Goal: Task Accomplishment & Management: Manage account settings

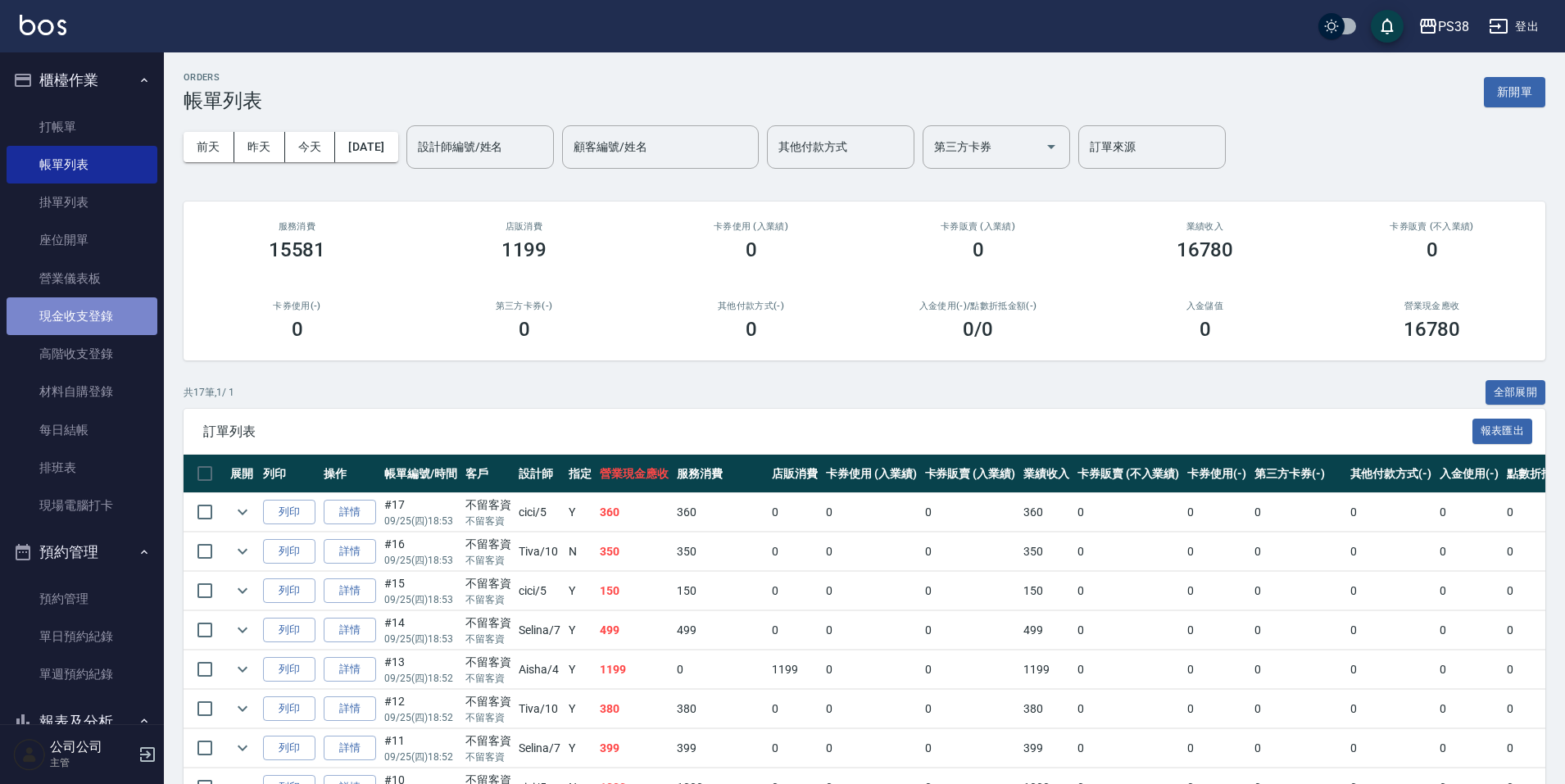
click at [112, 319] on link "現金收支登錄" at bounding box center [82, 316] width 151 height 38
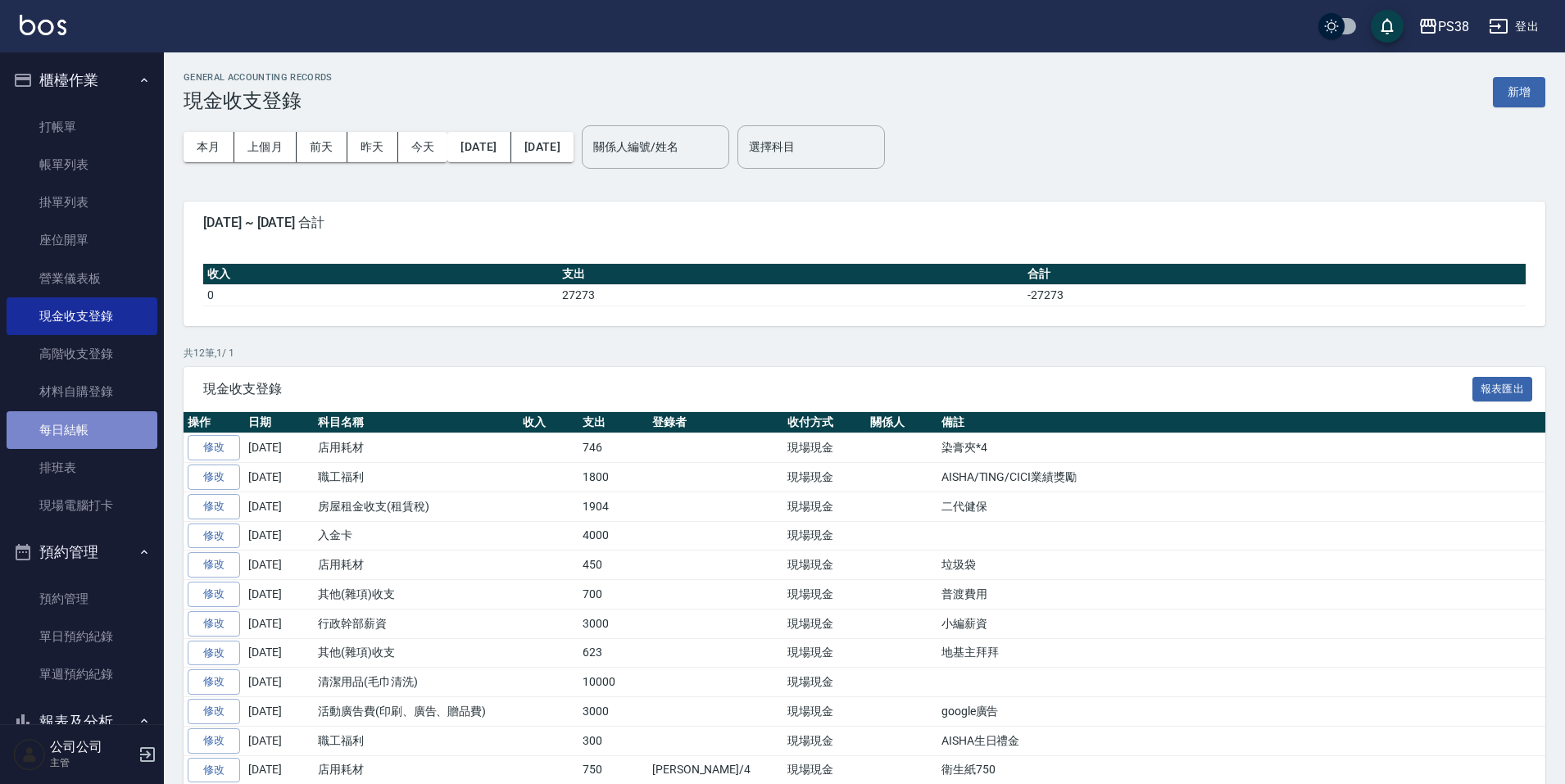
click at [91, 432] on link "每日結帳" at bounding box center [82, 430] width 151 height 38
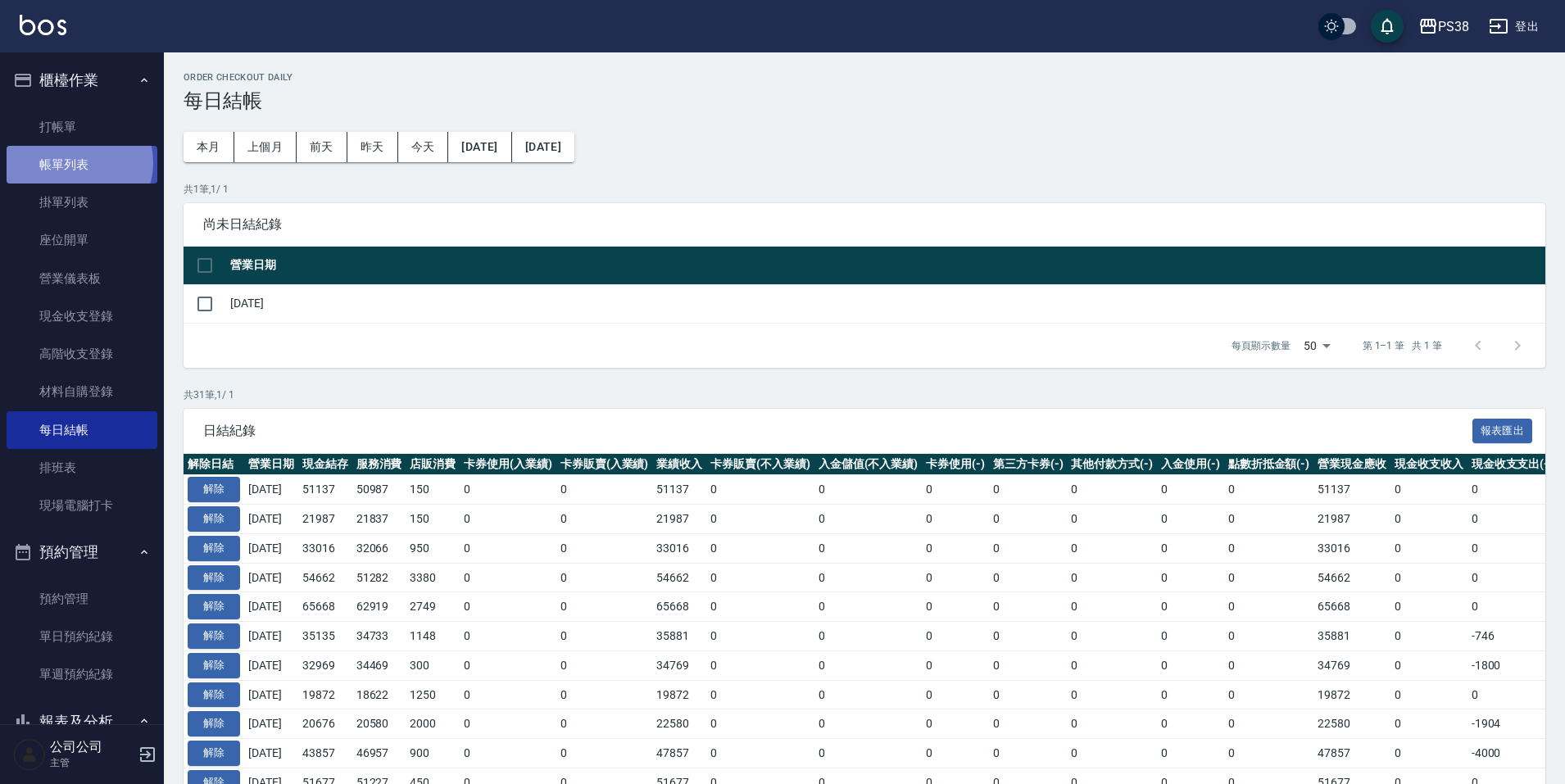
click at [76, 163] on link "帳單列表" at bounding box center [82, 165] width 151 height 38
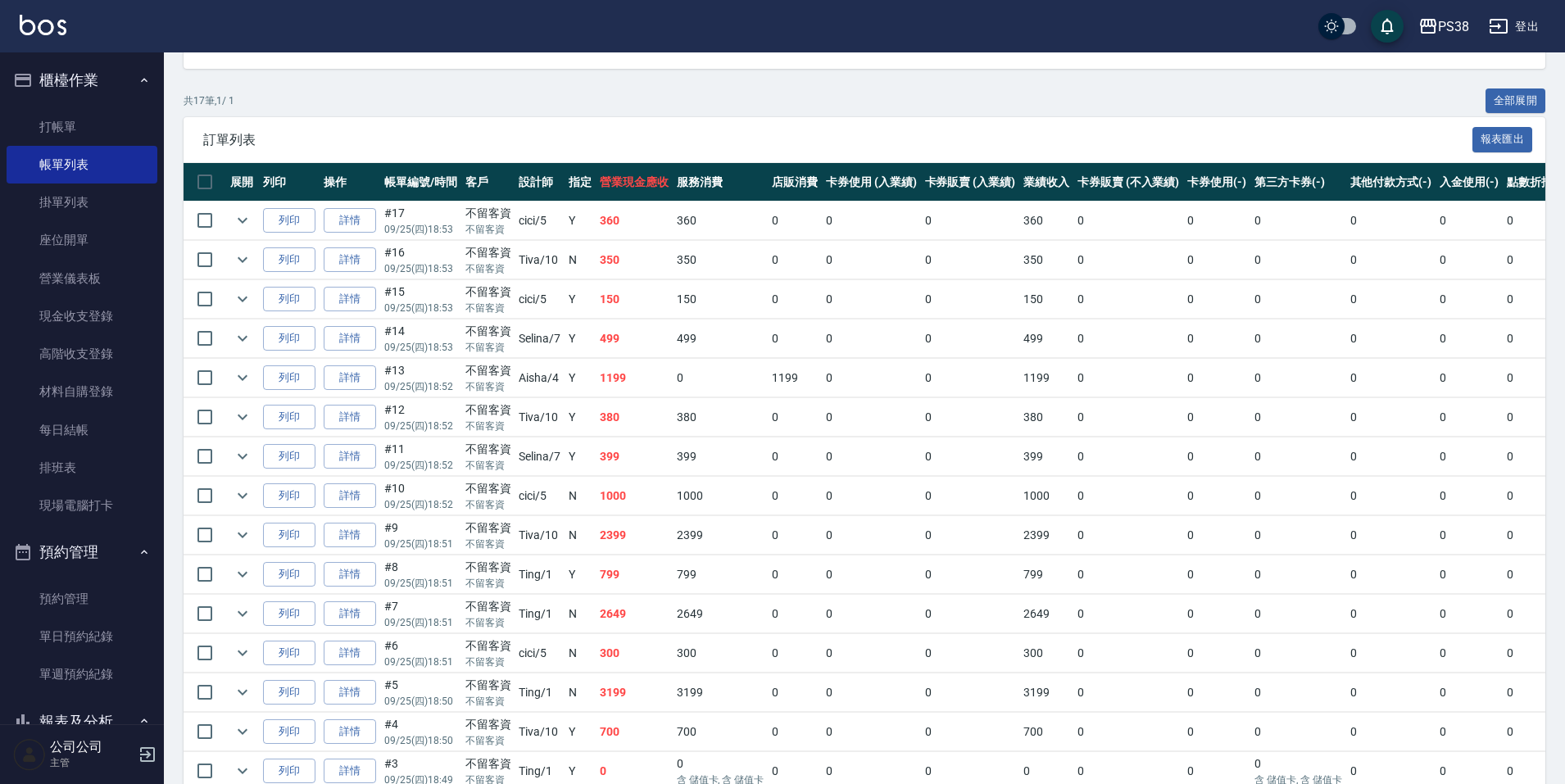
scroll to position [290, 0]
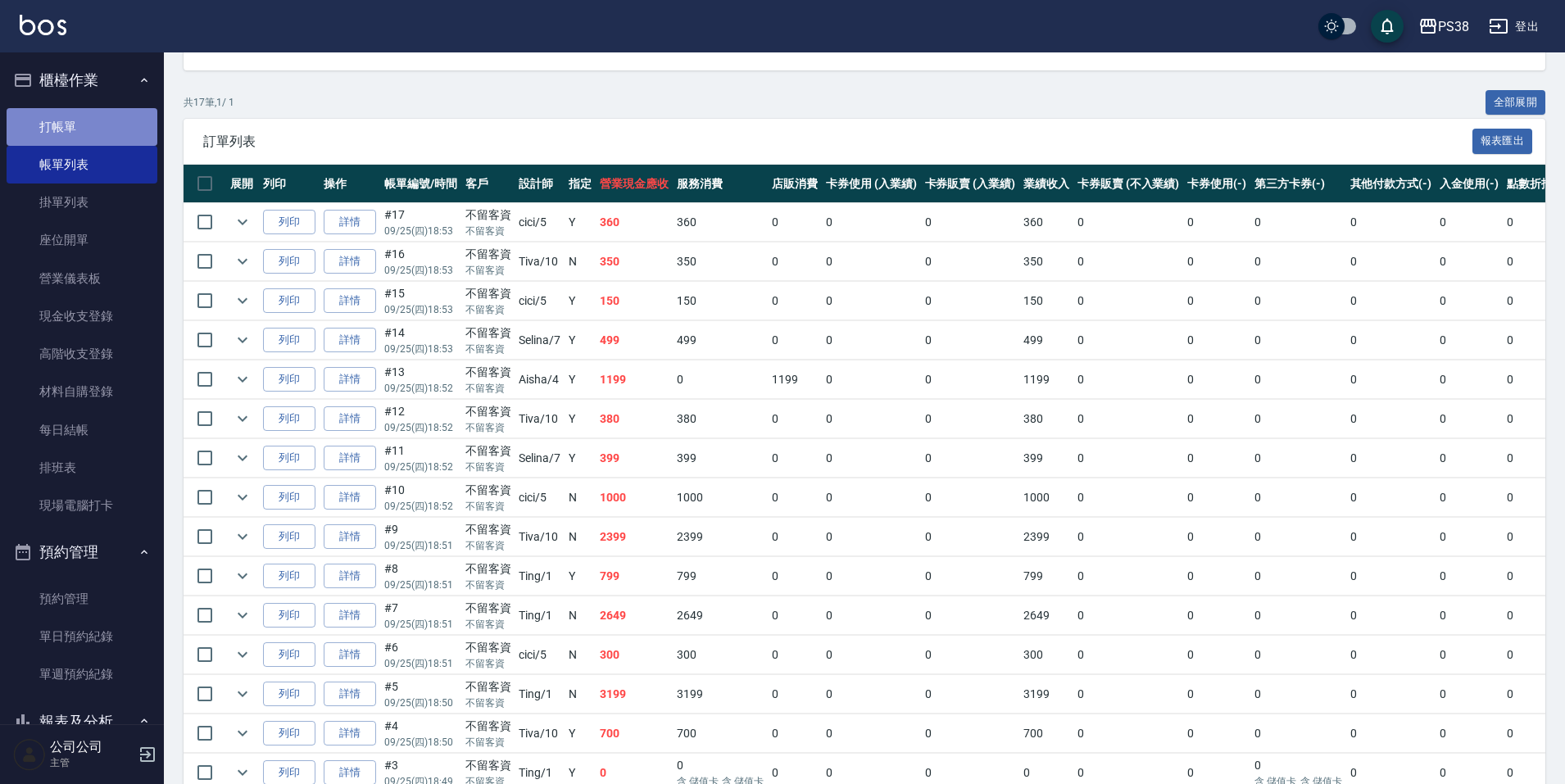
click at [87, 124] on link "打帳單" at bounding box center [82, 127] width 151 height 38
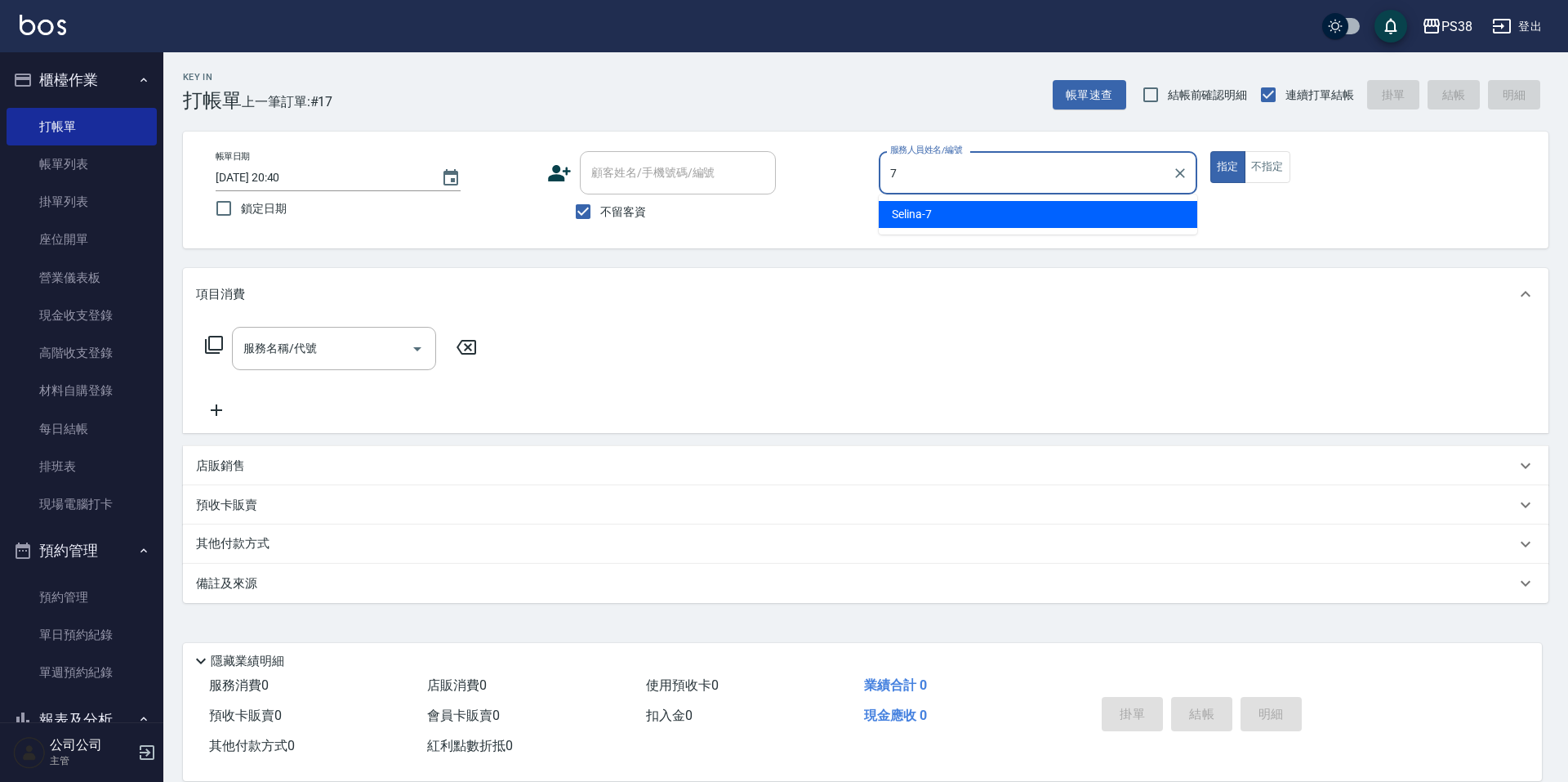
type input "Selina-7"
type button "true"
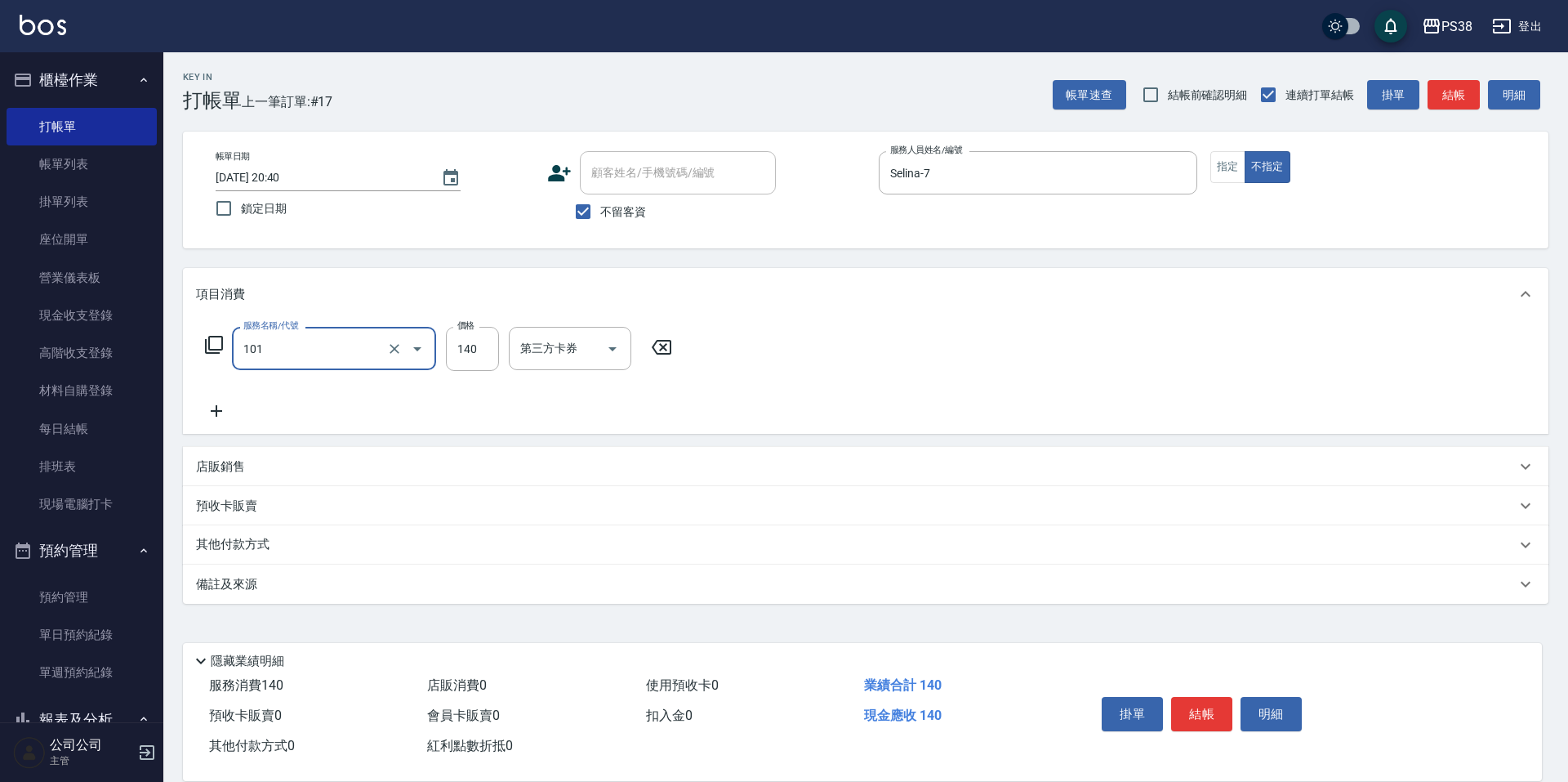
type input "洗髮(101)"
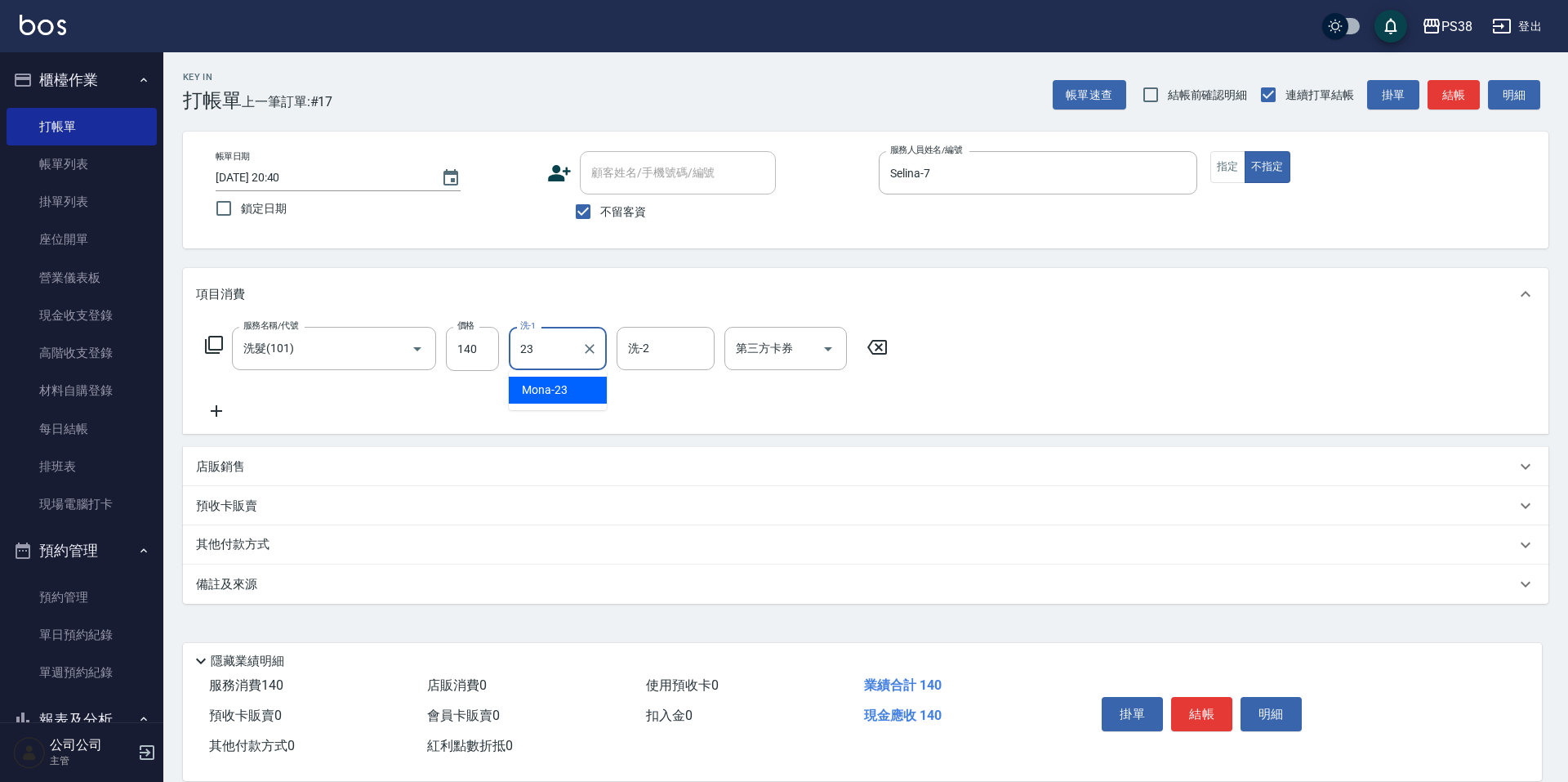
type input "[PERSON_NAME]-23"
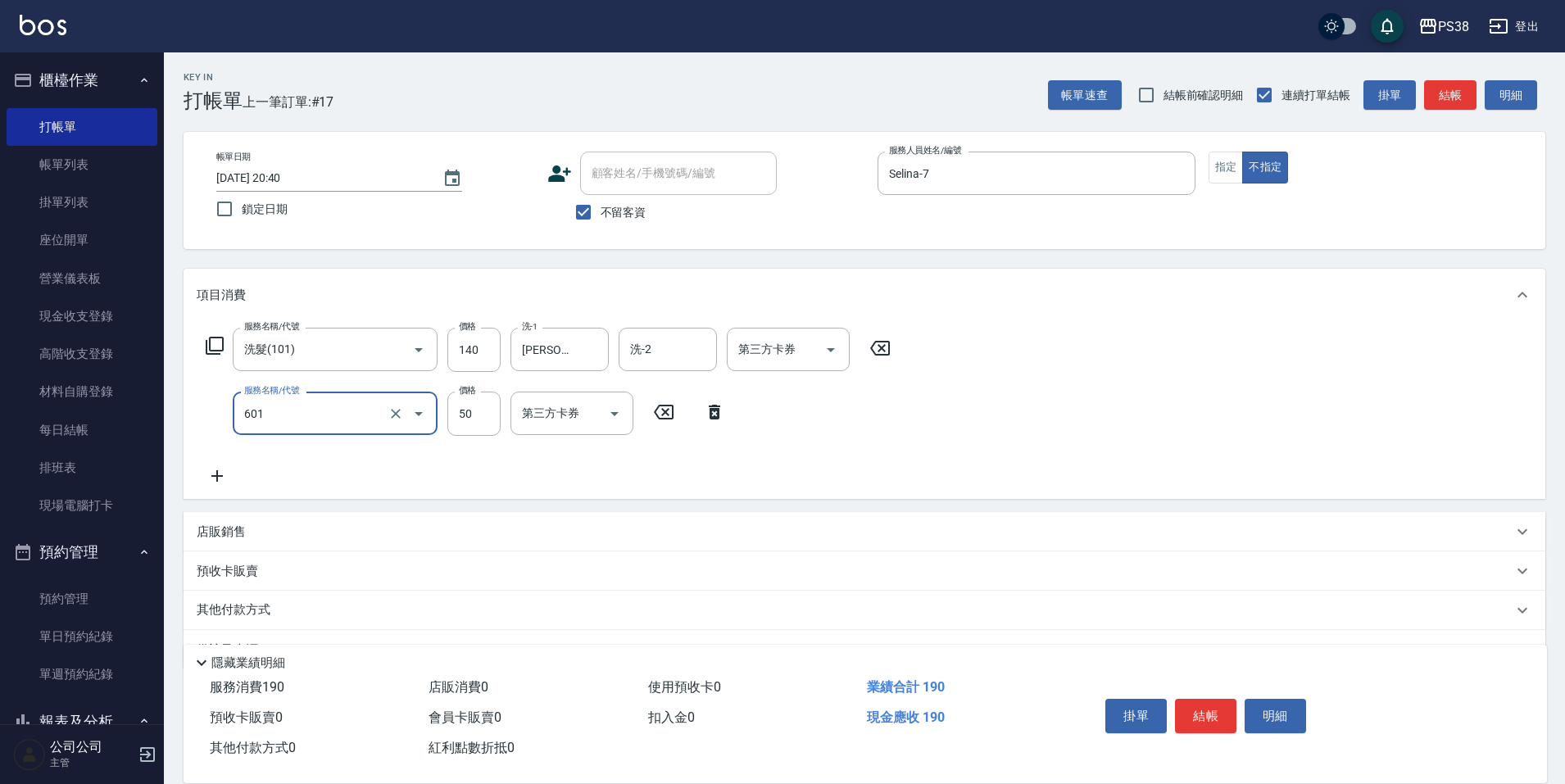
type input "精油50(601)"
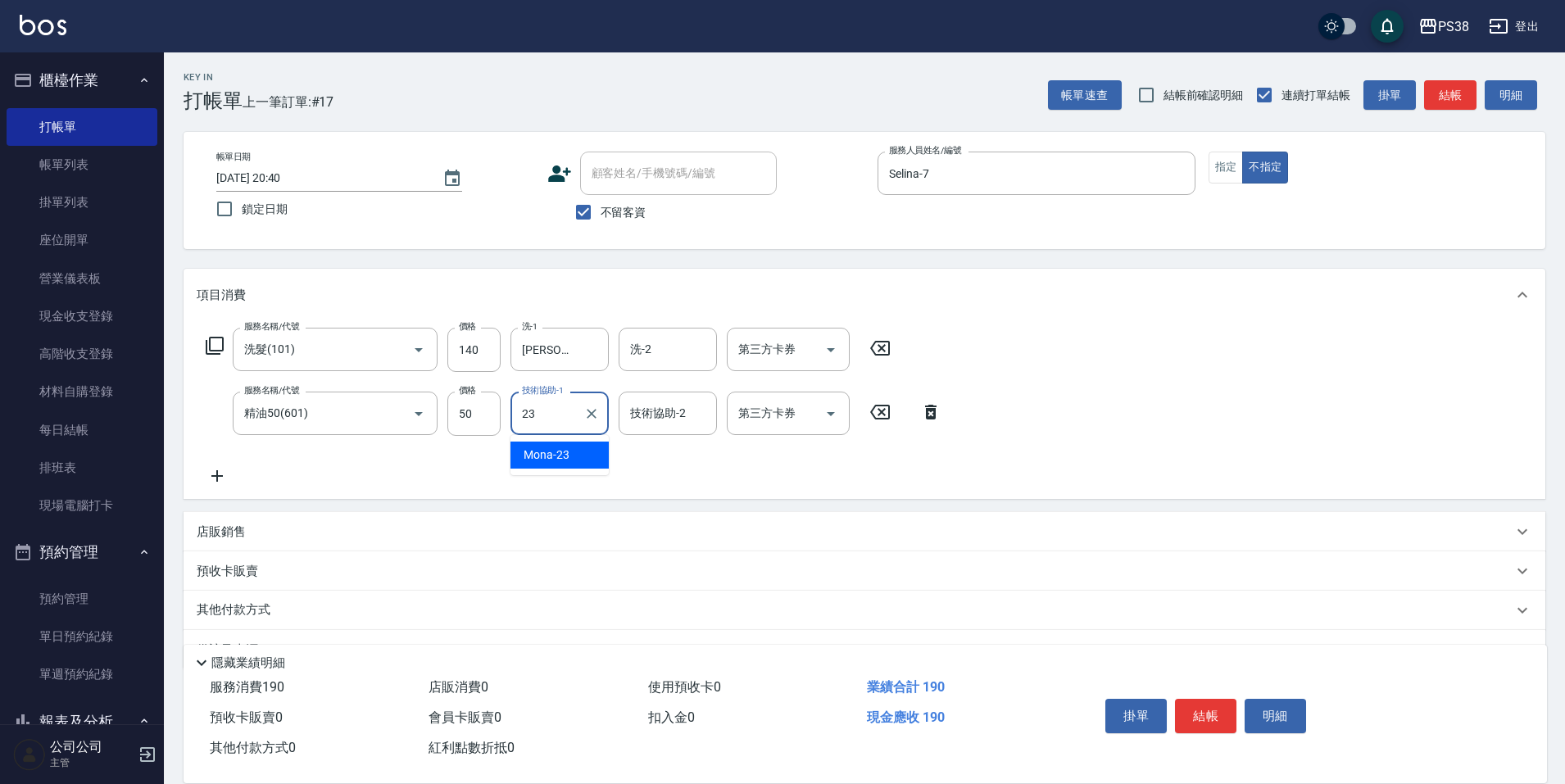
type input "[PERSON_NAME]-23"
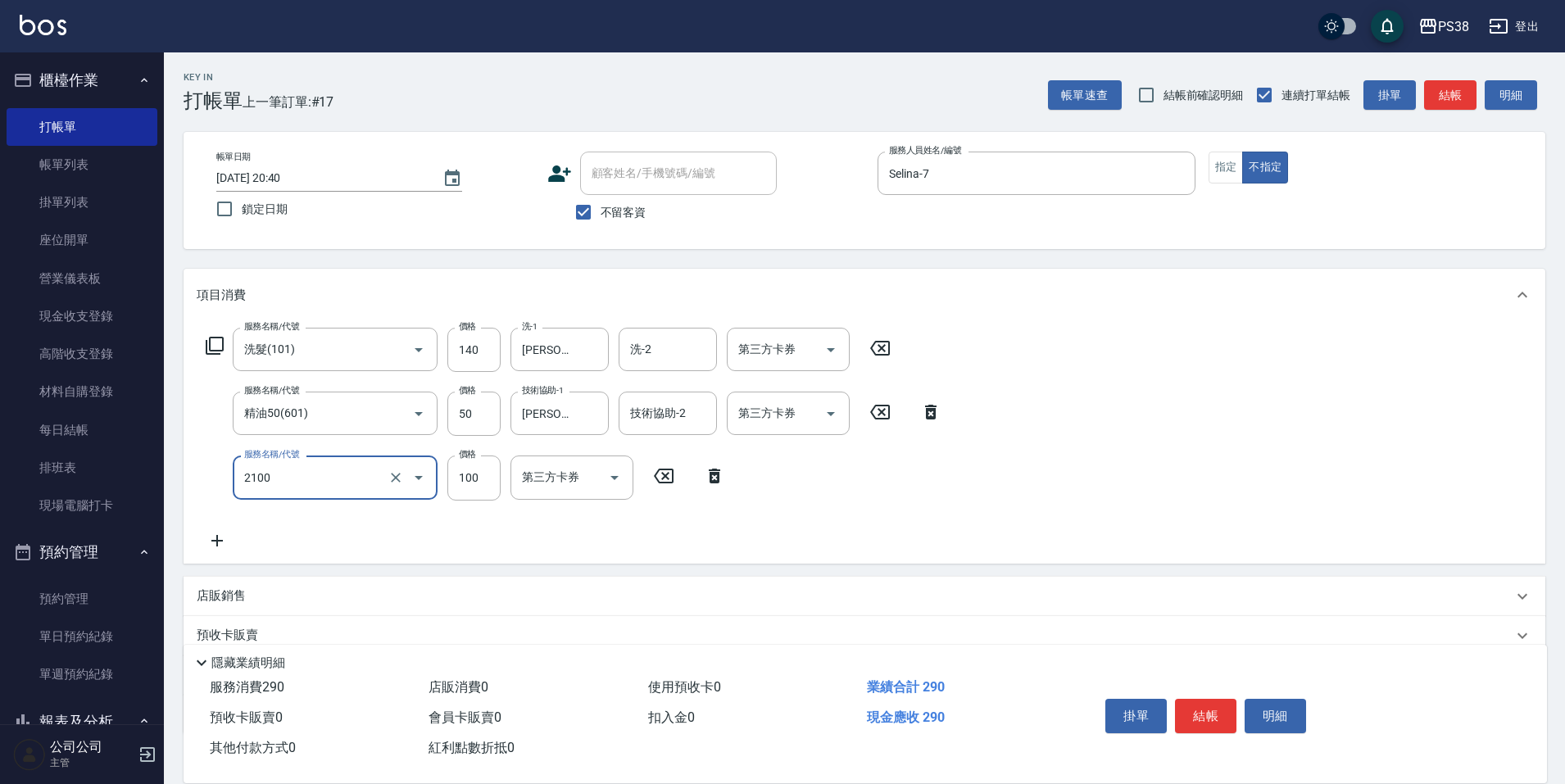
type input "剪髮與造型(任意金額)(2100)"
type input "160"
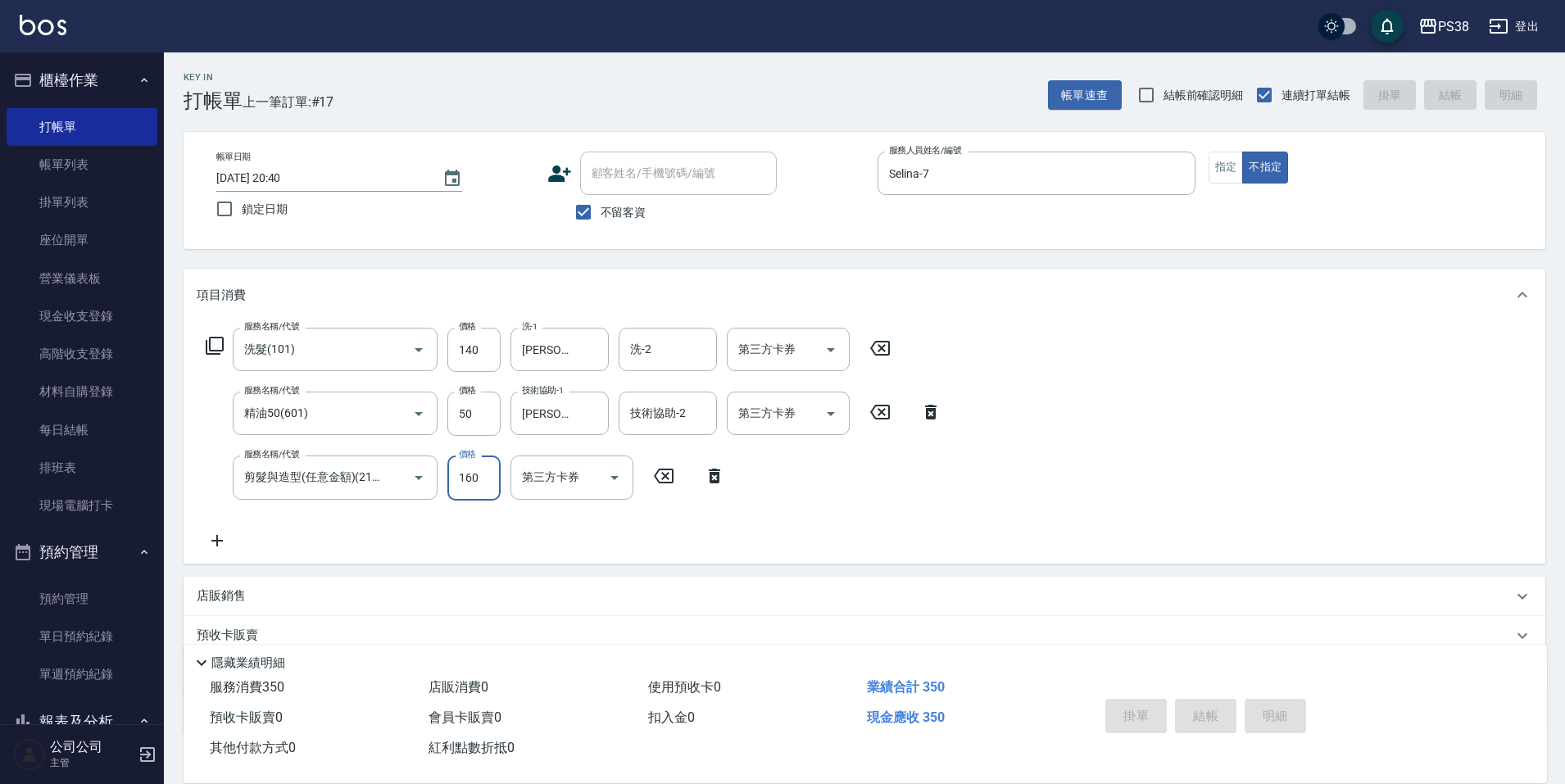
type input "[DATE] 20:41"
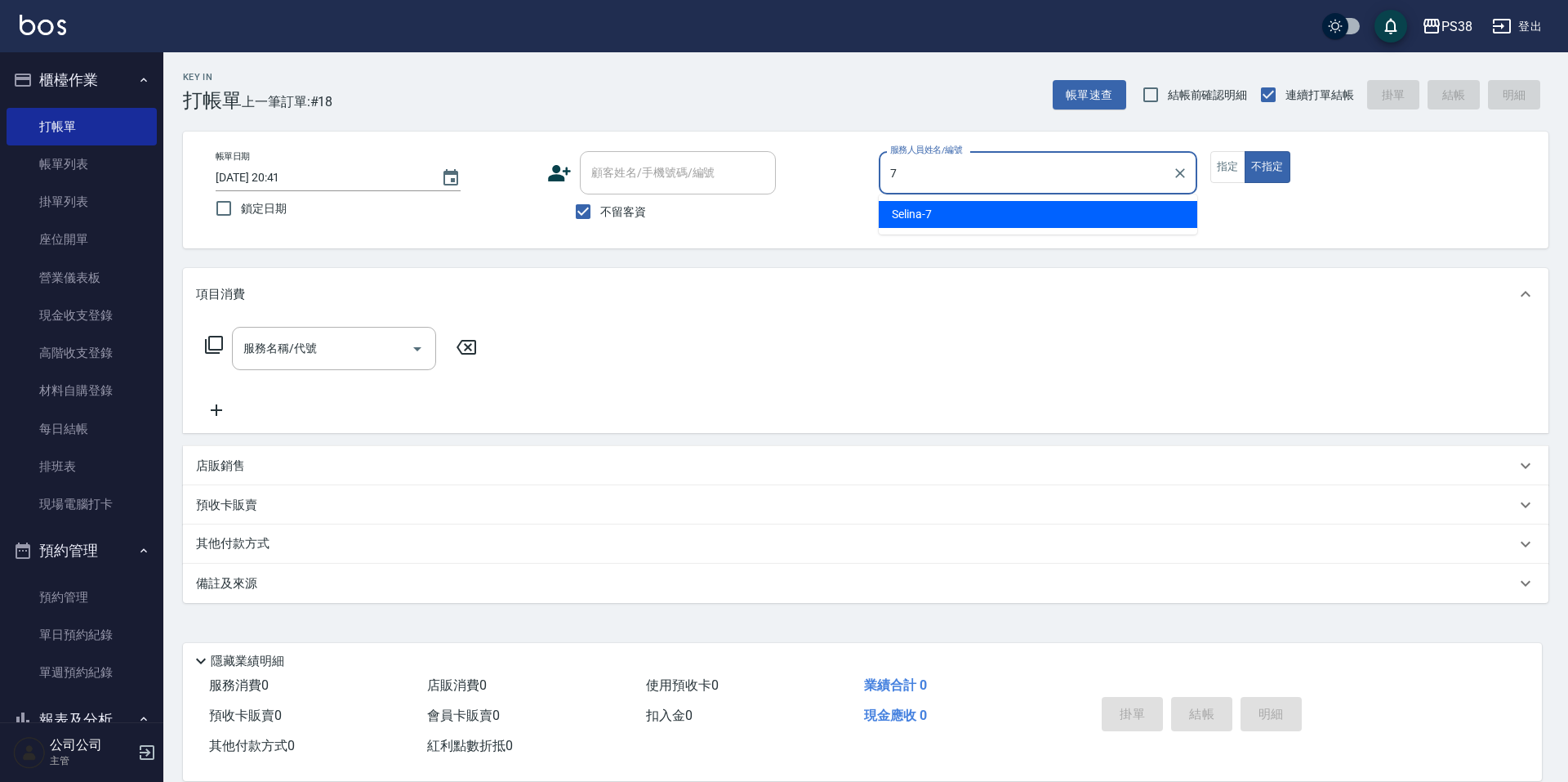
type input "Selina-7"
type button "false"
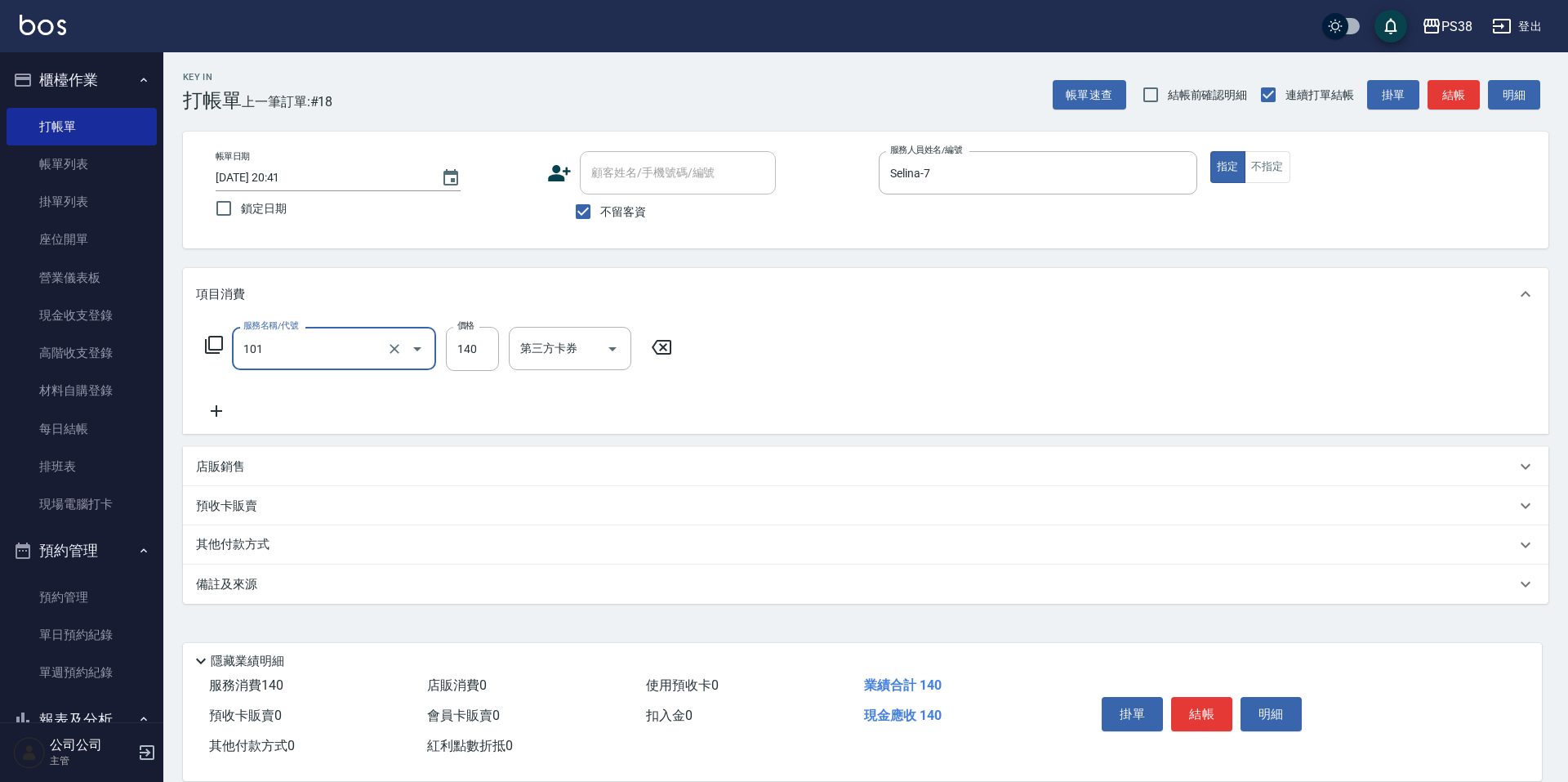
type input "洗髮(101)"
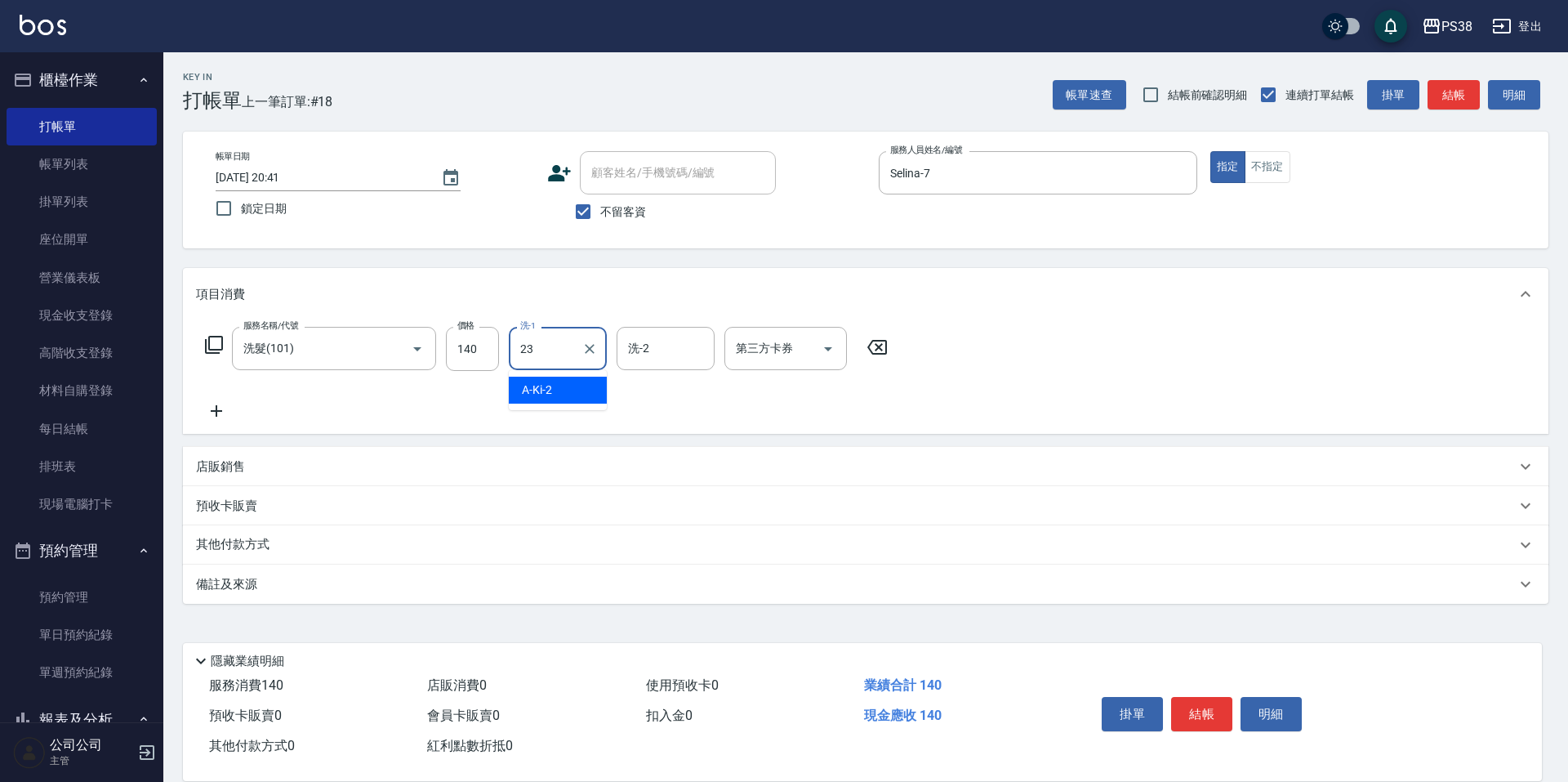
type input "[PERSON_NAME]-23"
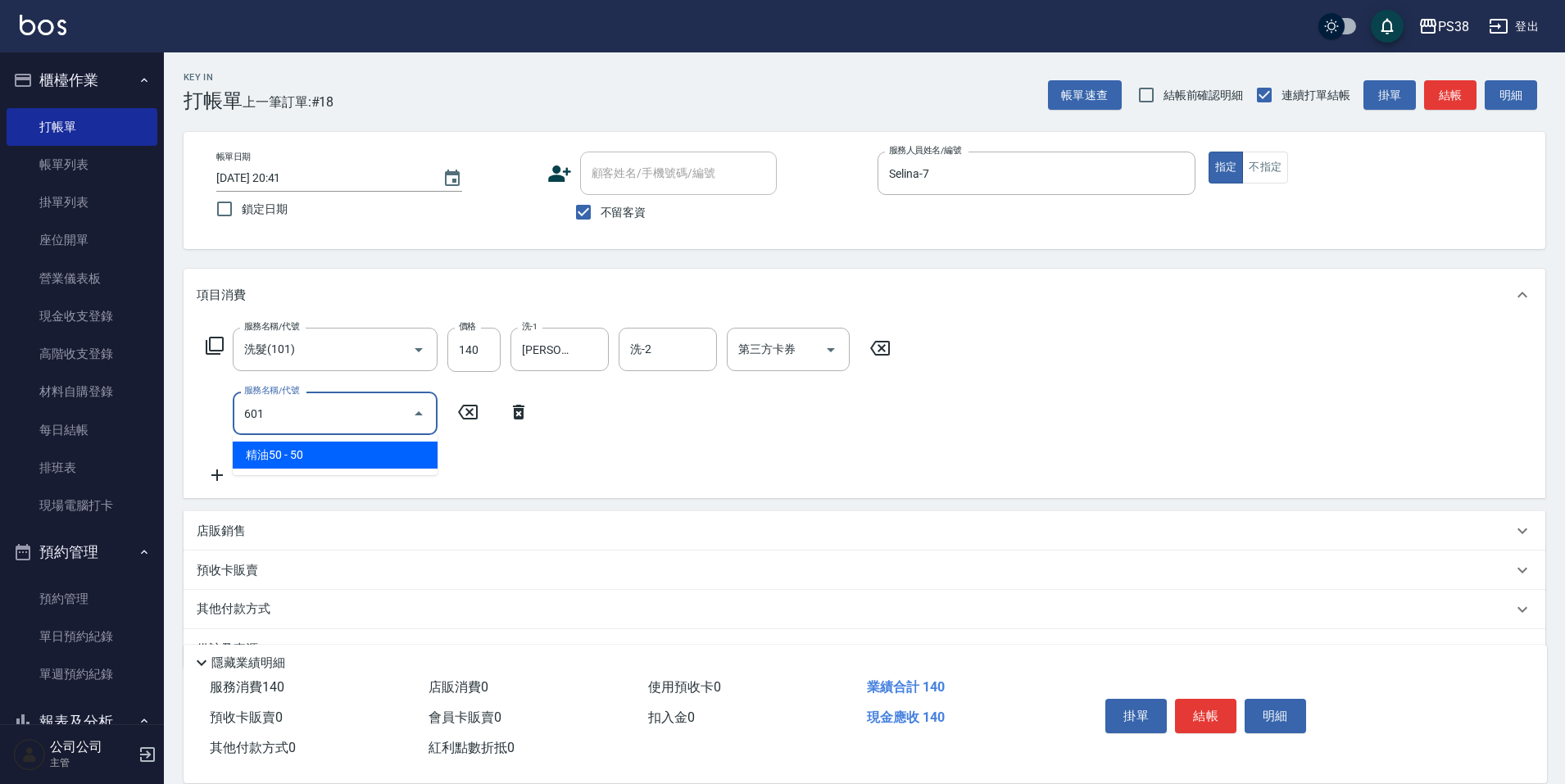
type input "精油50(601)"
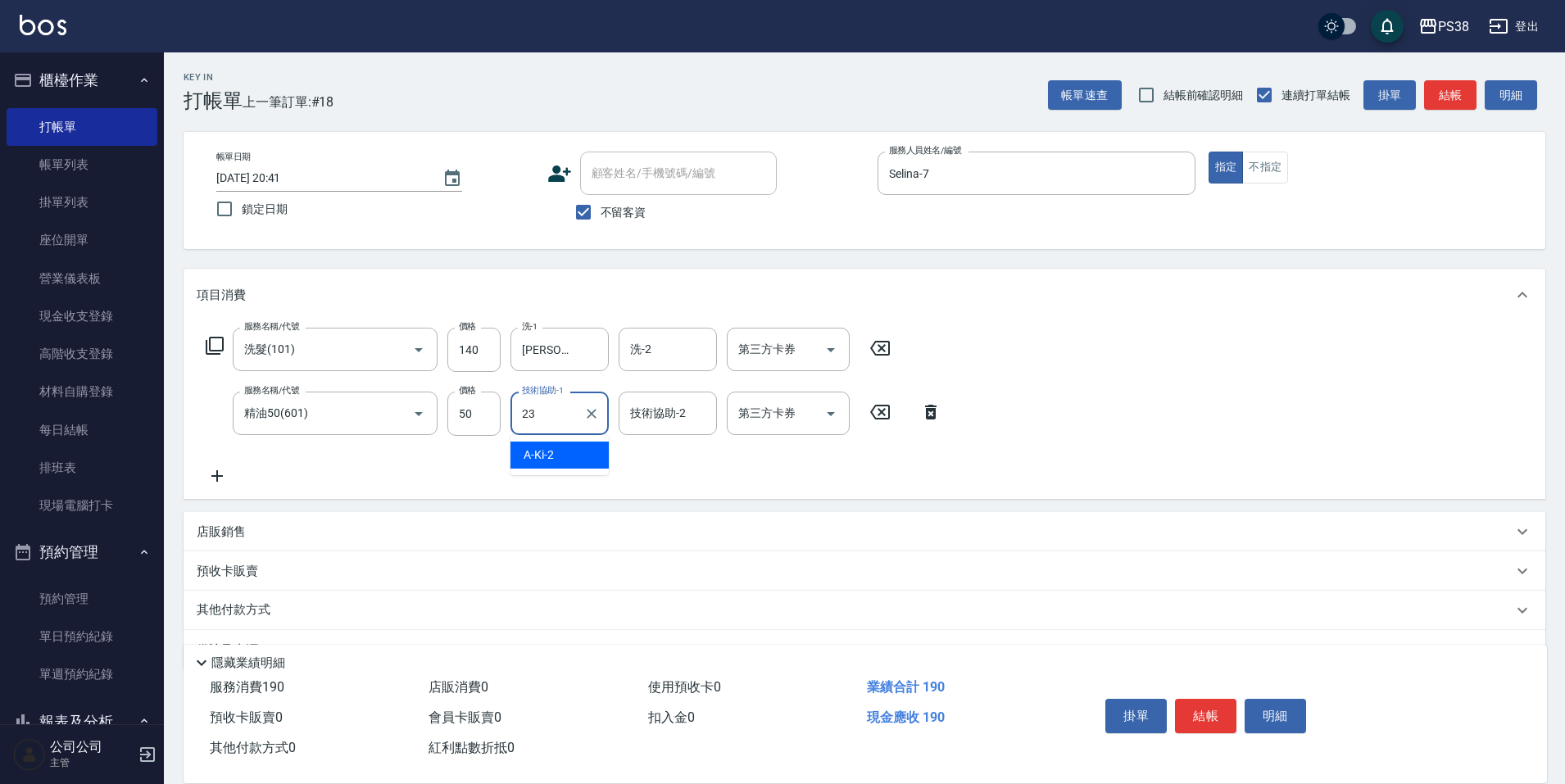
type input "[PERSON_NAME]-23"
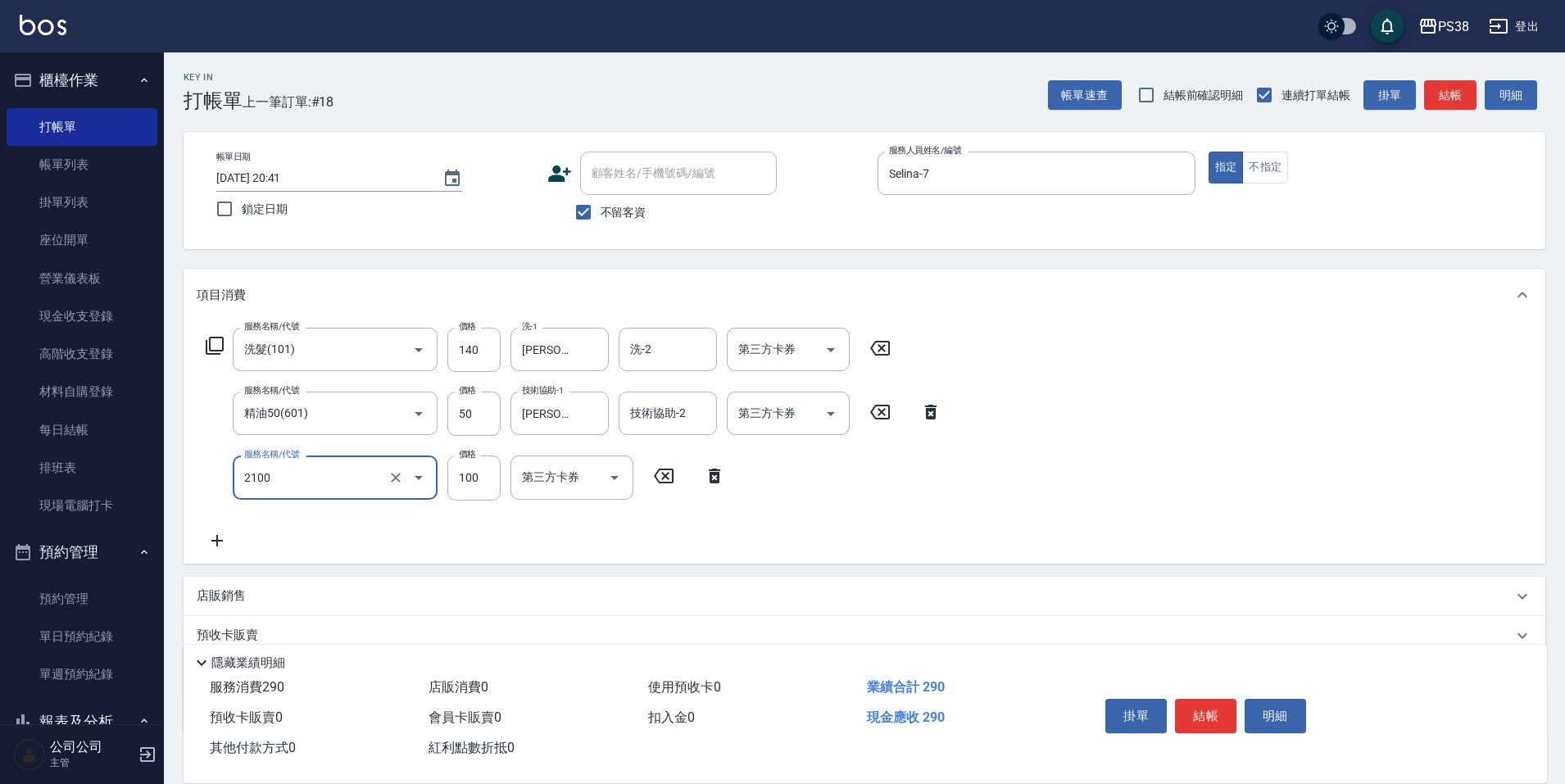
type input "剪髮與造型(任意金額)(2100)"
type input "260"
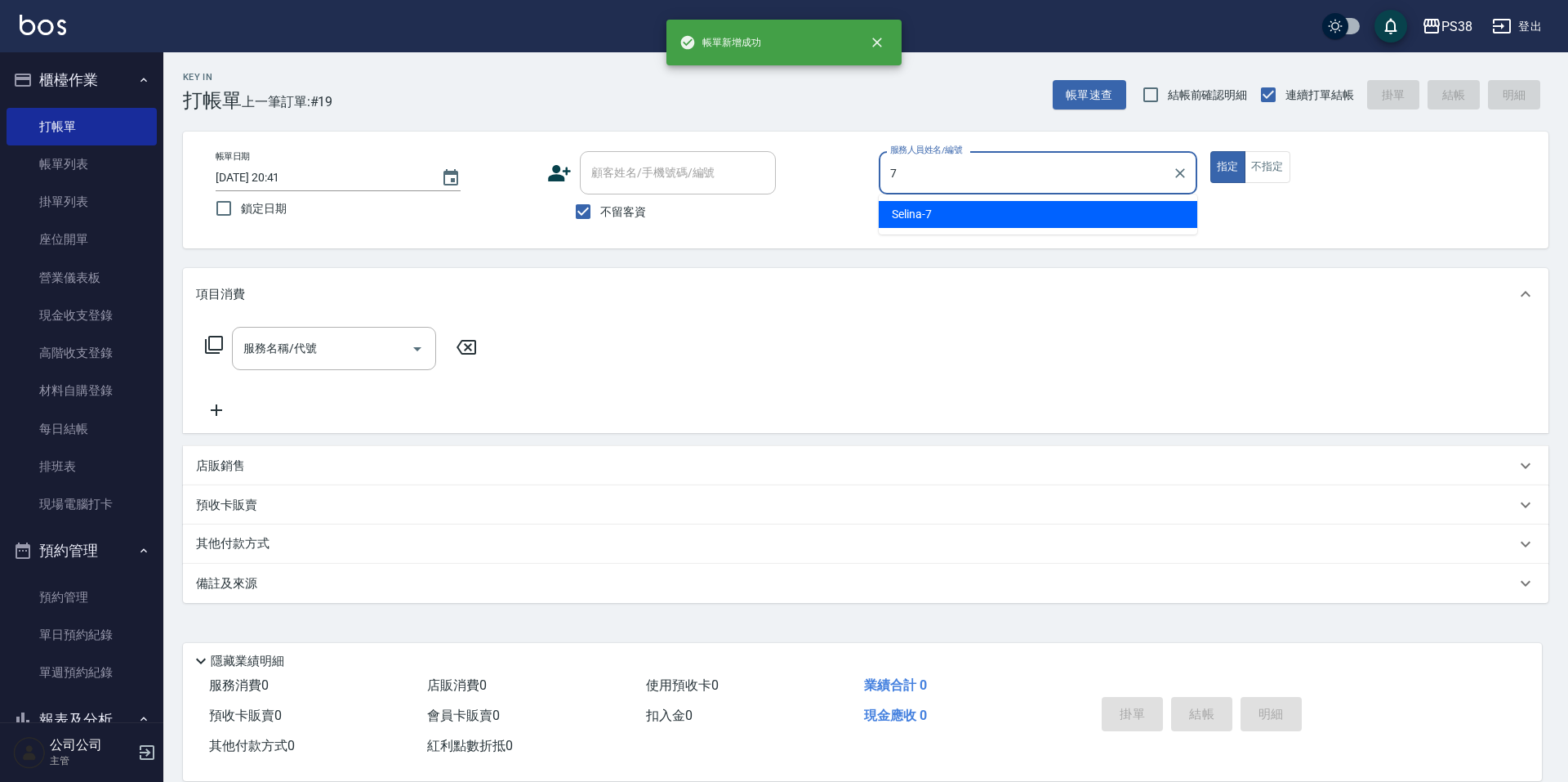
type input "Selina-7"
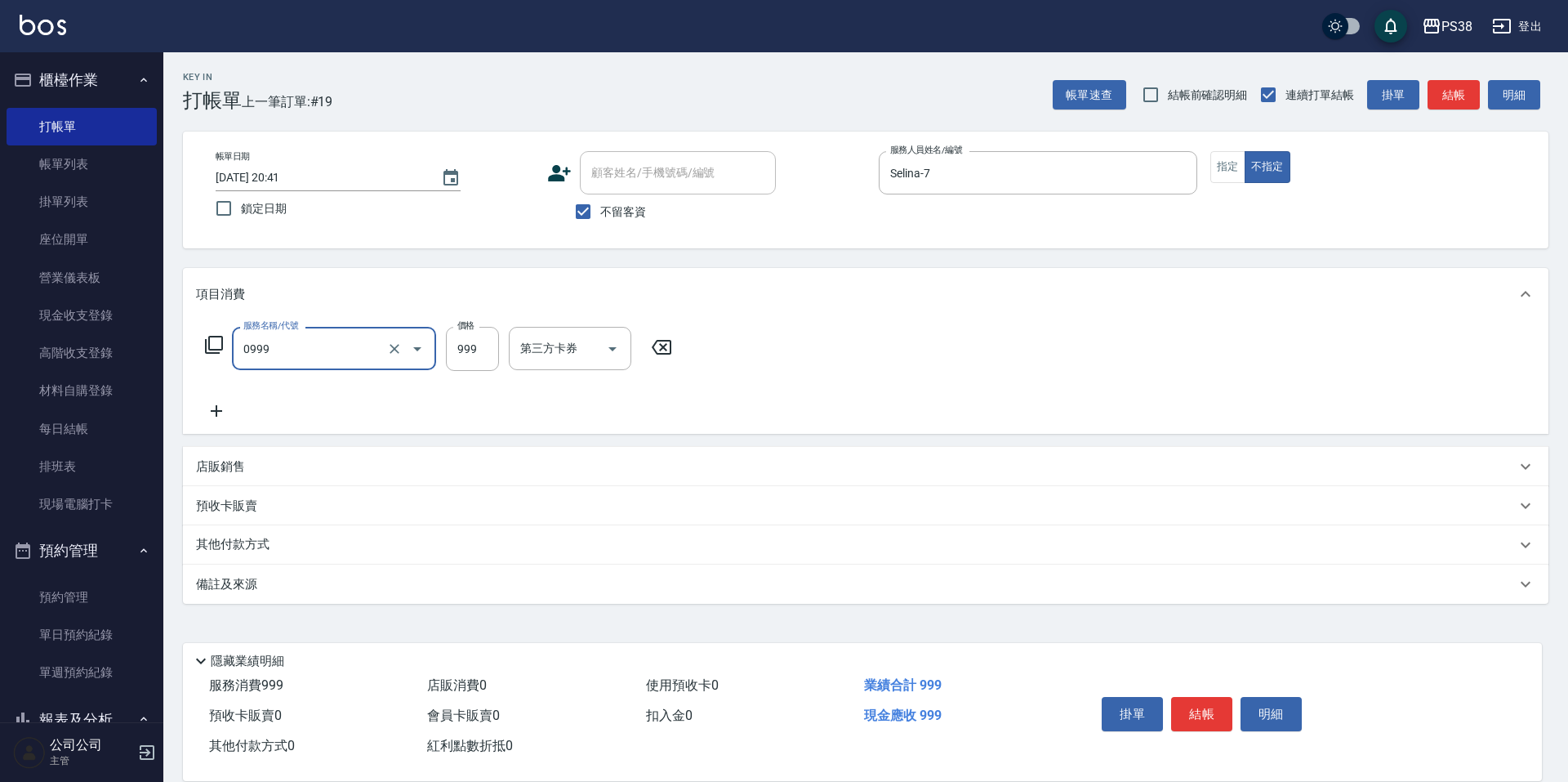
type input "spa999(0999)"
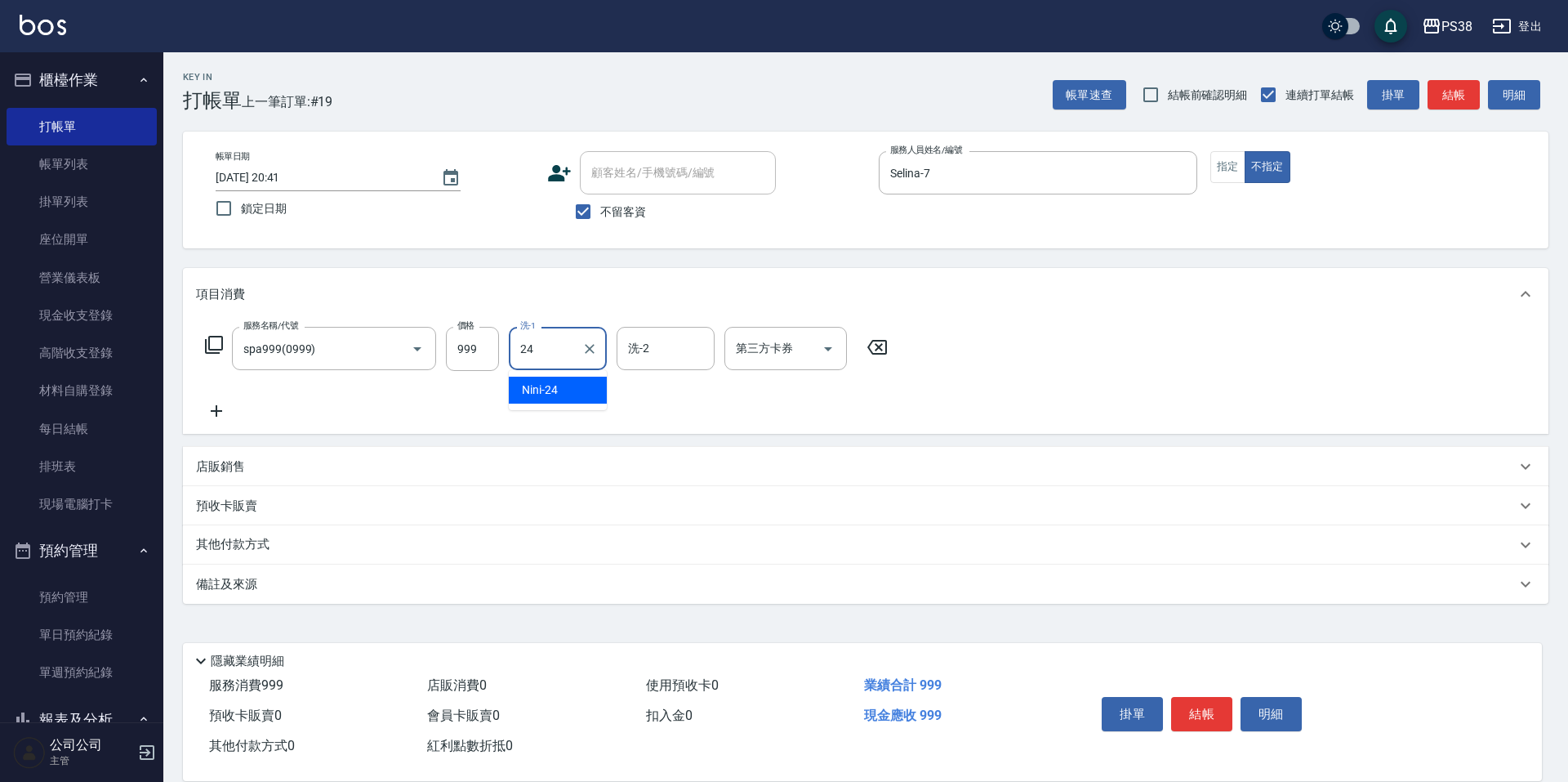
type input "Nini-24"
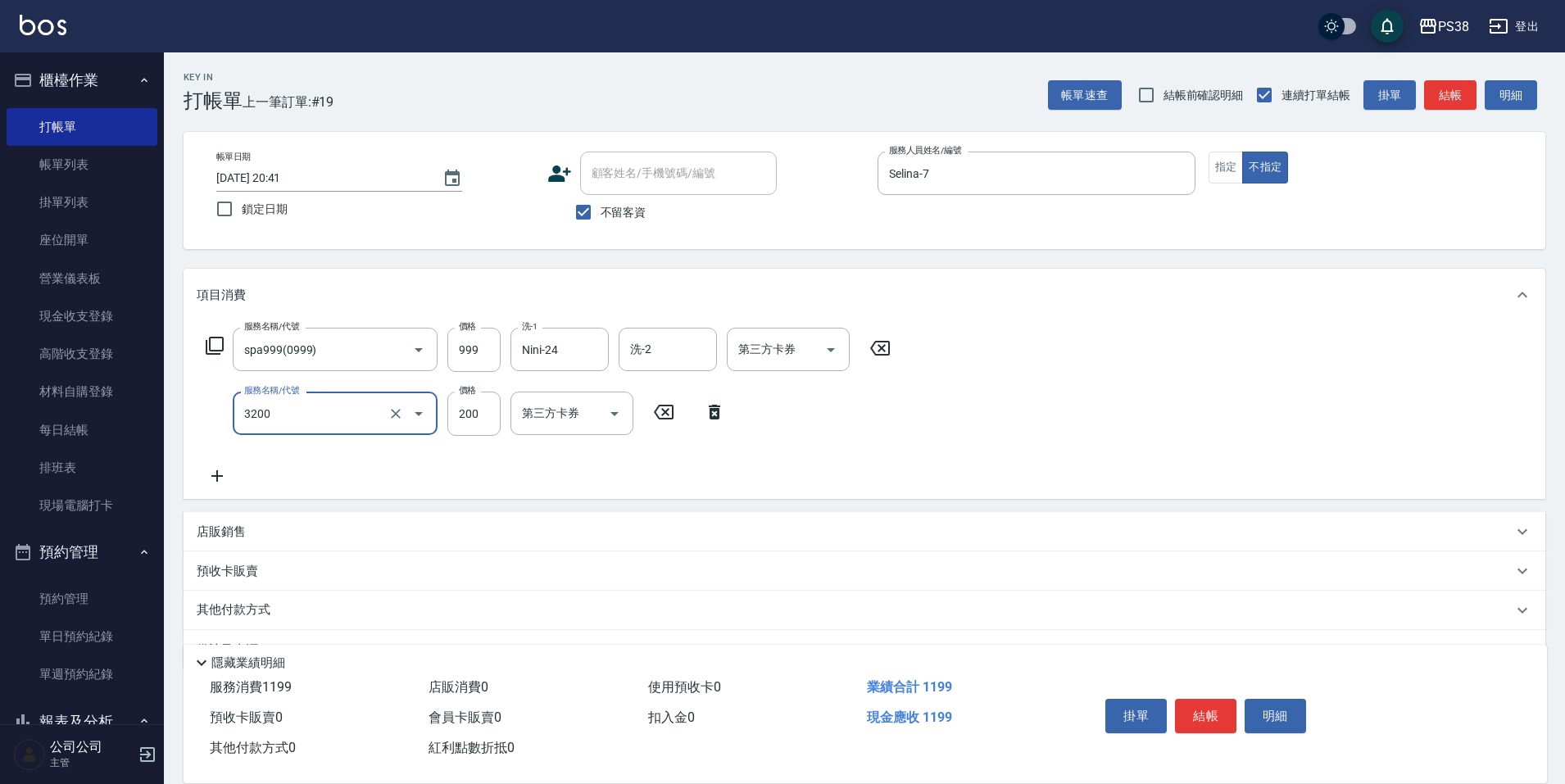
type input "自備護髮(3200)"
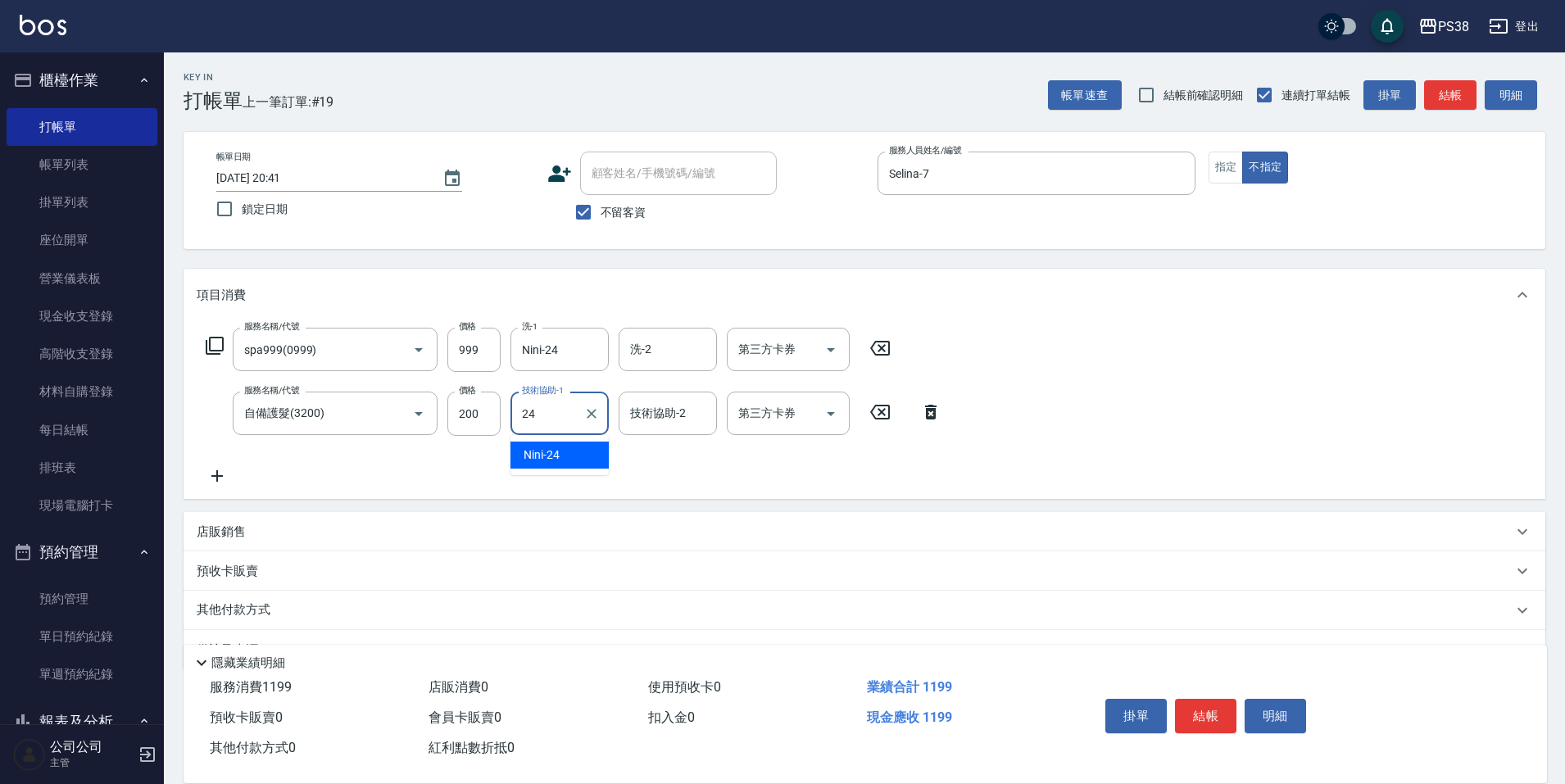
type input "Nini-24"
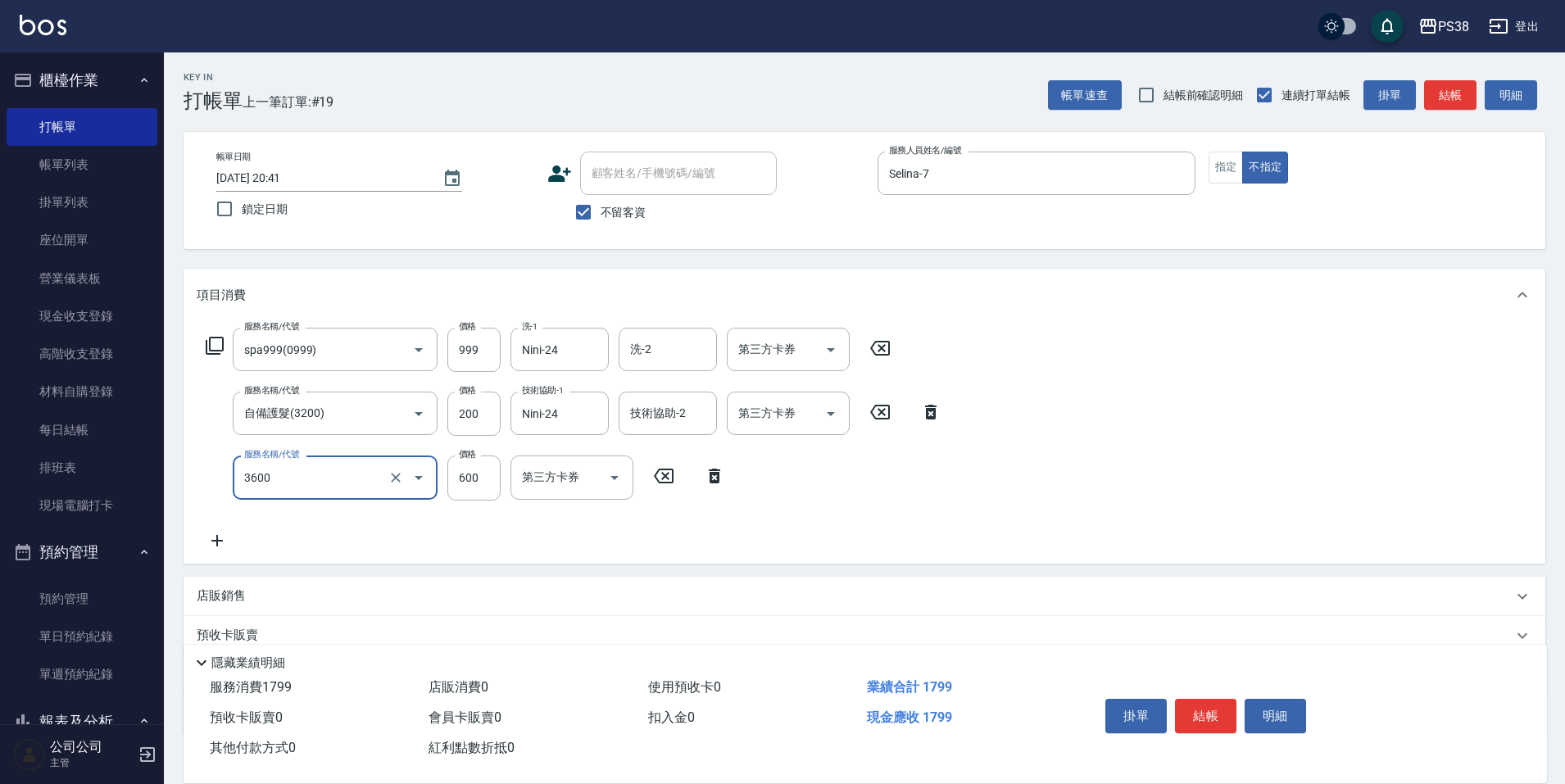
type input "天天水水護髮(3600)"
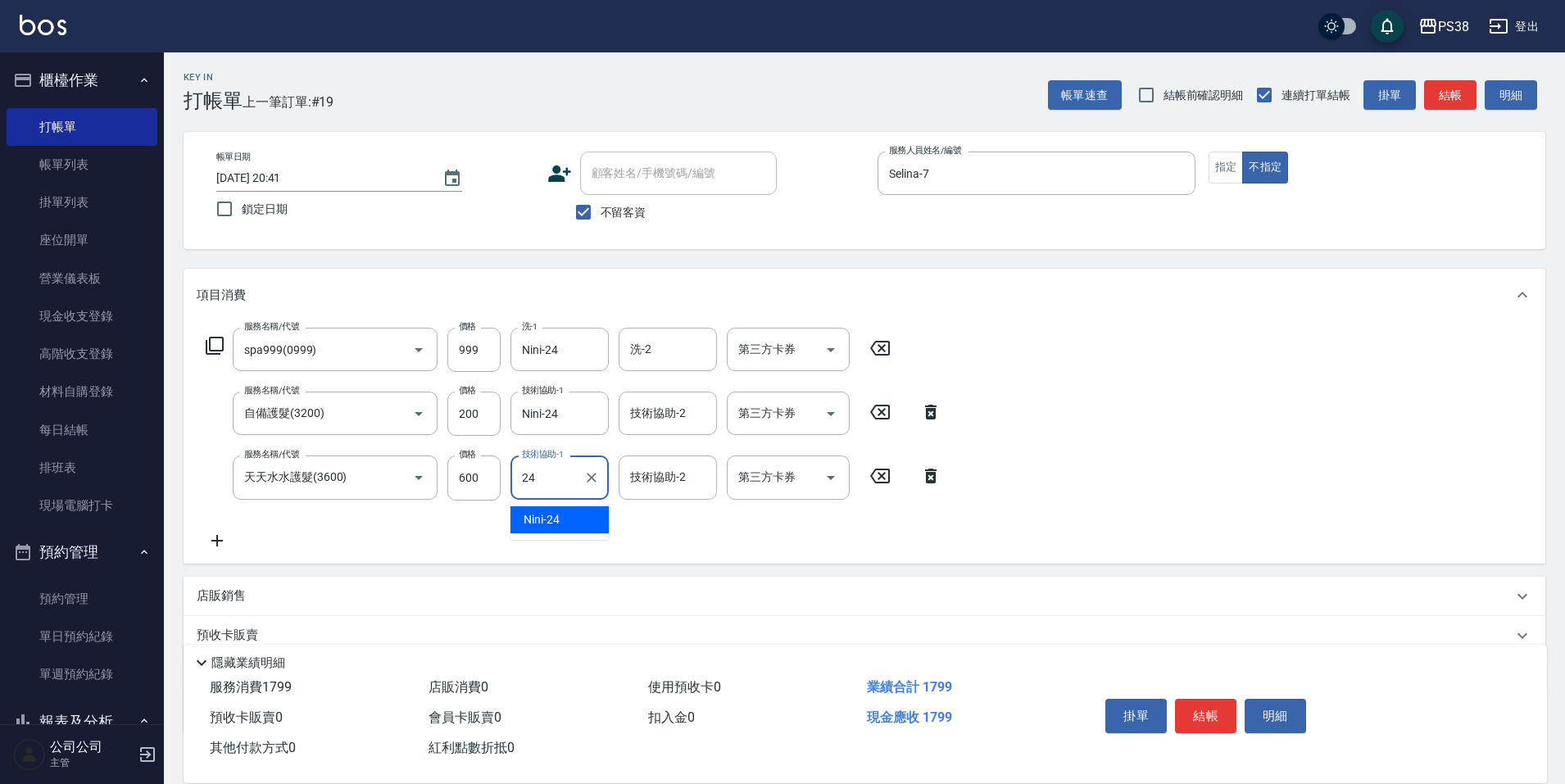
type input "Nini-24"
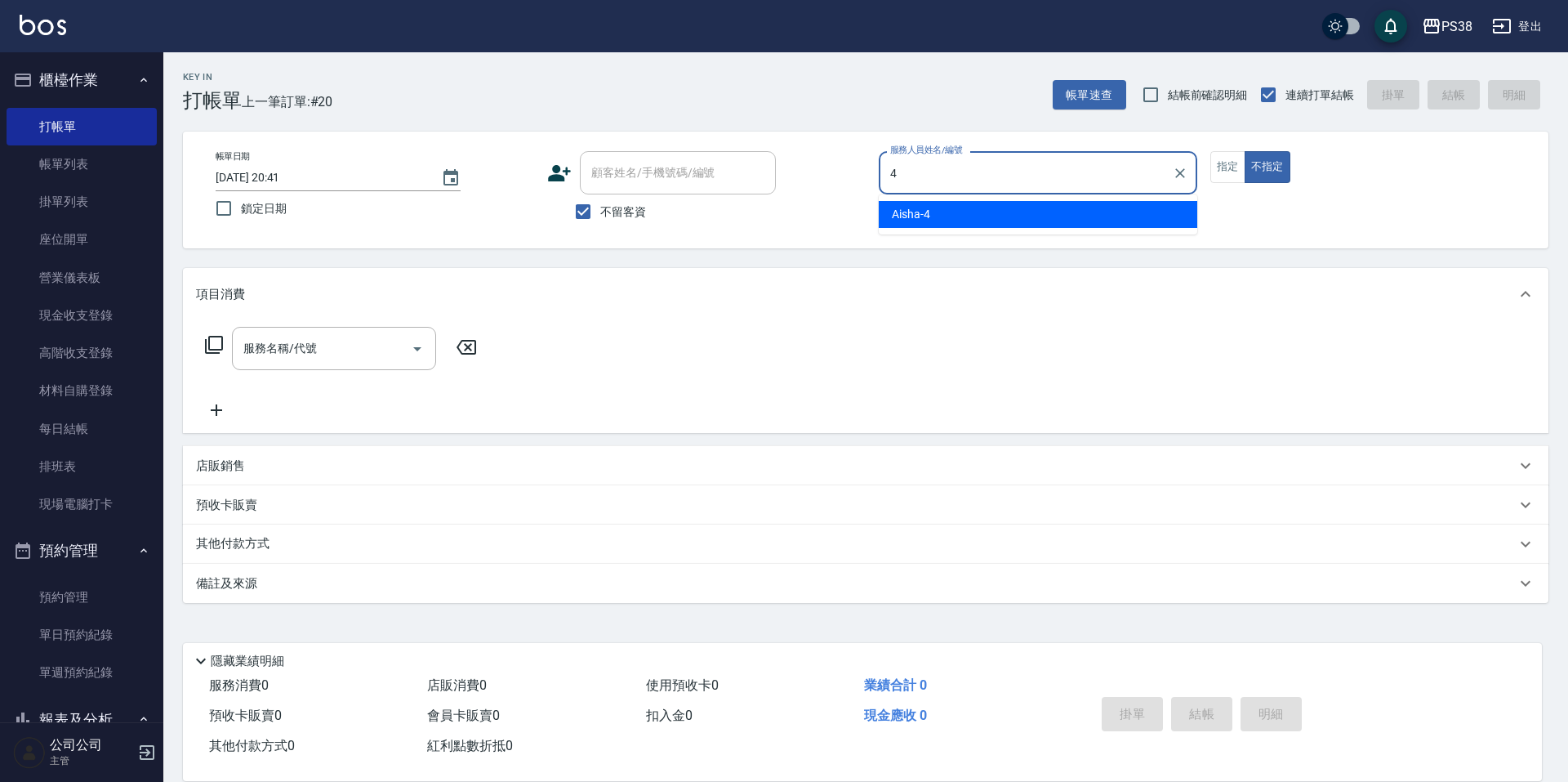
type input "Aisha-4"
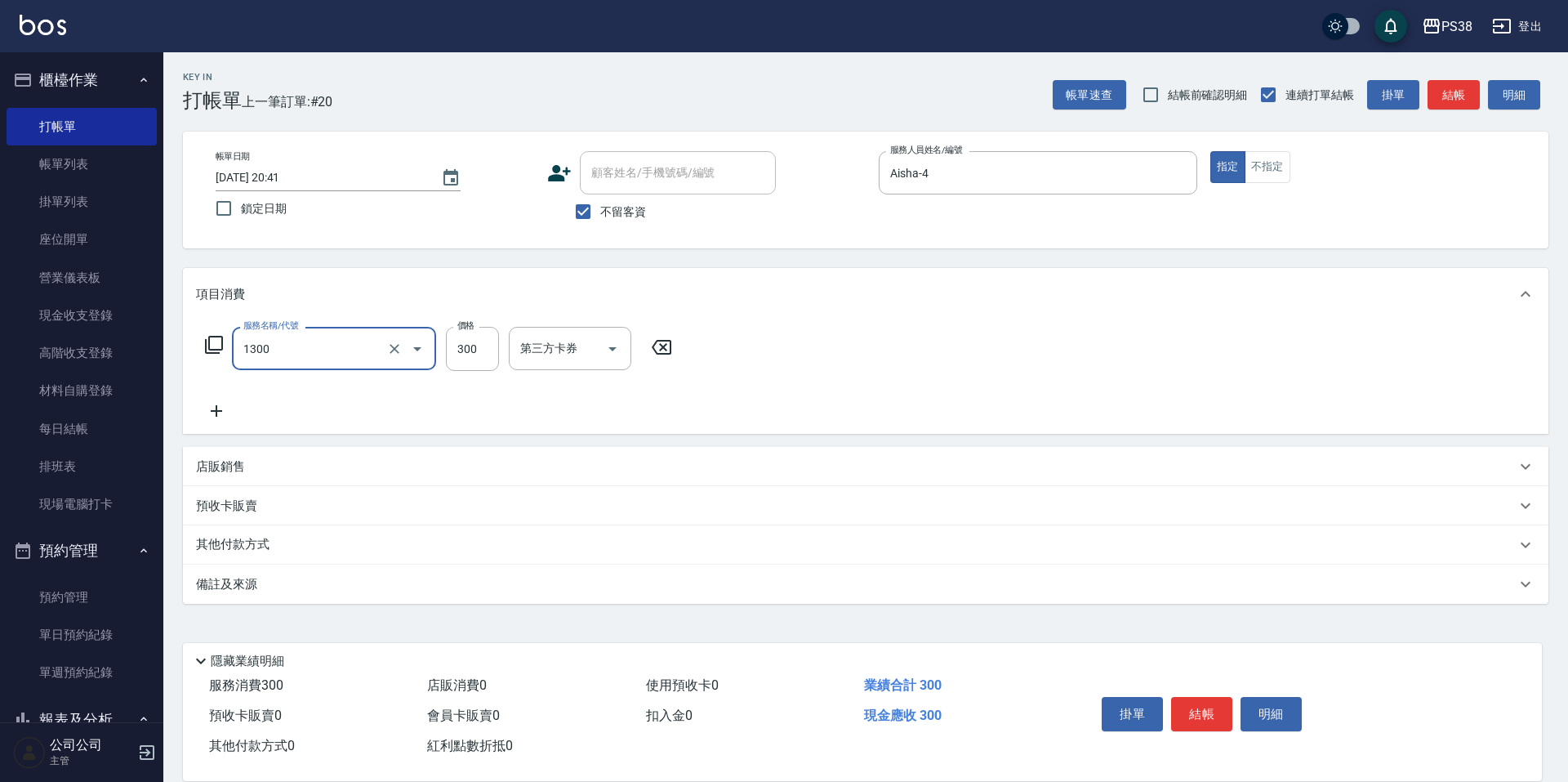
type input "精油洗潤300(1300)"
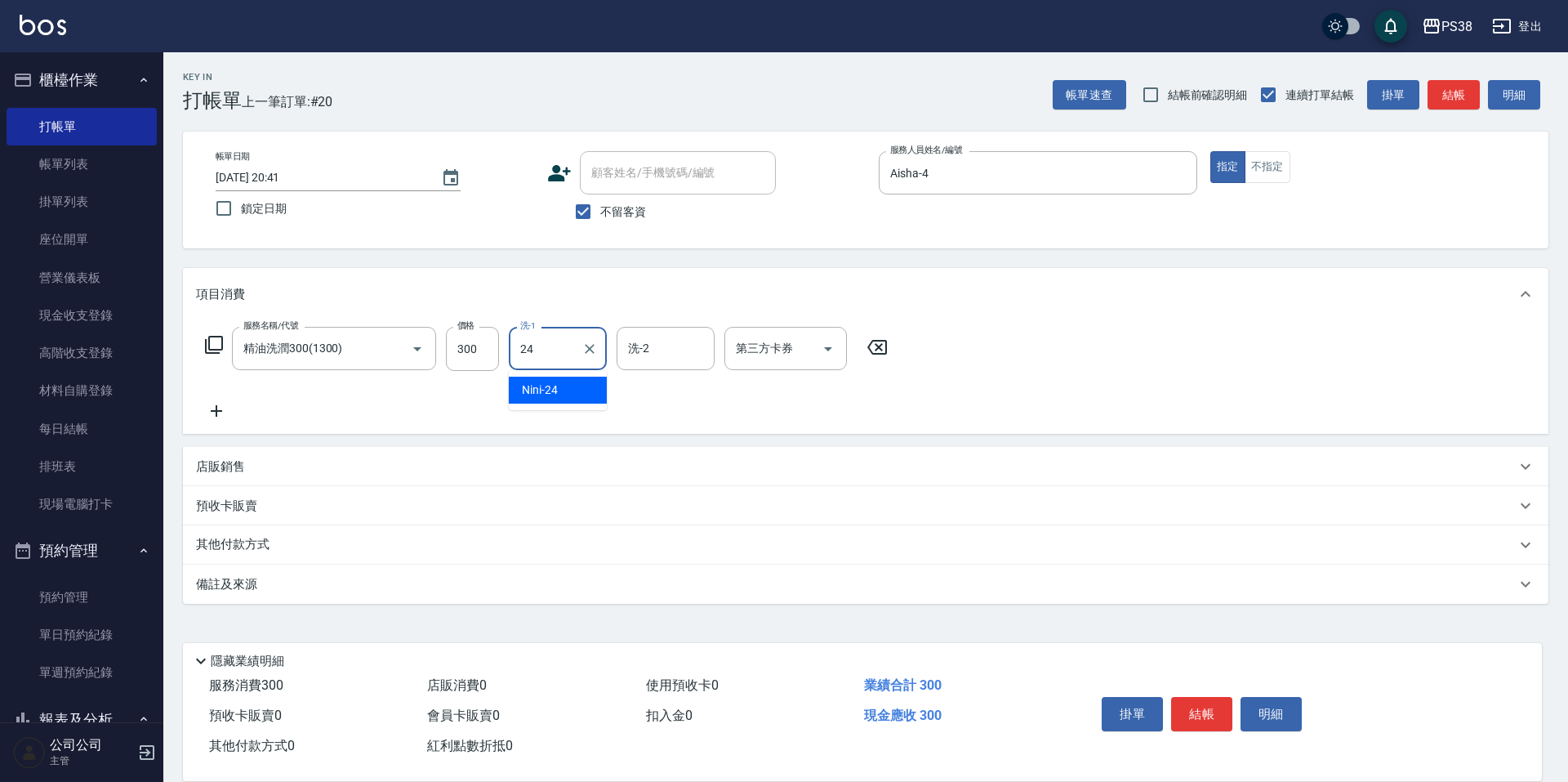
type input "Nini-24"
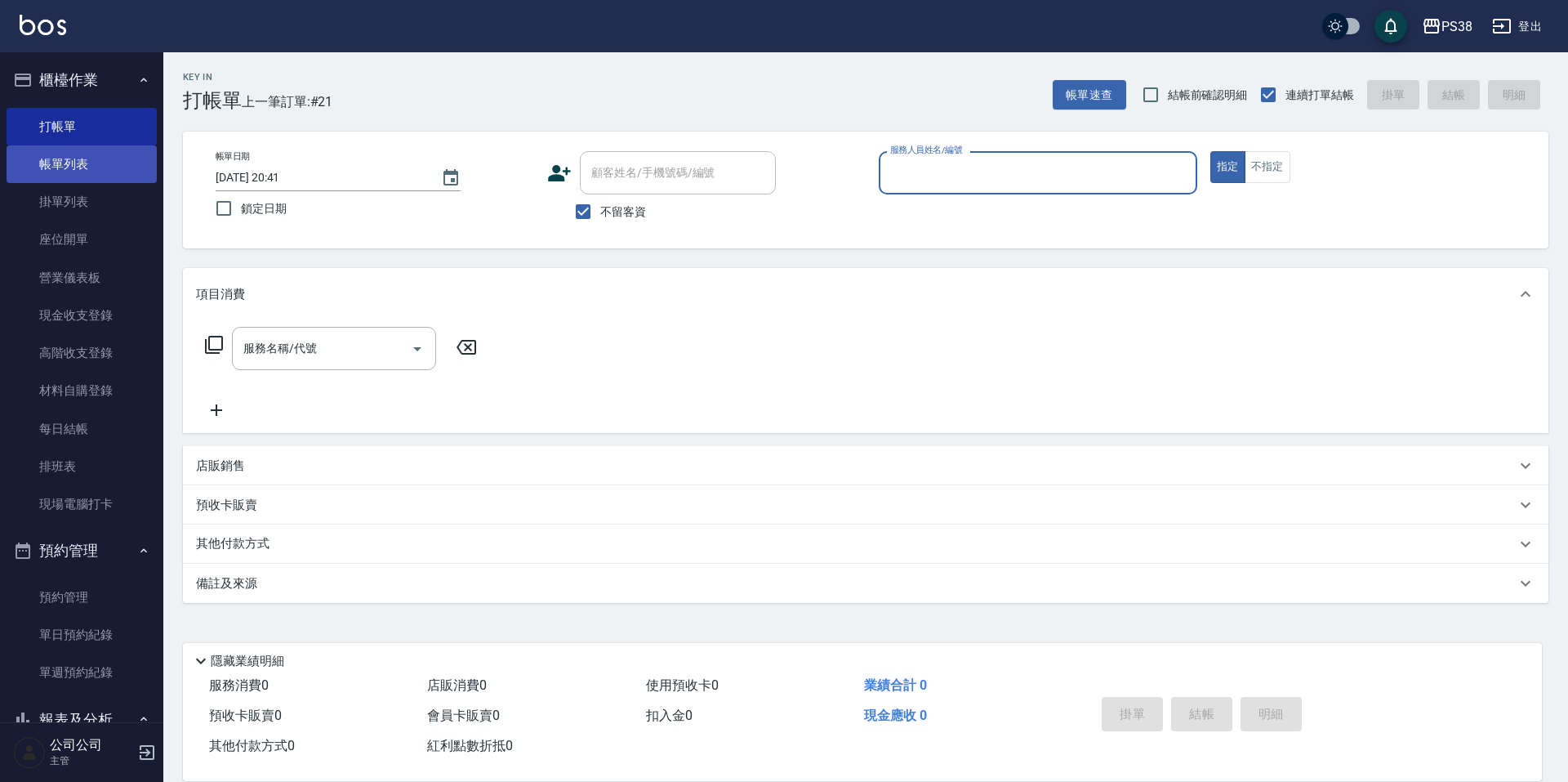
click at [122, 155] on link "帳單列表" at bounding box center [82, 165] width 151 height 38
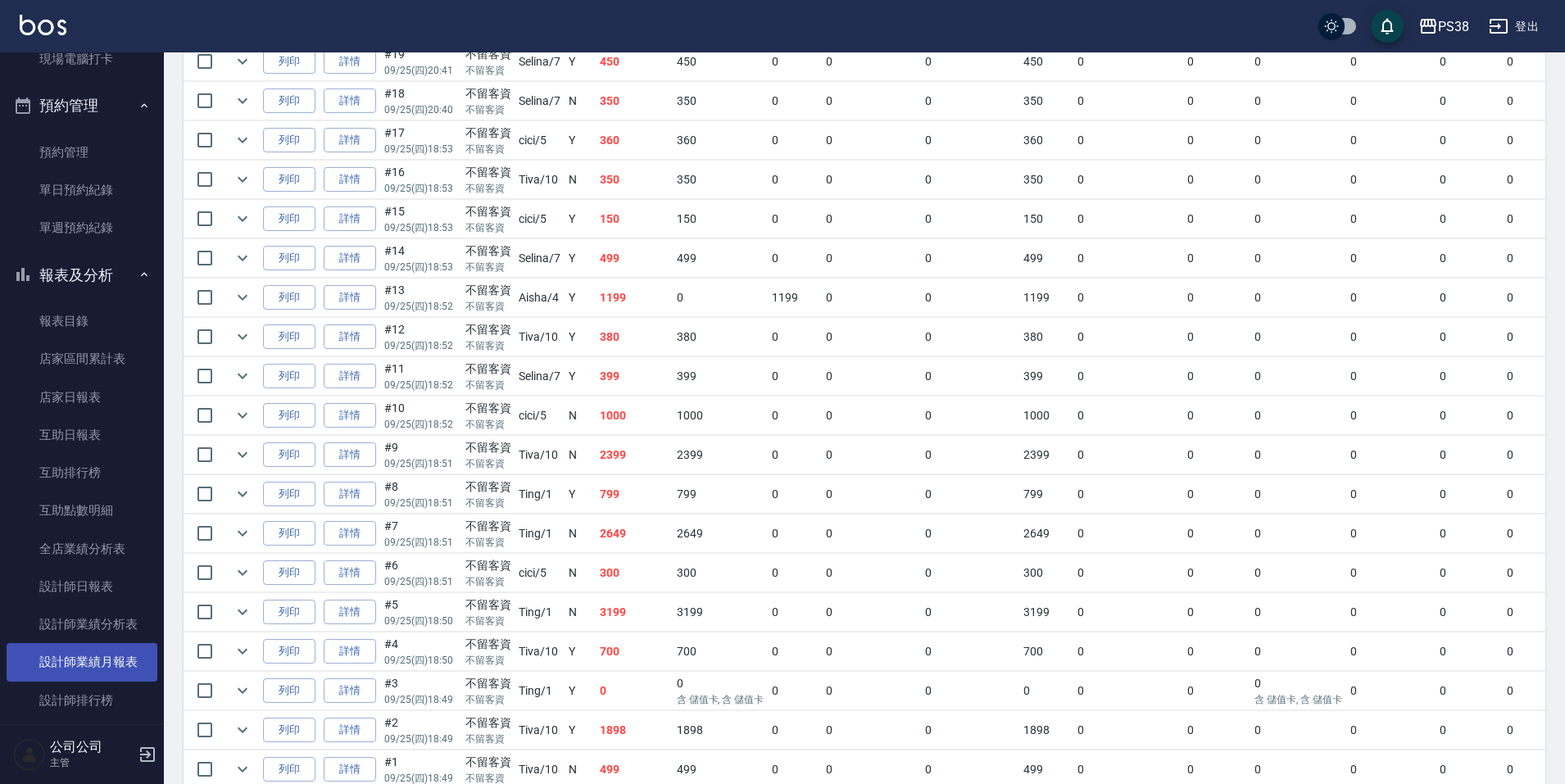
scroll to position [655, 0]
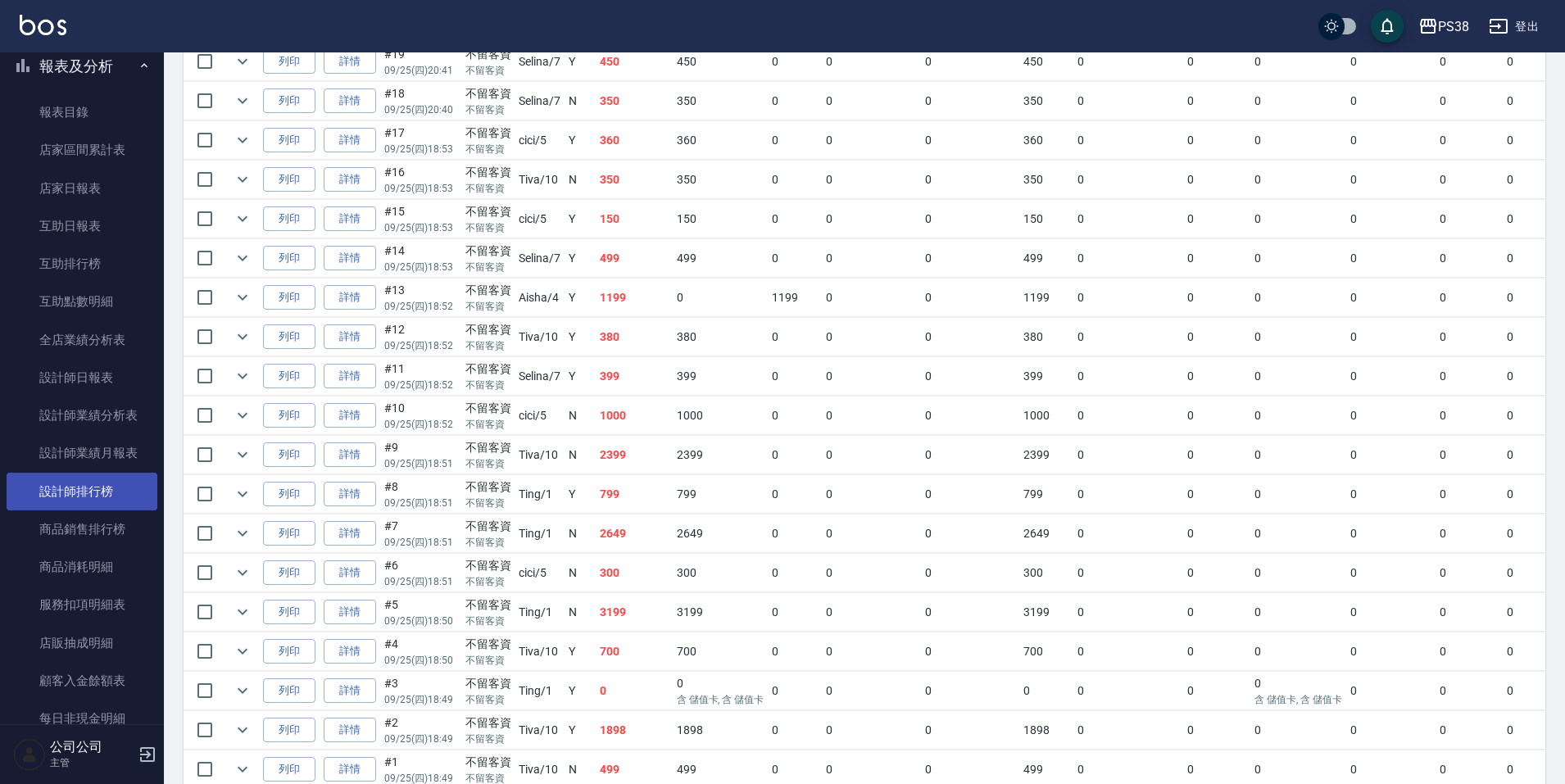
click at [109, 492] on link "設計師排行榜" at bounding box center [82, 492] width 151 height 38
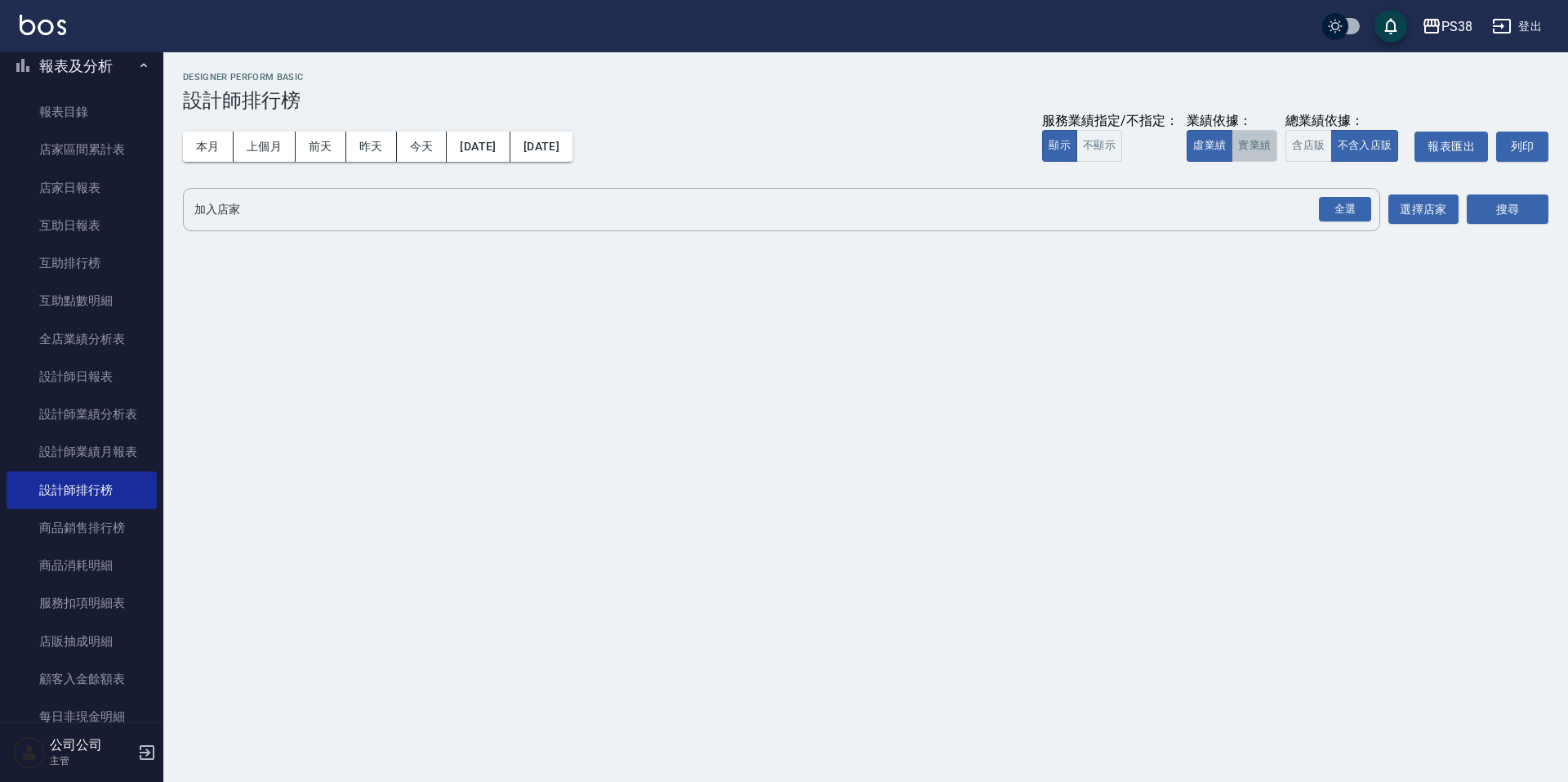
click at [1241, 142] on button "實業績" at bounding box center [1255, 146] width 46 height 32
click at [1338, 184] on div "PS38 [DATE] - [DATE] 設計師排行榜 列印時間： [DATE][PHONE_NUMBER]:42 Designer Perform Basi…" at bounding box center [866, 155] width 1404 height 205
click at [1350, 210] on div "全選" at bounding box center [1345, 209] width 52 height 25
click at [1527, 219] on button "搜尋" at bounding box center [1507, 210] width 82 height 30
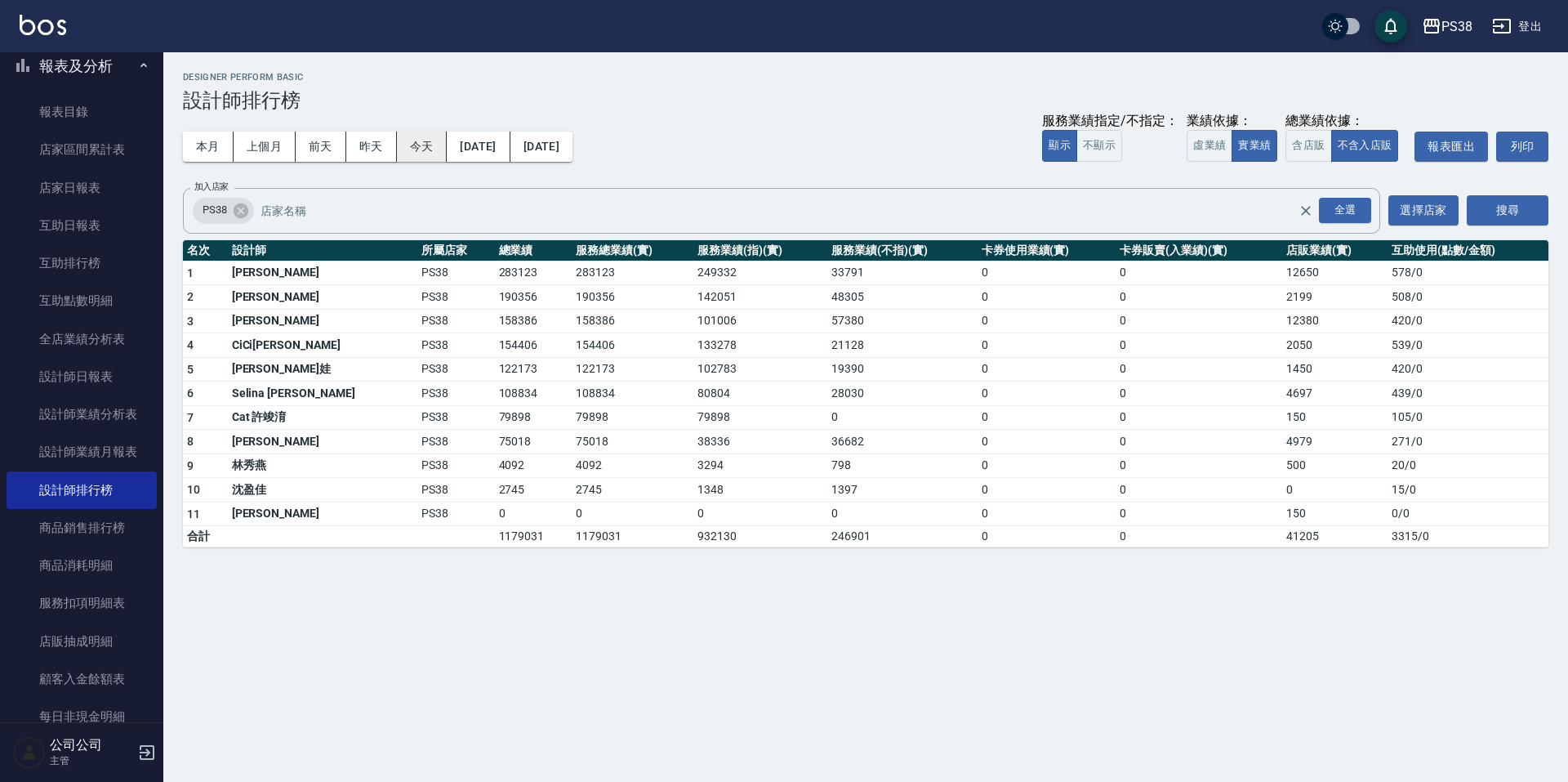
click at [435, 146] on button "今天" at bounding box center [422, 147] width 51 height 30
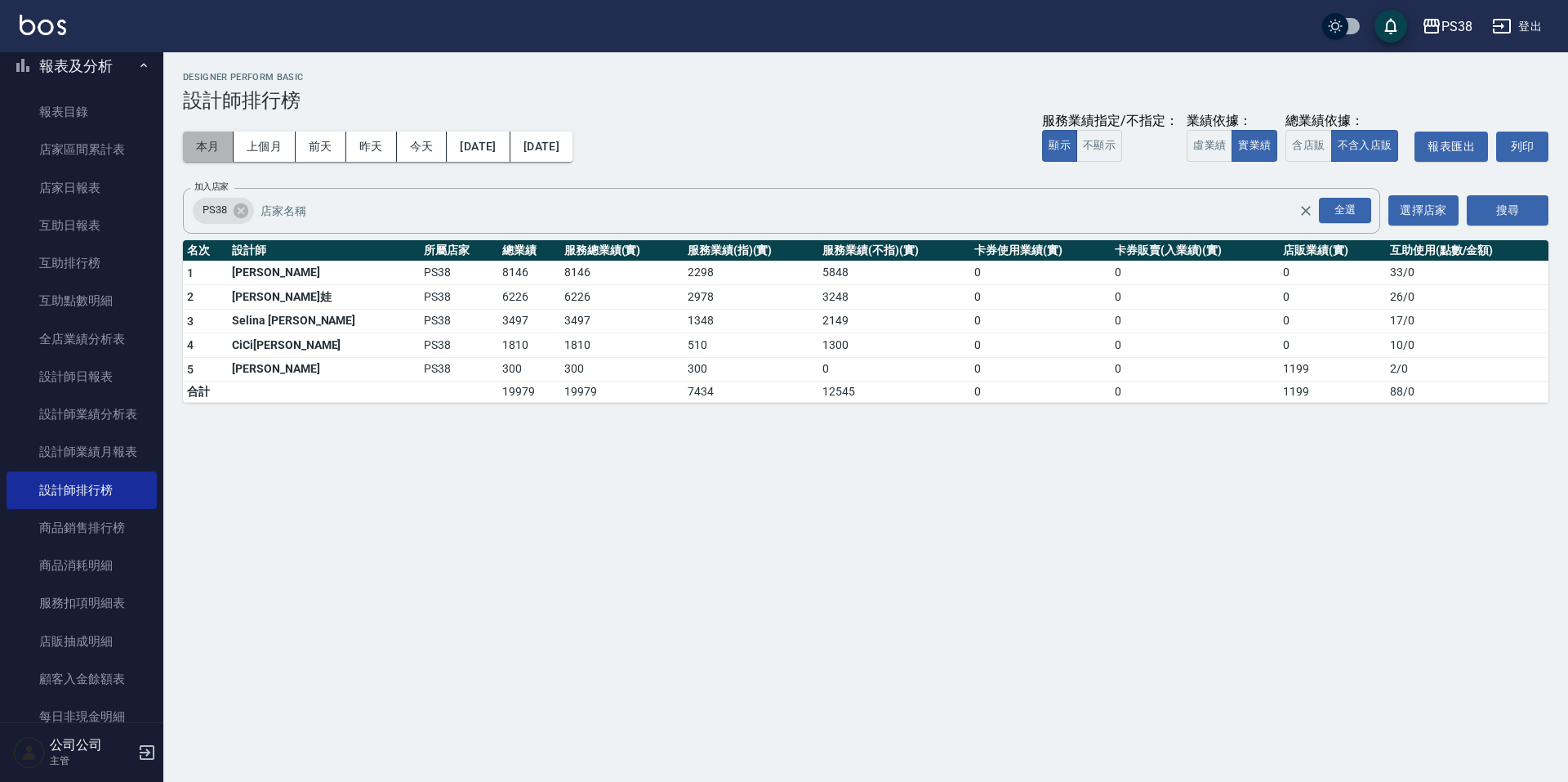
click at [222, 137] on button "本月" at bounding box center [209, 147] width 51 height 30
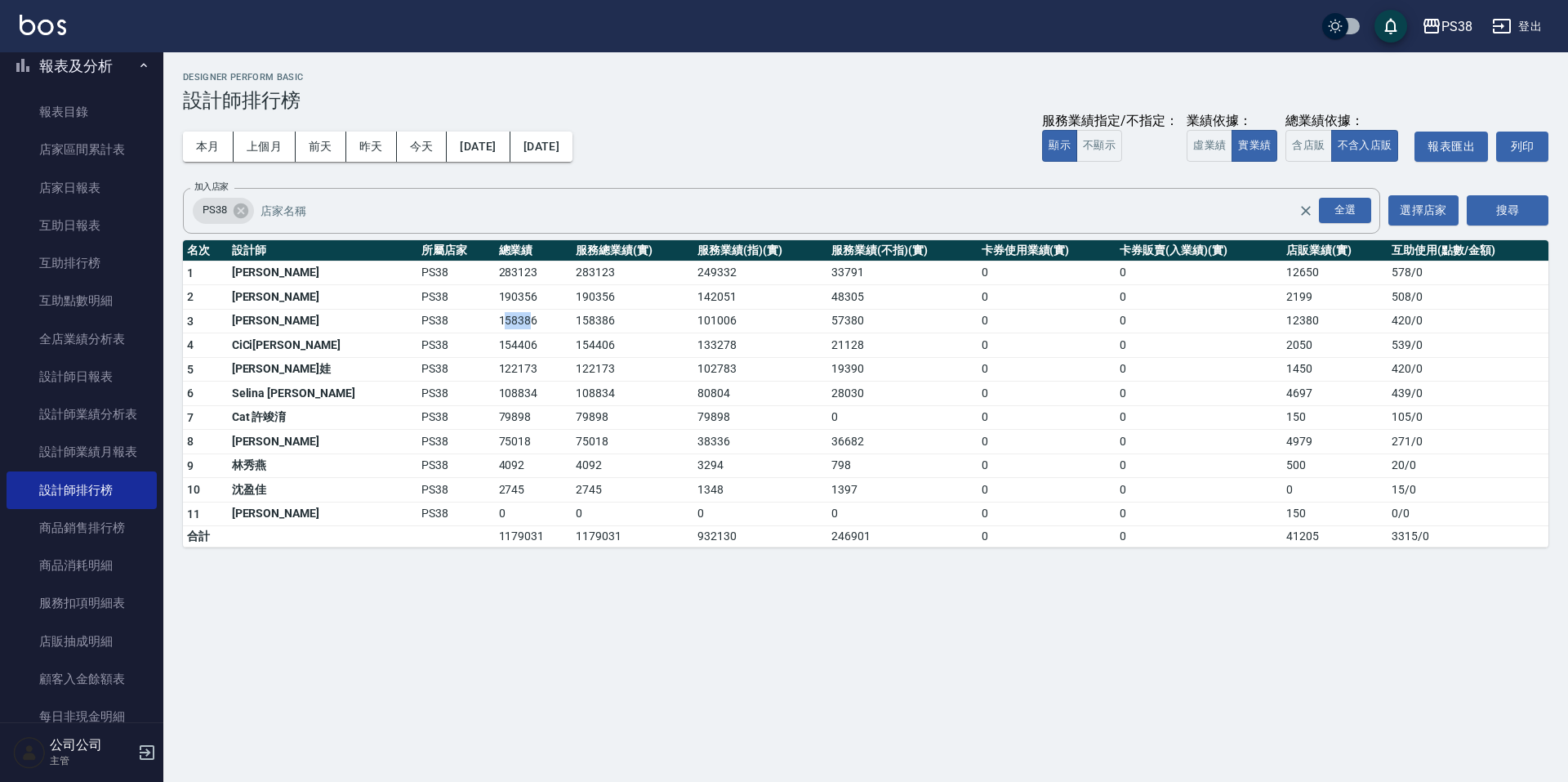
drag, startPoint x: 439, startPoint y: 323, endPoint x: 467, endPoint y: 321, distance: 28.1
click at [495, 321] on td "158386" at bounding box center [534, 321] width 78 height 25
click at [601, 408] on td "79898" at bounding box center [633, 418] width 122 height 25
drag, startPoint x: 821, startPoint y: 321, endPoint x: 859, endPoint y: 326, distance: 38.3
click at [859, 326] on tr "3 [PERSON_NAME] PS38 158386 158386 101006 57380 0 0 12380 420 / 0" at bounding box center [866, 321] width 1365 height 25
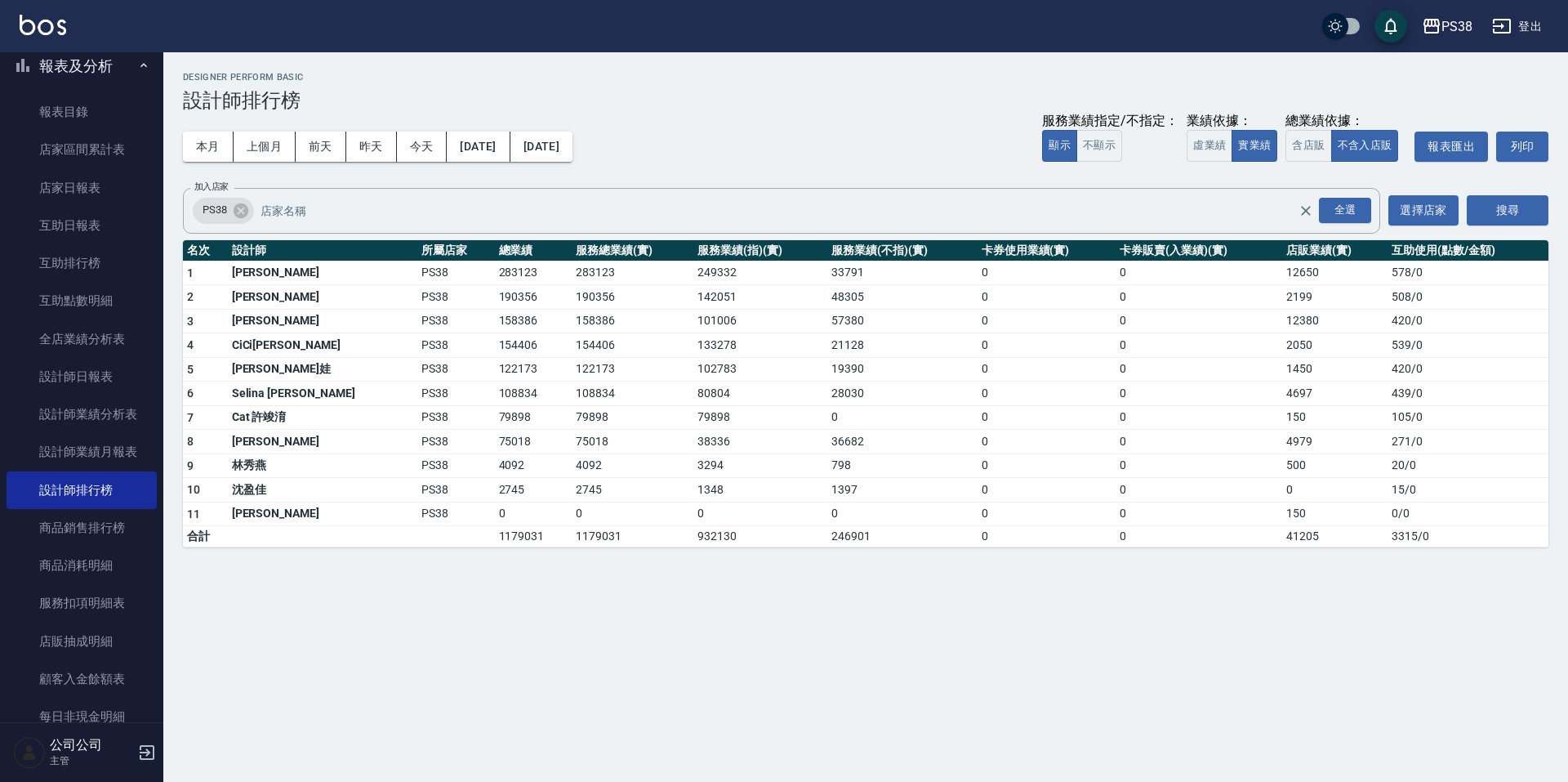
drag, startPoint x: 841, startPoint y: 529, endPoint x: 836, endPoint y: 521, distance: 9.4
click at [842, 529] on td "246901" at bounding box center [903, 537] width 151 height 21
drag, startPoint x: 640, startPoint y: 347, endPoint x: 755, endPoint y: 328, distance: 116.6
click at [755, 328] on tbody "1 [PERSON_NAME] PS38 283123 283123 249332 33791 0 0 12650 578 / 0 2 Aisha [PERS…" at bounding box center [866, 404] width 1365 height 287
click at [827, 434] on td "36682" at bounding box center [903, 442] width 151 height 25
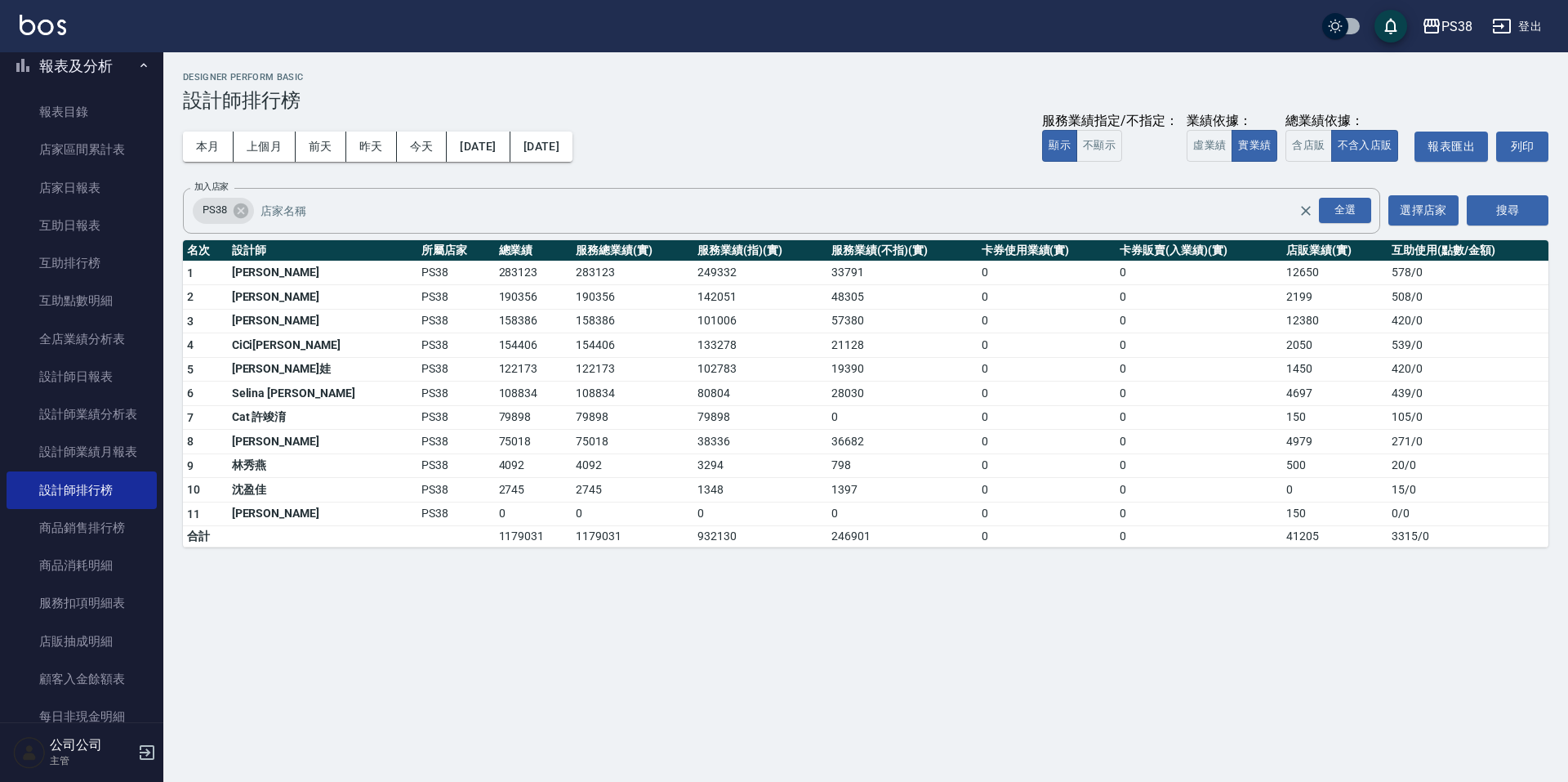
click at [780, 149] on div "本月 上個月 [DATE] [DATE] [DATE] [DATE] [DATE] 服務業績指定/不指定： 顯示 不顯示 業績依據： 虛業績 實業績 總業績依…" at bounding box center [866, 147] width 1365 height 70
click at [246, 144] on button "上個月" at bounding box center [264, 147] width 62 height 30
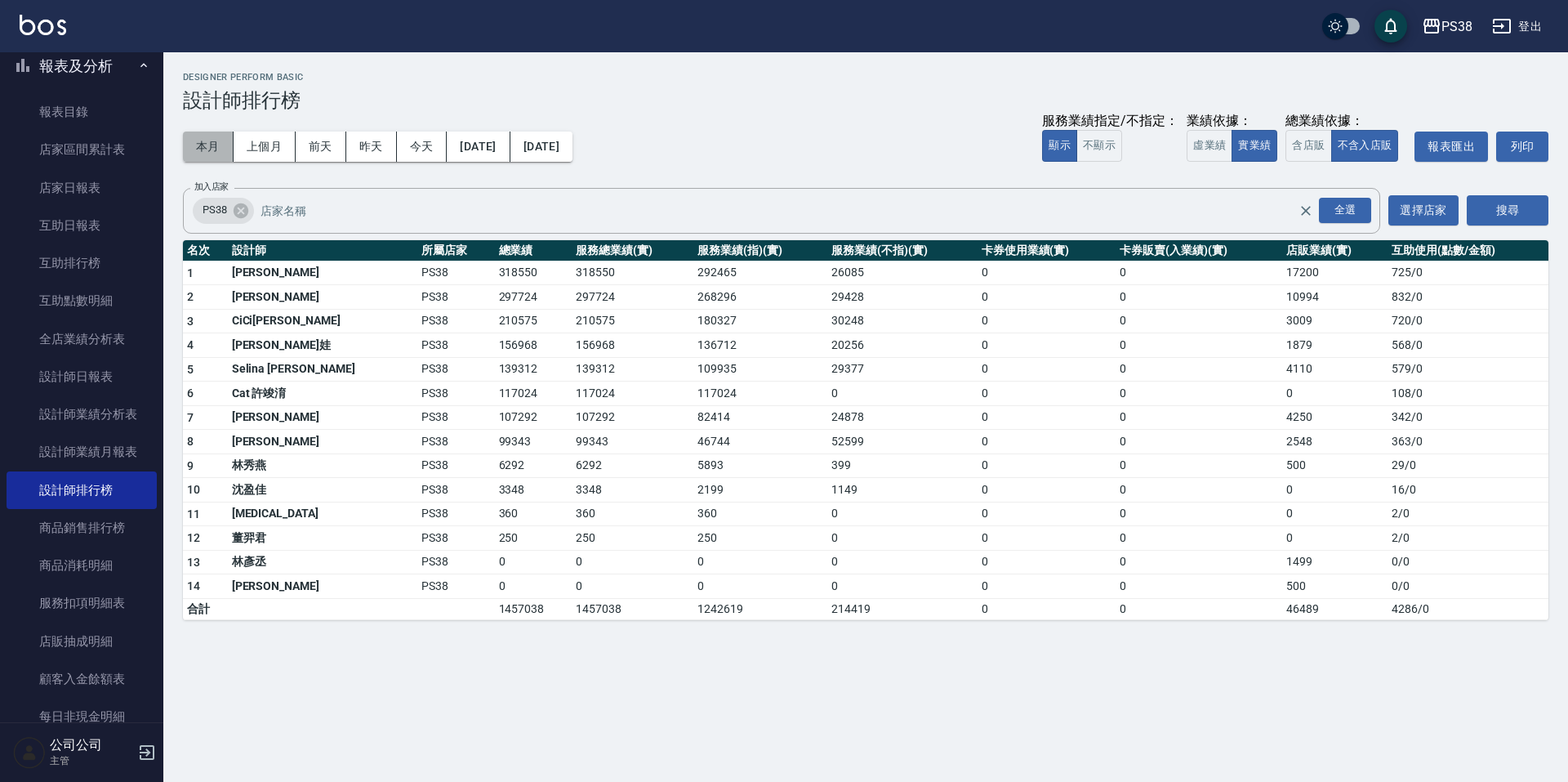
click at [204, 153] on button "本月" at bounding box center [209, 147] width 51 height 30
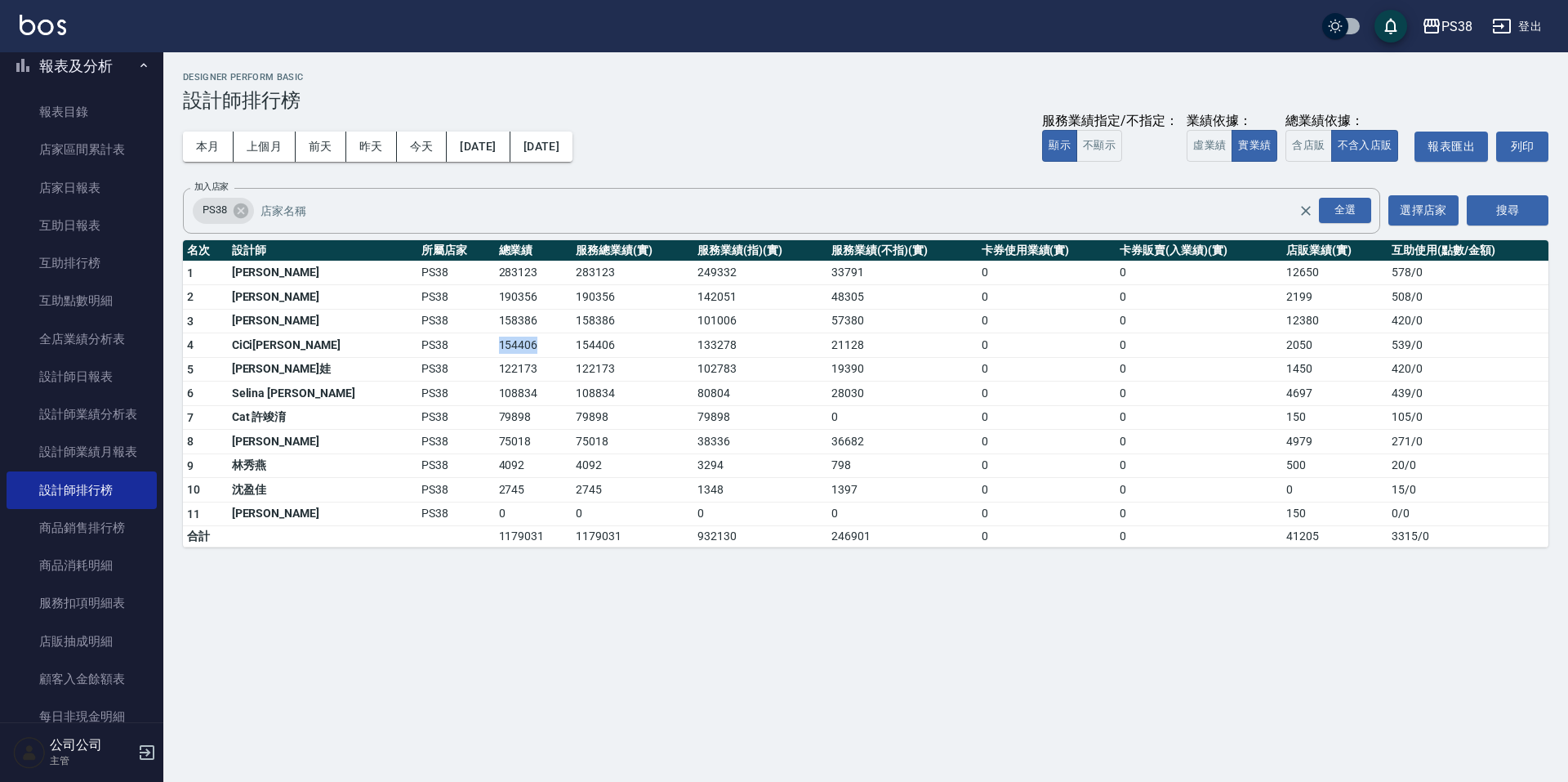
drag, startPoint x: 439, startPoint y: 345, endPoint x: 475, endPoint y: 351, distance: 36.5
click at [495, 351] on td "154406" at bounding box center [534, 346] width 78 height 25
click at [417, 154] on button "今天" at bounding box center [422, 147] width 51 height 30
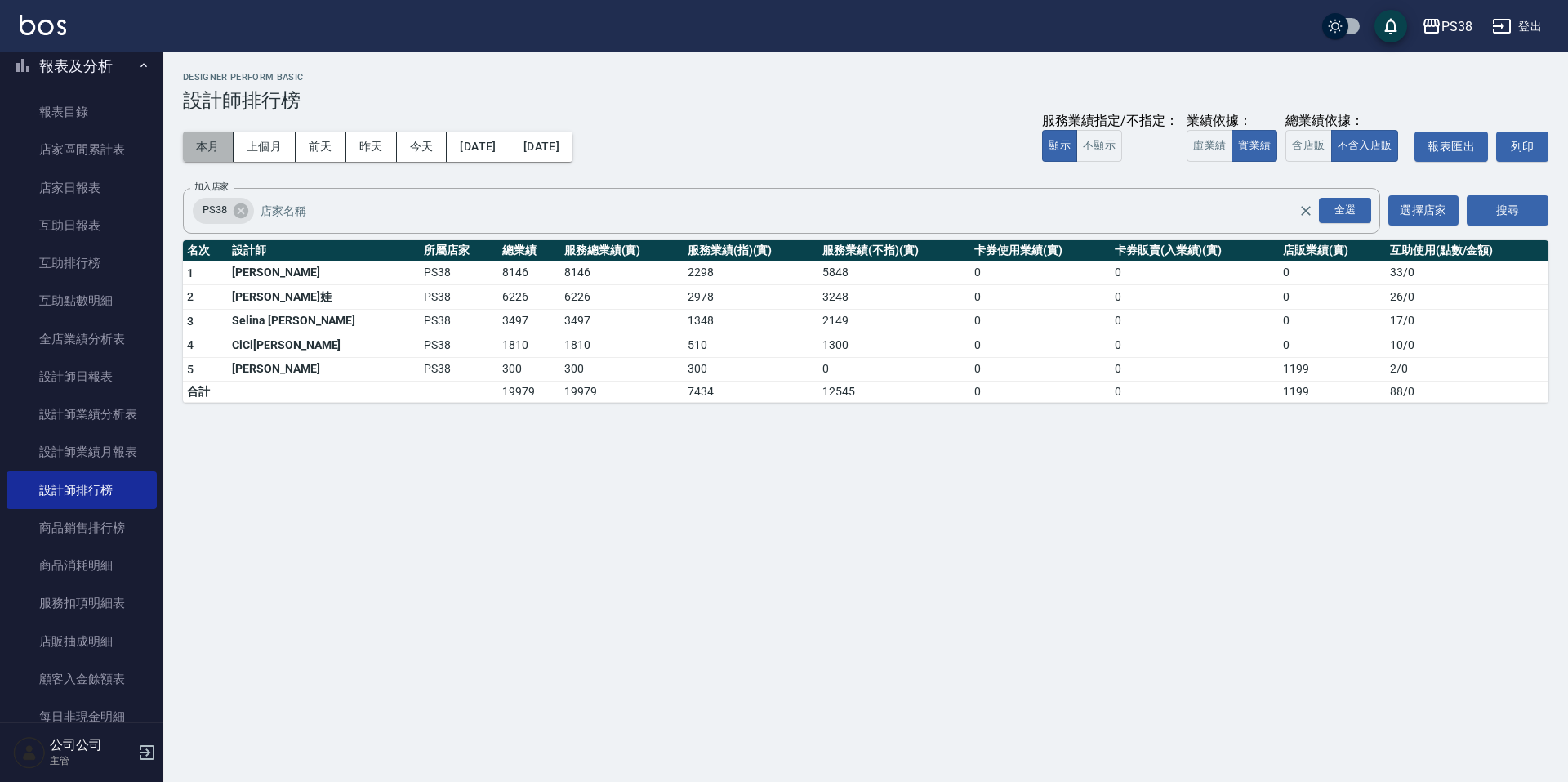
click at [227, 135] on button "本月" at bounding box center [209, 147] width 51 height 30
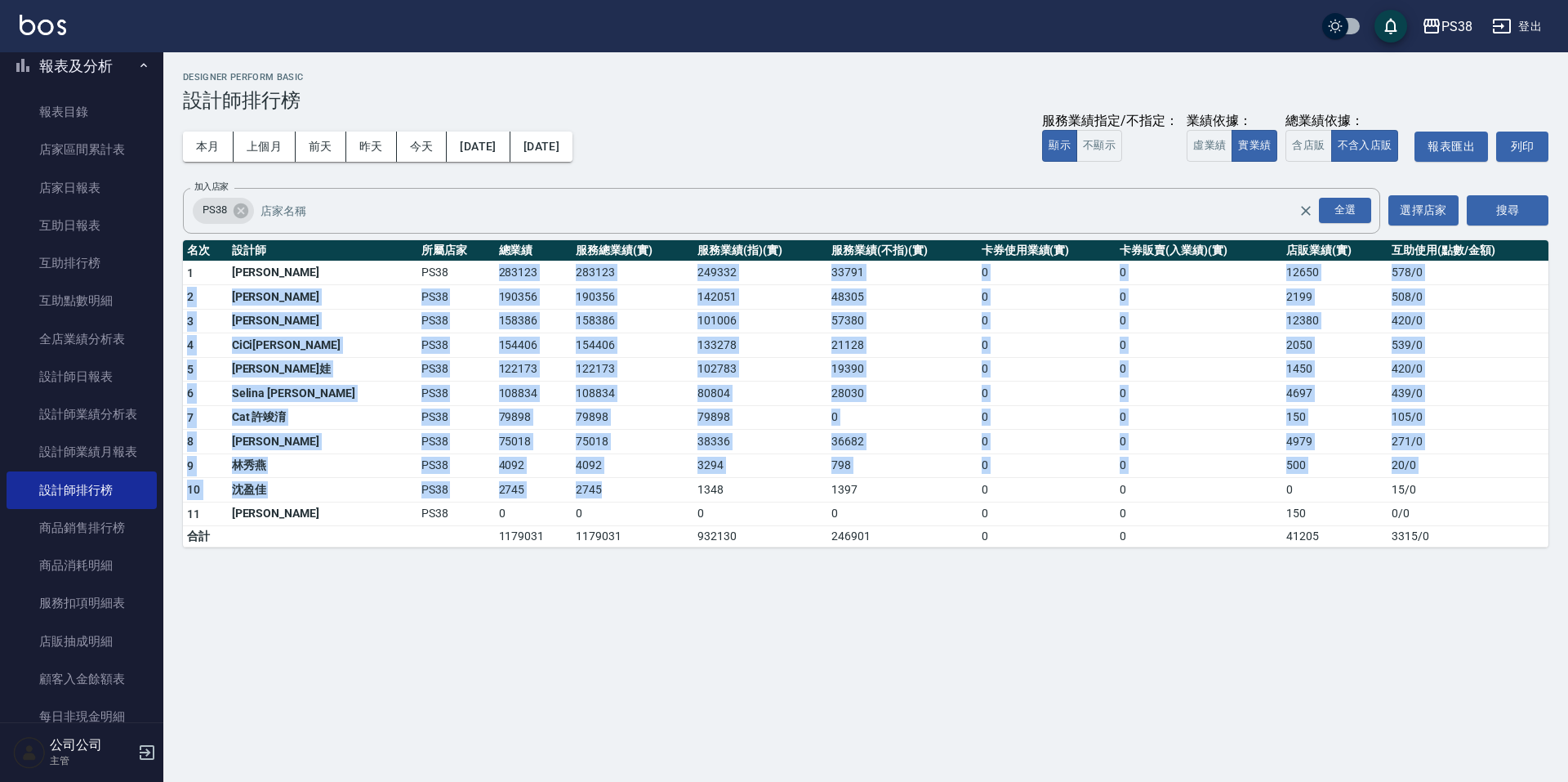
drag, startPoint x: 435, startPoint y: 269, endPoint x: 593, endPoint y: 479, distance: 262.8
click at [593, 479] on tbody "1 [PERSON_NAME] PS38 283123 283123 249332 33791 0 0 12650 578 / 0 2 Aisha [PERS…" at bounding box center [866, 404] width 1365 height 287
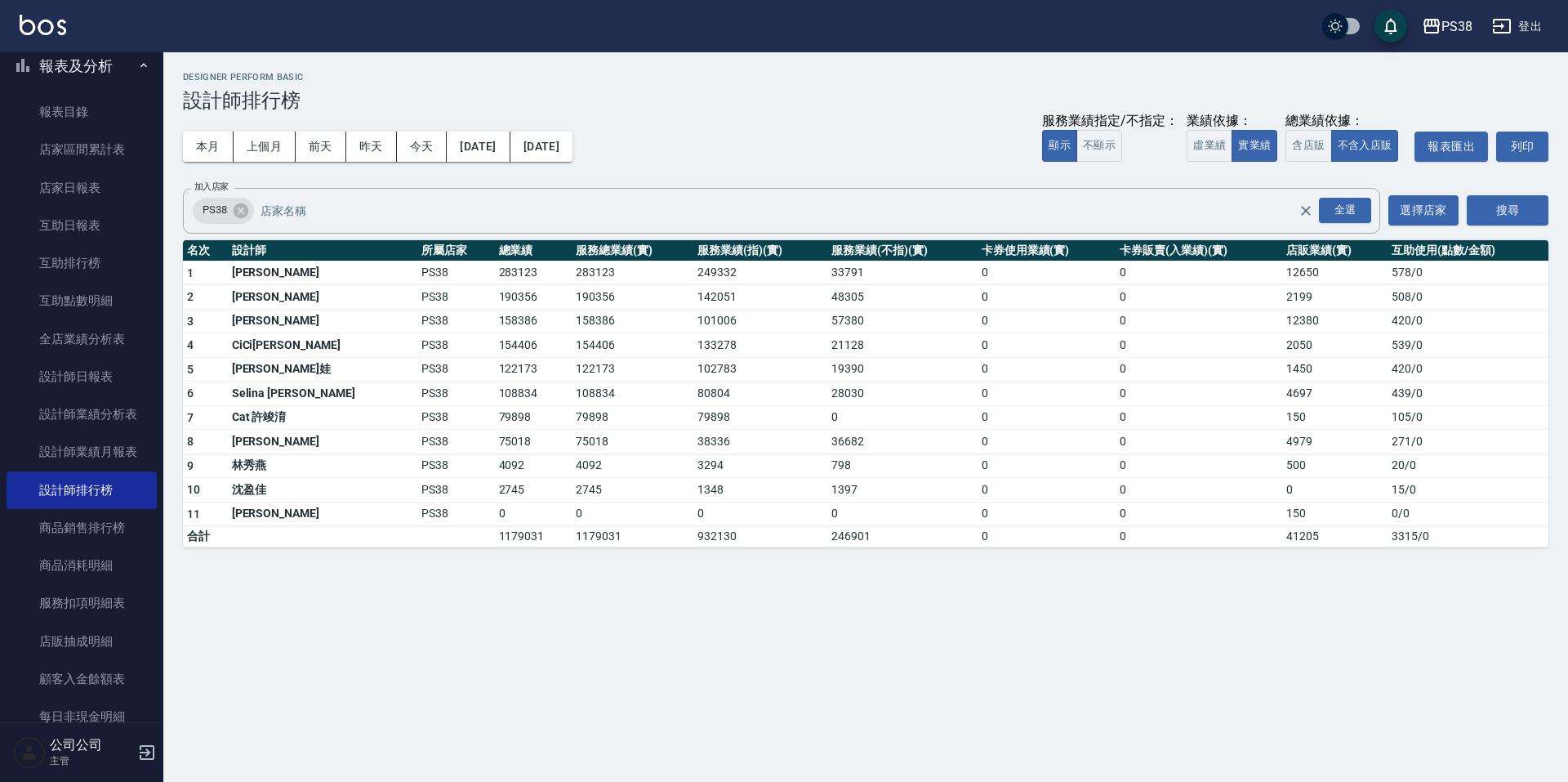
click at [717, 622] on div "PS38 [DATE] - [DATE] 設計師排行榜 列印時間： [DATE][PHONE_NUMBER]:43 Designer Perform Basi…" at bounding box center [784, 391] width 1568 height 782
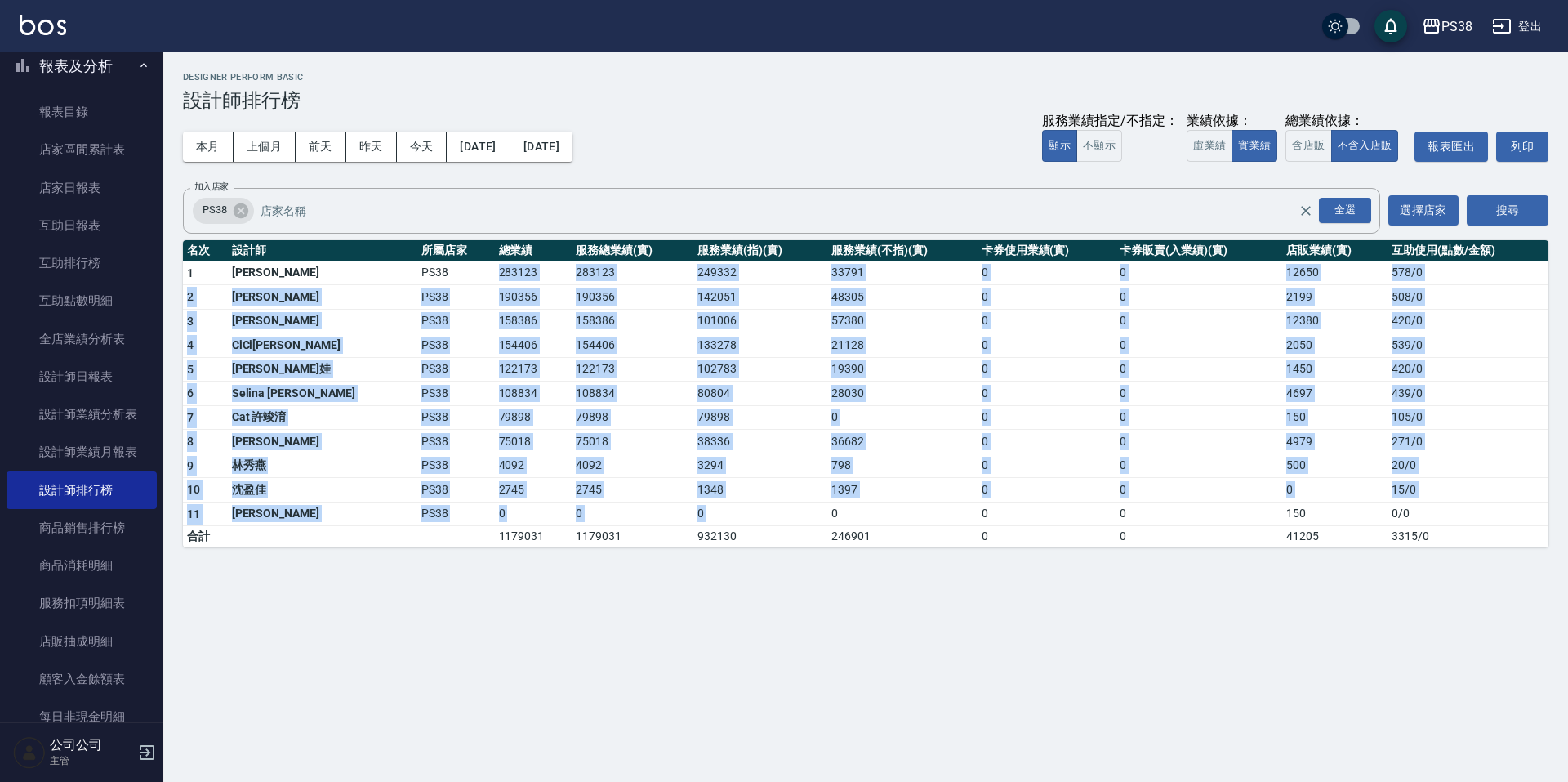
drag, startPoint x: 430, startPoint y: 265, endPoint x: 784, endPoint y: 508, distance: 429.4
click at [784, 508] on tbody "1 [PERSON_NAME] PS38 283123 283123 249332 33791 0 0 12650 578 / 0 2 Aisha [PERS…" at bounding box center [866, 404] width 1365 height 287
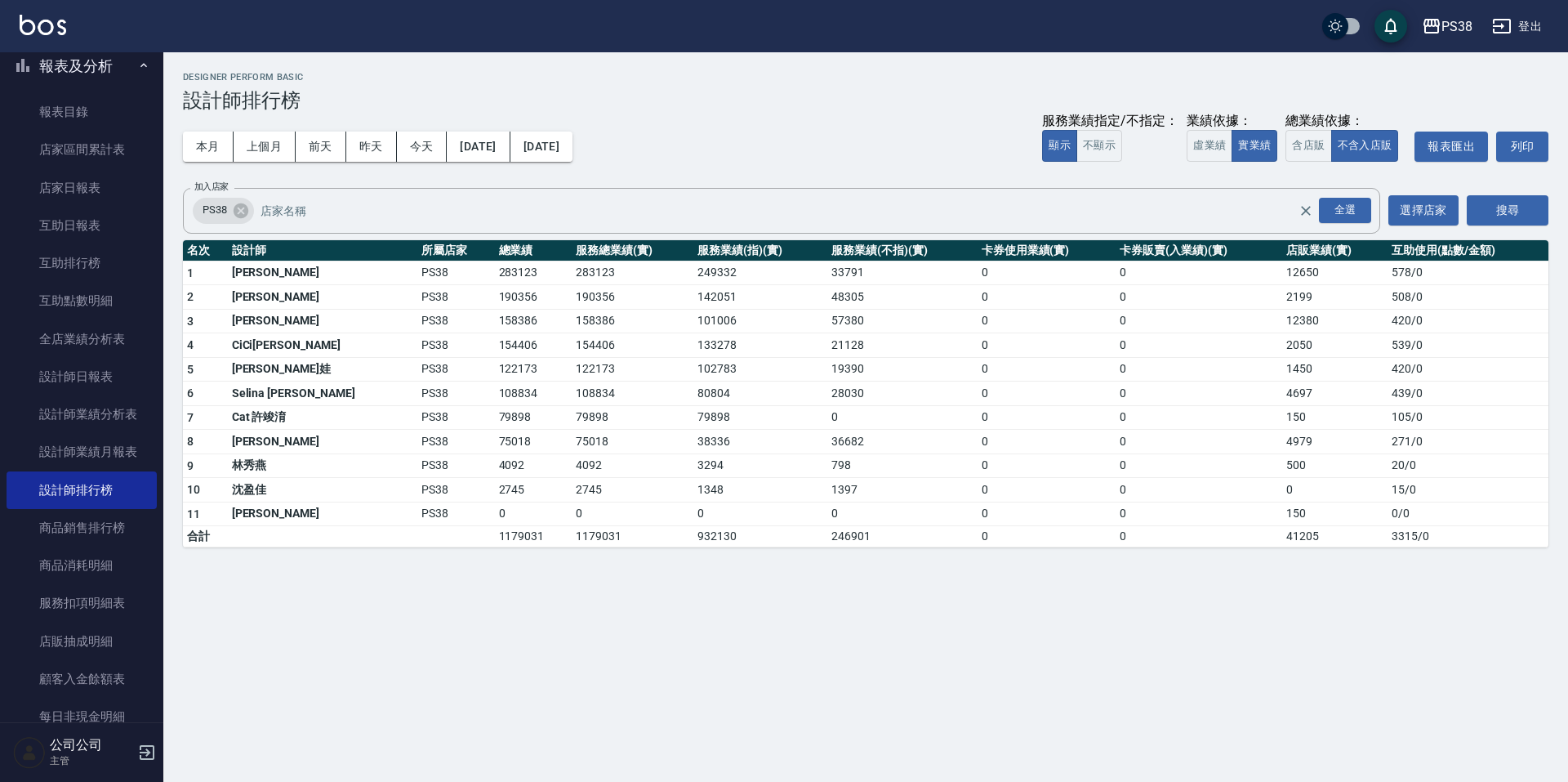
click at [770, 650] on div "PS38 [DATE] - [DATE] 設計師排行榜 列印時間： [DATE][PHONE_NUMBER]:43 Designer Perform Basi…" at bounding box center [784, 391] width 1568 height 782
drag, startPoint x: 669, startPoint y: 390, endPoint x: 684, endPoint y: 390, distance: 15.0
click at [693, 390] on td "80804" at bounding box center [760, 394] width 134 height 25
click at [750, 436] on td "38336" at bounding box center [760, 442] width 134 height 25
drag, startPoint x: 783, startPoint y: 389, endPoint x: 830, endPoint y: 390, distance: 47.0
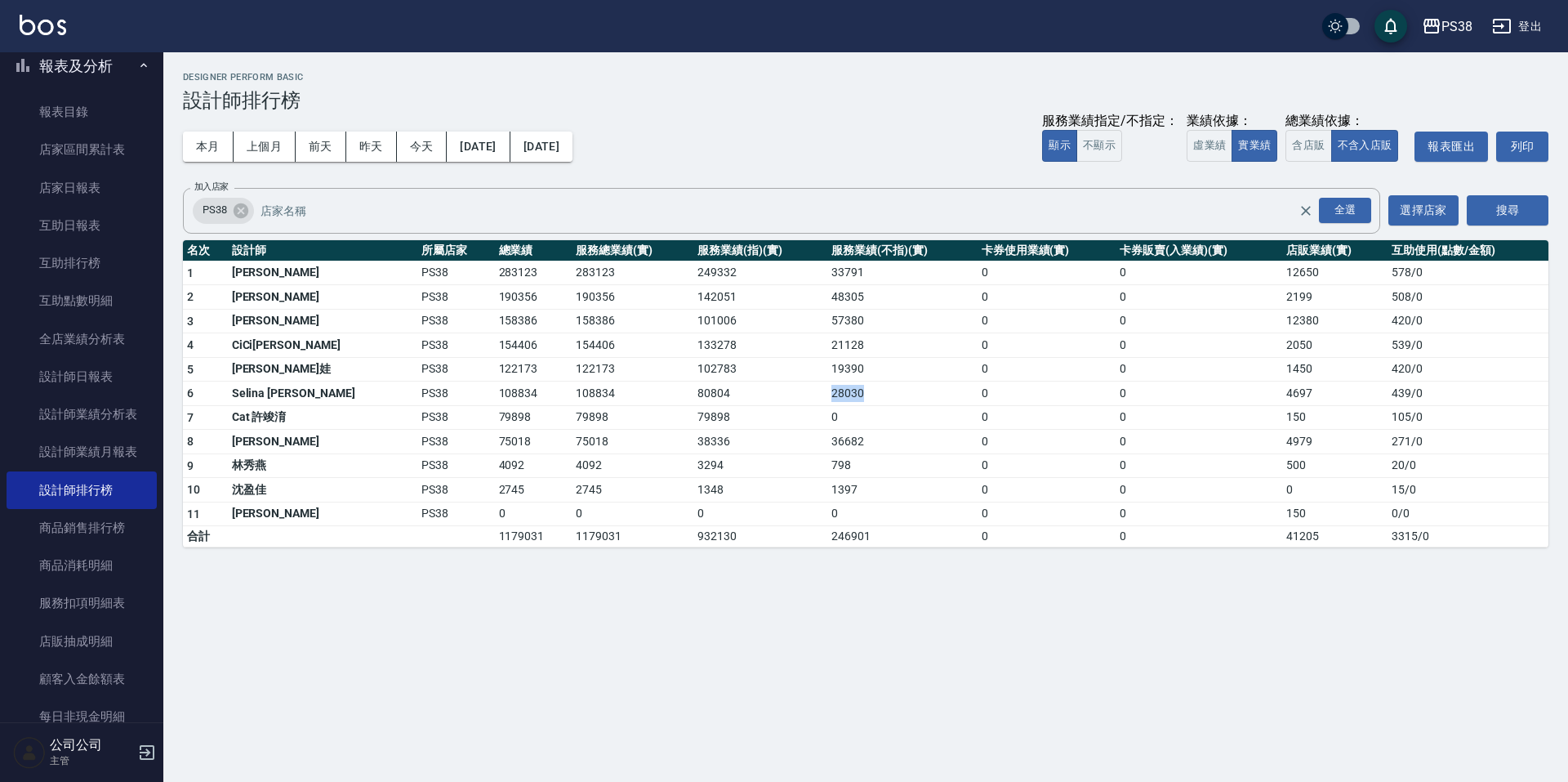
click at [830, 390] on td "28030" at bounding box center [903, 394] width 151 height 25
click at [842, 430] on tbody "1 [PERSON_NAME] PS38 283123 283123 249332 33791 0 0 12650 578 / 0 2 Aisha [PERS…" at bounding box center [866, 404] width 1365 height 287
click at [827, 513] on td "0" at bounding box center [903, 514] width 151 height 25
click at [749, 650] on div "PS38 [DATE] - [DATE] 設計師排行榜 列印時間： [DATE][PHONE_NUMBER]:43 Designer Perform Basi…" at bounding box center [784, 391] width 1568 height 782
click at [255, 143] on button "上個月" at bounding box center [264, 147] width 62 height 30
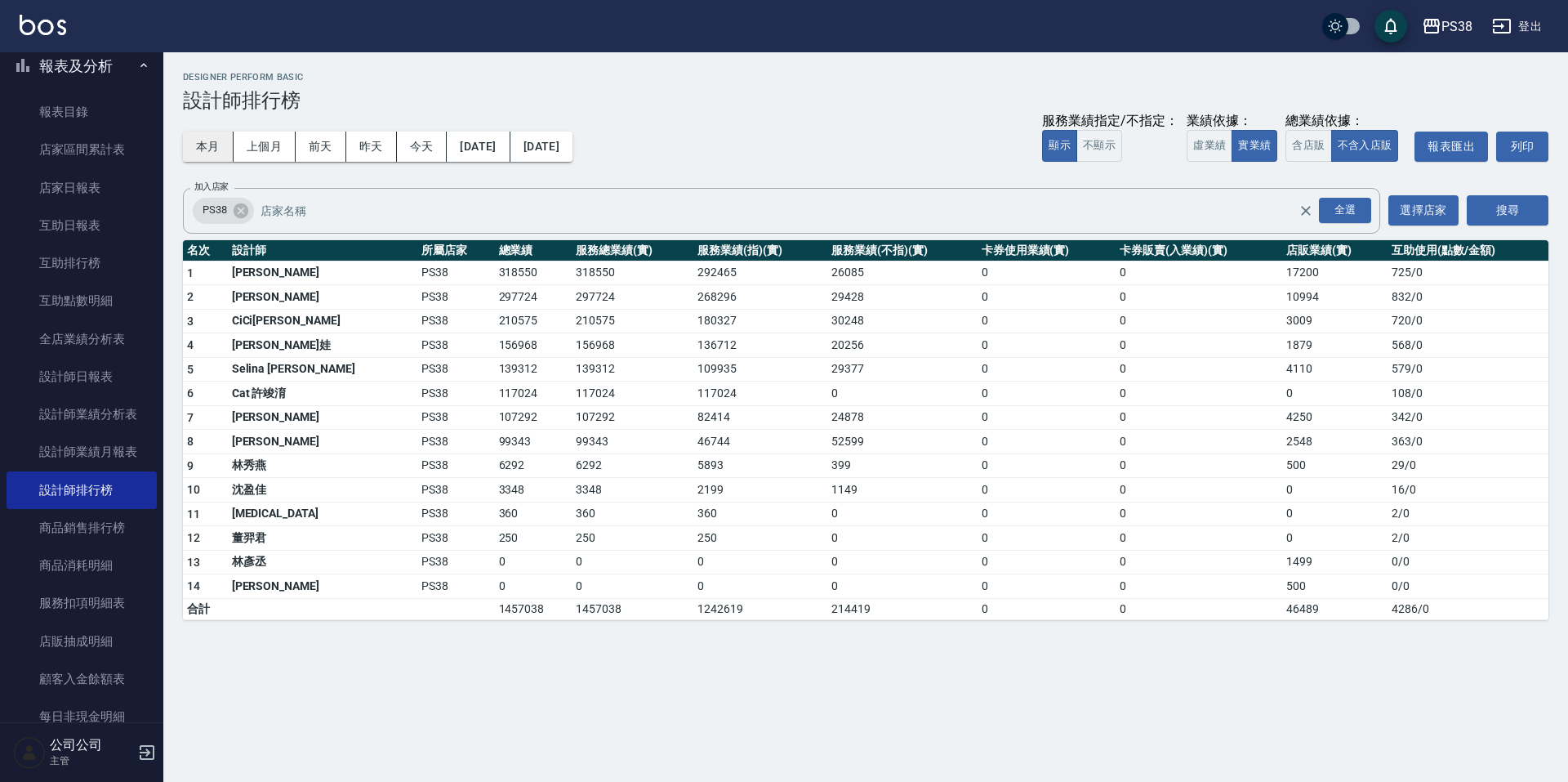
click at [209, 139] on button "本月" at bounding box center [209, 147] width 51 height 30
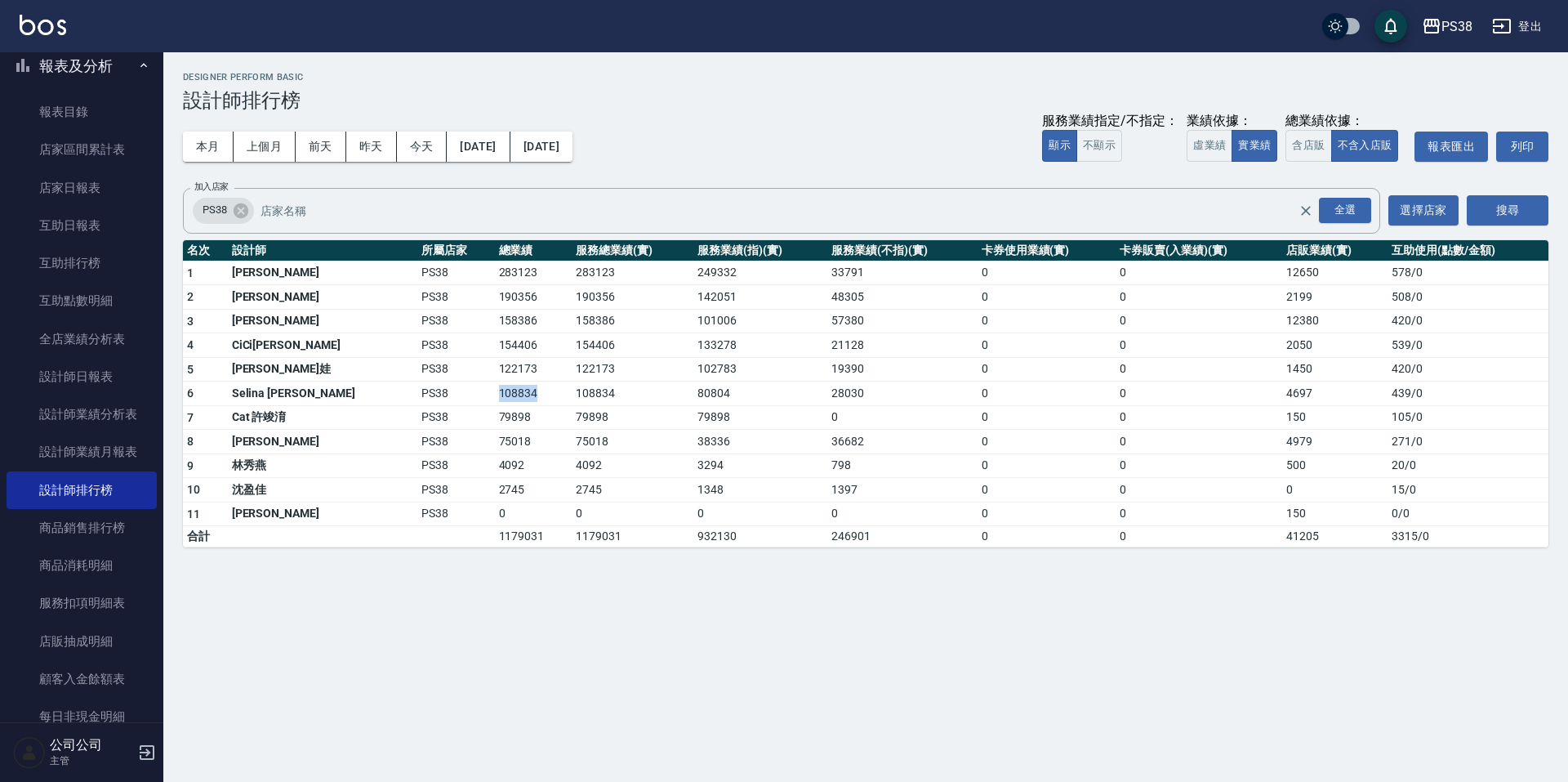
drag, startPoint x: 437, startPoint y: 391, endPoint x: 477, endPoint y: 392, distance: 40.0
click at [495, 392] on td "108834" at bounding box center [534, 394] width 78 height 25
click at [495, 399] on td "108834" at bounding box center [534, 394] width 78 height 25
drag, startPoint x: 436, startPoint y: 417, endPoint x: 466, endPoint y: 418, distance: 30.0
click at [495, 418] on td "79898" at bounding box center [534, 418] width 78 height 25
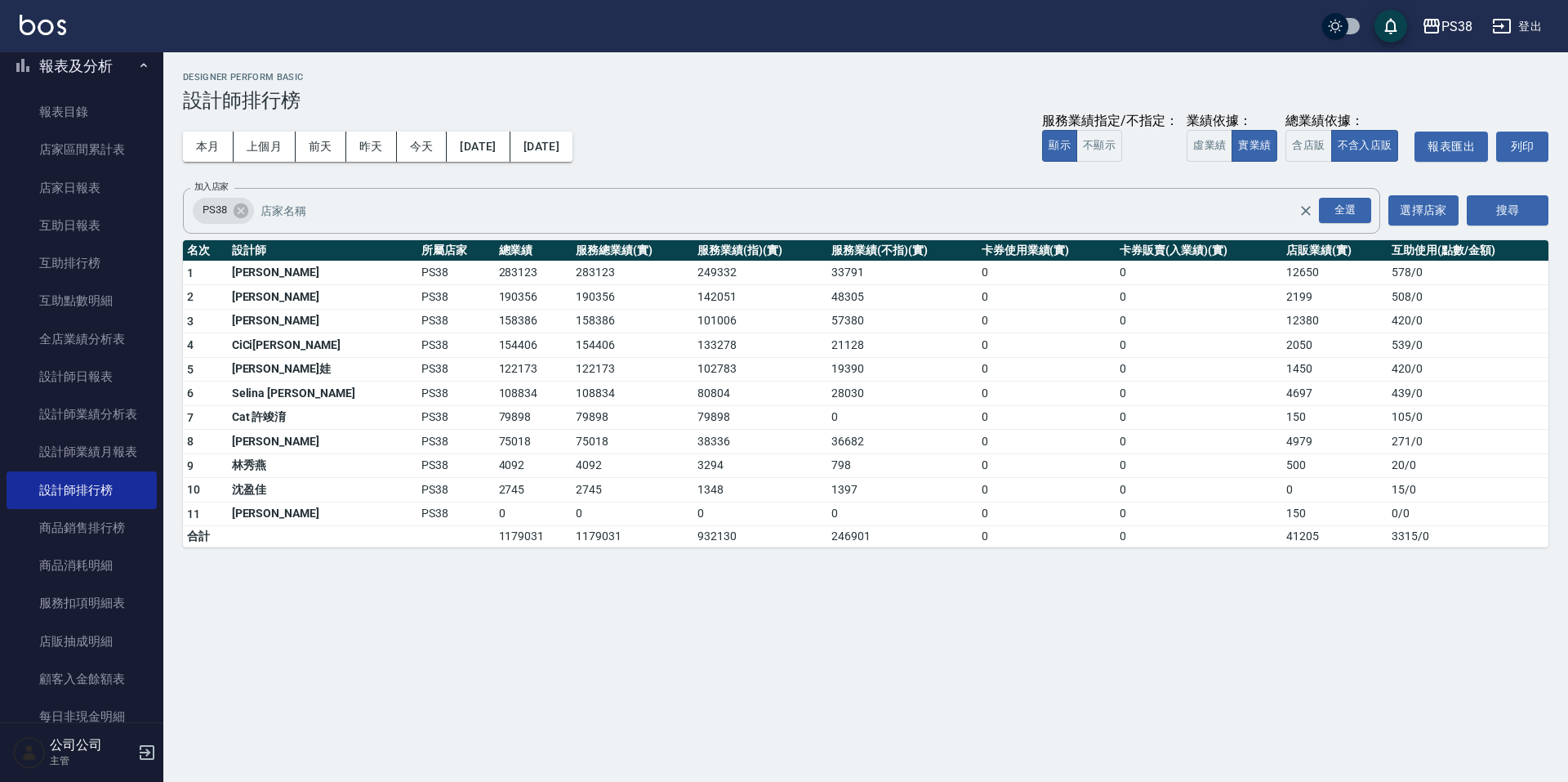
click at [495, 431] on td "75018" at bounding box center [534, 442] width 78 height 25
click at [97, 252] on link "互助排行榜" at bounding box center [82, 263] width 151 height 38
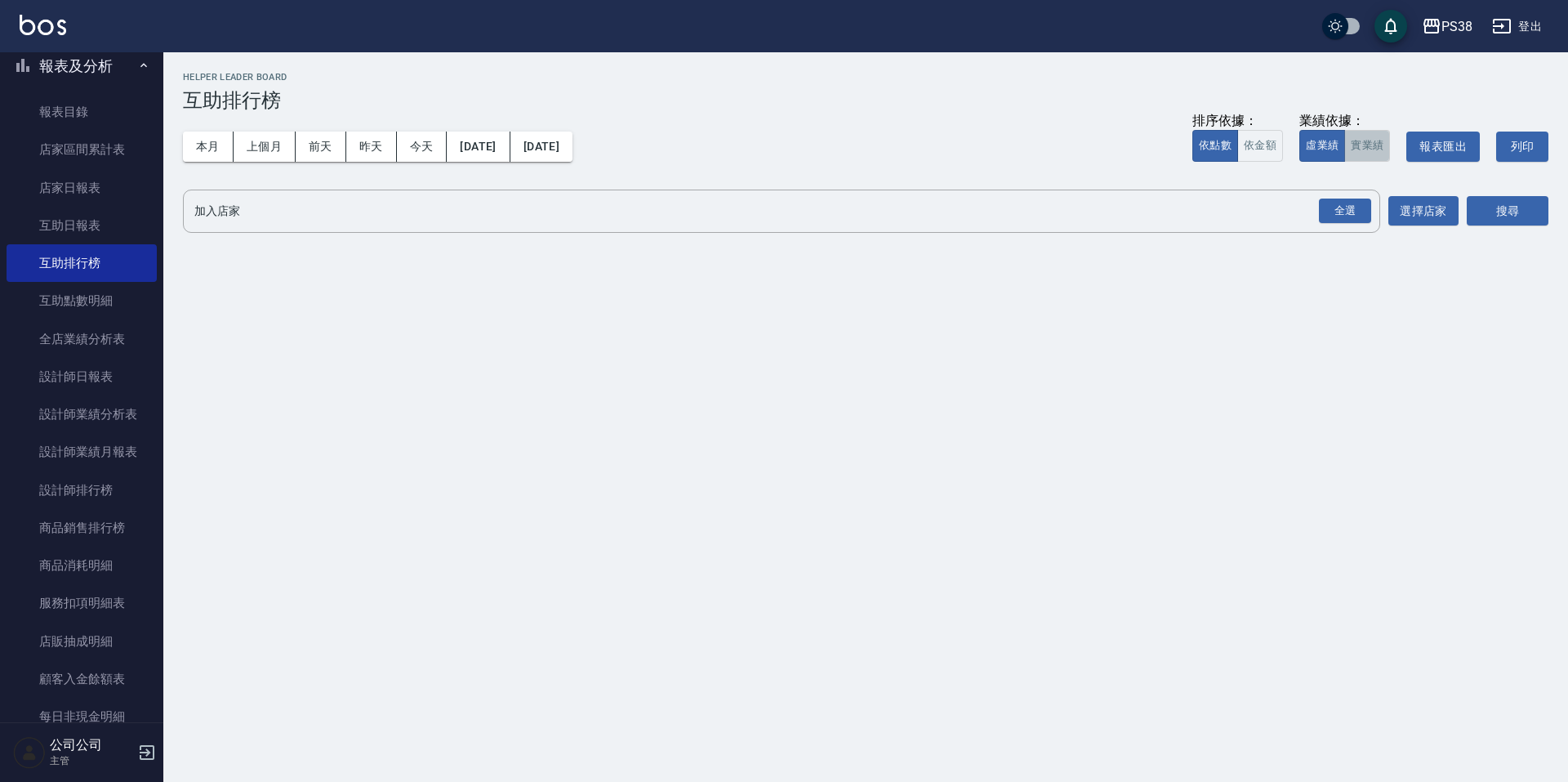
click at [1361, 156] on button "實業績" at bounding box center [1367, 146] width 46 height 32
click at [1349, 231] on div "全選" at bounding box center [1345, 211] width 57 height 43
click at [1351, 219] on div "全選" at bounding box center [1345, 210] width 52 height 25
click at [1536, 219] on button "搜尋" at bounding box center [1507, 211] width 82 height 30
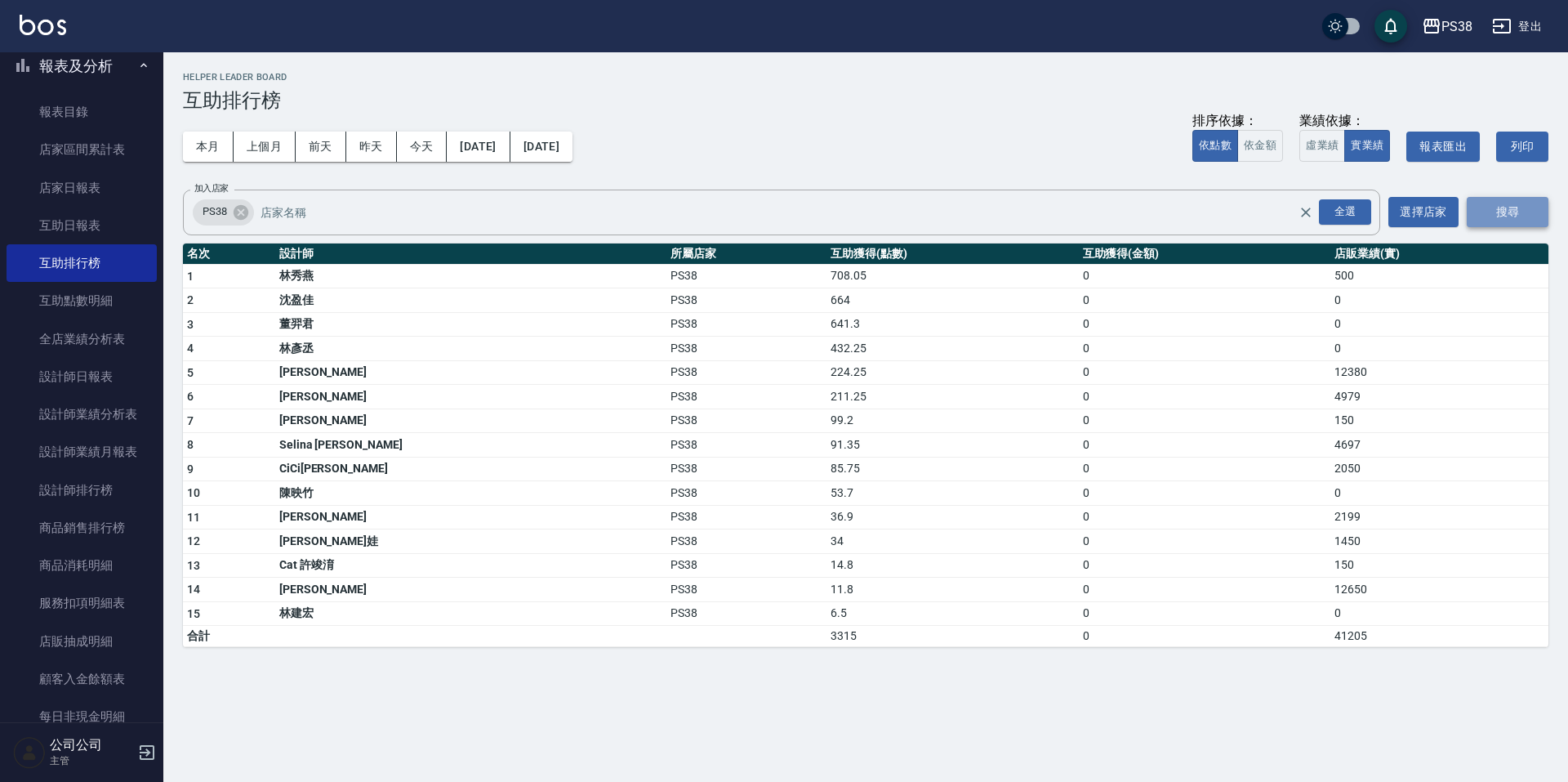
click at [1486, 203] on button "搜尋" at bounding box center [1507, 211] width 82 height 30
drag, startPoint x: 739, startPoint y: 418, endPoint x: 779, endPoint y: 420, distance: 40.0
click at [827, 420] on td "99.2" at bounding box center [952, 421] width 251 height 25
click at [856, 471] on td "85.75" at bounding box center [952, 469] width 251 height 25
click at [767, 397] on tr "6 [PERSON_NAME]PS38 211.25 0 4979" at bounding box center [866, 397] width 1365 height 25
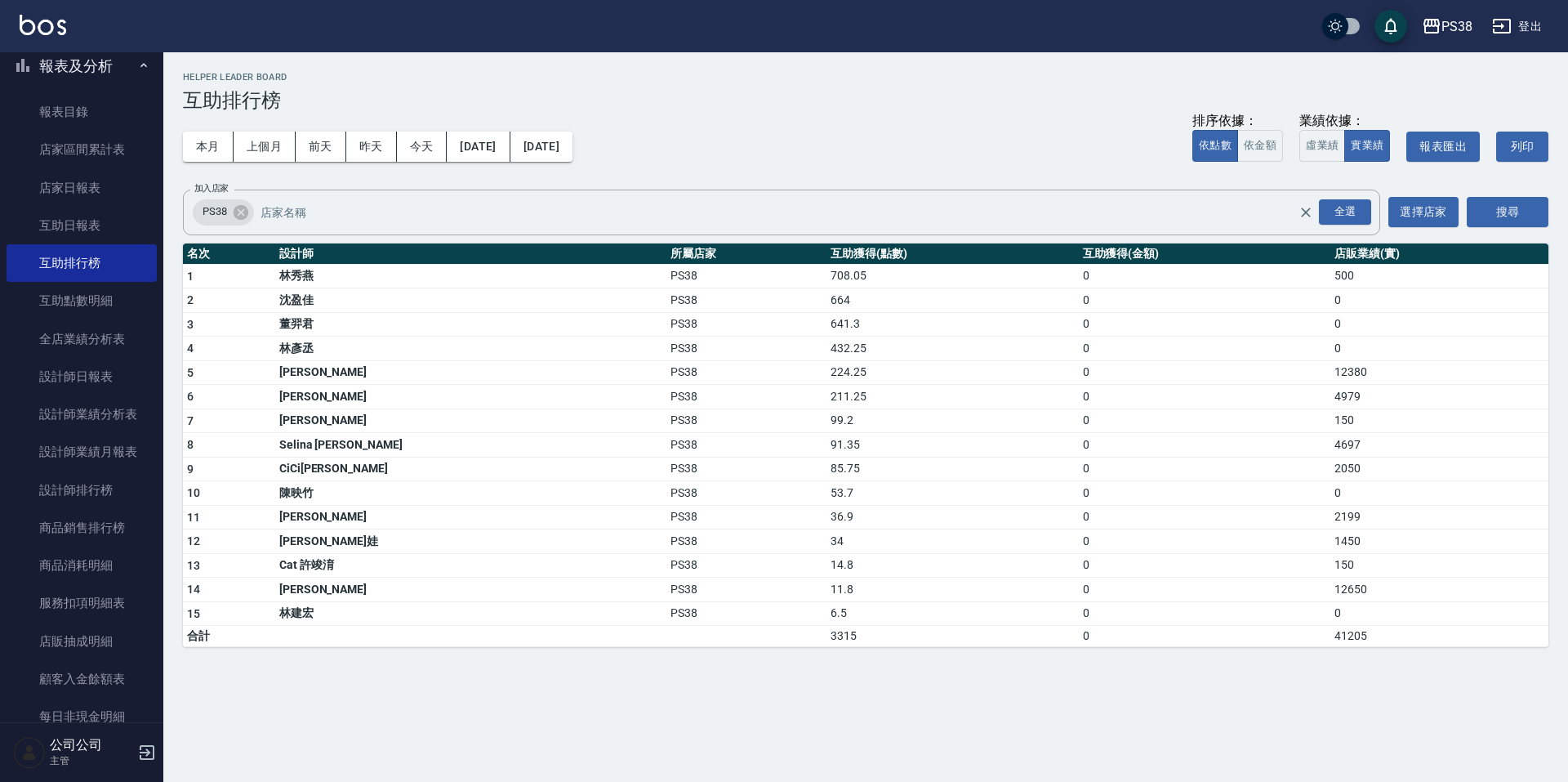
click at [827, 410] on td "99.2" at bounding box center [952, 421] width 251 height 25
drag, startPoint x: 756, startPoint y: 424, endPoint x: 781, endPoint y: 444, distance: 32.0
click at [764, 424] on tr "7 [PERSON_NAME] PS38 99.2 0 150" at bounding box center [866, 421] width 1365 height 25
drag, startPoint x: 819, startPoint y: 502, endPoint x: 806, endPoint y: 527, distance: 28.2
click at [816, 509] on tbody "1 [PERSON_NAME]PS38 708.05 0 500 2 [PERSON_NAME]PS38 664 0 0 3 [PERSON_NAME]PS3…" at bounding box center [866, 455] width 1365 height 383
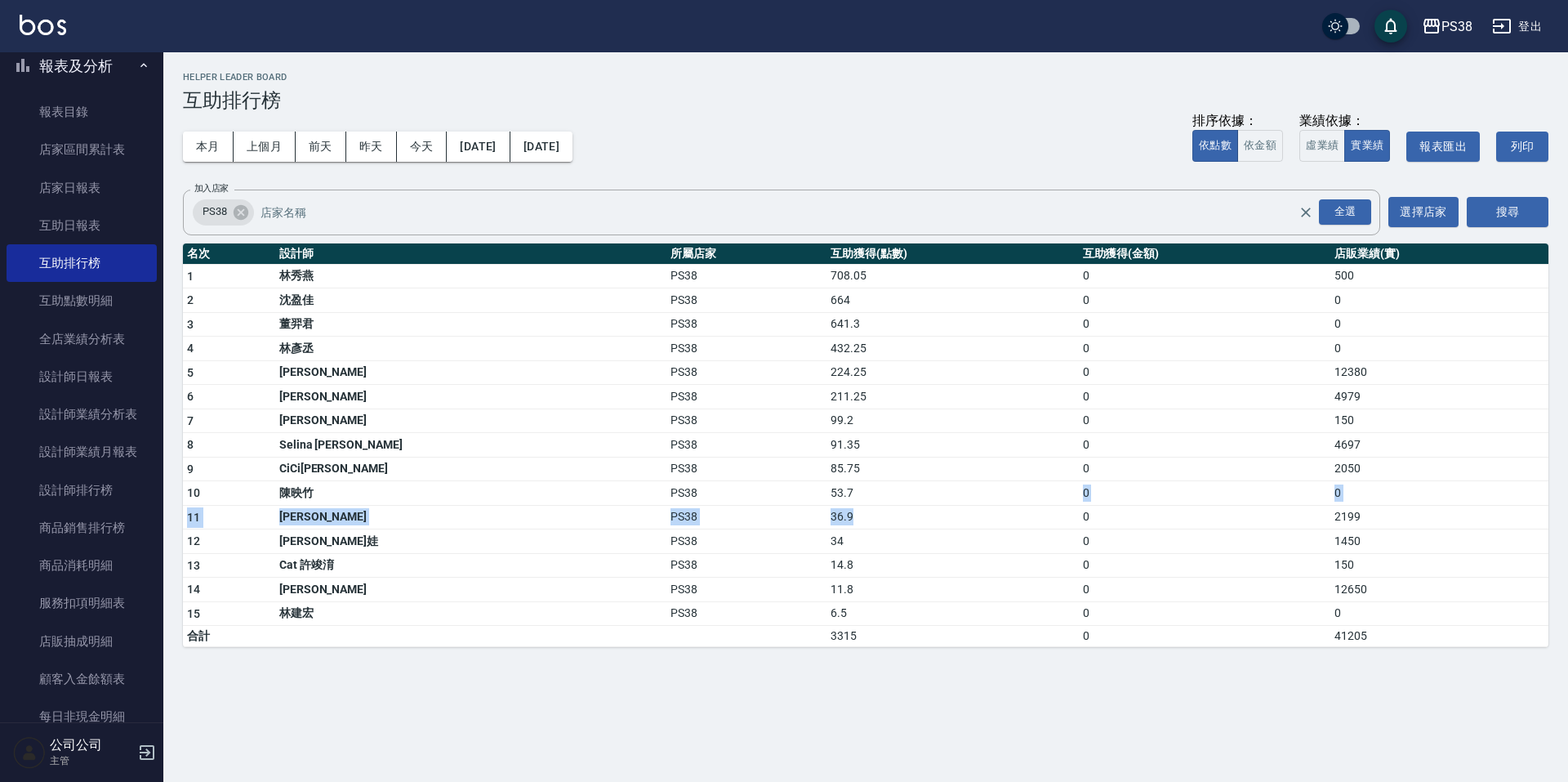
click at [827, 525] on td "36.9" at bounding box center [952, 518] width 251 height 25
drag, startPoint x: 722, startPoint y: 420, endPoint x: 773, endPoint y: 422, distance: 51.0
click at [773, 422] on tr "7 [PERSON_NAME] PS38 99.2 0 150" at bounding box center [866, 421] width 1365 height 25
click at [827, 427] on td "99.2" at bounding box center [952, 421] width 251 height 25
drag, startPoint x: 776, startPoint y: 398, endPoint x: 786, endPoint y: 397, distance: 10.0
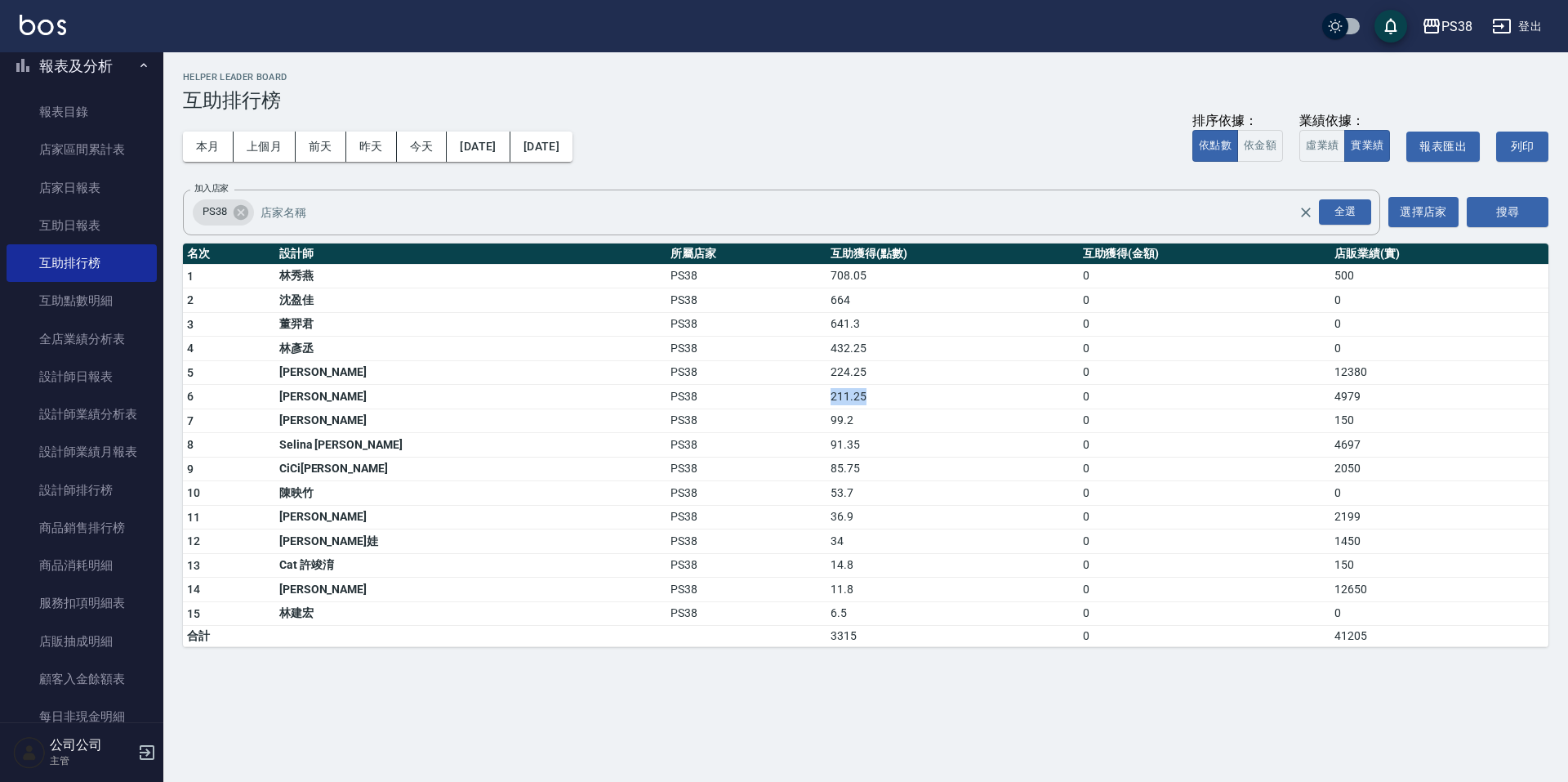
click at [786, 397] on tr "6 [PERSON_NAME]PS38 211.25 0 4979" at bounding box center [866, 397] width 1365 height 25
click at [827, 397] on td "211.25" at bounding box center [952, 397] width 251 height 25
drag, startPoint x: 728, startPoint y: 377, endPoint x: 780, endPoint y: 373, distance: 52.2
click at [827, 373] on td "224.25" at bounding box center [952, 373] width 251 height 25
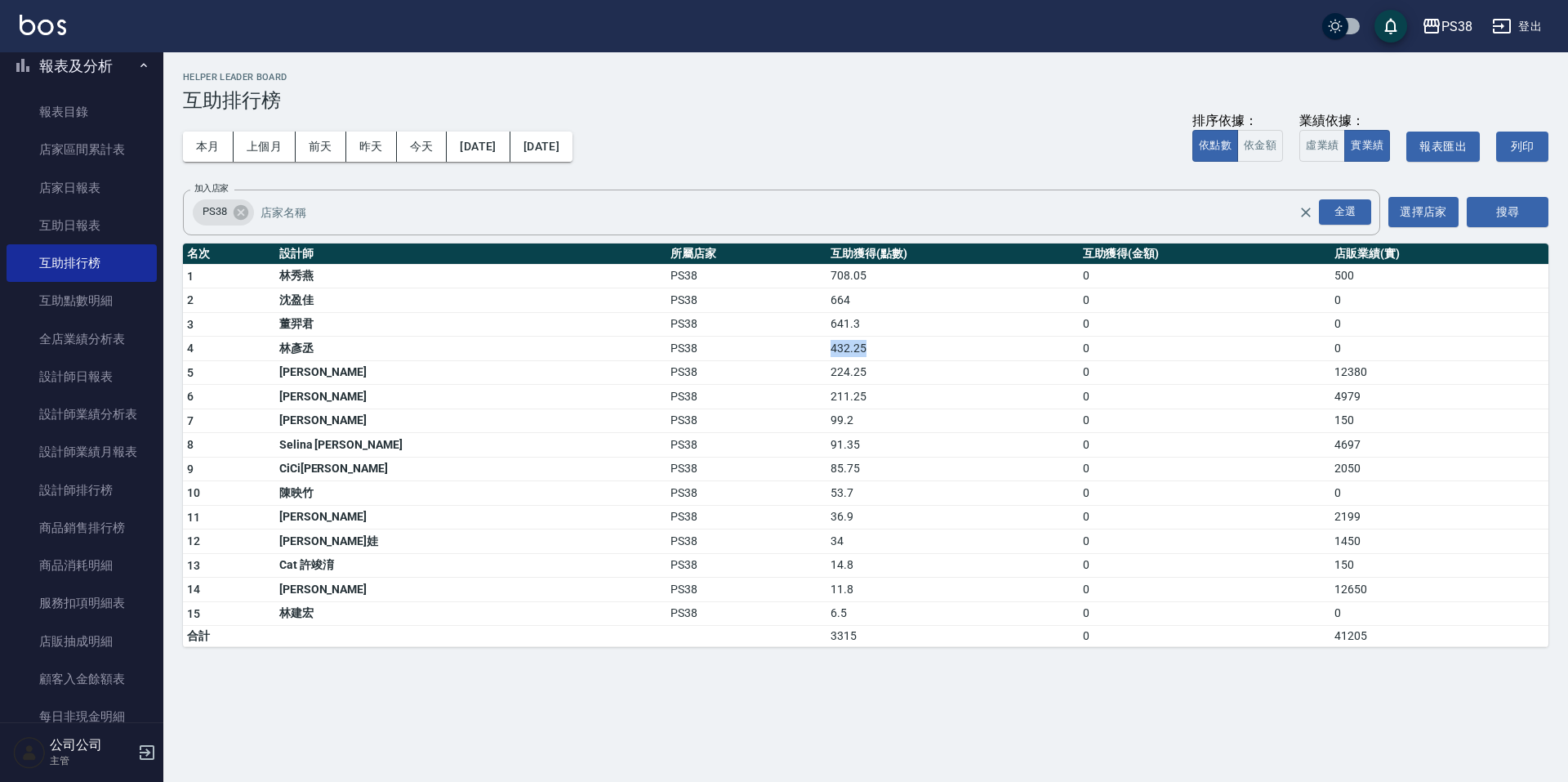
drag, startPoint x: 769, startPoint y: 350, endPoint x: 786, endPoint y: 350, distance: 17.0
click at [786, 350] on tr "4 [PERSON_NAME]PS38 432.25 0 0" at bounding box center [866, 349] width 1365 height 25
click at [827, 351] on td "432.25" at bounding box center [952, 349] width 251 height 25
drag, startPoint x: 723, startPoint y: 313, endPoint x: 782, endPoint y: 323, distance: 59.8
click at [782, 323] on tr "3 [PERSON_NAME]PS38 641.3 0 0" at bounding box center [866, 324] width 1365 height 25
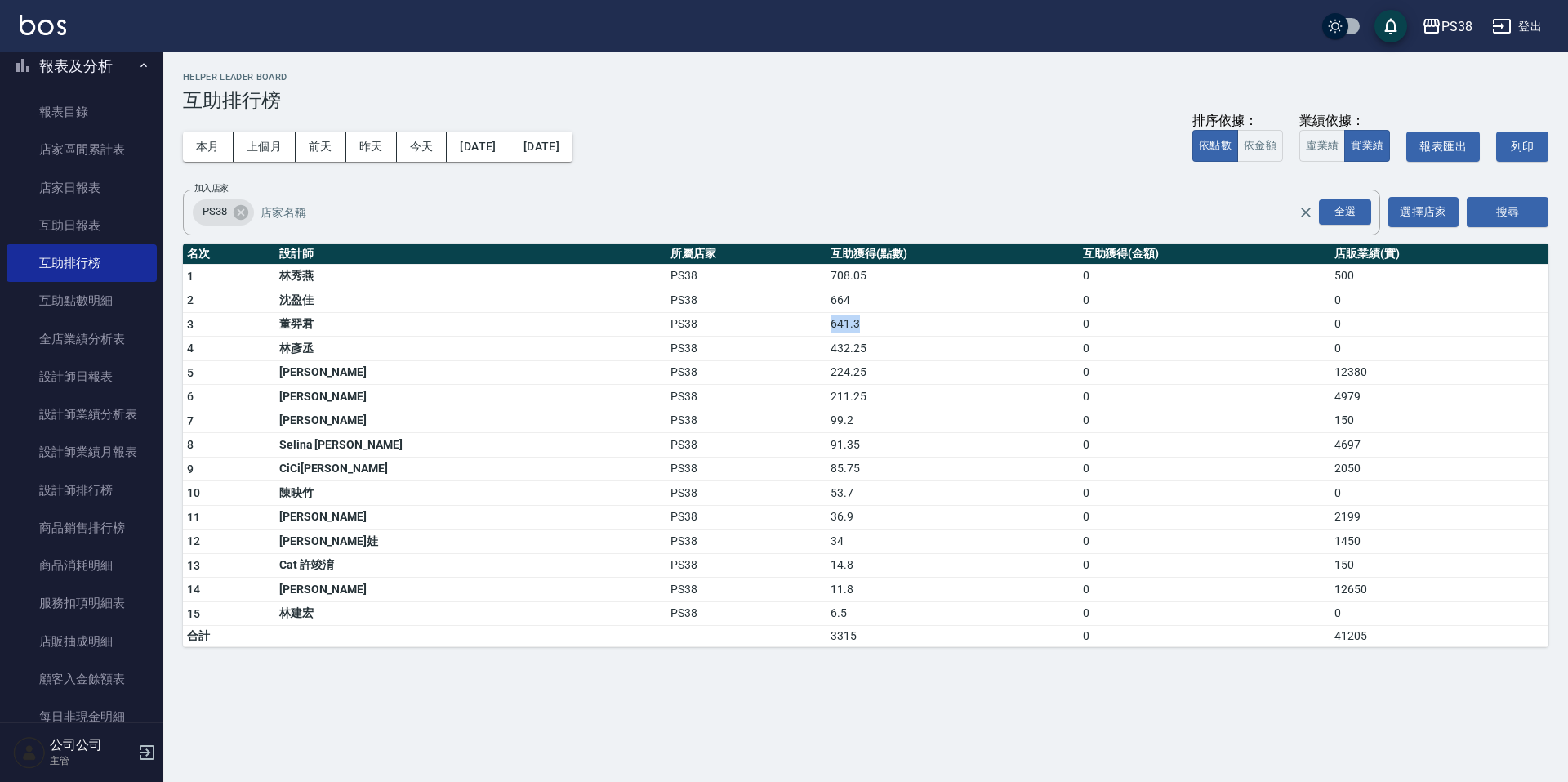
click at [827, 334] on td "641.3" at bounding box center [952, 324] width 251 height 25
click at [827, 471] on td "85.75" at bounding box center [952, 469] width 251 height 25
drag, startPoint x: 790, startPoint y: 471, endPoint x: 703, endPoint y: 478, distance: 87.3
click at [703, 478] on tr "9 CiCi[PERSON_NAME] PS38 85.75 0 2050" at bounding box center [866, 469] width 1365 height 25
click at [703, 478] on td "PS38" at bounding box center [746, 469] width 160 height 25
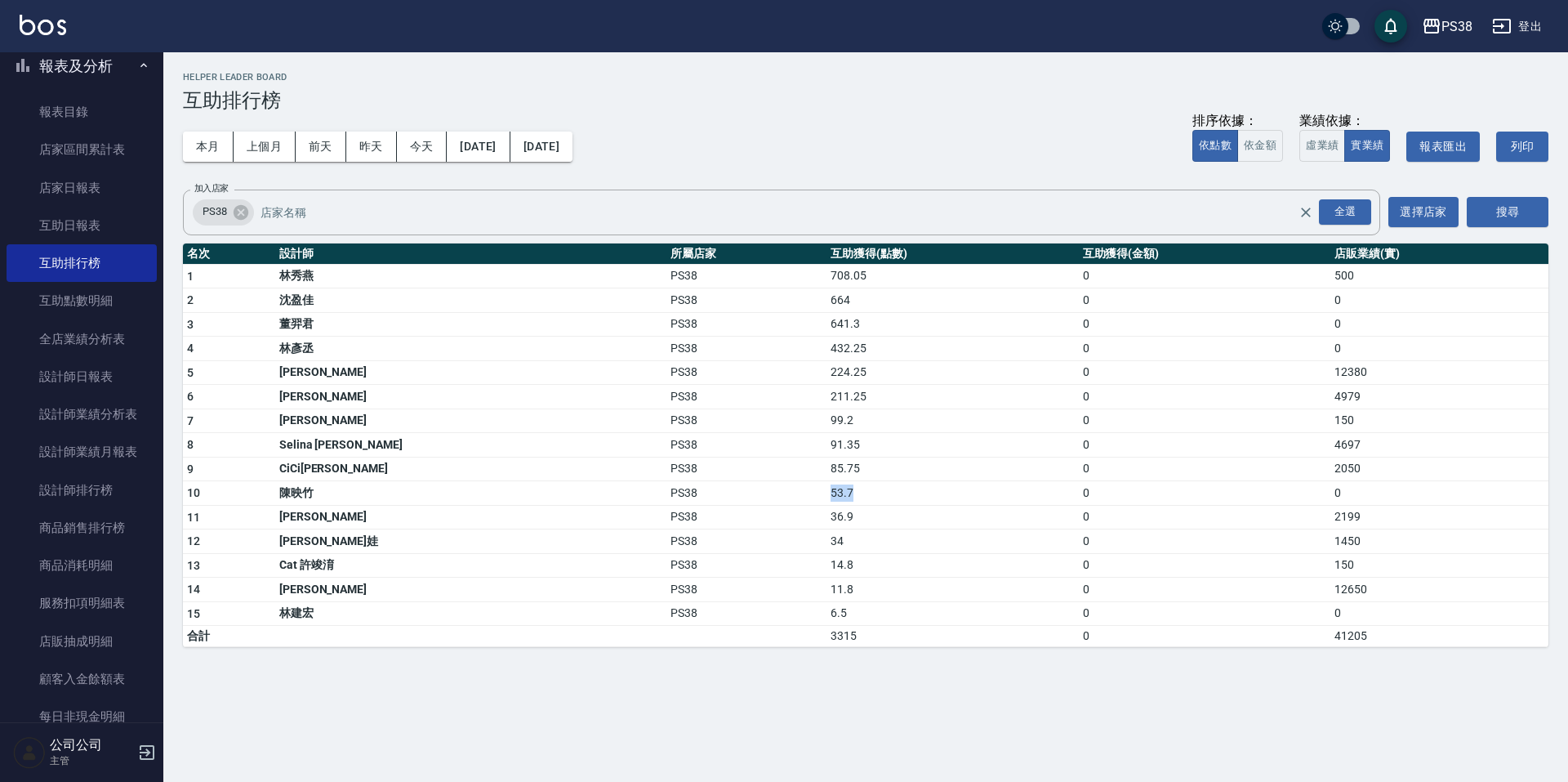
drag, startPoint x: 722, startPoint y: 486, endPoint x: 779, endPoint y: 499, distance: 58.5
click at [779, 499] on tr "10 [PERSON_NAME]PS38 53.7 0 0" at bounding box center [866, 494] width 1365 height 25
click at [827, 499] on td "53.7" at bounding box center [952, 494] width 251 height 25
click at [827, 467] on td "85.75" at bounding box center [952, 469] width 251 height 25
click at [827, 398] on td "211.25" at bounding box center [952, 397] width 251 height 25
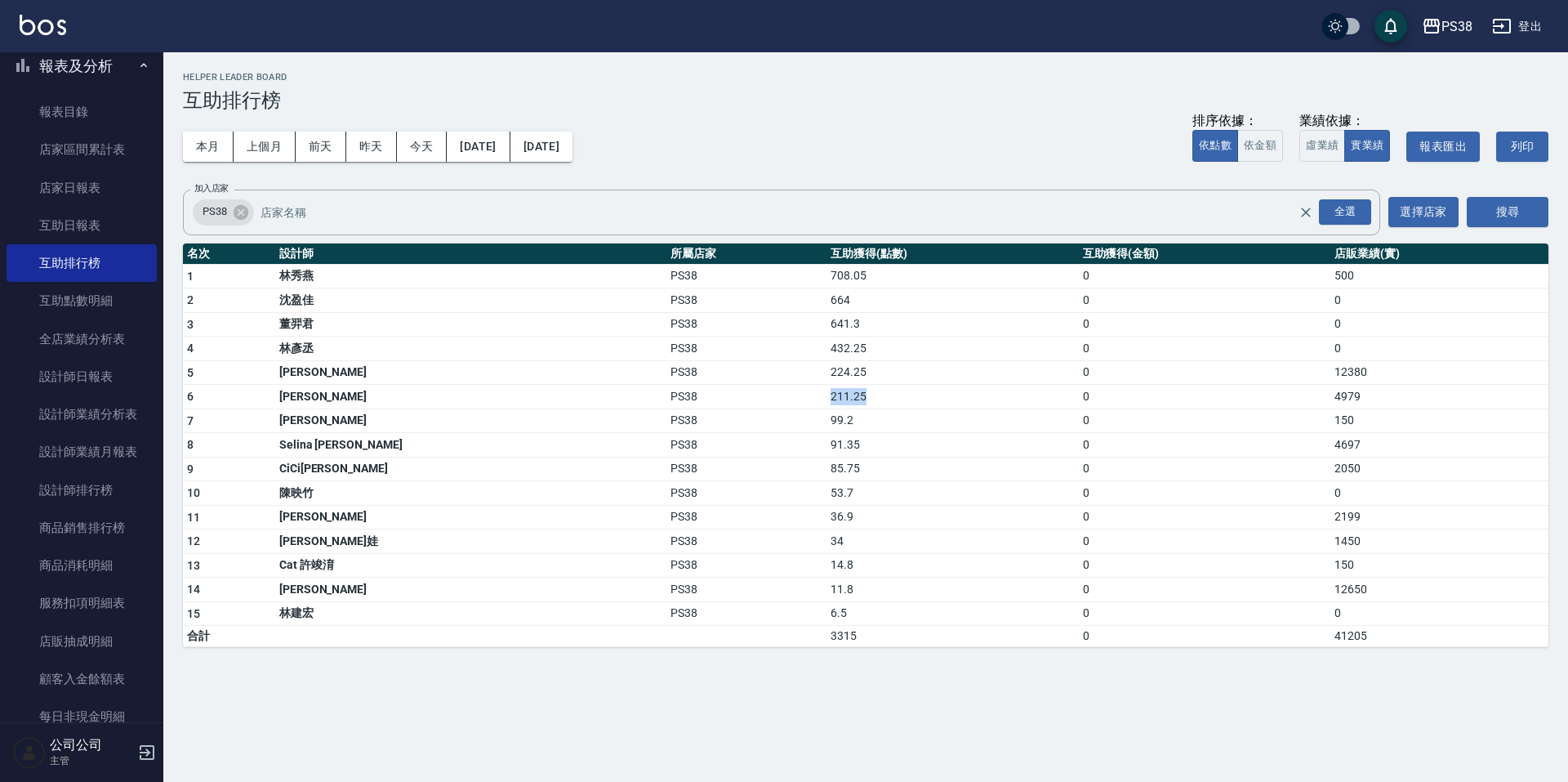
click at [827, 398] on td "211.25" at bounding box center [952, 397] width 251 height 25
drag, startPoint x: 728, startPoint y: 367, endPoint x: 779, endPoint y: 368, distance: 51.0
click at [779, 368] on tr "5 [PERSON_NAME] PS38 224.25 0 12380" at bounding box center [866, 373] width 1365 height 25
click at [827, 369] on td "224.25" at bounding box center [952, 373] width 251 height 25
drag, startPoint x: 717, startPoint y: 391, endPoint x: 779, endPoint y: 391, distance: 62.0
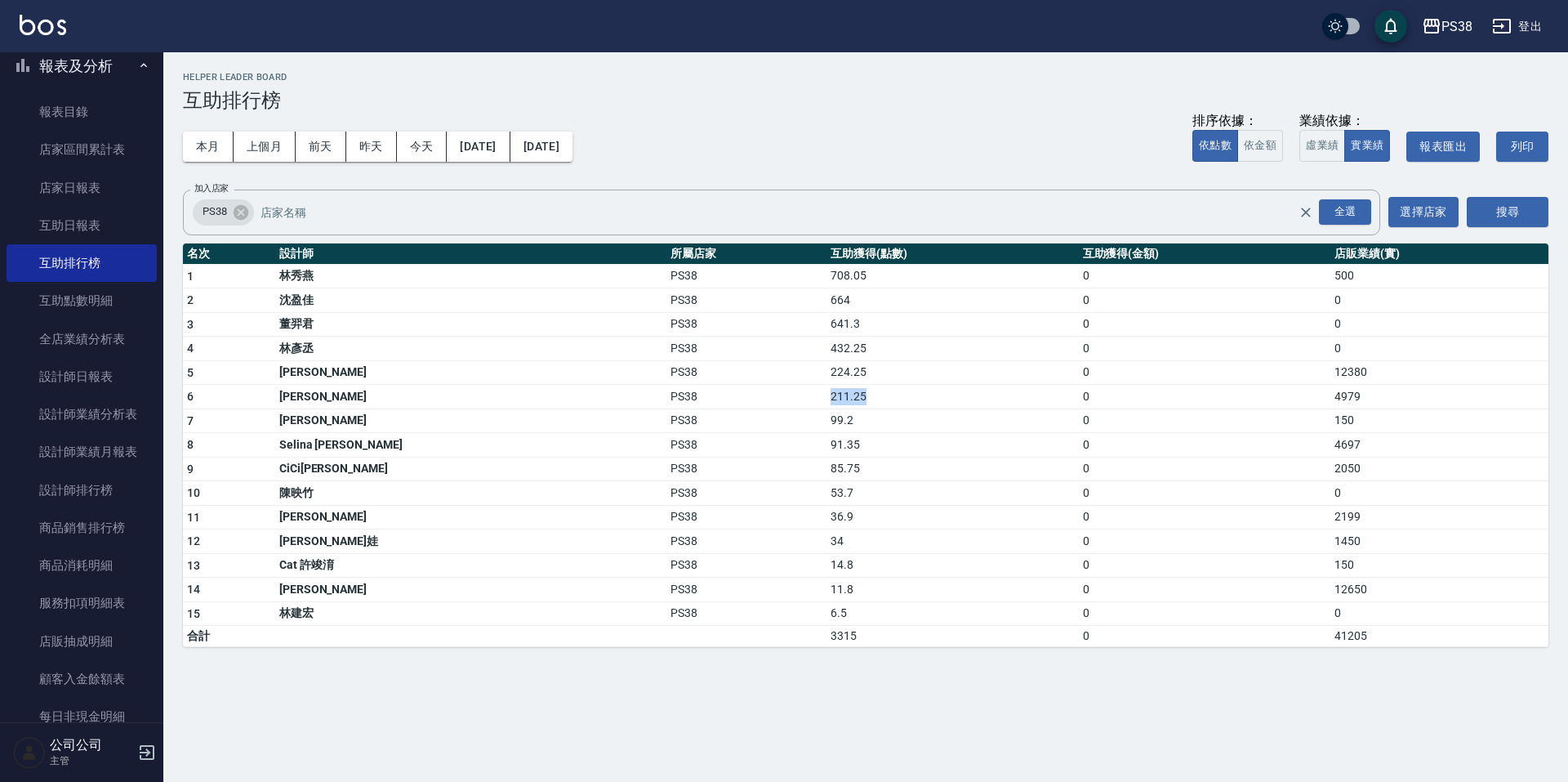
click at [779, 391] on tr "6 [PERSON_NAME]PS38 211.25 0 4979" at bounding box center [866, 397] width 1365 height 25
click at [827, 396] on td "211.25" at bounding box center [952, 397] width 251 height 25
drag, startPoint x: 726, startPoint y: 377, endPoint x: 768, endPoint y: 376, distance: 42.0
click at [768, 376] on tr "5 [PERSON_NAME] PS38 224.25 0 12380" at bounding box center [866, 373] width 1365 height 25
click at [827, 391] on td "211.25" at bounding box center [952, 397] width 251 height 25
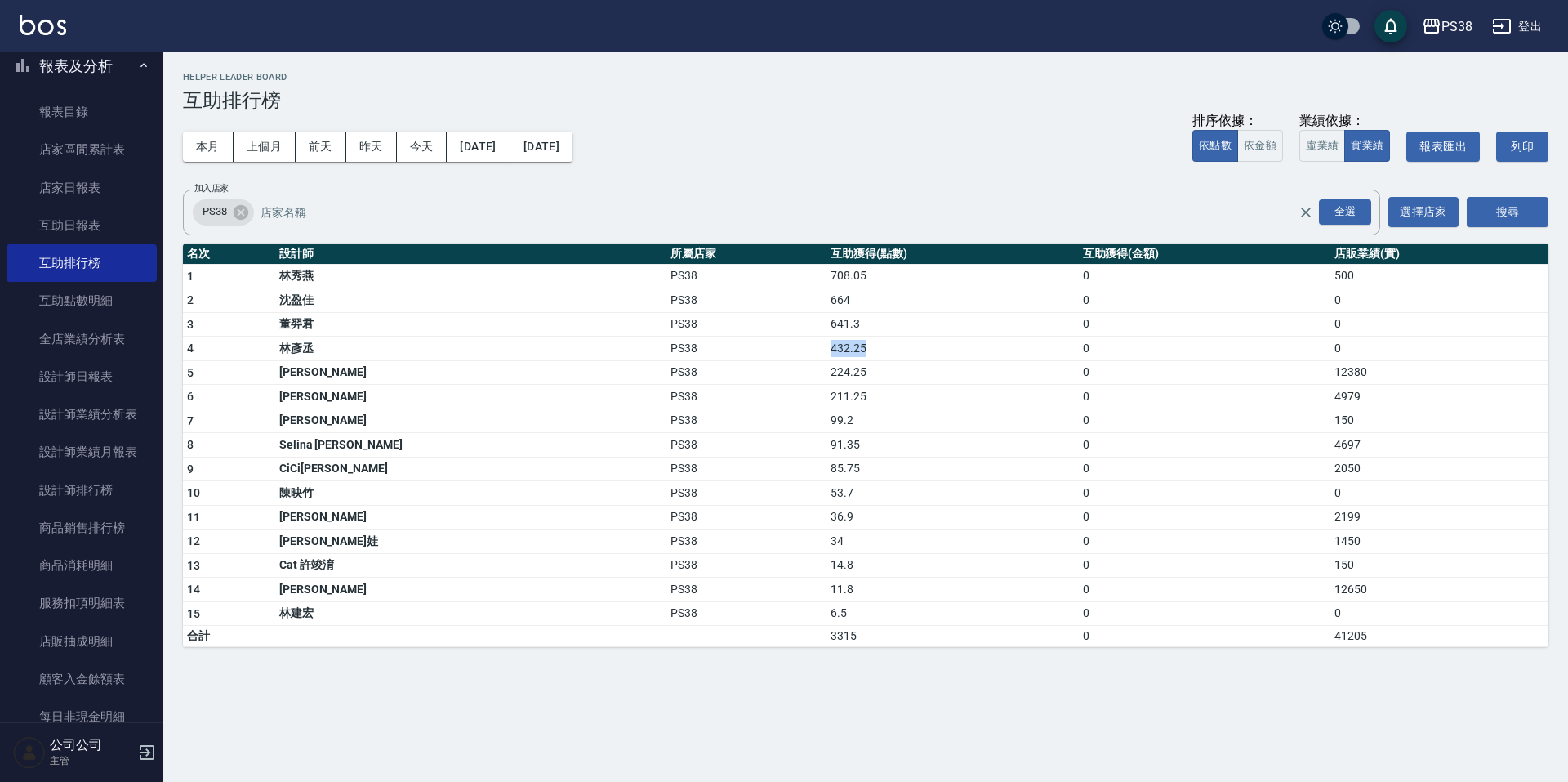
drag, startPoint x: 729, startPoint y: 345, endPoint x: 796, endPoint y: 346, distance: 67.0
click at [791, 346] on tr "4 [PERSON_NAME]PS38 432.25 0 0" at bounding box center [866, 349] width 1365 height 25
click at [849, 364] on td "224.25" at bounding box center [952, 373] width 251 height 25
drag, startPoint x: 222, startPoint y: 136, endPoint x: 246, endPoint y: 181, distance: 51.0
click at [246, 181] on div "本月 上個月 [DATE] [DATE] [DATE] [DATE] [DATE] 排序依據： 依點數 依金額 業績依據： 虛業績 實業績 報表匯出 列印" at bounding box center [866, 147] width 1365 height 70
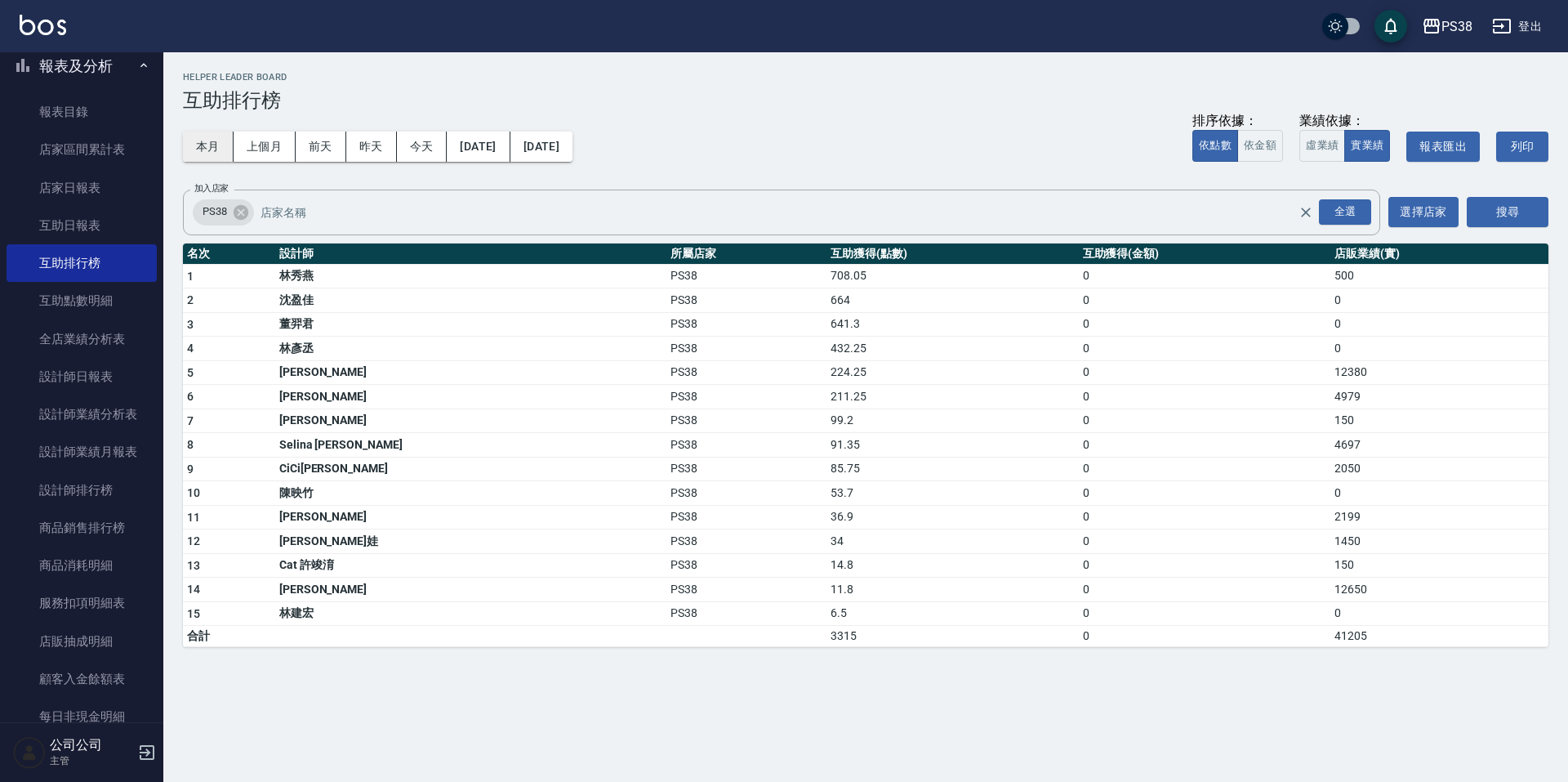
click at [212, 160] on button "本月" at bounding box center [209, 147] width 51 height 30
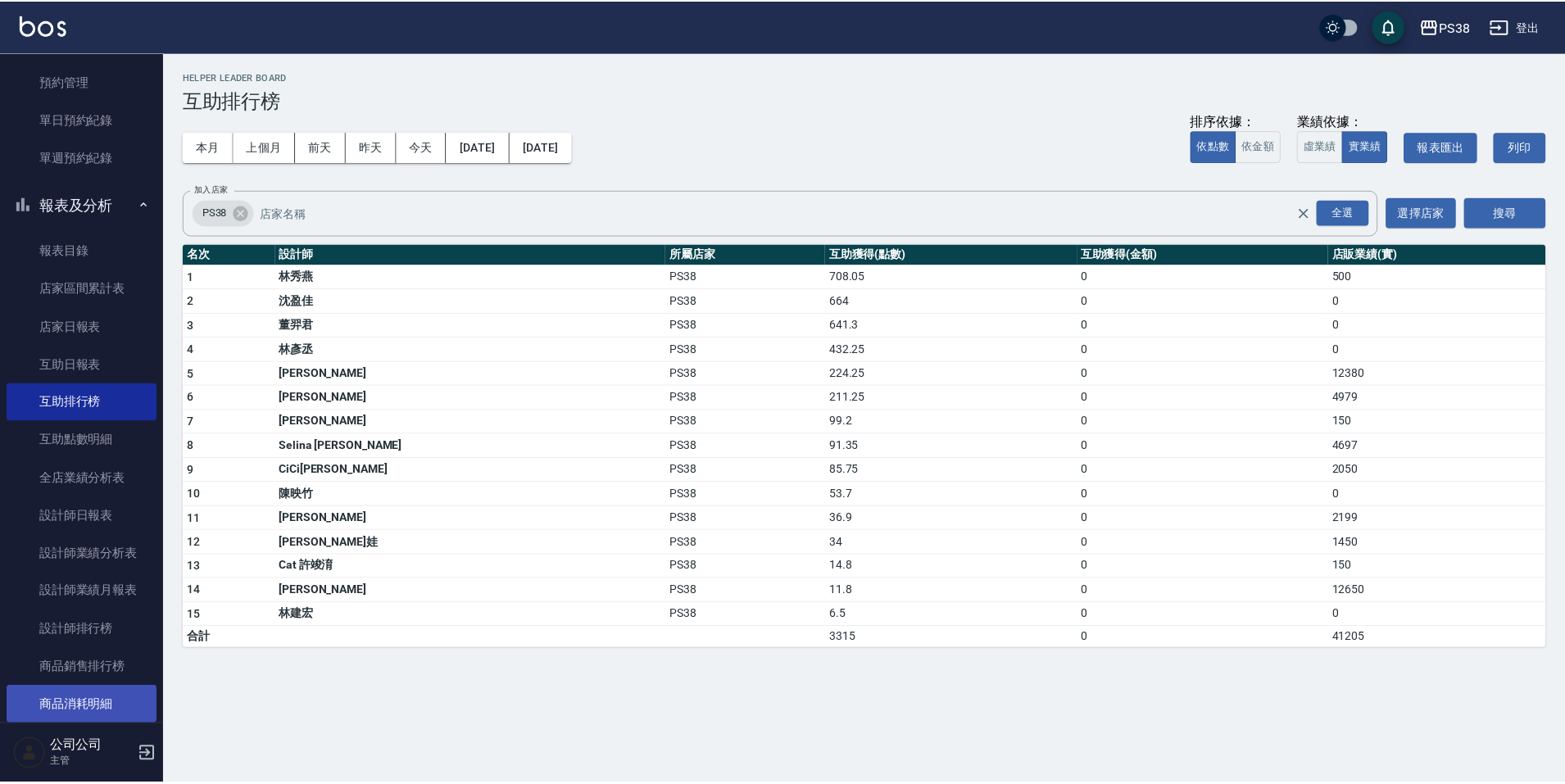
scroll to position [492, 0]
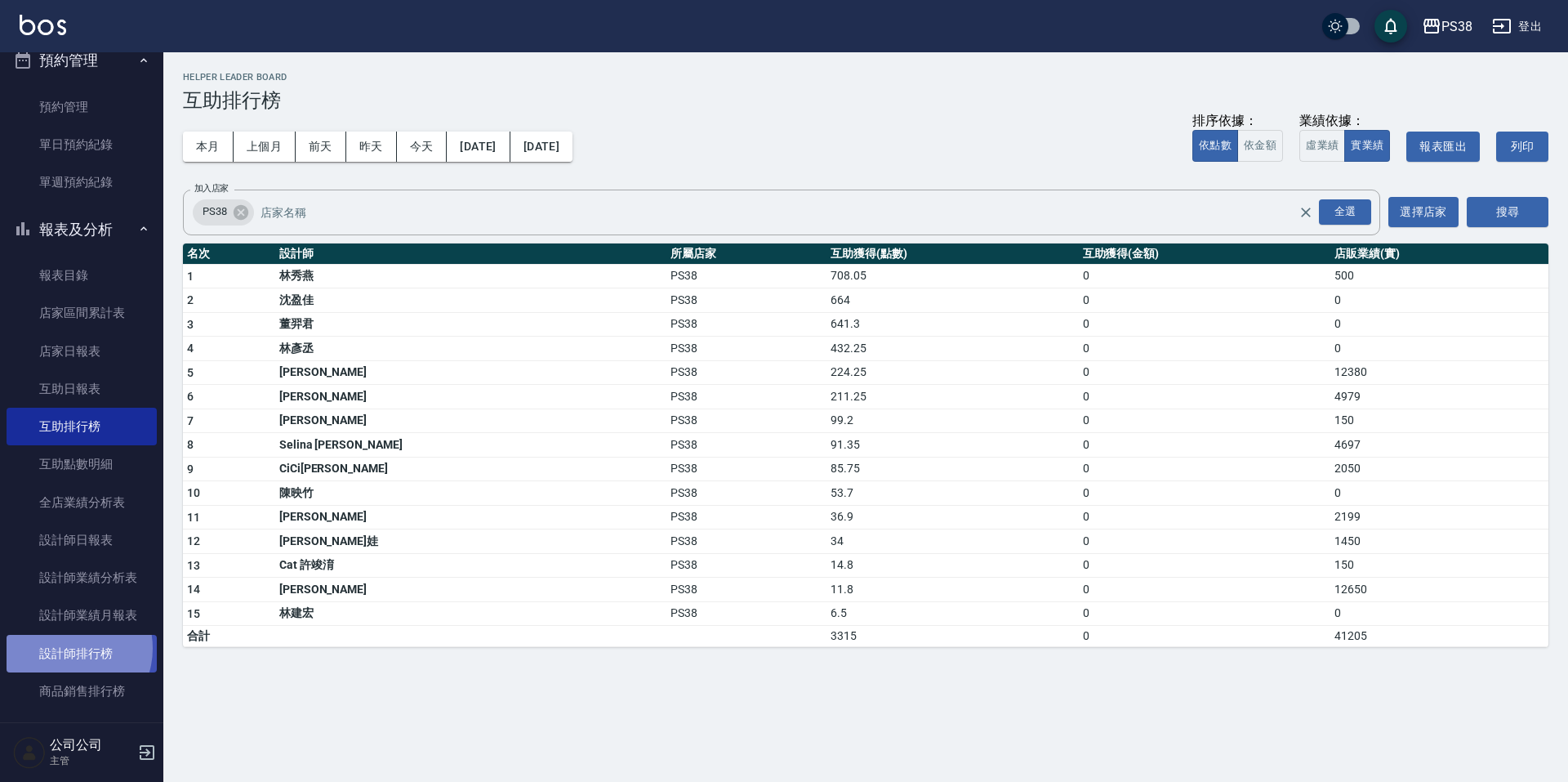
click at [69, 648] on link "設計師排行榜" at bounding box center [82, 653] width 151 height 38
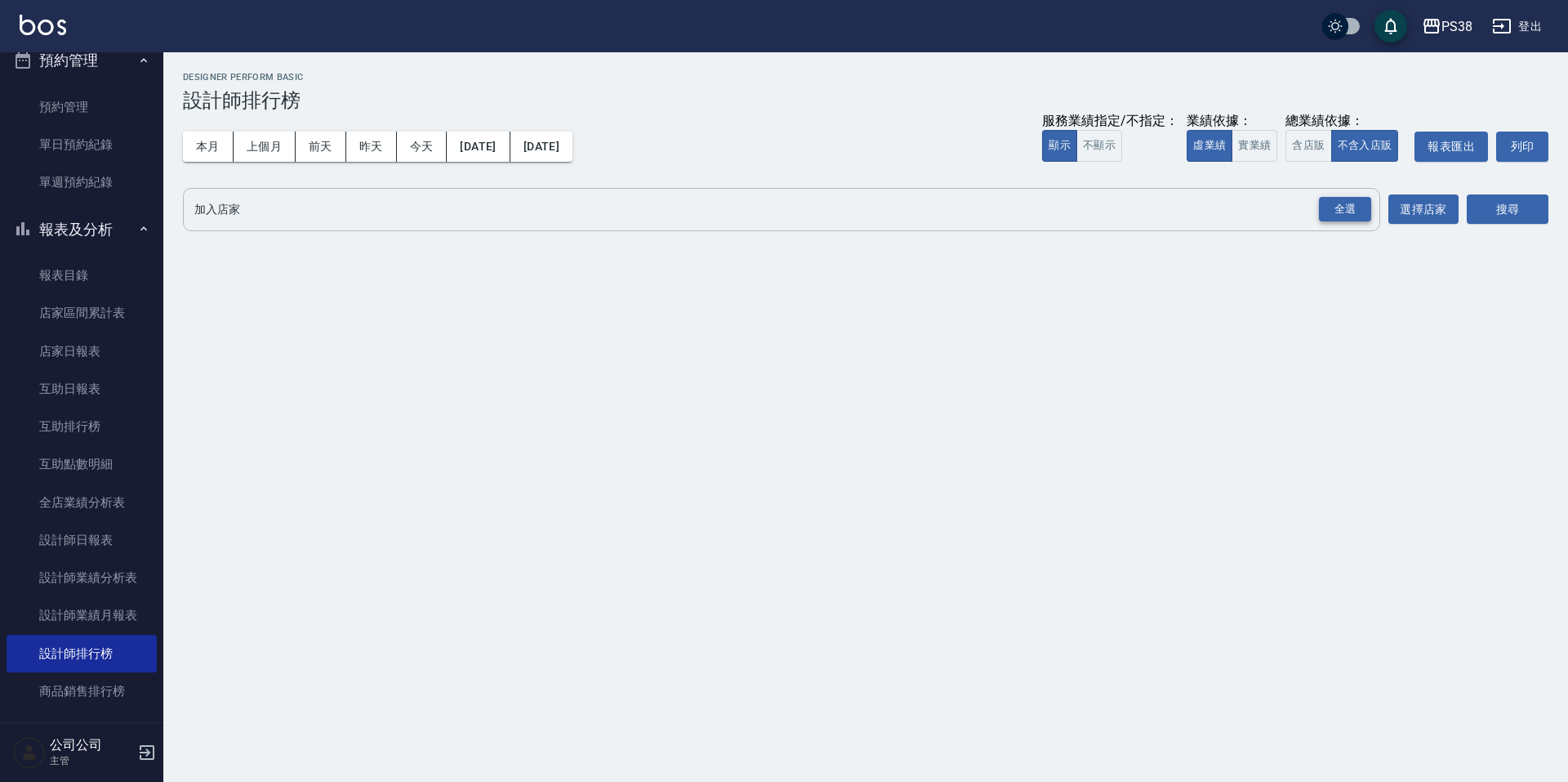
click at [1358, 211] on div "全選" at bounding box center [1345, 209] width 52 height 25
click at [1487, 215] on button "搜尋" at bounding box center [1507, 210] width 82 height 30
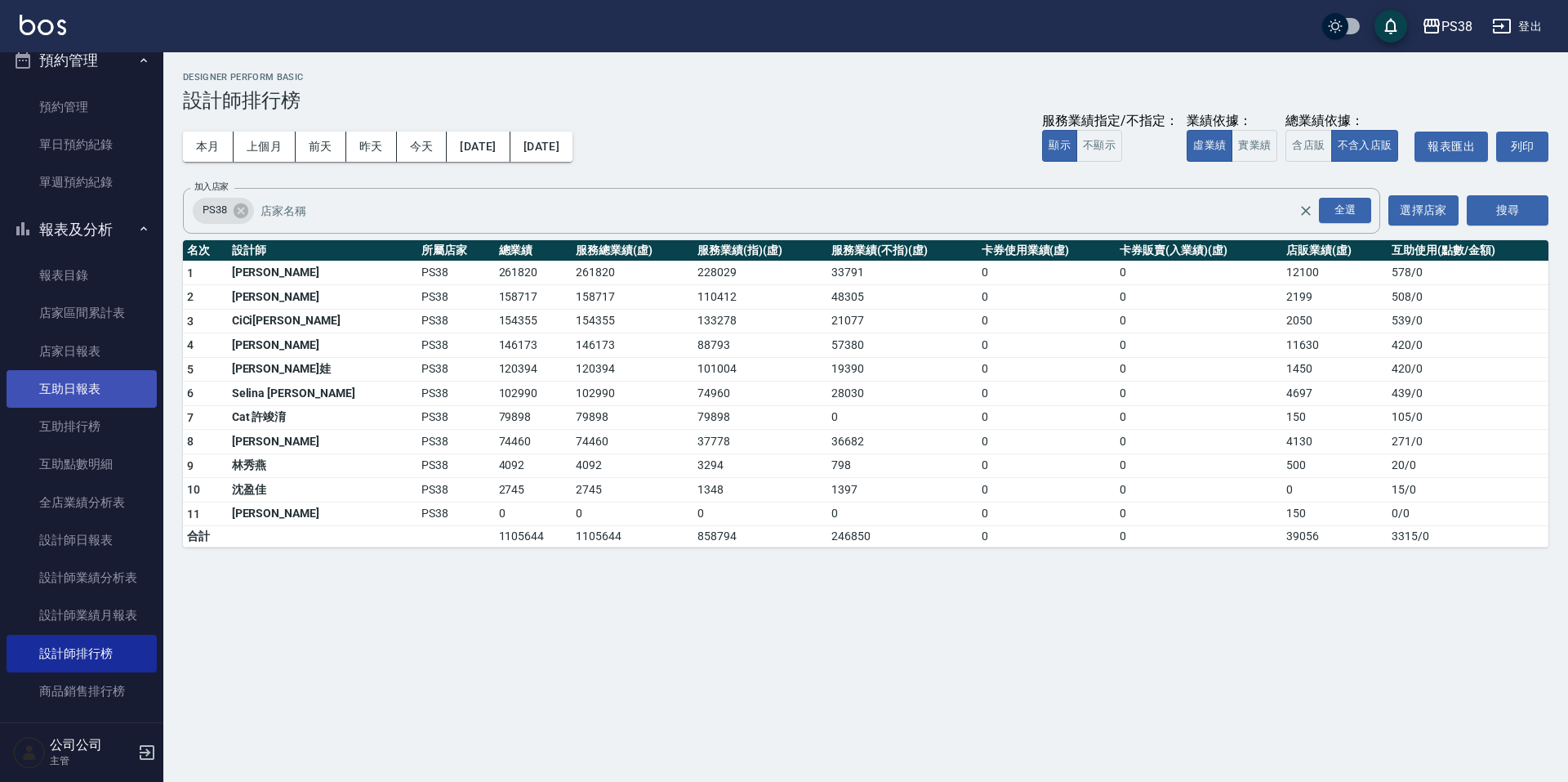
click at [125, 376] on link "互助日報表" at bounding box center [82, 389] width 151 height 38
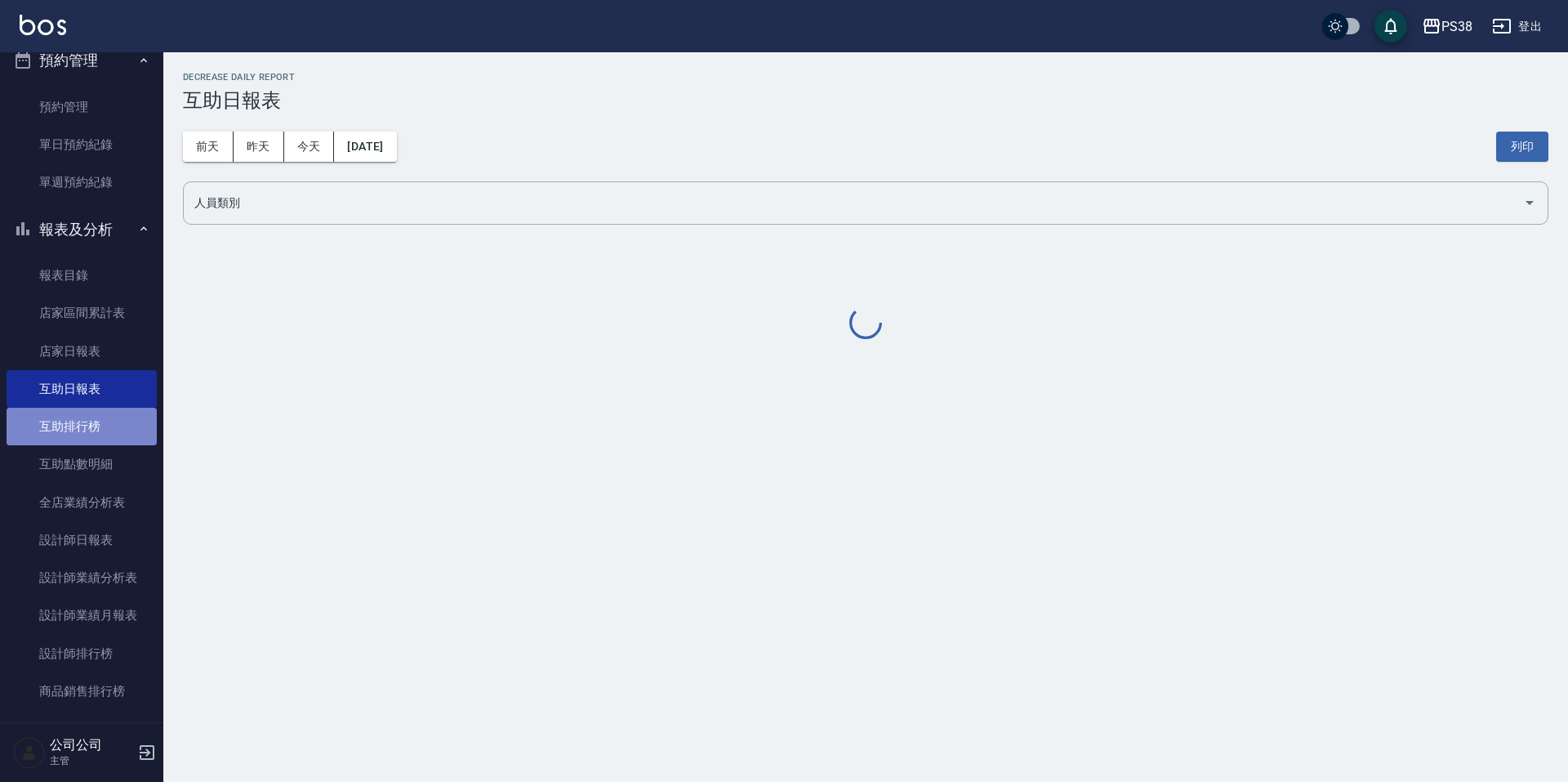
click at [93, 423] on link "互助排行榜" at bounding box center [82, 427] width 151 height 38
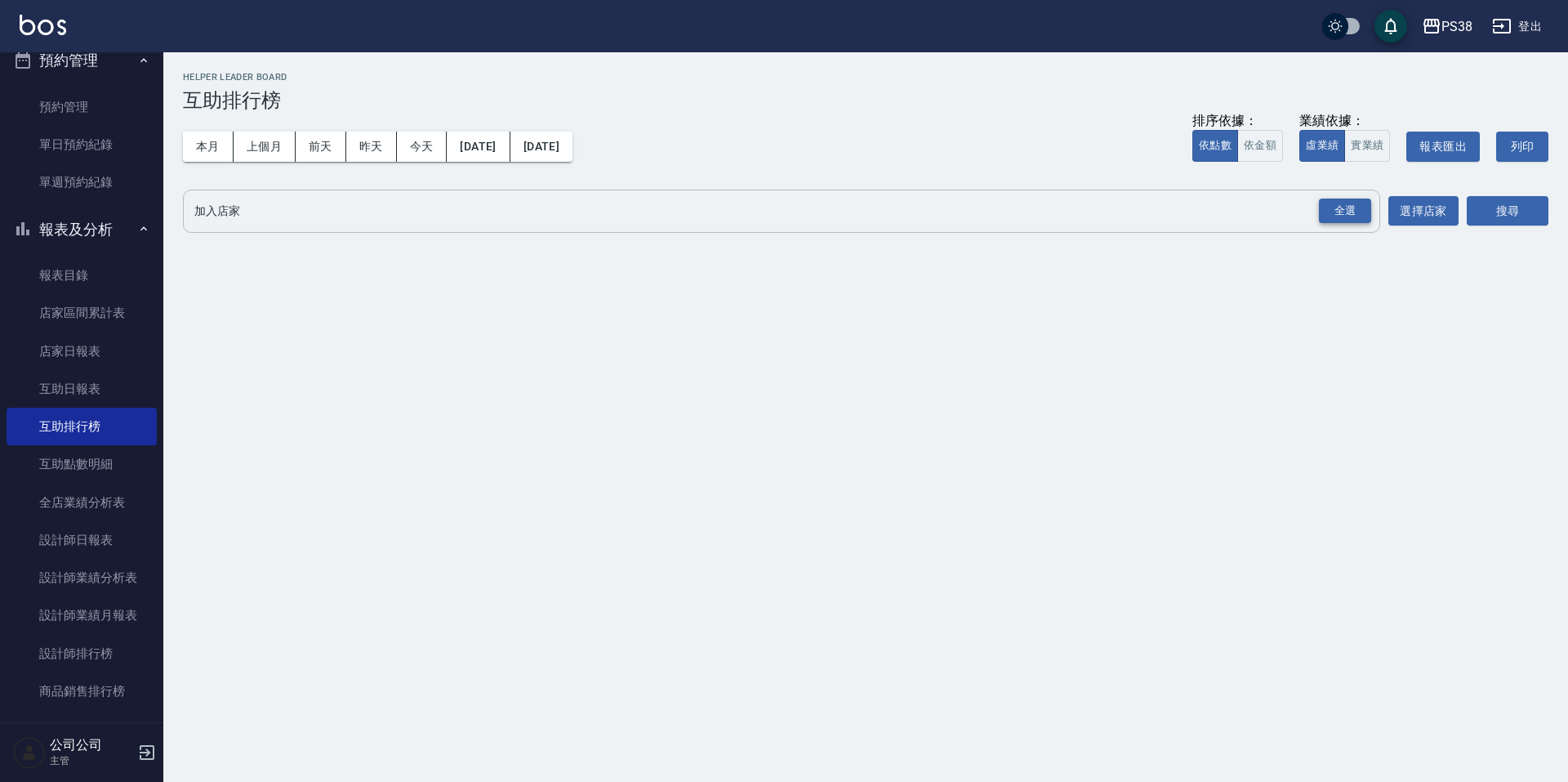
click at [1340, 218] on div "全選" at bounding box center [1345, 210] width 52 height 25
click at [1517, 205] on button "搜尋" at bounding box center [1507, 211] width 82 height 30
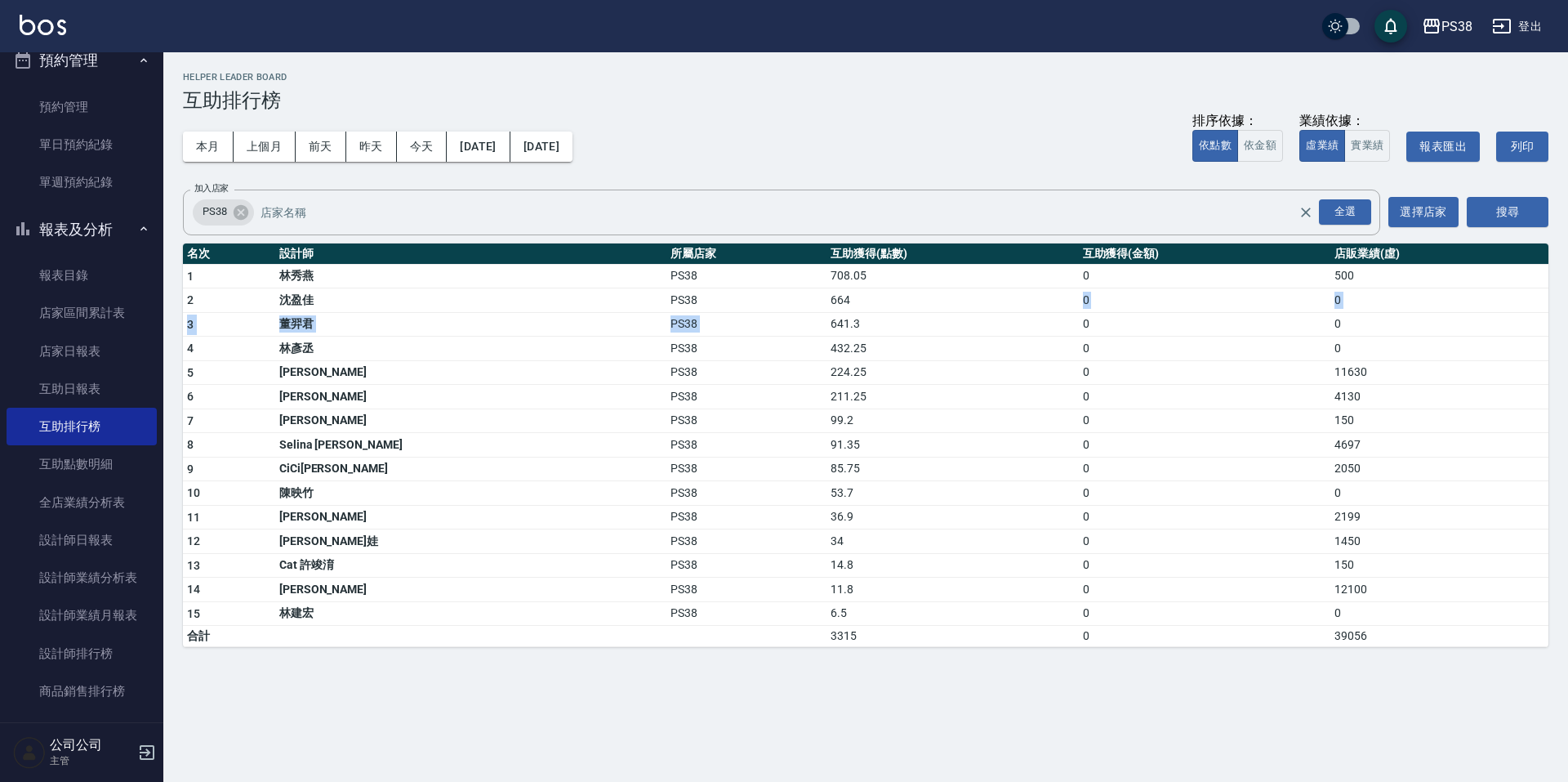
drag, startPoint x: 732, startPoint y: 328, endPoint x: 835, endPoint y: 285, distance: 111.6
click at [835, 285] on tbody "1 [PERSON_NAME]PS38 708.05 0 500 2 [PERSON_NAME]PS38 664 0 0 3 [PERSON_NAME]PS3…" at bounding box center [866, 455] width 1365 height 383
click at [72, 658] on link "設計師排行榜" at bounding box center [82, 653] width 151 height 38
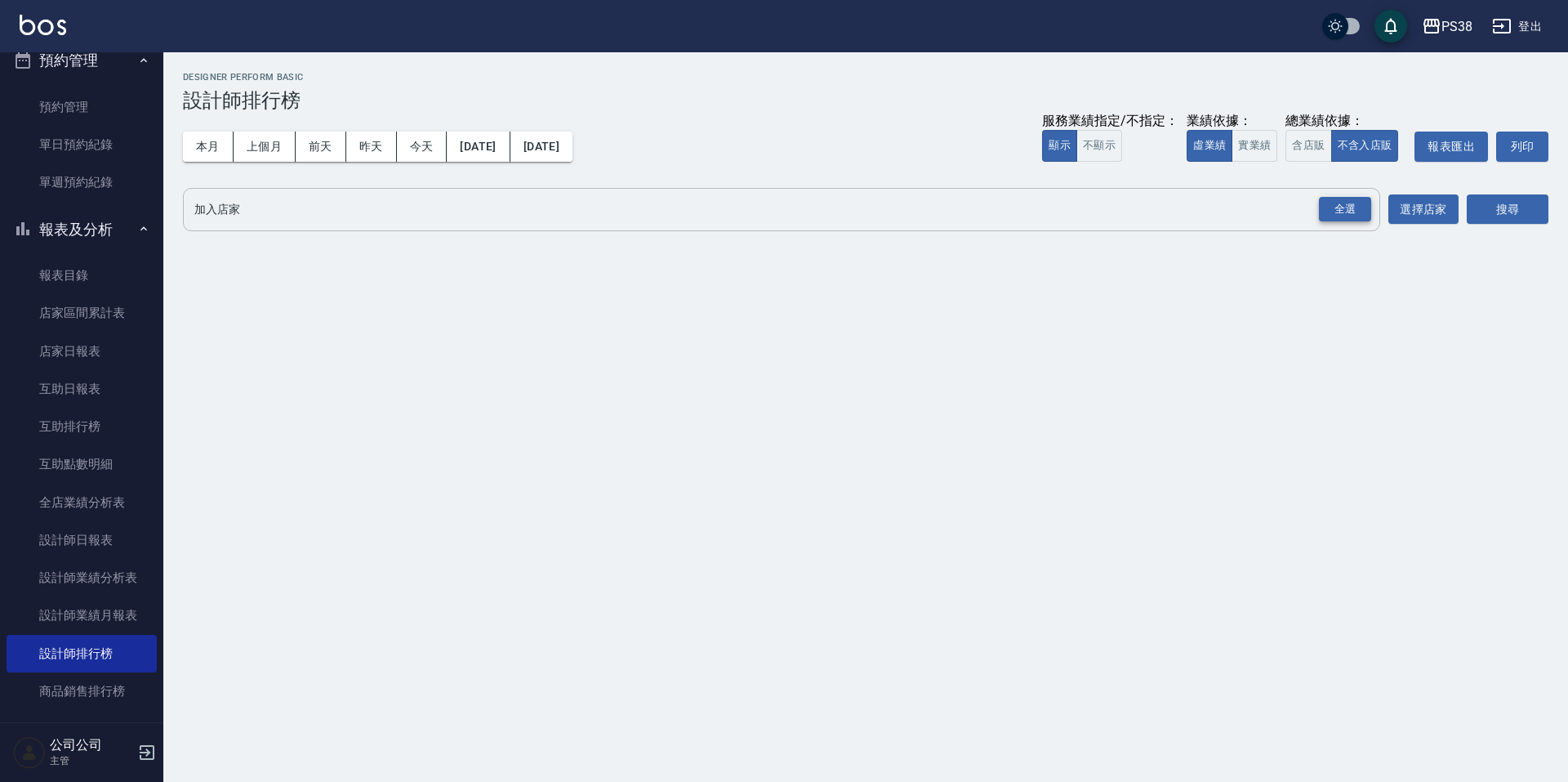
click at [1365, 207] on div "全選" at bounding box center [1345, 209] width 52 height 25
click at [1479, 197] on button "搜尋" at bounding box center [1507, 210] width 82 height 30
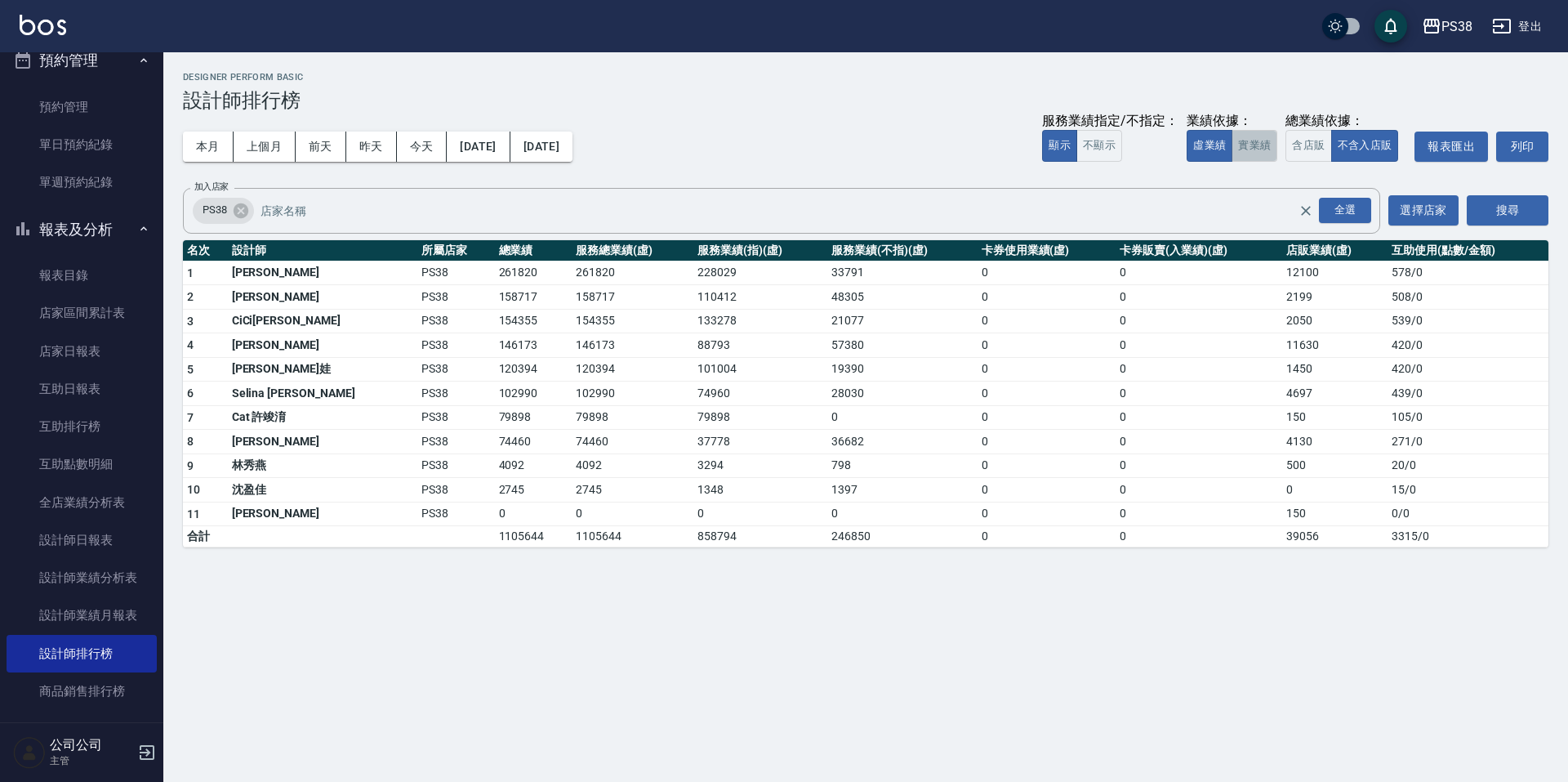
click at [1246, 139] on button "實業績" at bounding box center [1255, 146] width 46 height 32
click at [1500, 211] on button "搜尋" at bounding box center [1507, 210] width 82 height 30
drag, startPoint x: 474, startPoint y: 278, endPoint x: 342, endPoint y: 316, distance: 137.4
click at [326, 311] on tbody "1 [PERSON_NAME] PS38 283123 283123 249332 33791 0 0 12650 578 / 0 2 Aisha [PERS…" at bounding box center [866, 404] width 1365 height 287
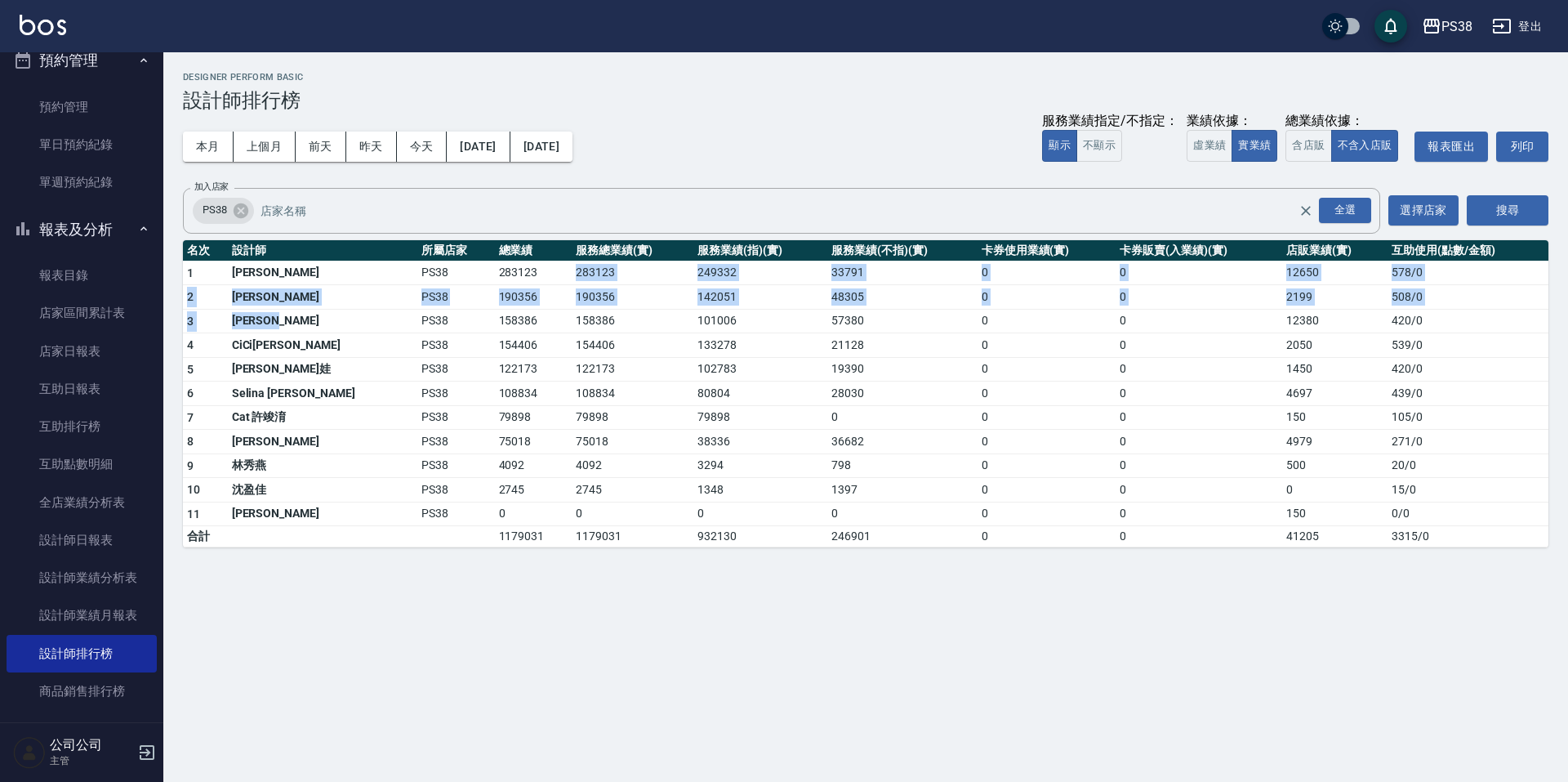
click at [342, 316] on td "[PERSON_NAME]" at bounding box center [322, 321] width 190 height 25
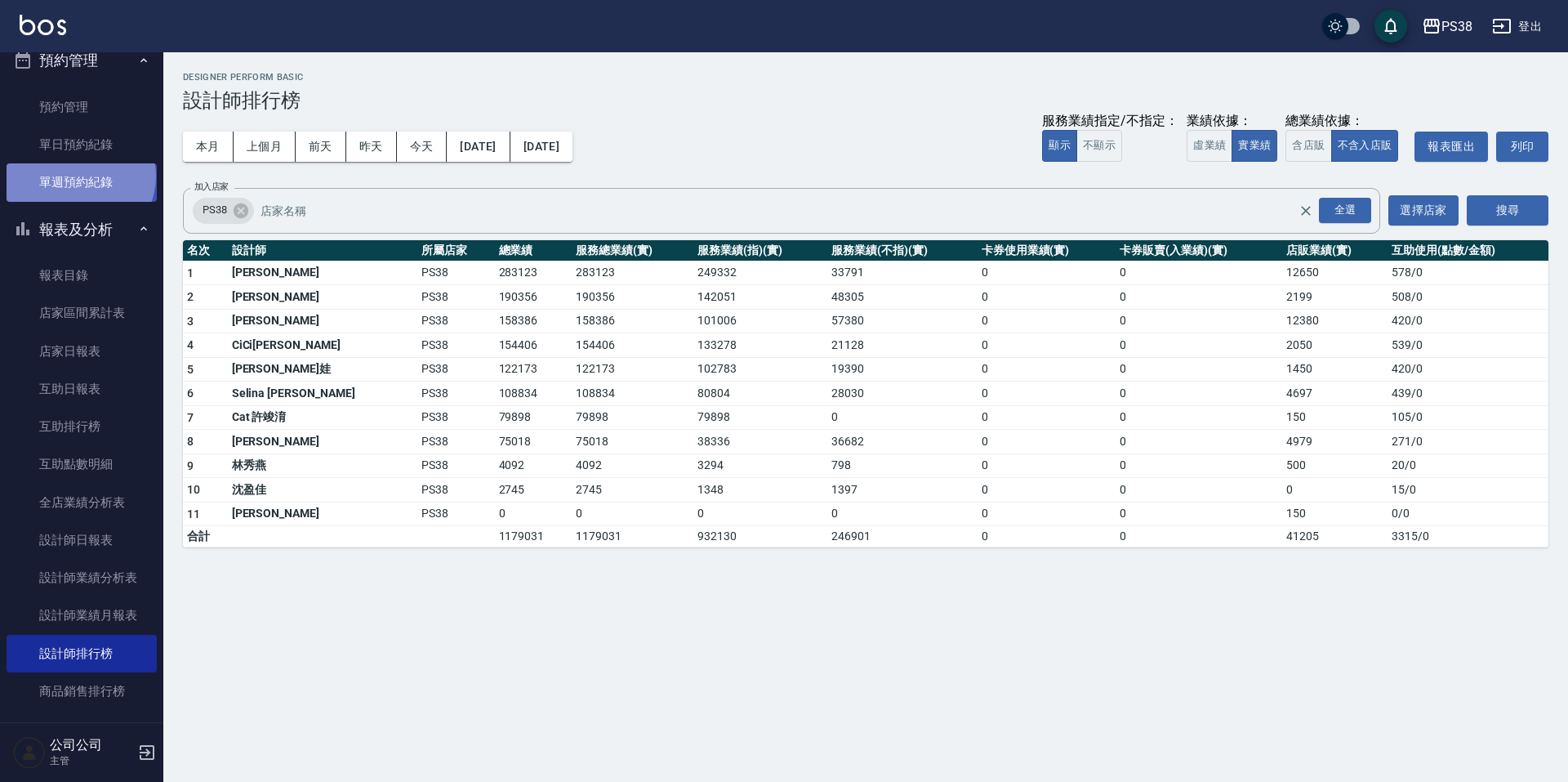
click at [79, 176] on link "單週預約紀錄" at bounding box center [82, 183] width 151 height 38
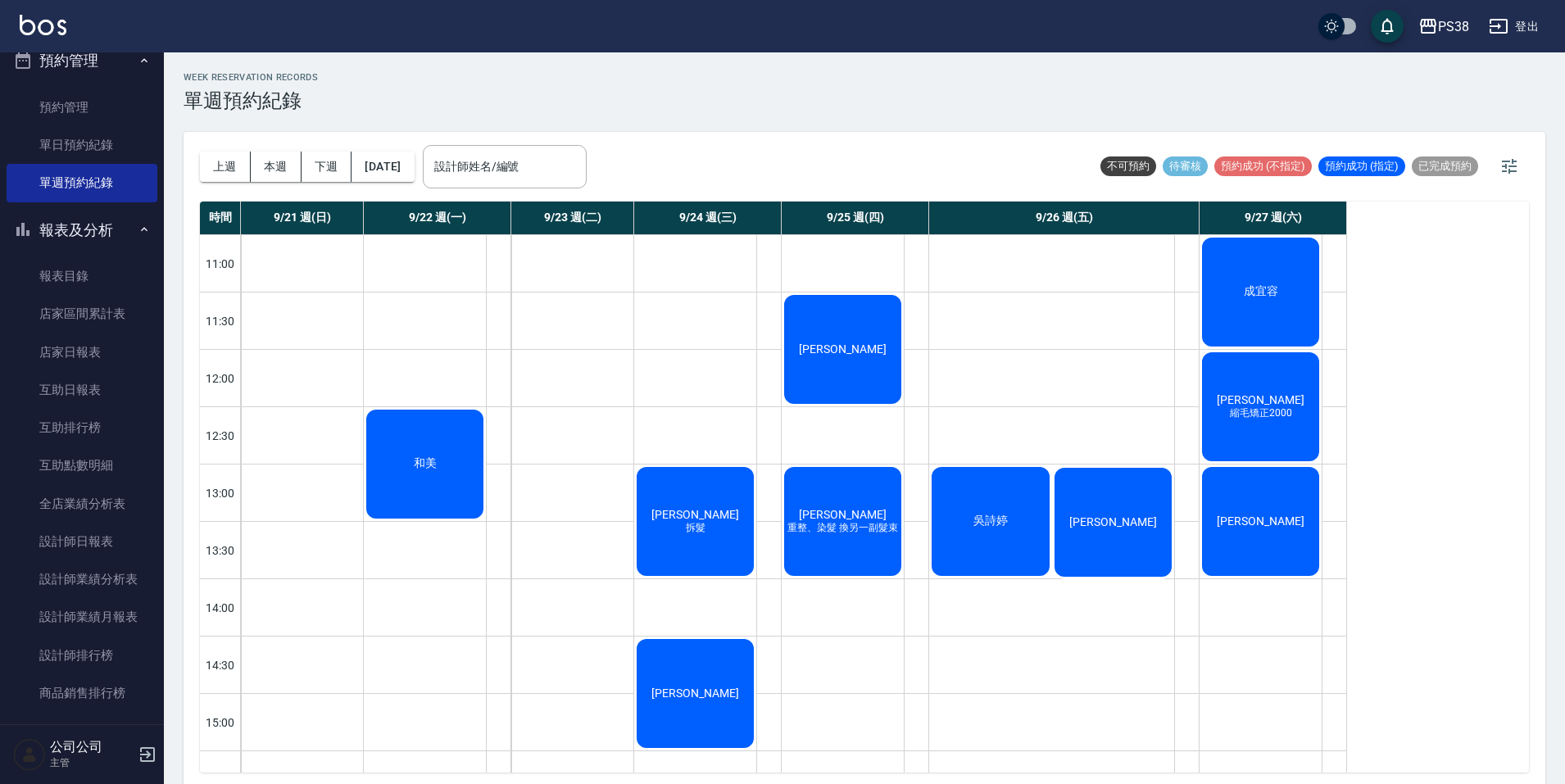
click at [1095, 539] on div "[PERSON_NAME]" at bounding box center [1113, 522] width 123 height 114
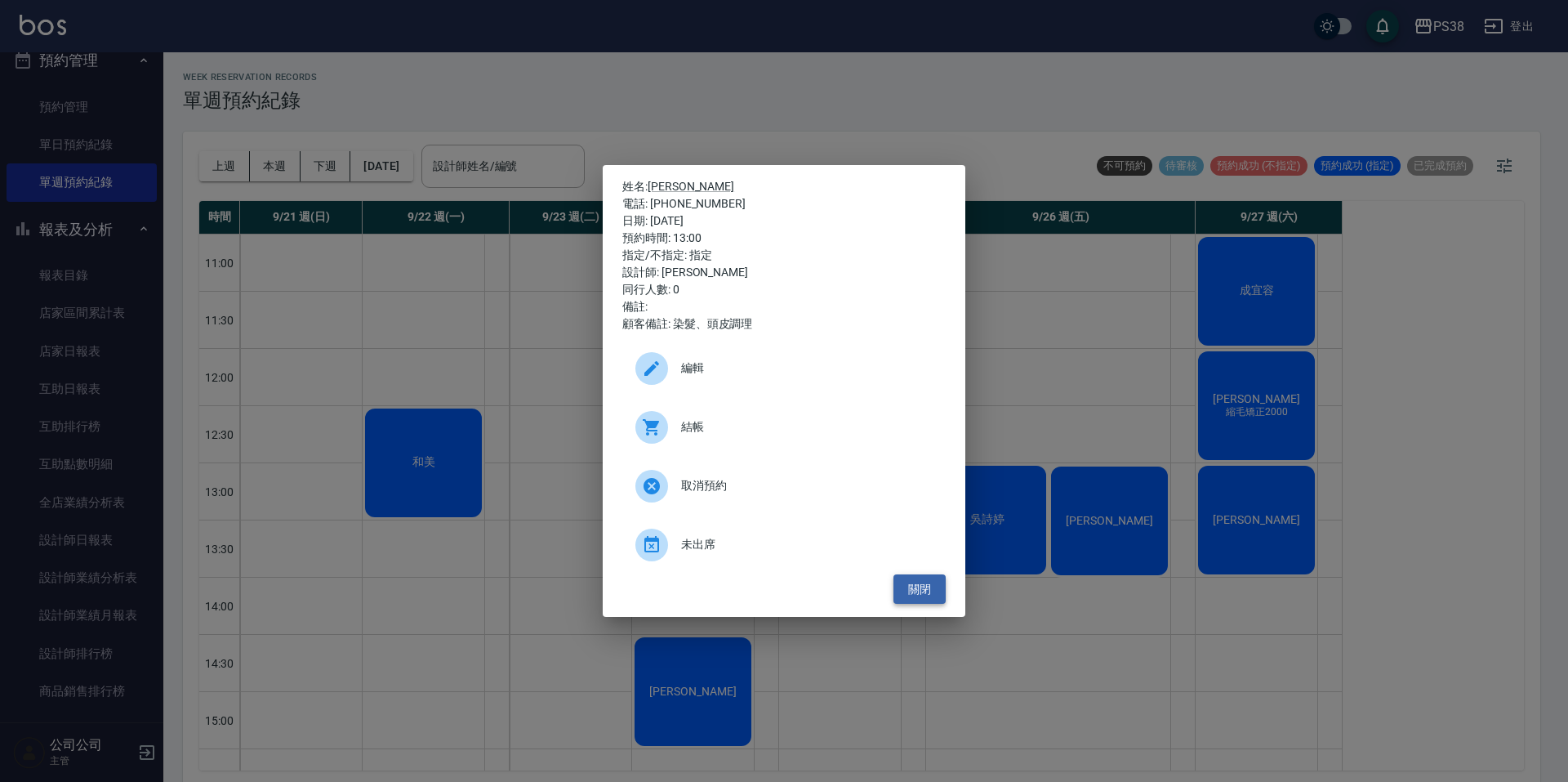
click at [934, 575] on button "關閉" at bounding box center [920, 590] width 52 height 30
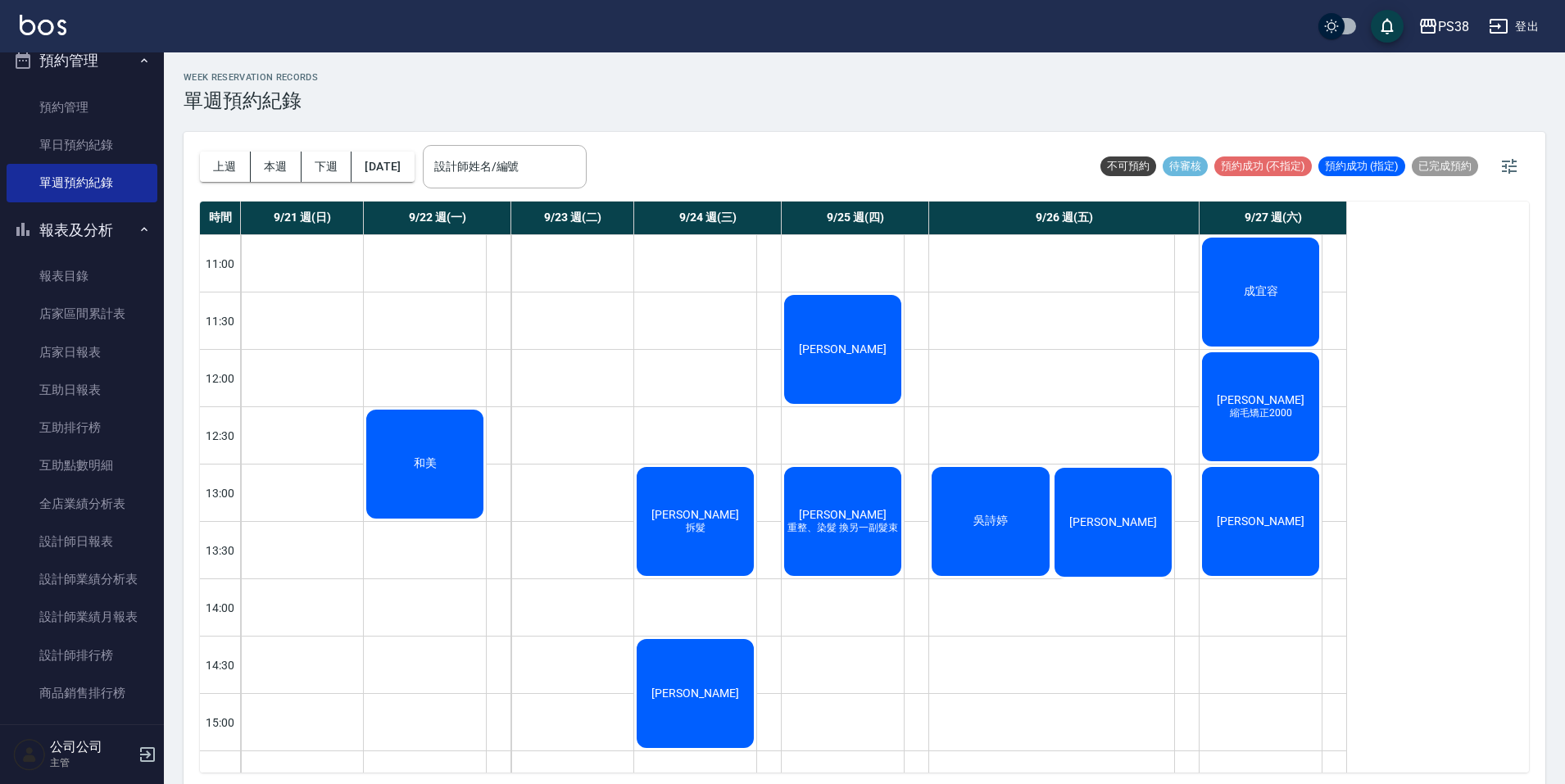
click at [883, 546] on div "[PERSON_NAME] 重整、染髮 換另一副髮束" at bounding box center [842, 521] width 122 height 114
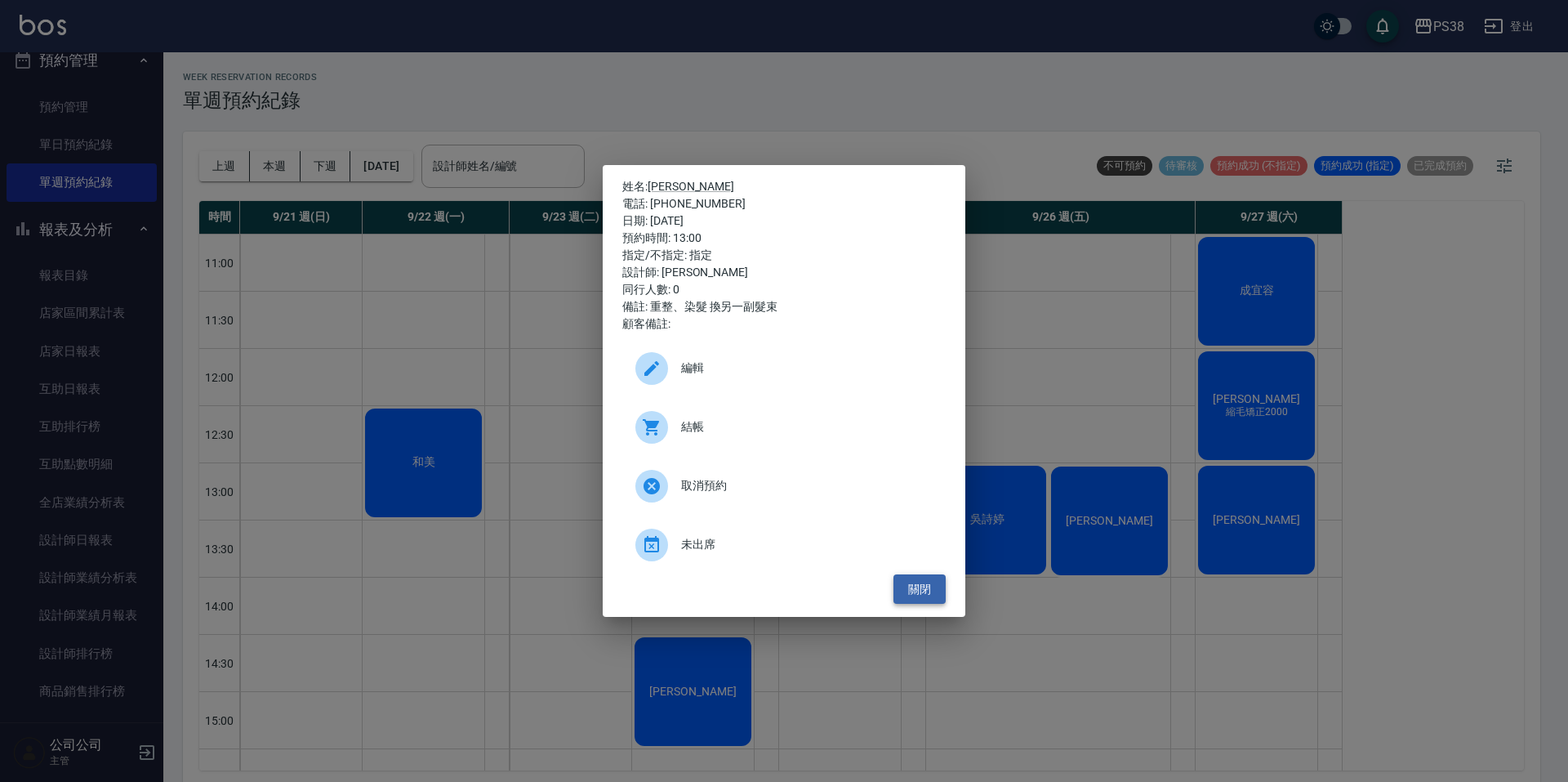
click at [913, 588] on button "關閉" at bounding box center [920, 590] width 52 height 30
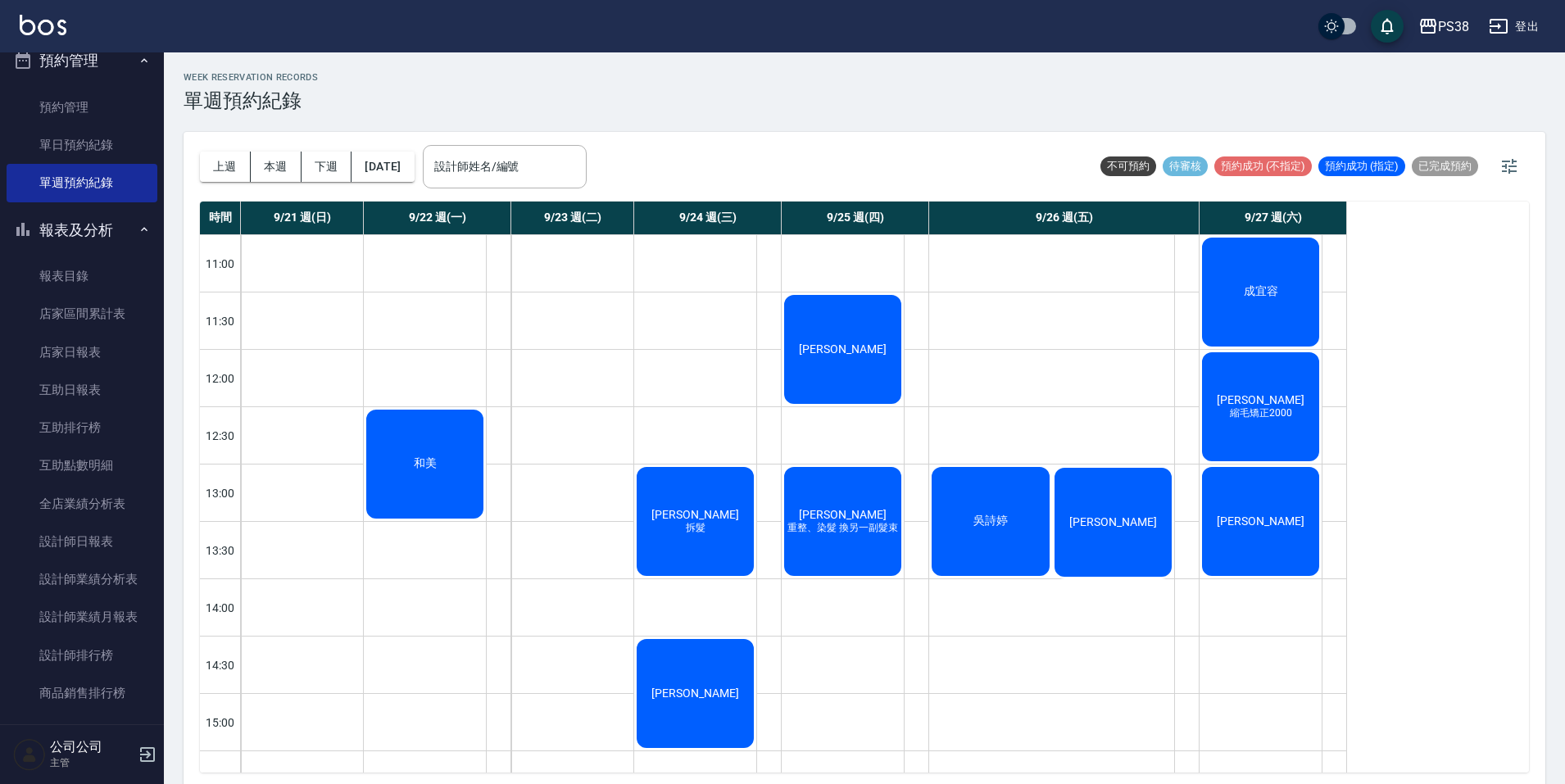
click at [828, 517] on span "[PERSON_NAME]" at bounding box center [842, 515] width 94 height 13
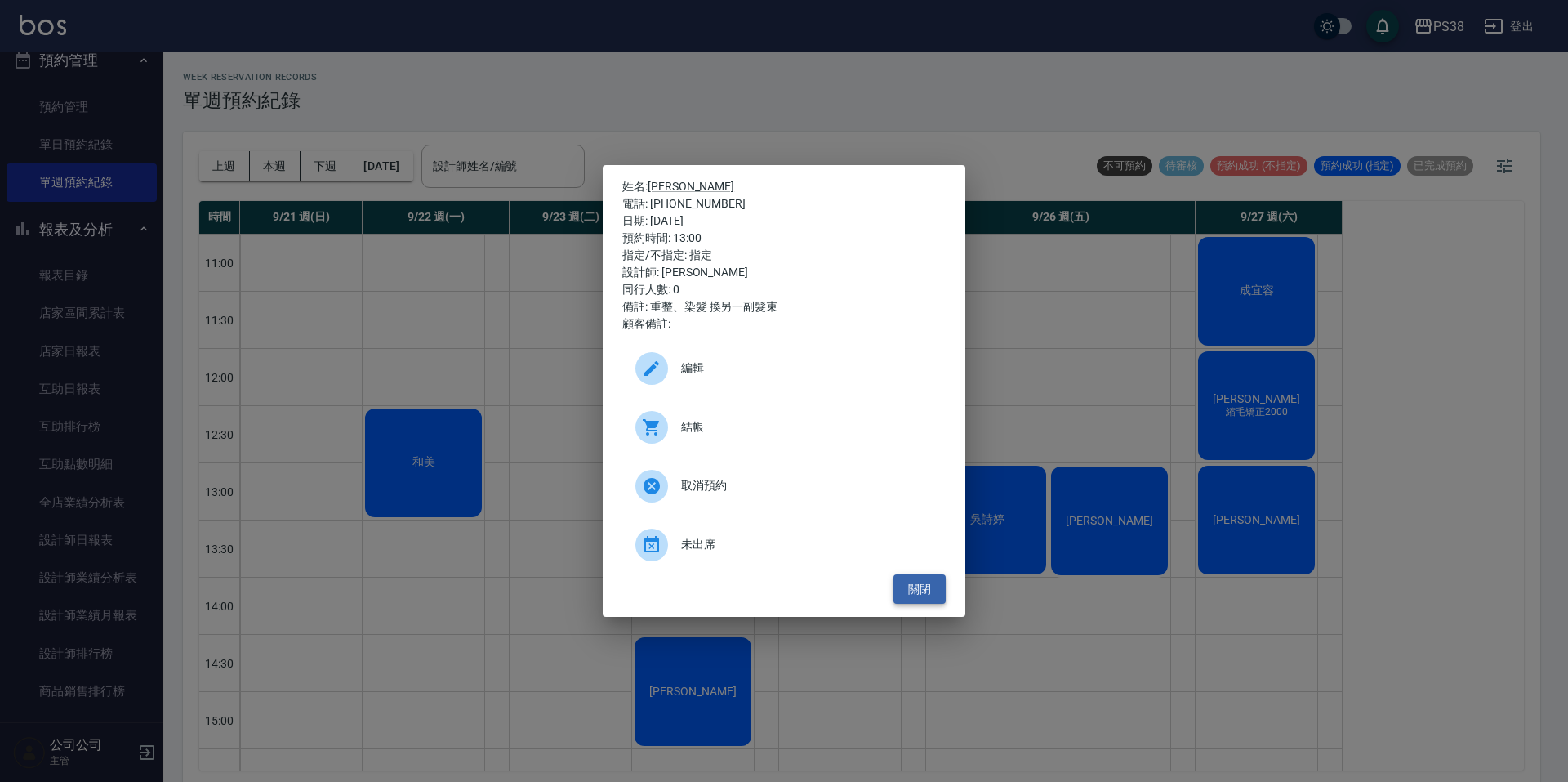
click at [916, 599] on button "關閉" at bounding box center [920, 590] width 52 height 30
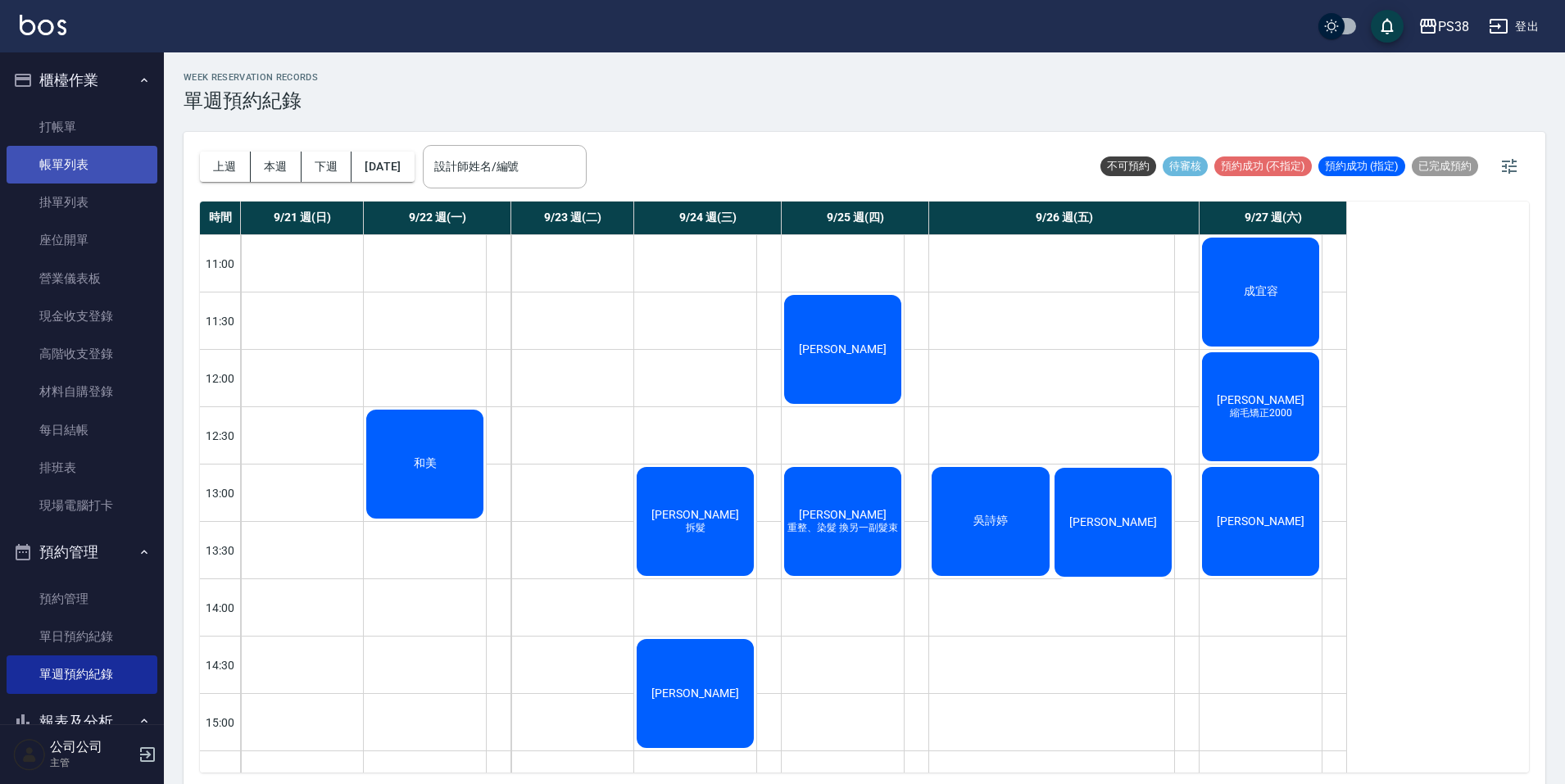
click at [110, 174] on link "帳單列表" at bounding box center [82, 165] width 151 height 38
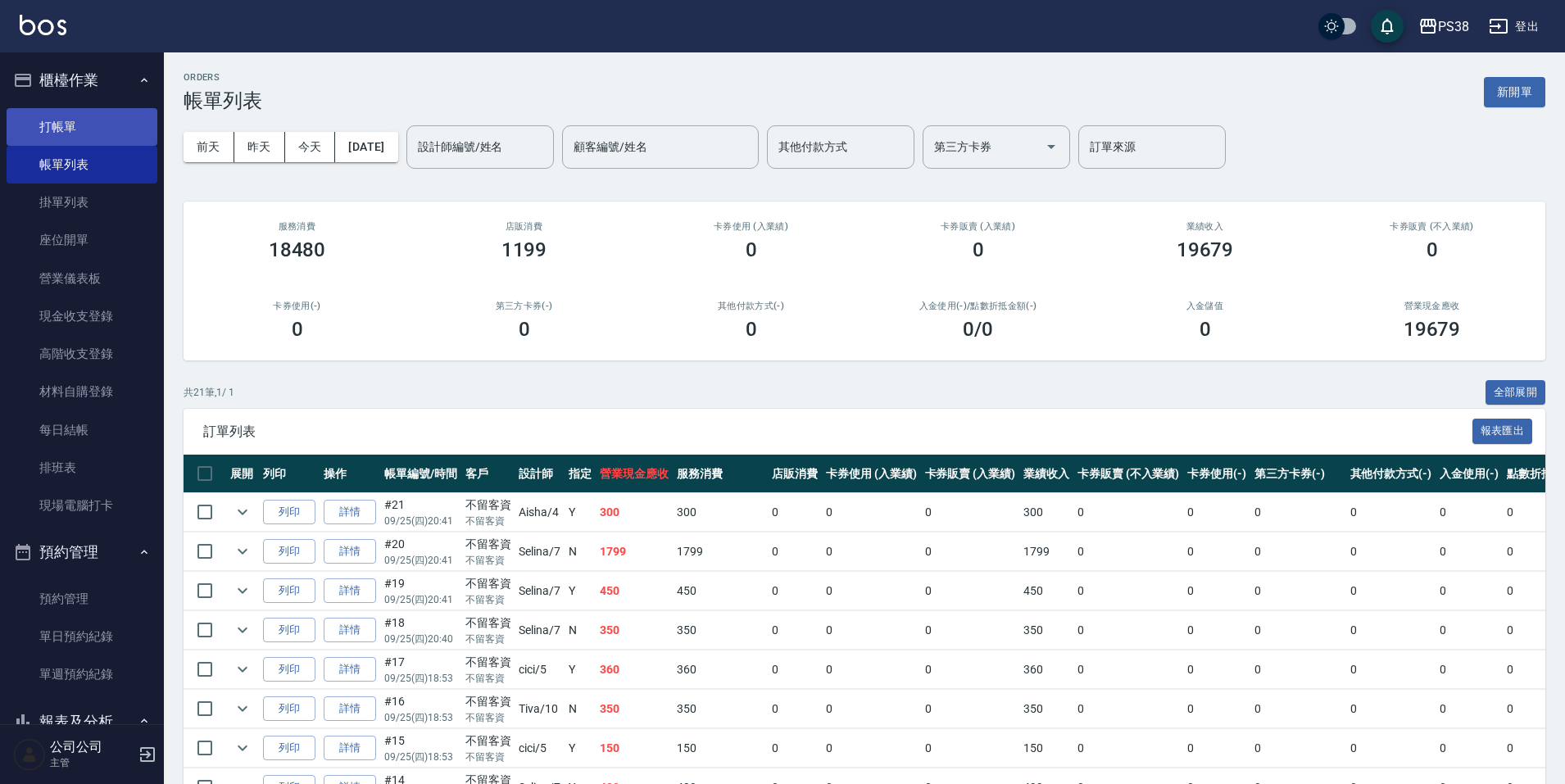
click at [92, 135] on link "打帳單" at bounding box center [82, 127] width 151 height 38
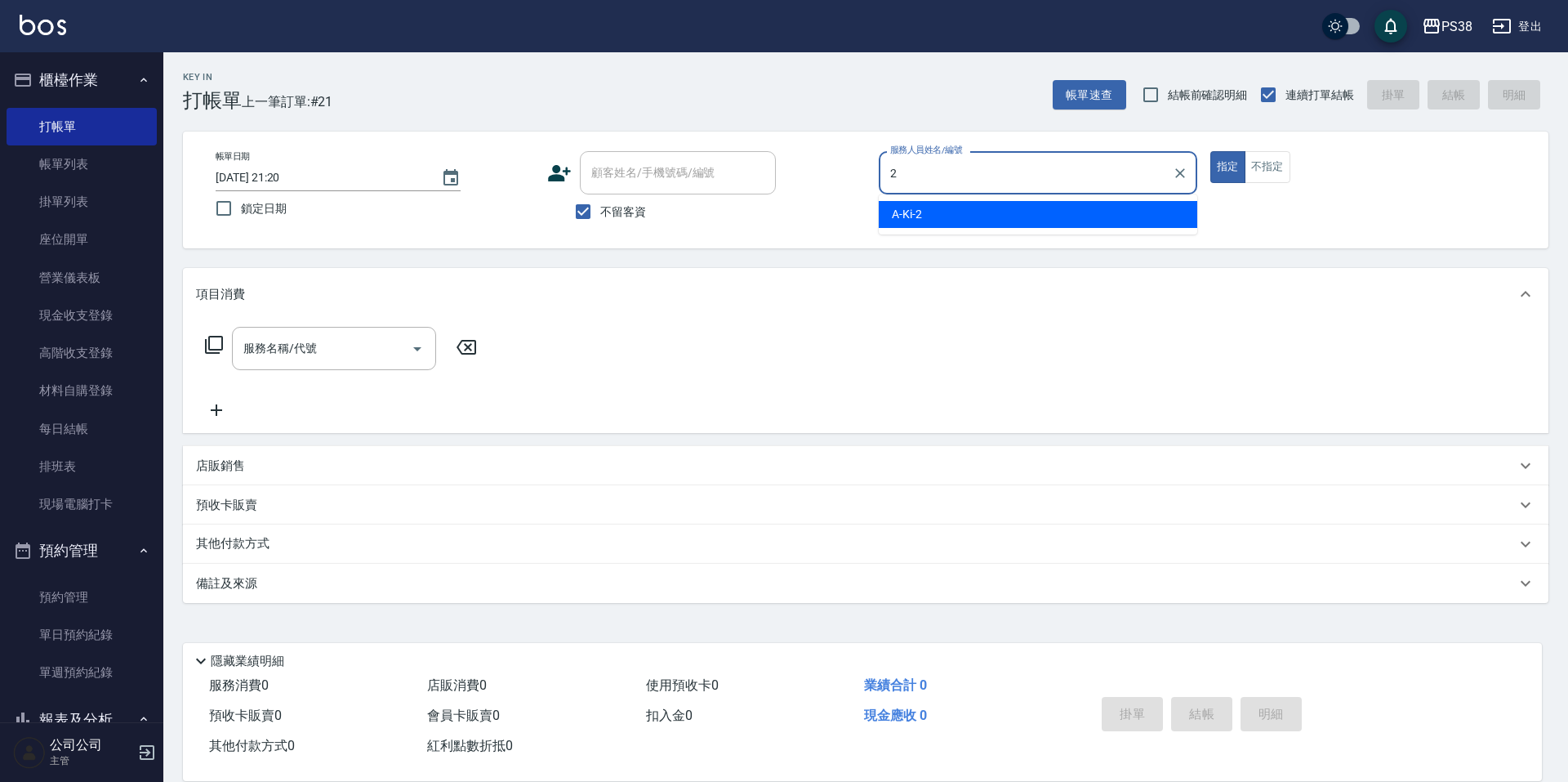
type input "A-Ki-2"
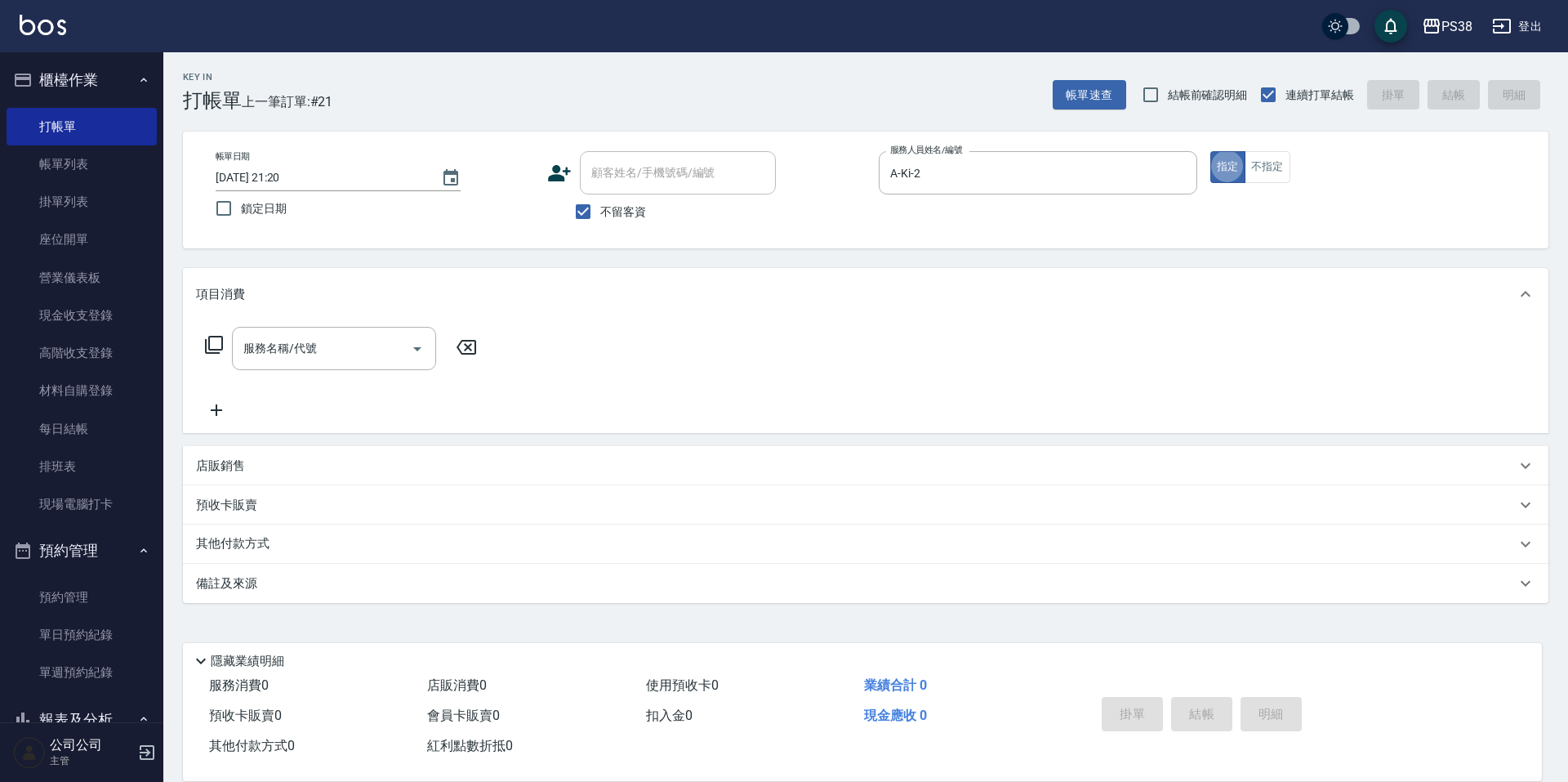
type button "true"
click at [1176, 169] on icon "Clear" at bounding box center [1180, 174] width 16 height 16
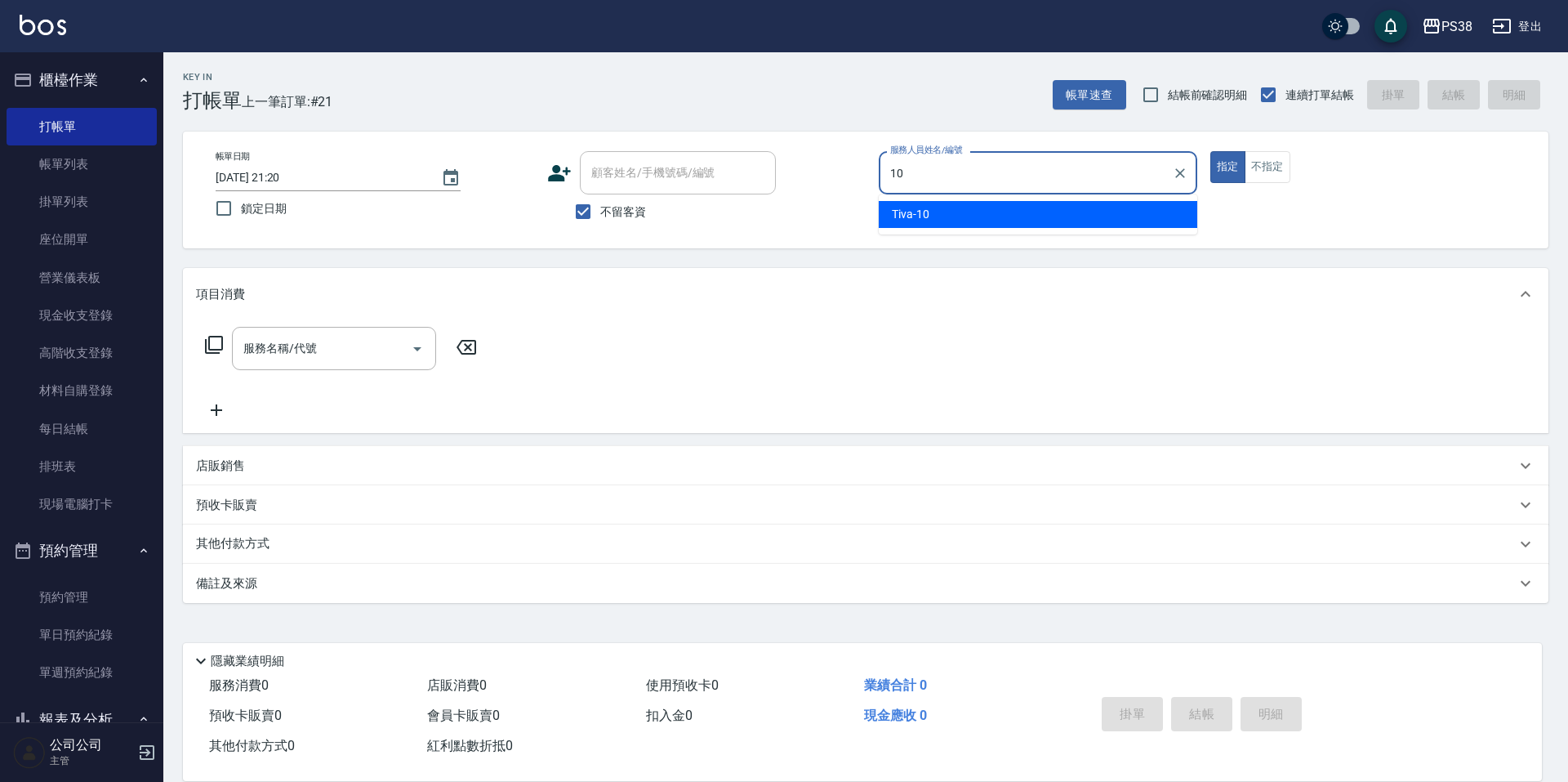
type input "Tiva-10"
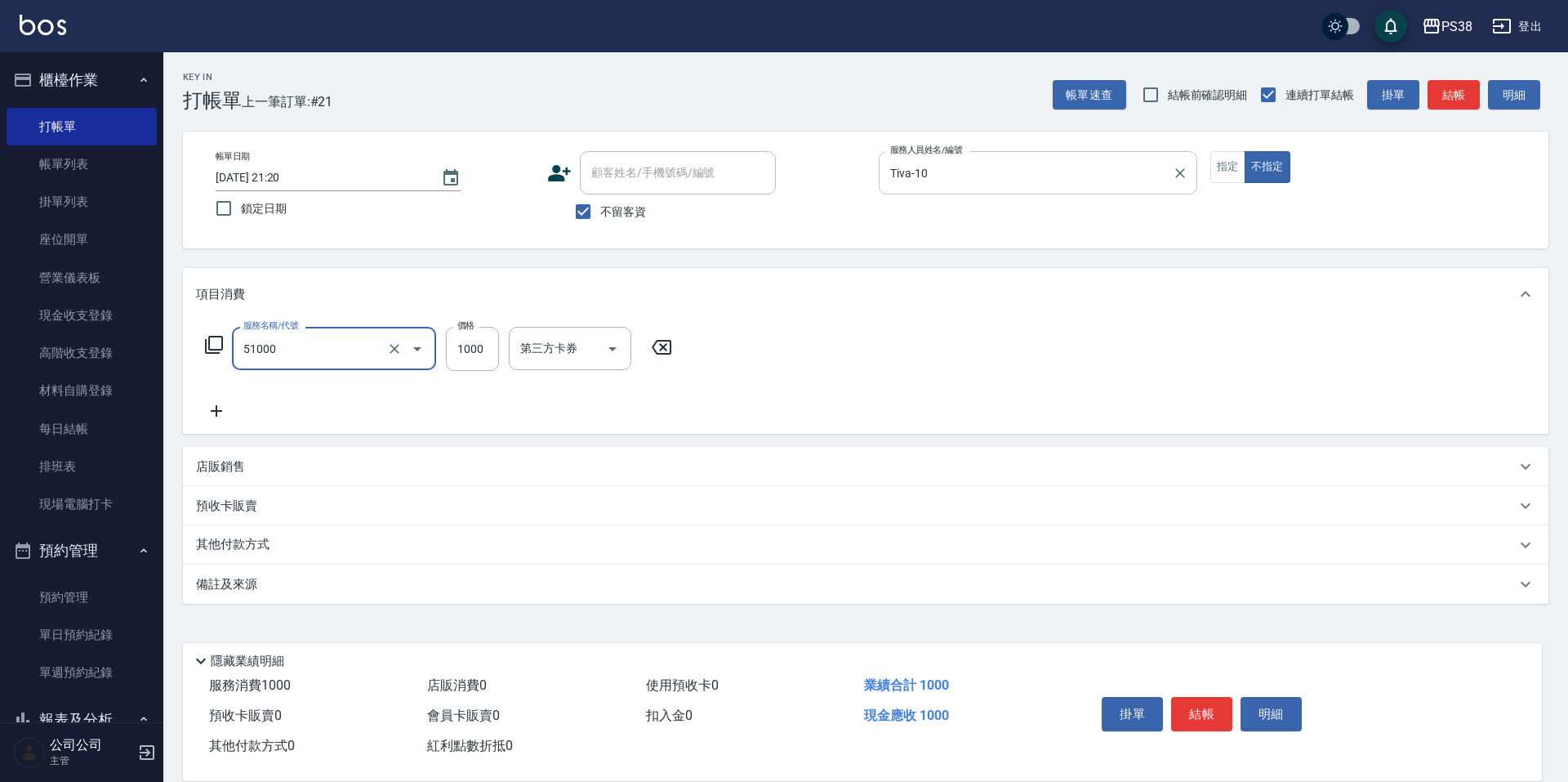
type input "染髮600以上(任意金額)(51000)"
type input "1200"
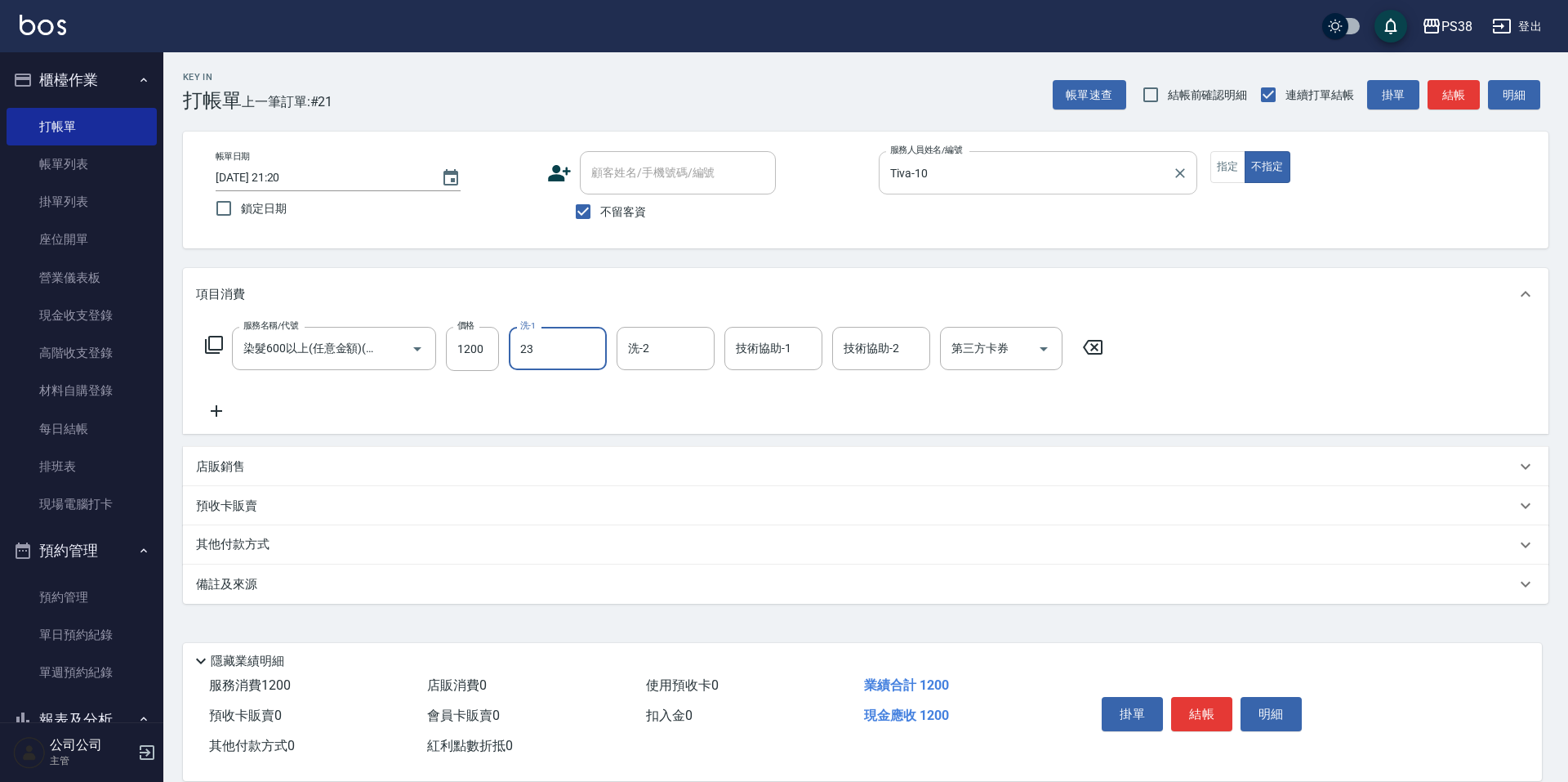
type input "[PERSON_NAME]-23"
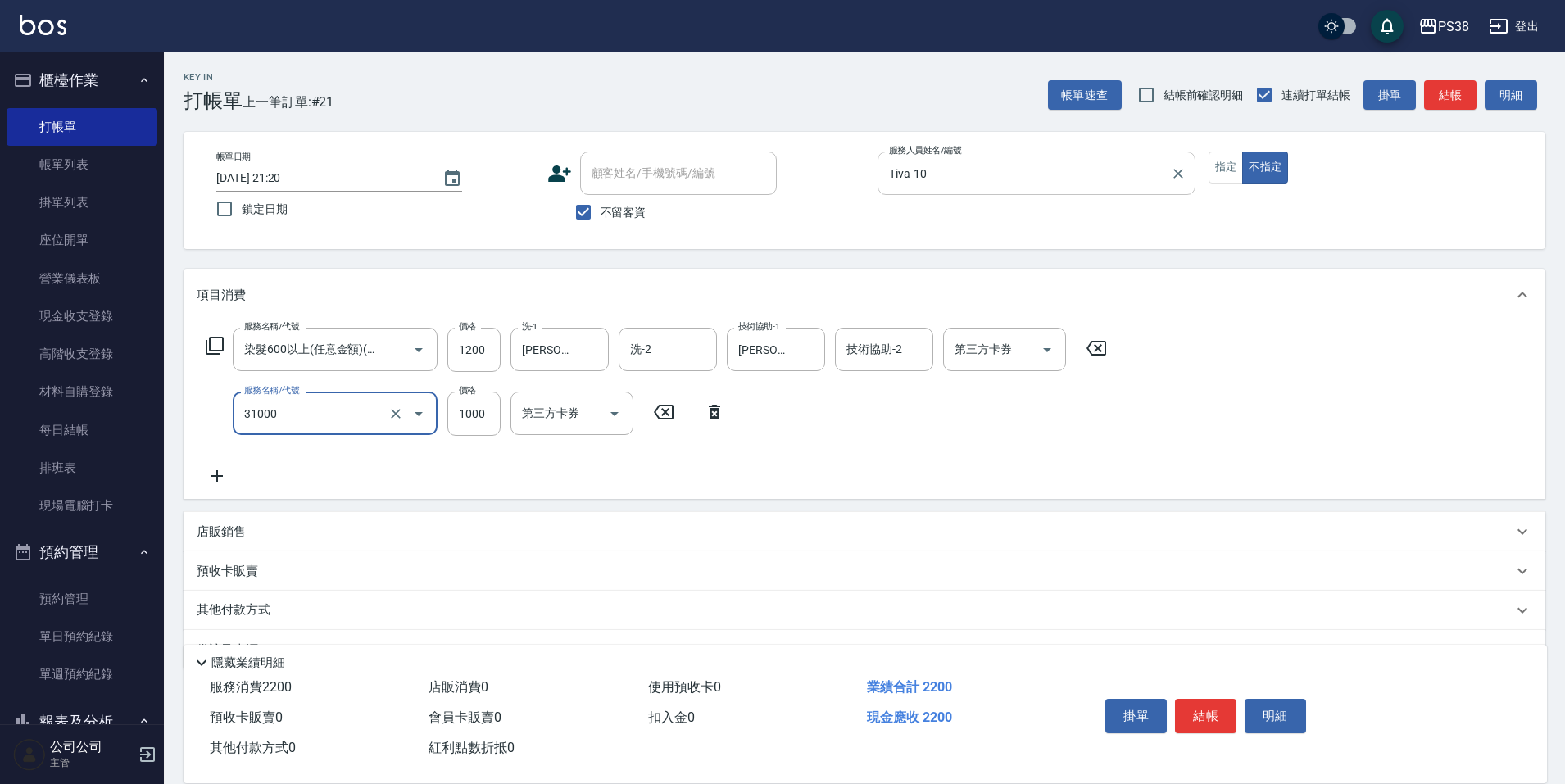
type input "酵素護髮(31000)"
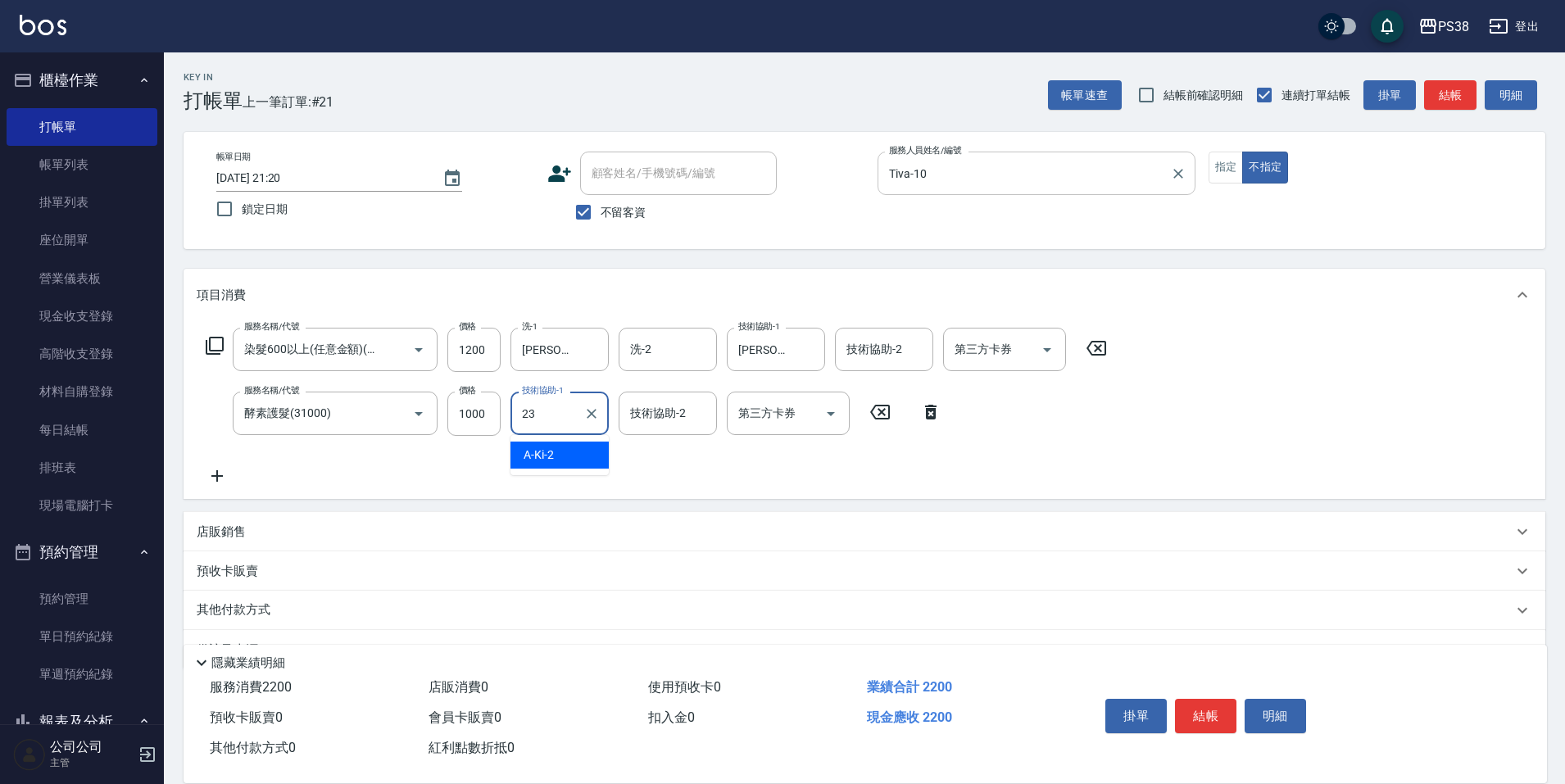
type input "[PERSON_NAME]-23"
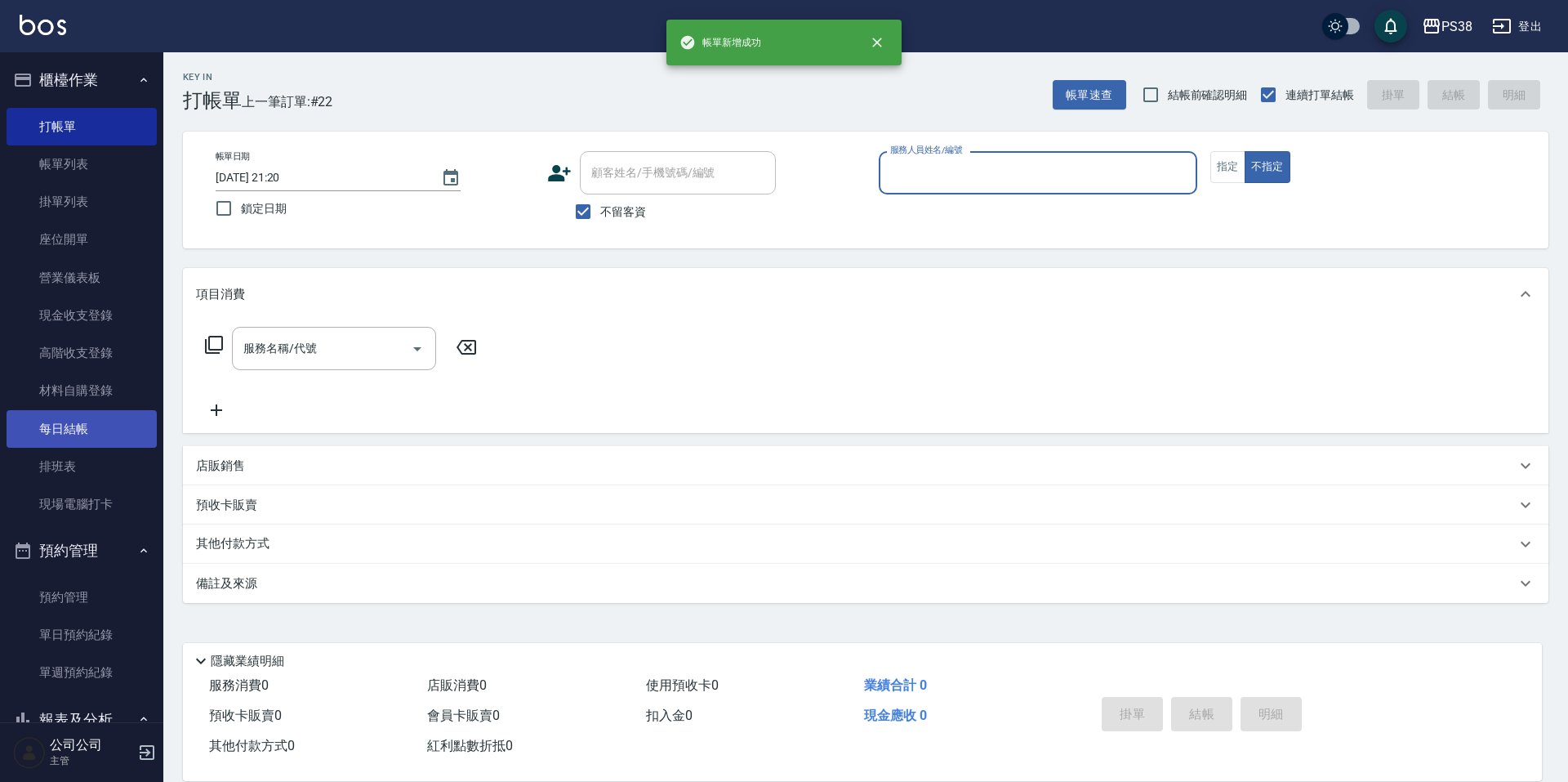
click at [78, 420] on link "每日結帳" at bounding box center [82, 429] width 151 height 38
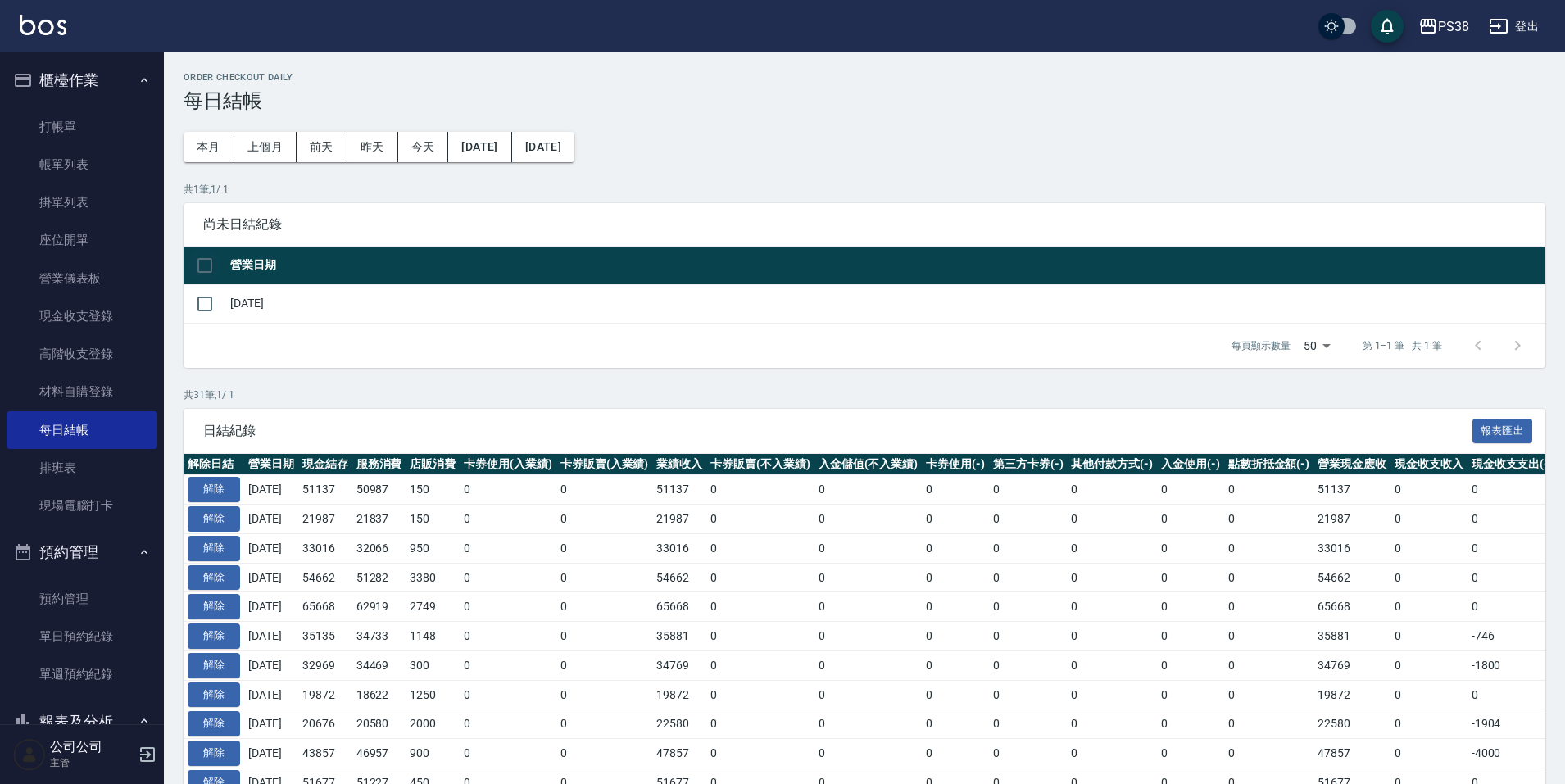
click at [202, 263] on input "checkbox" at bounding box center [205, 265] width 34 height 34
checkbox input "true"
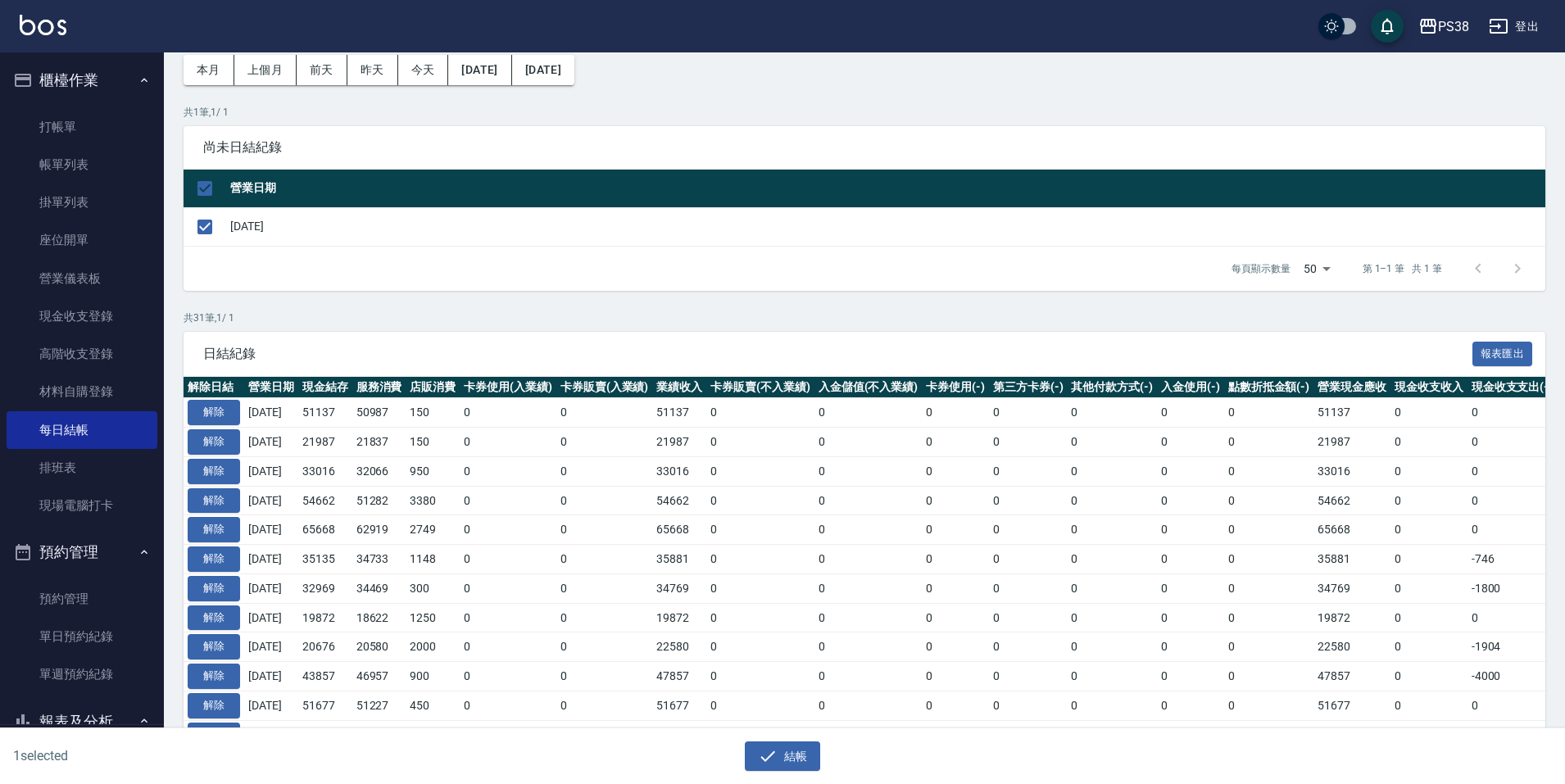
scroll to position [164, 0]
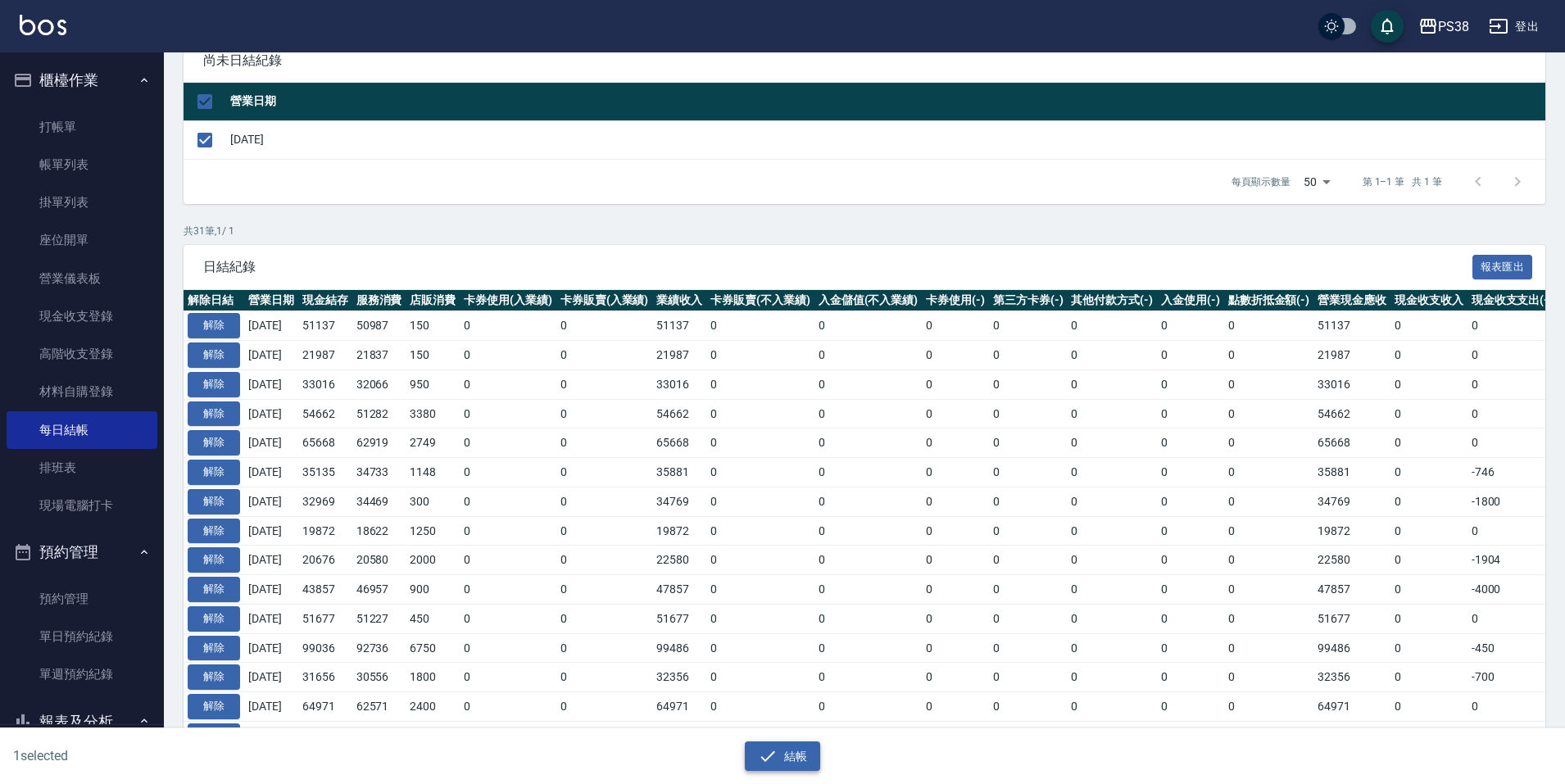
click at [801, 758] on button "結帳" at bounding box center [782, 756] width 76 height 30
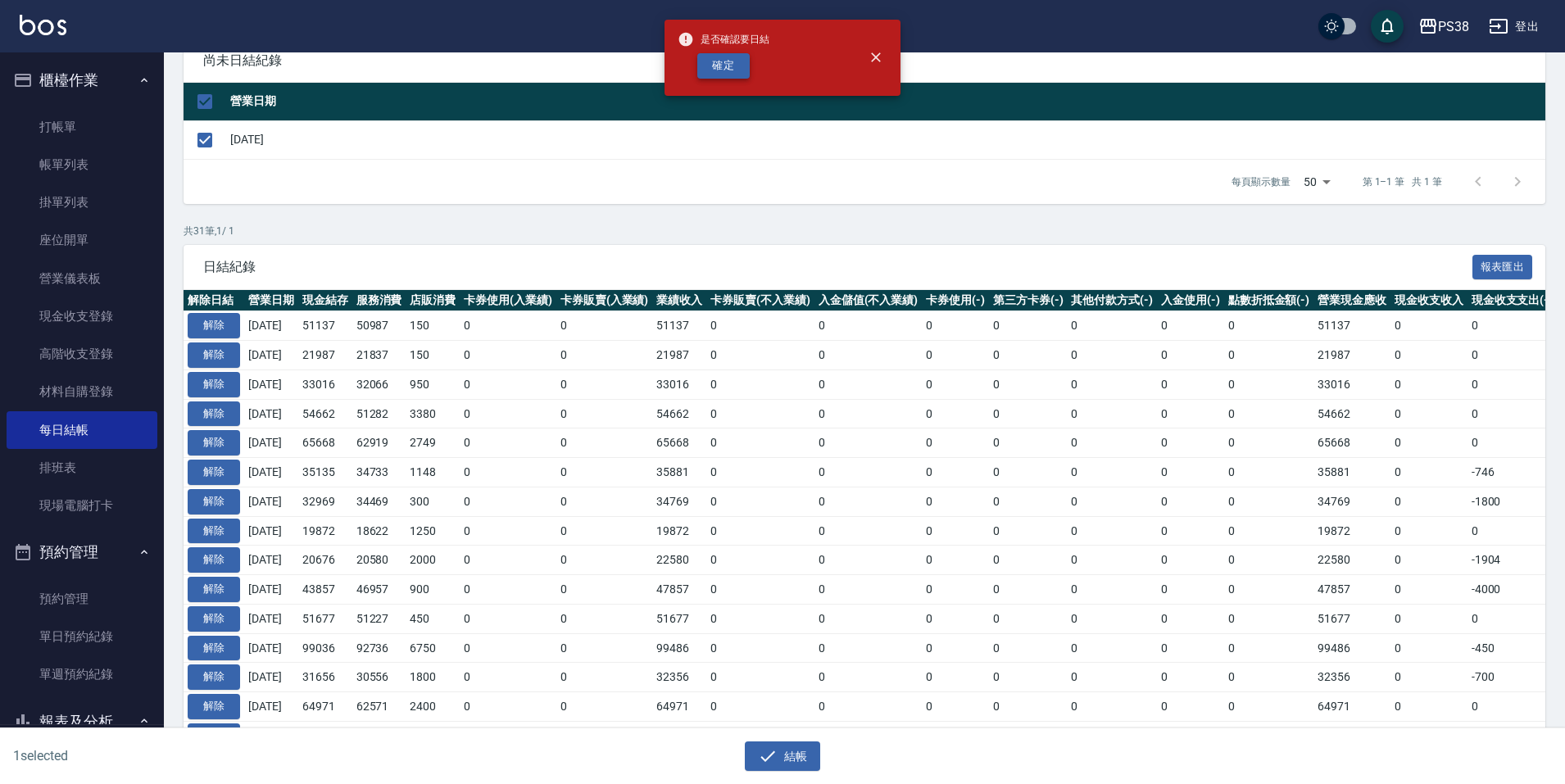
click at [743, 69] on button "確定" at bounding box center [723, 66] width 53 height 25
checkbox input "false"
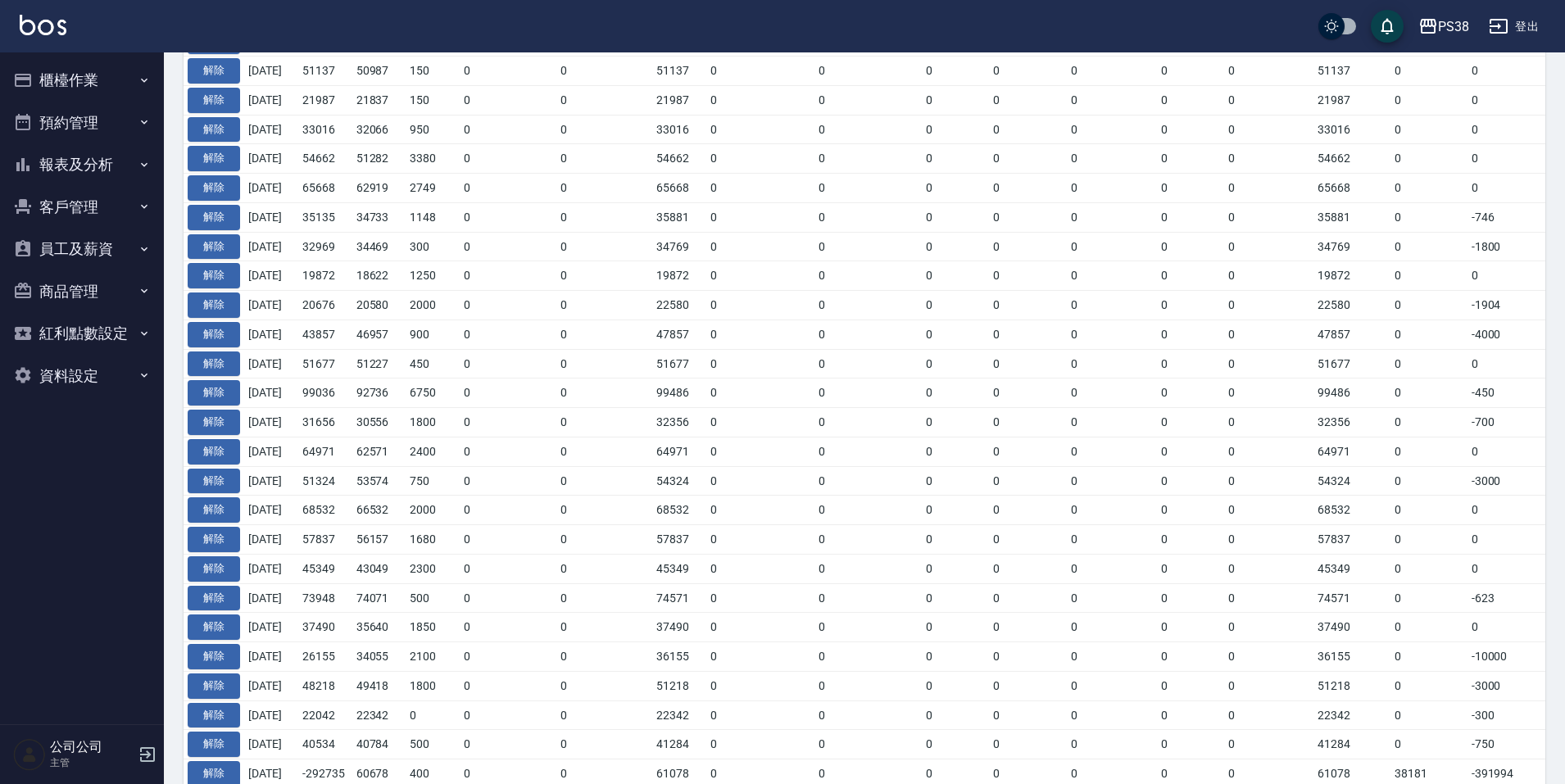
scroll to position [245, 0]
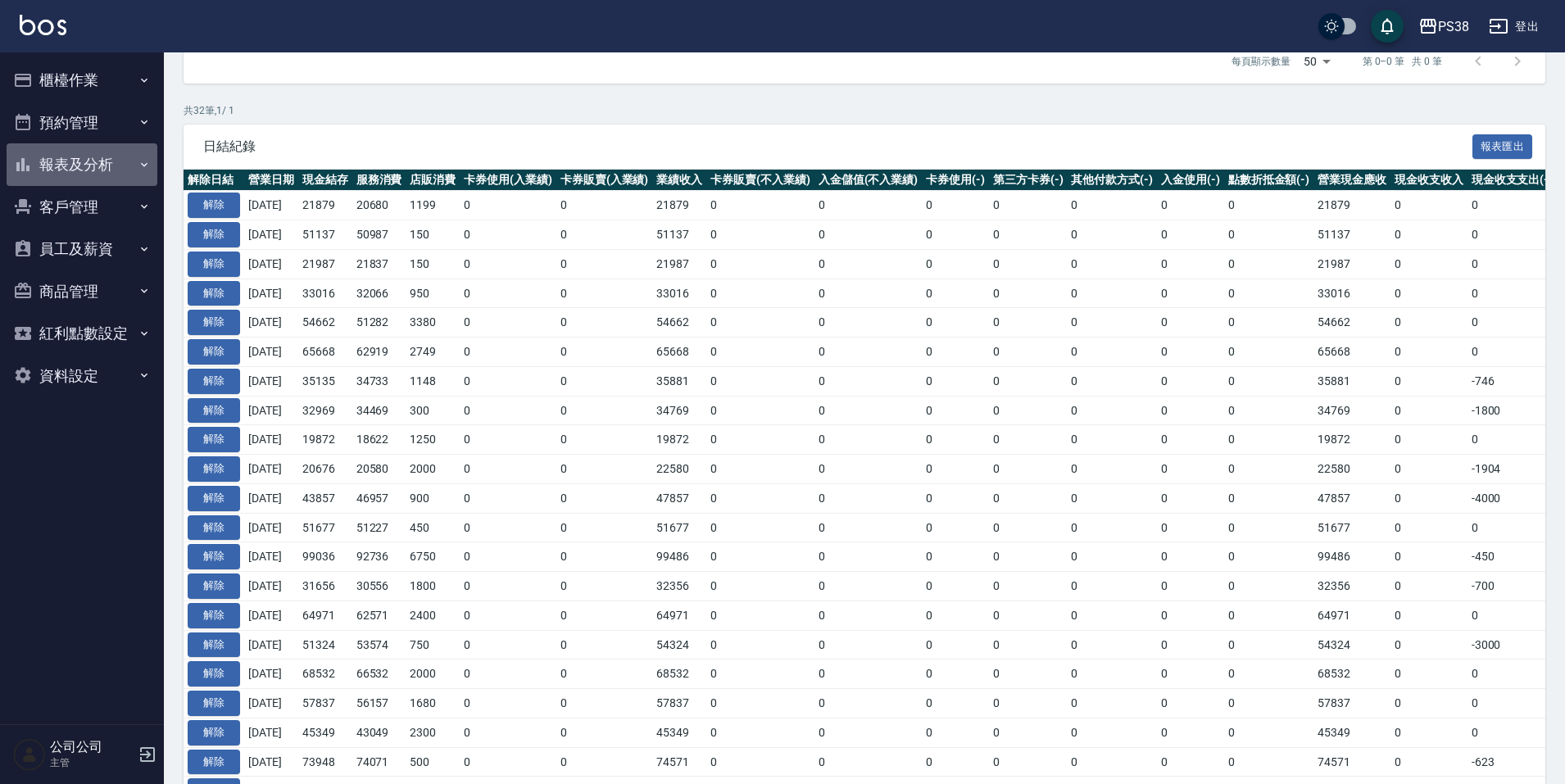
click at [108, 167] on button "報表及分析" at bounding box center [82, 165] width 151 height 43
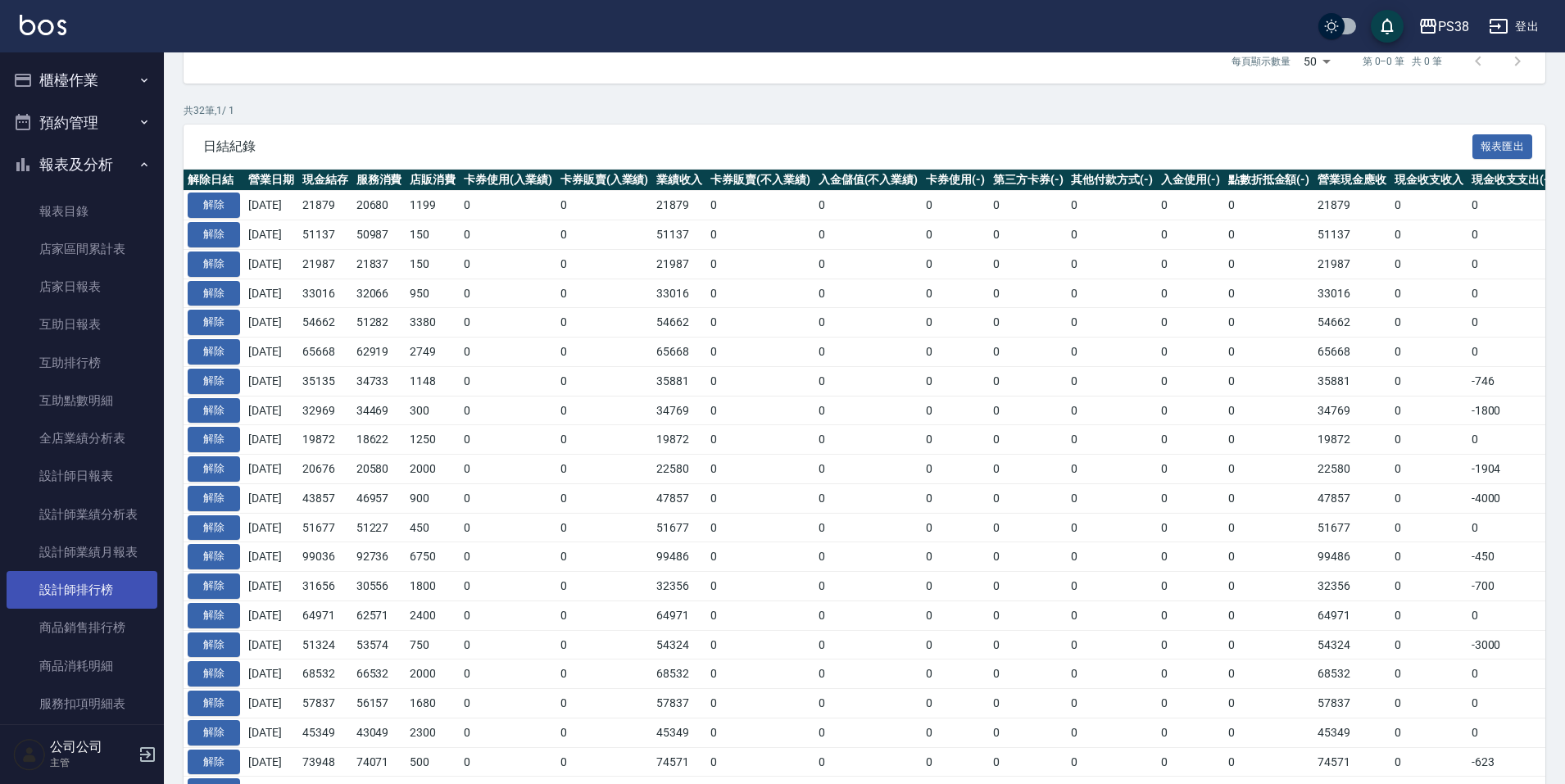
click at [110, 578] on link "設計師排行榜" at bounding box center [82, 590] width 151 height 38
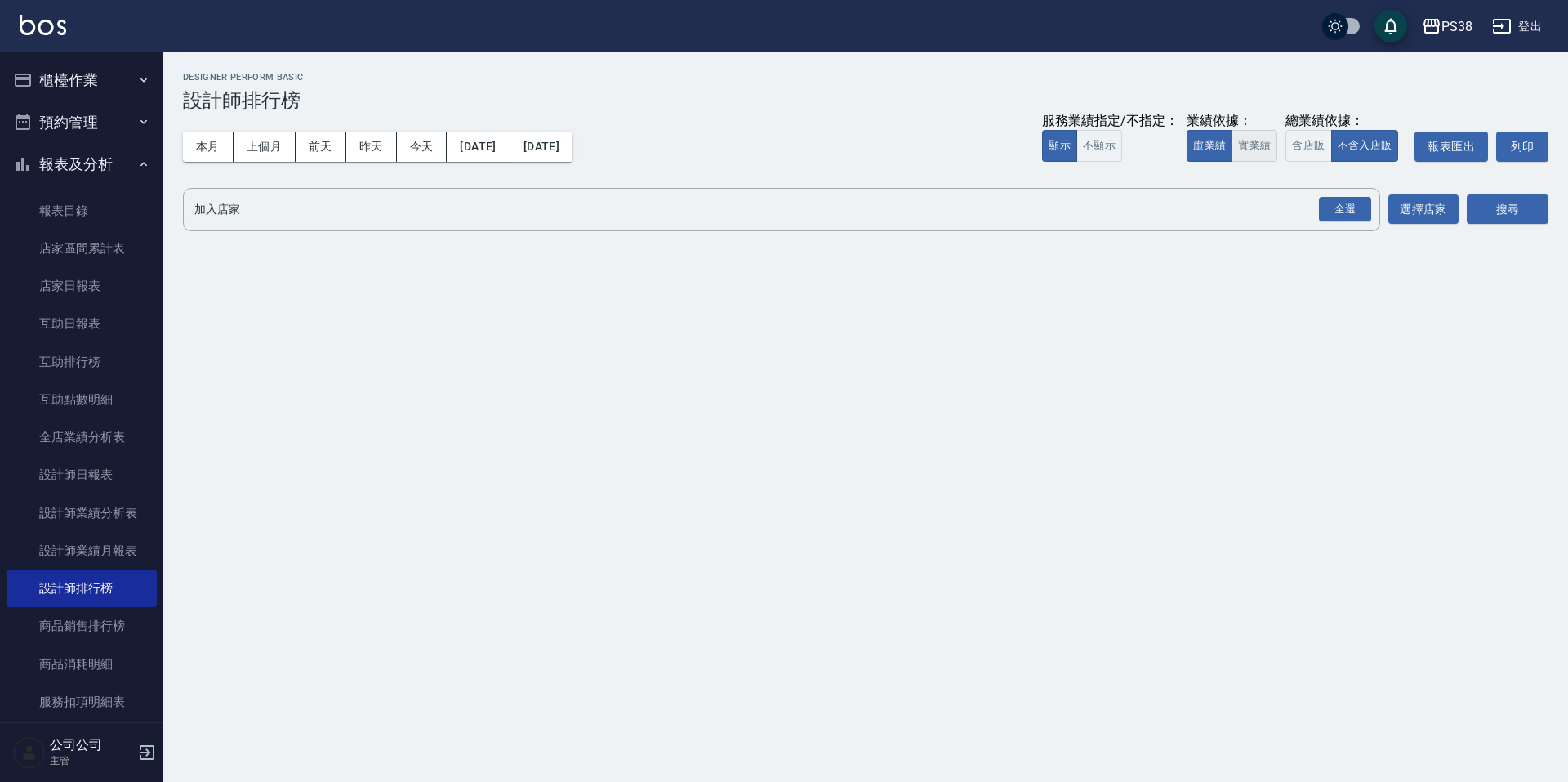
click at [1250, 147] on button "實業績" at bounding box center [1255, 146] width 46 height 32
click at [1342, 210] on div "全選" at bounding box center [1345, 209] width 52 height 25
click at [1478, 206] on button "搜尋" at bounding box center [1507, 210] width 82 height 30
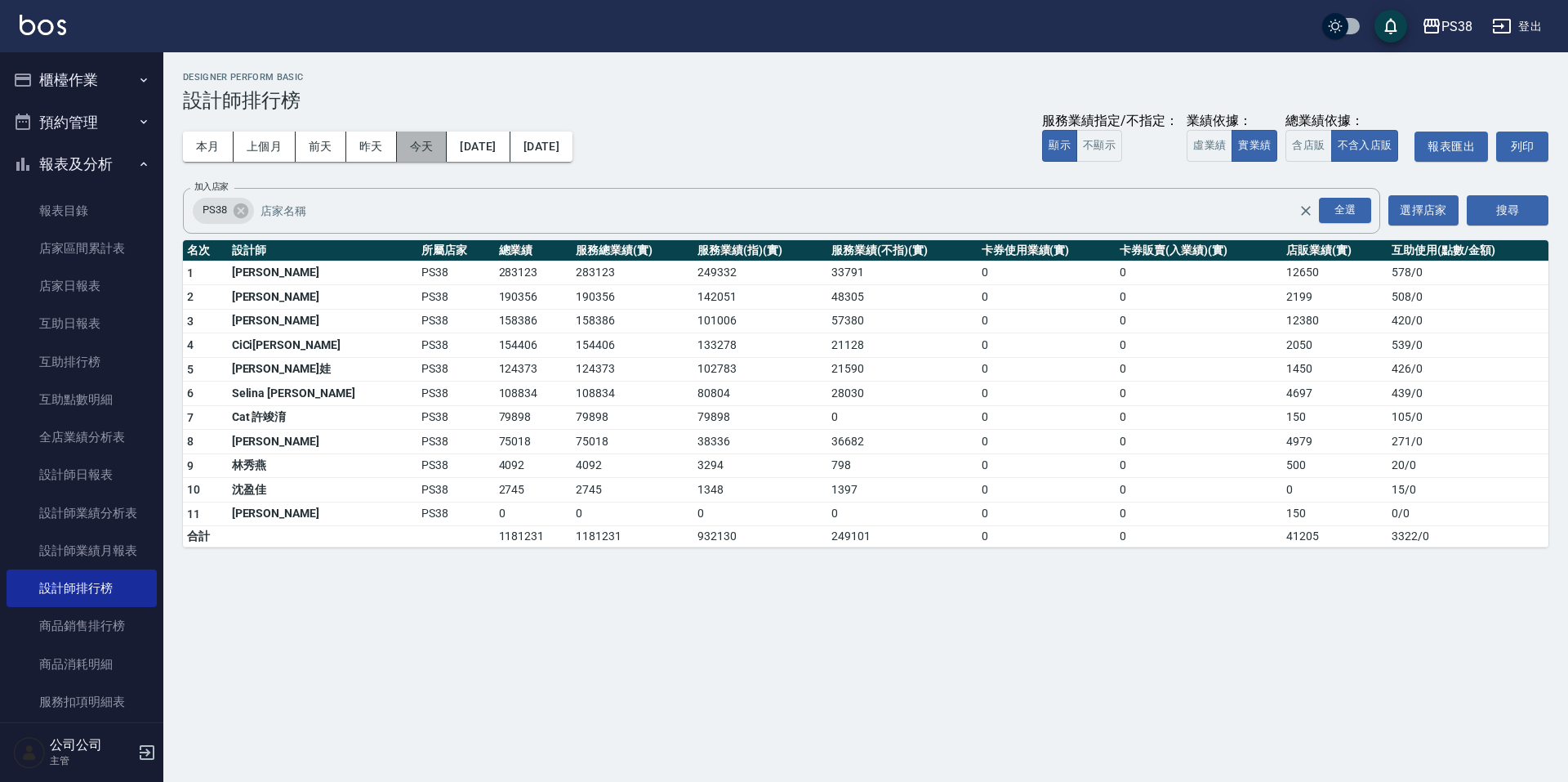
click at [420, 146] on button "今天" at bounding box center [422, 147] width 51 height 30
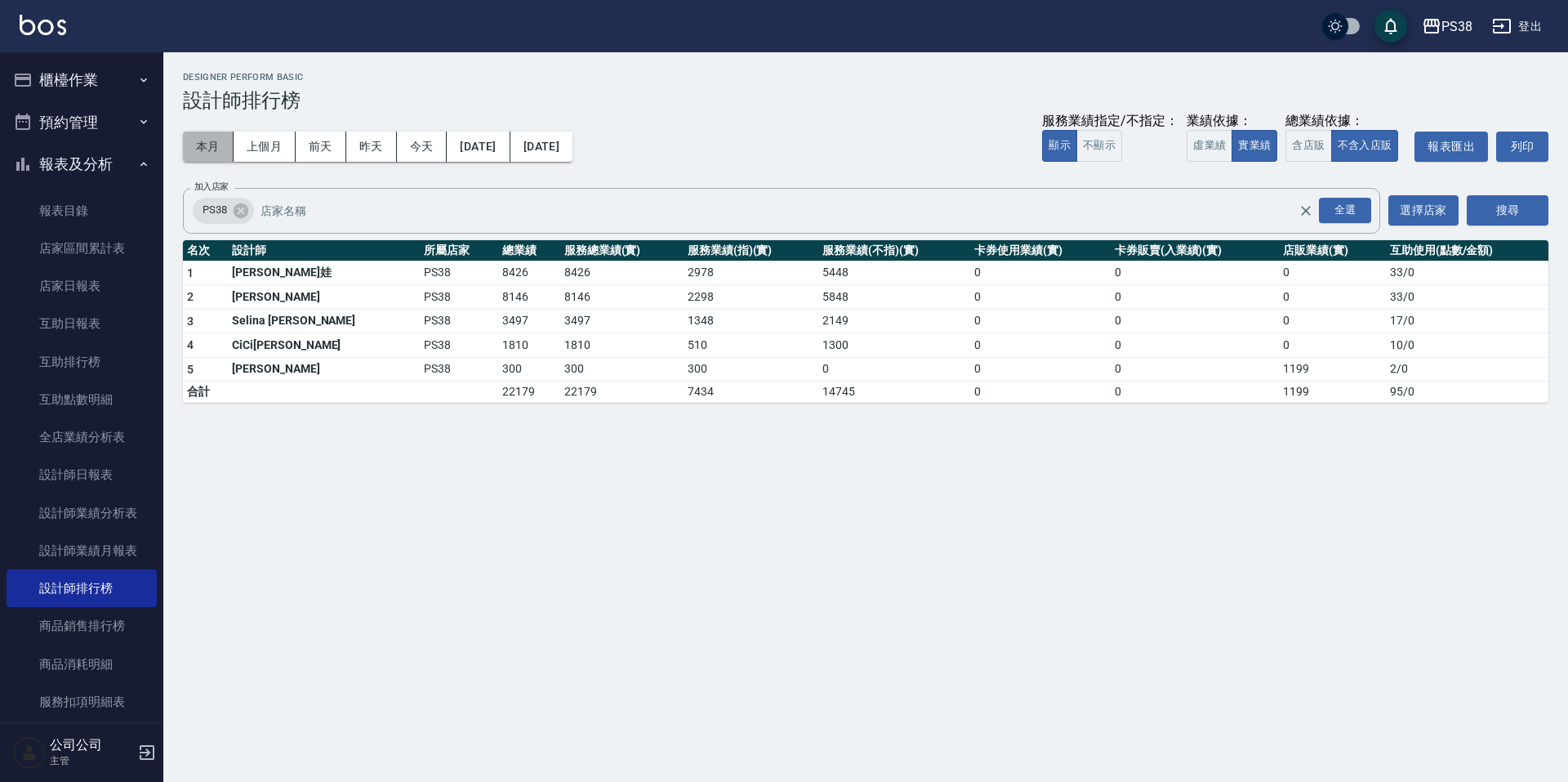
click at [203, 147] on button "本月" at bounding box center [209, 147] width 51 height 30
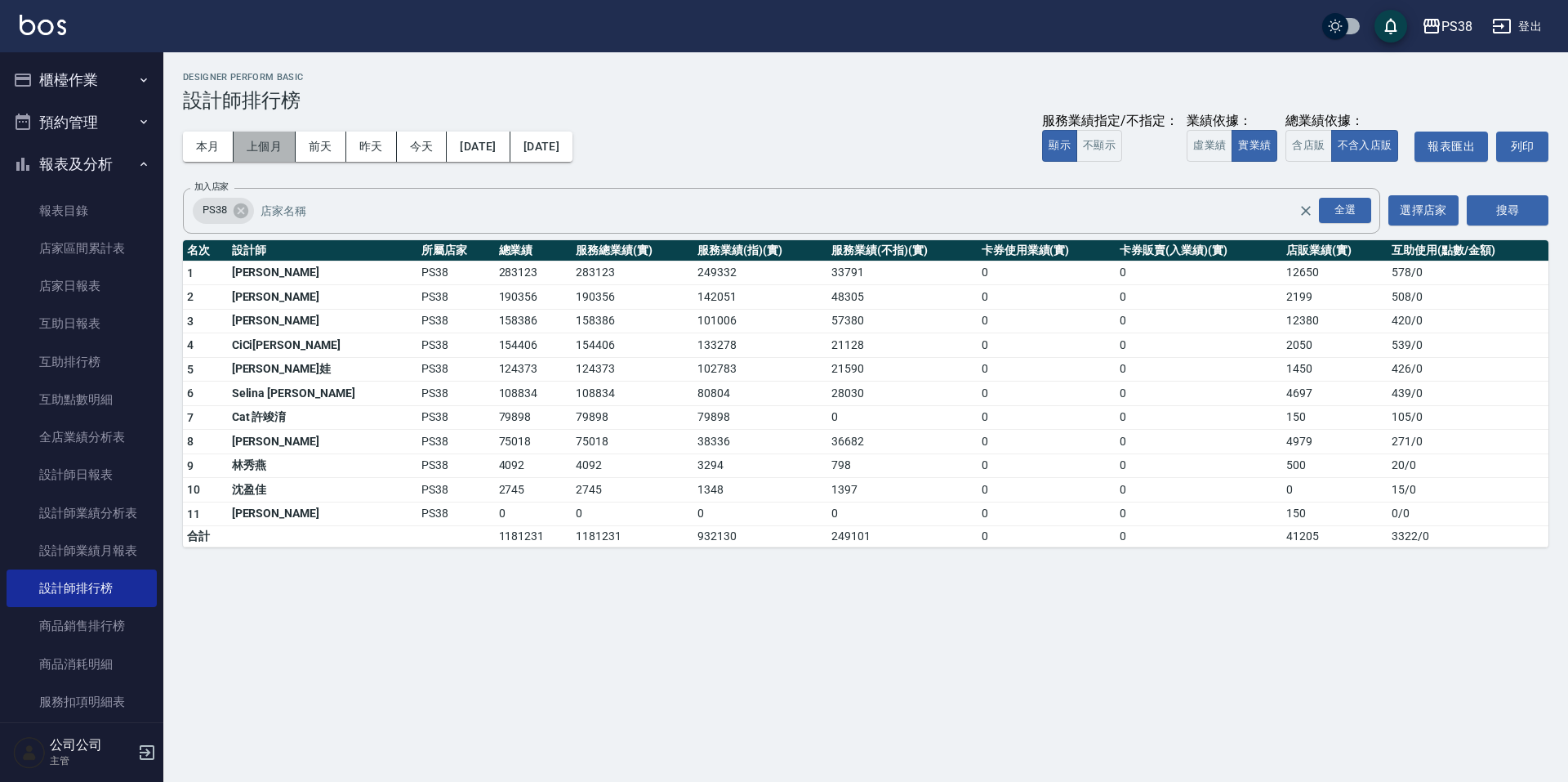
click at [259, 150] on button "上個月" at bounding box center [264, 147] width 62 height 30
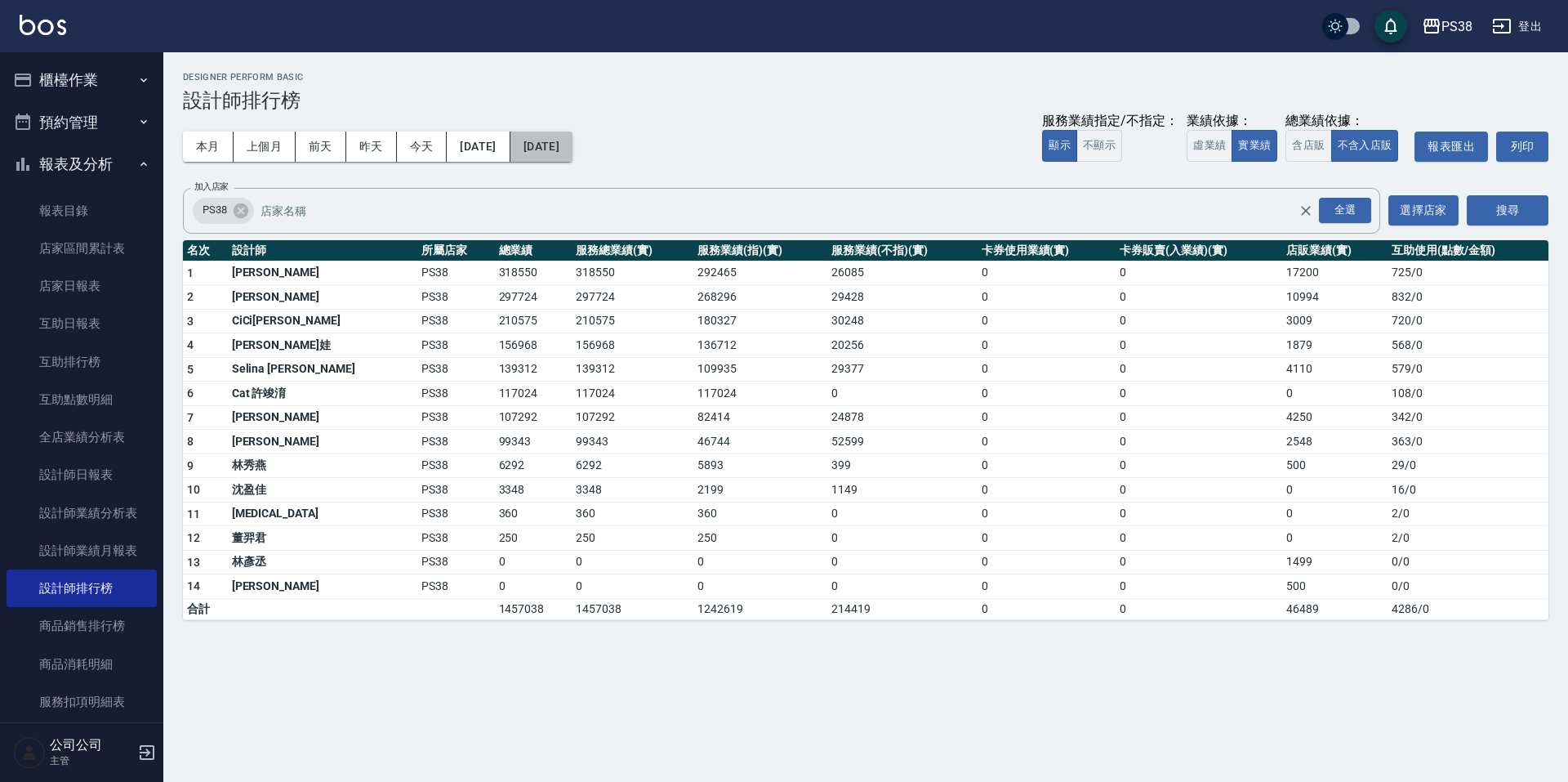
click at [573, 148] on button "[DATE]" at bounding box center [542, 147] width 62 height 30
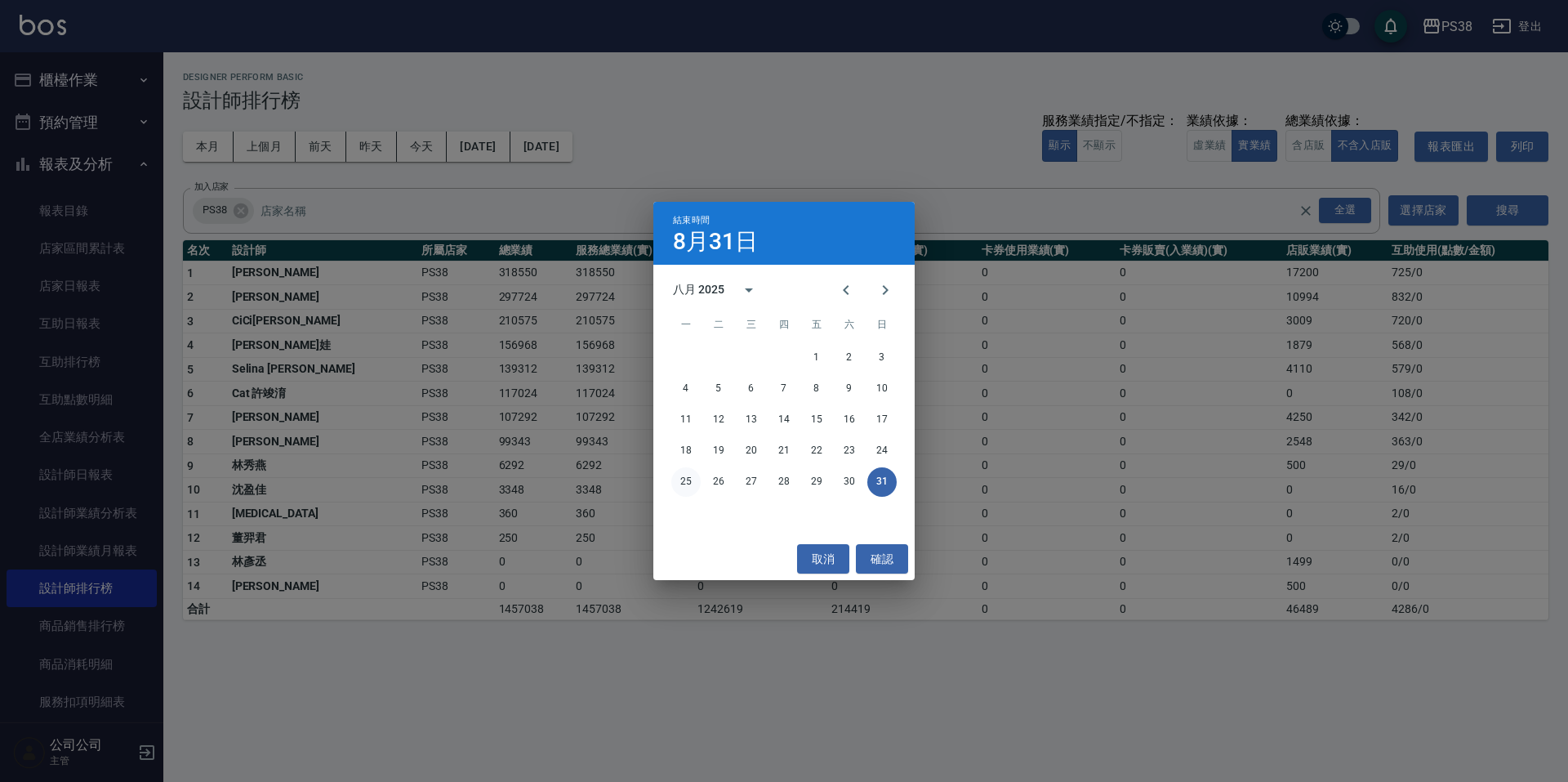
click at [695, 486] on button "25" at bounding box center [686, 482] width 29 height 29
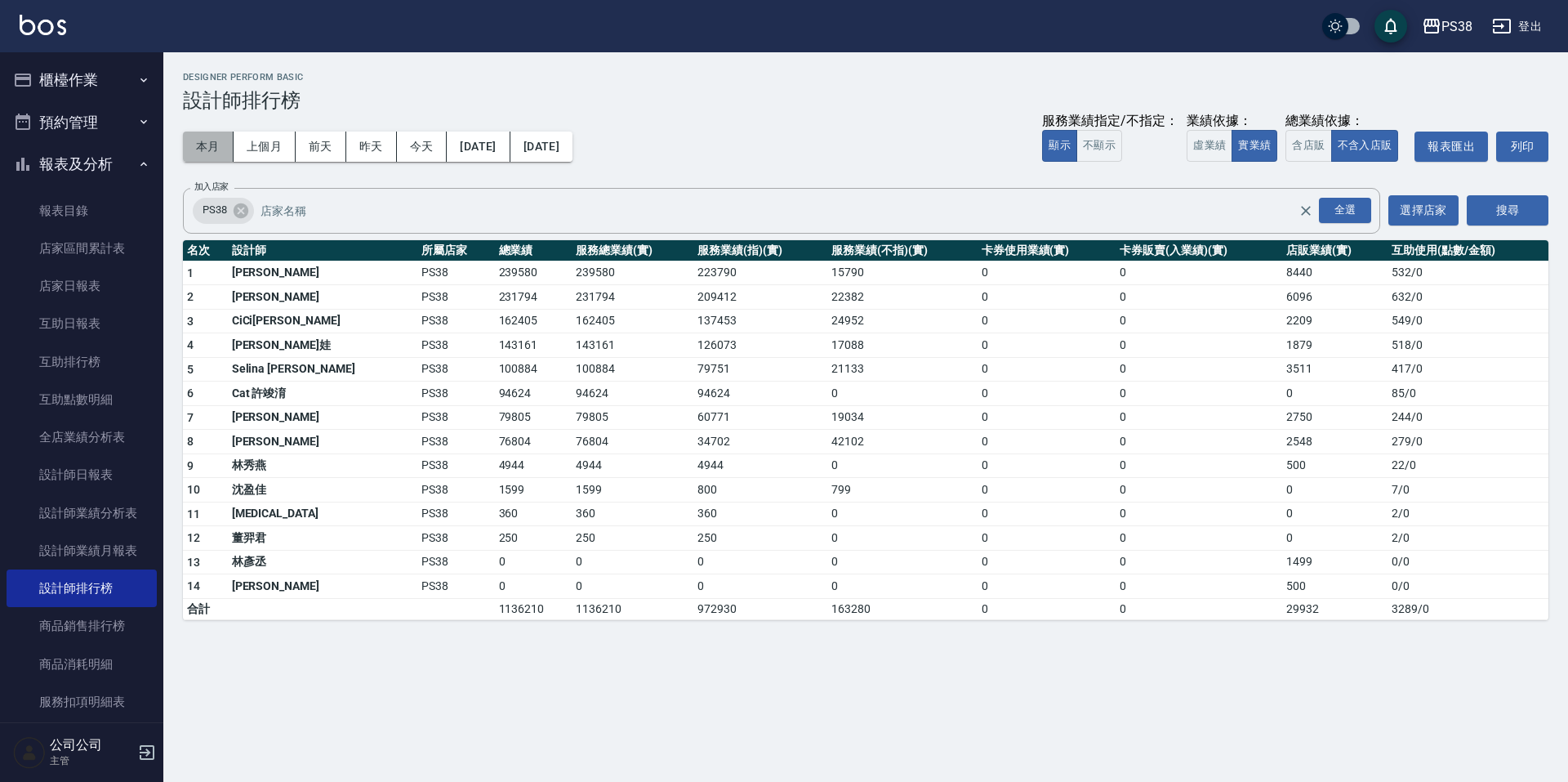
click at [197, 140] on button "本月" at bounding box center [209, 147] width 51 height 30
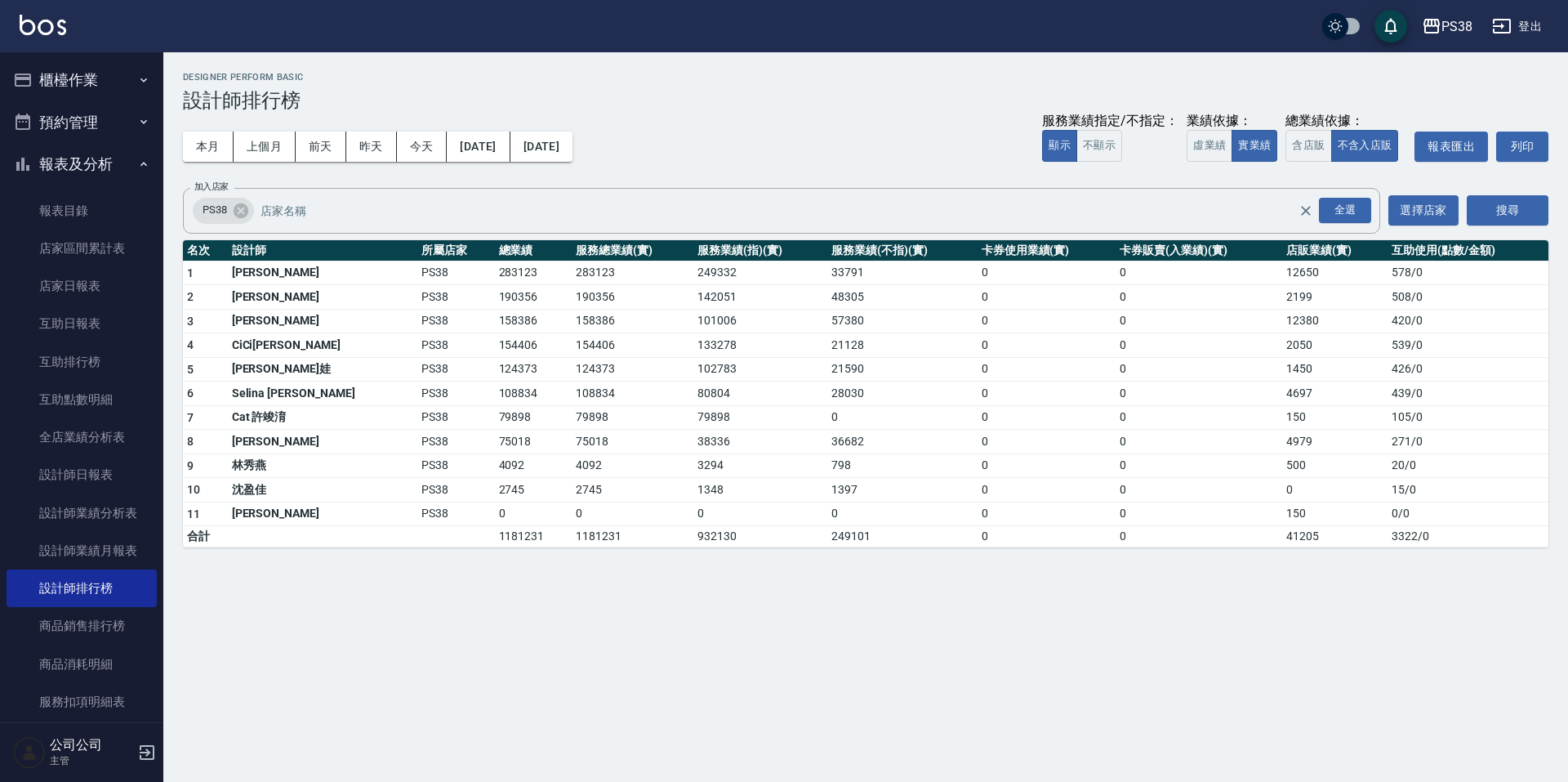
drag, startPoint x: 427, startPoint y: 154, endPoint x: 738, endPoint y: 151, distance: 311.0
click at [427, 152] on button "今天" at bounding box center [422, 147] width 51 height 30
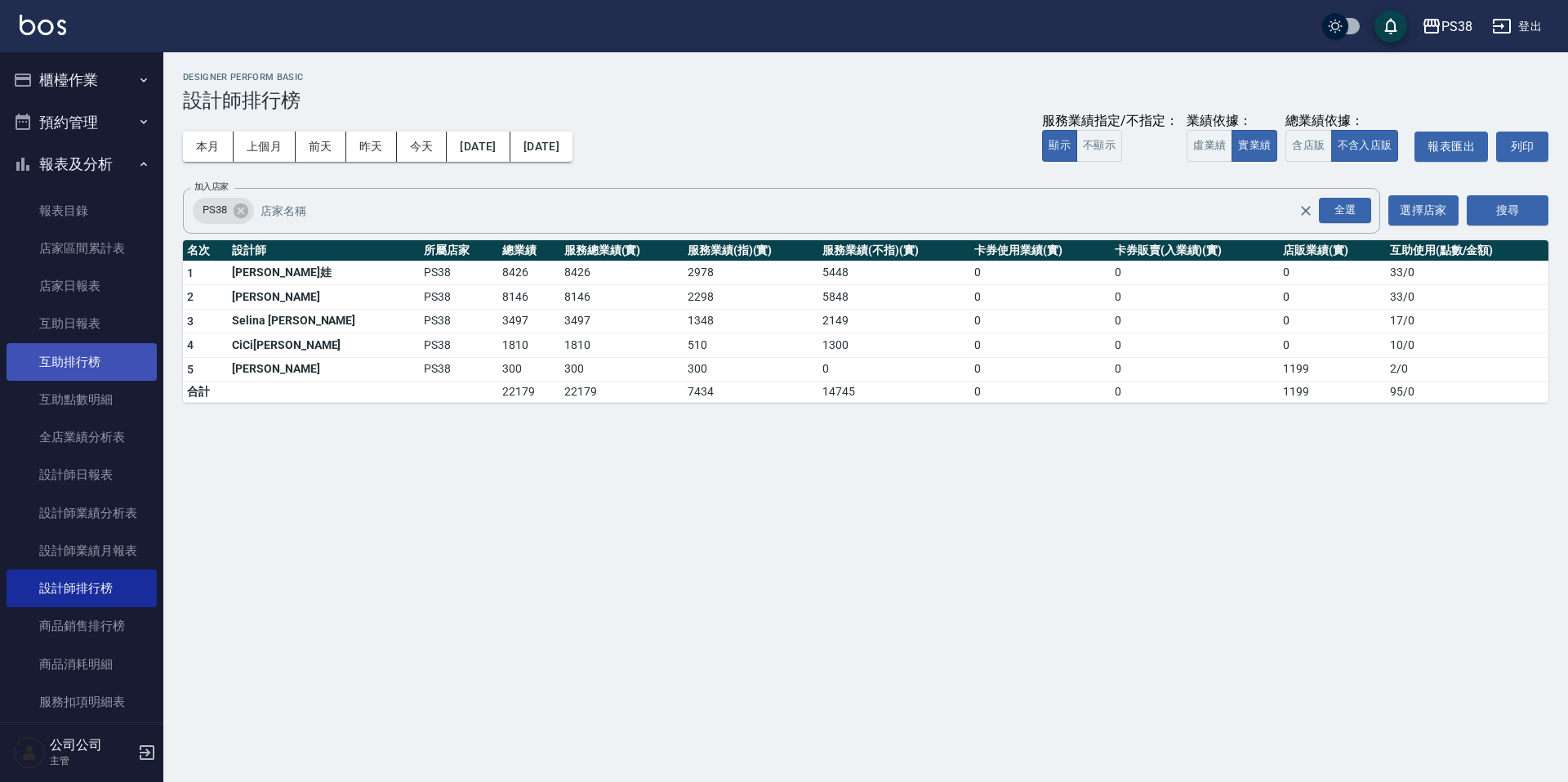
click at [72, 369] on link "互助排行榜" at bounding box center [82, 362] width 151 height 38
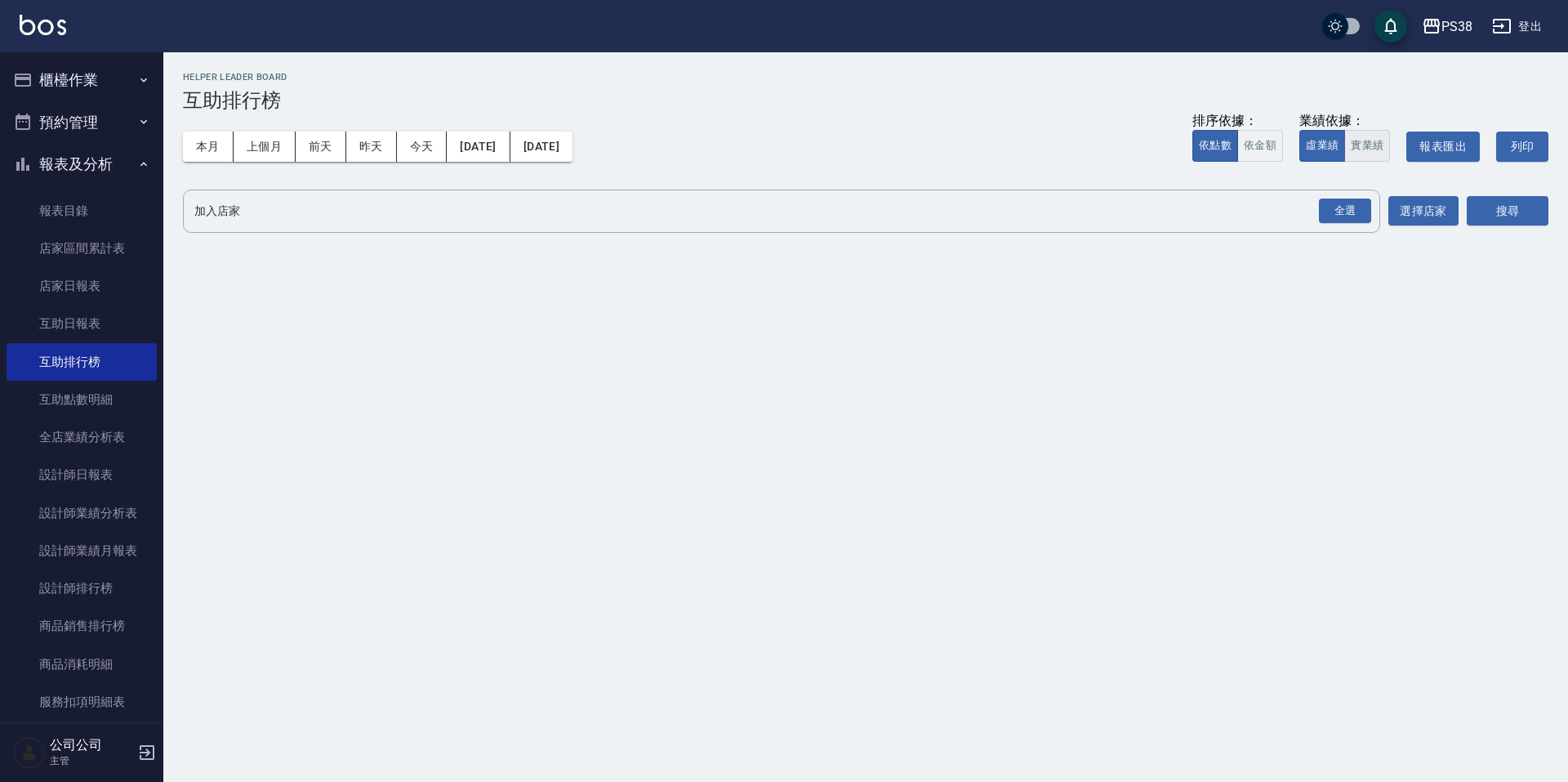
click at [1375, 147] on button "實業績" at bounding box center [1367, 146] width 46 height 32
drag, startPoint x: 1353, startPoint y: 210, endPoint x: 1383, endPoint y: 217, distance: 30.8
click at [1353, 210] on div "全選" at bounding box center [1345, 210] width 52 height 25
click at [1503, 217] on button "搜尋" at bounding box center [1507, 211] width 82 height 30
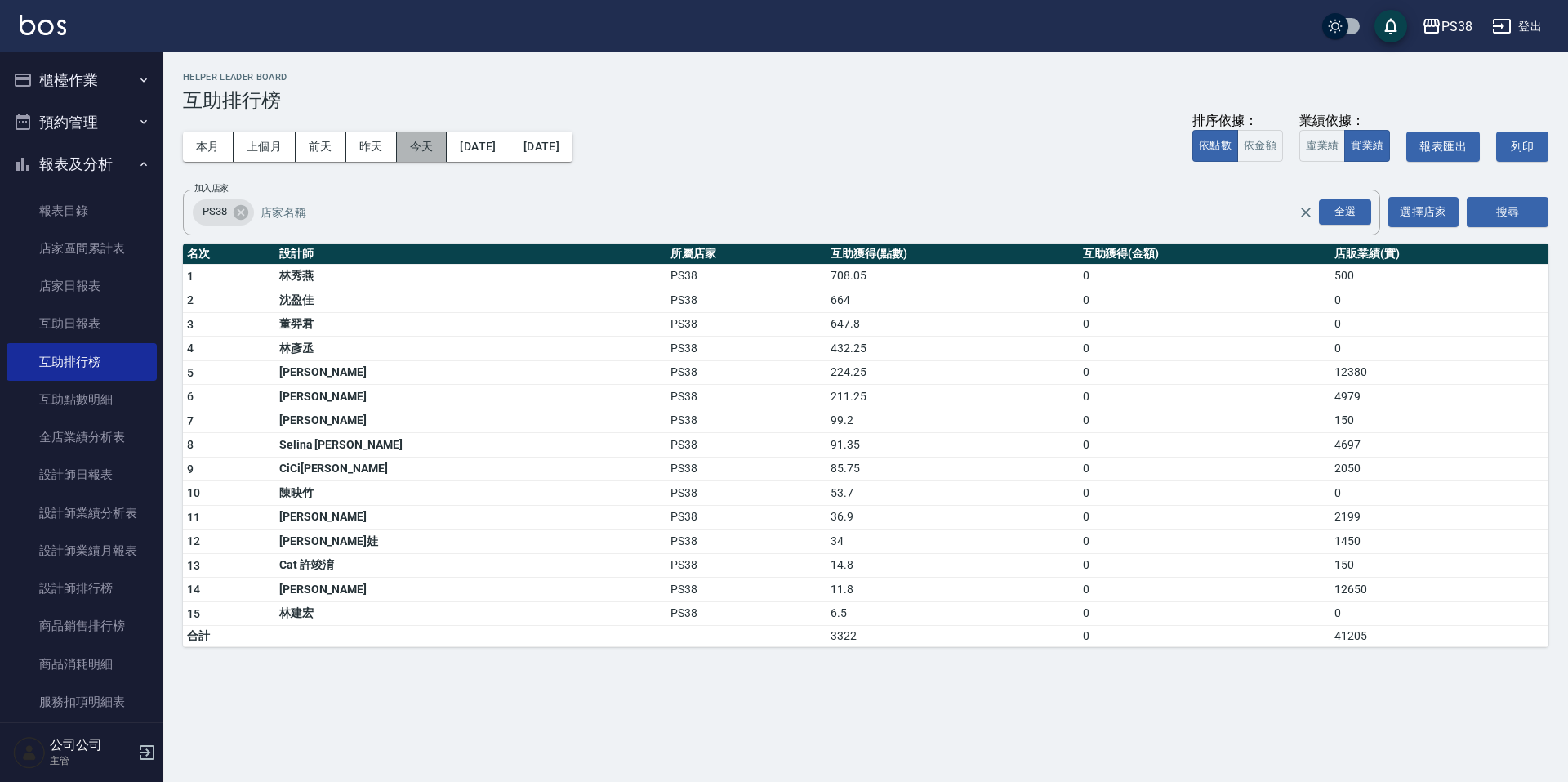
click at [427, 144] on button "今天" at bounding box center [422, 147] width 51 height 30
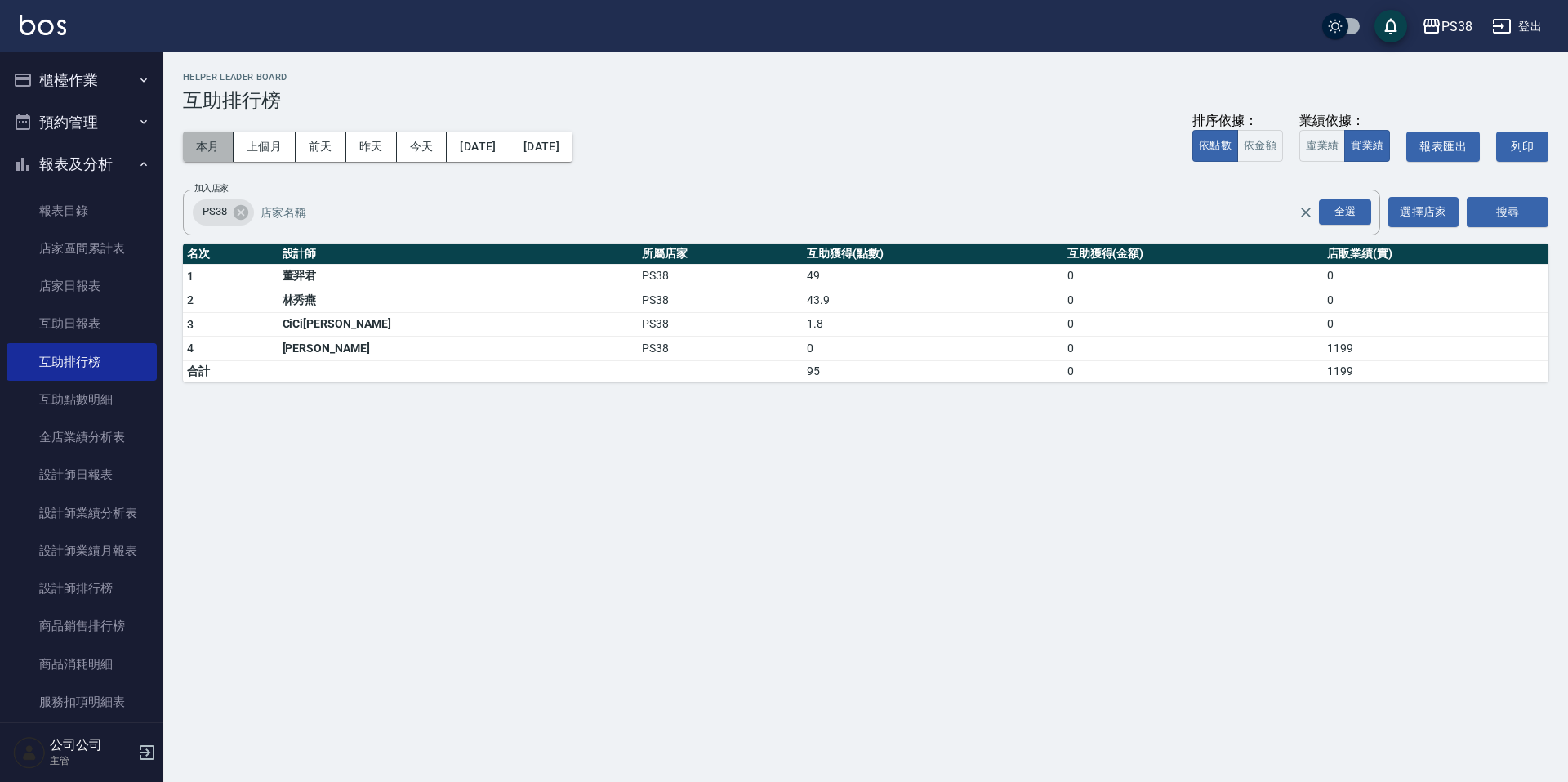
click at [213, 152] on button "本月" at bounding box center [209, 147] width 51 height 30
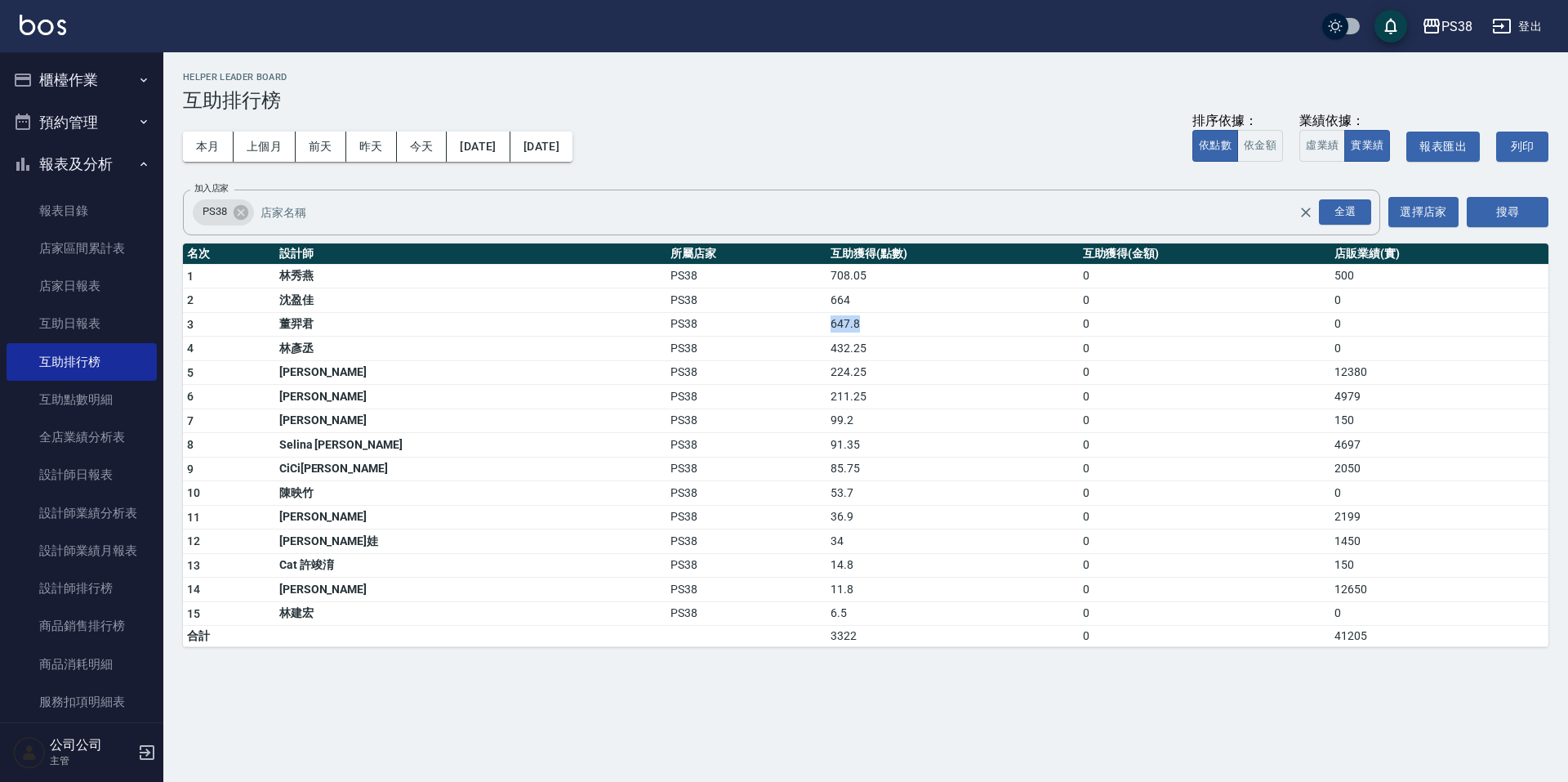
drag, startPoint x: 724, startPoint y: 328, endPoint x: 793, endPoint y: 328, distance: 69.0
click at [791, 328] on tr "3 董羿君 PS38 647.8 0 0" at bounding box center [866, 324] width 1365 height 25
click at [827, 354] on td "432.25" at bounding box center [952, 349] width 251 height 25
drag, startPoint x: 747, startPoint y: 328, endPoint x: 760, endPoint y: 331, distance: 13.3
click at [760, 331] on tr "3 董羿君 PS38 647.8 0 0" at bounding box center [866, 324] width 1365 height 25
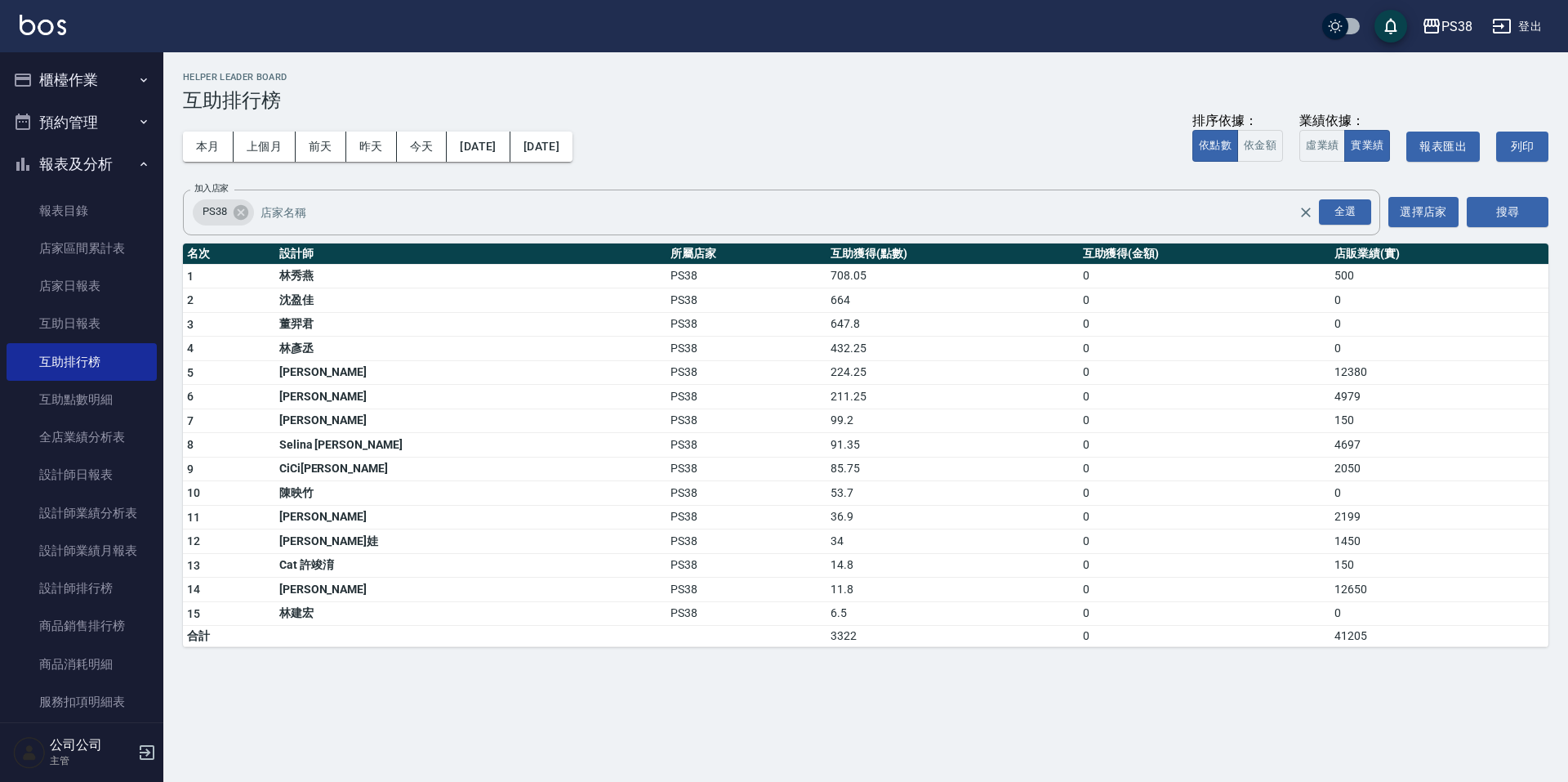
click at [872, 404] on td "211.25" at bounding box center [952, 397] width 251 height 25
click at [428, 154] on button "今天" at bounding box center [422, 147] width 51 height 30
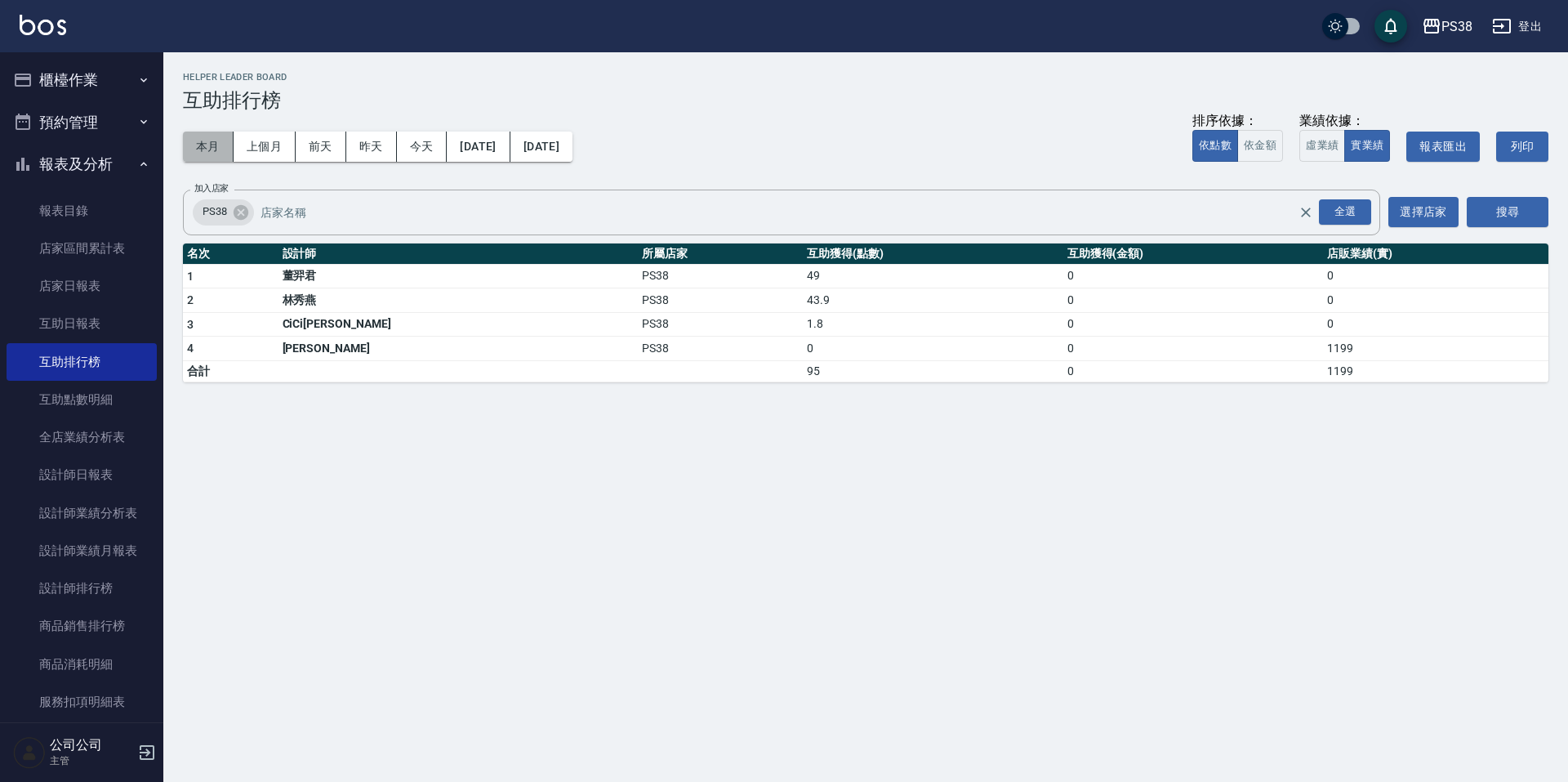
click at [202, 143] on button "本月" at bounding box center [209, 147] width 51 height 30
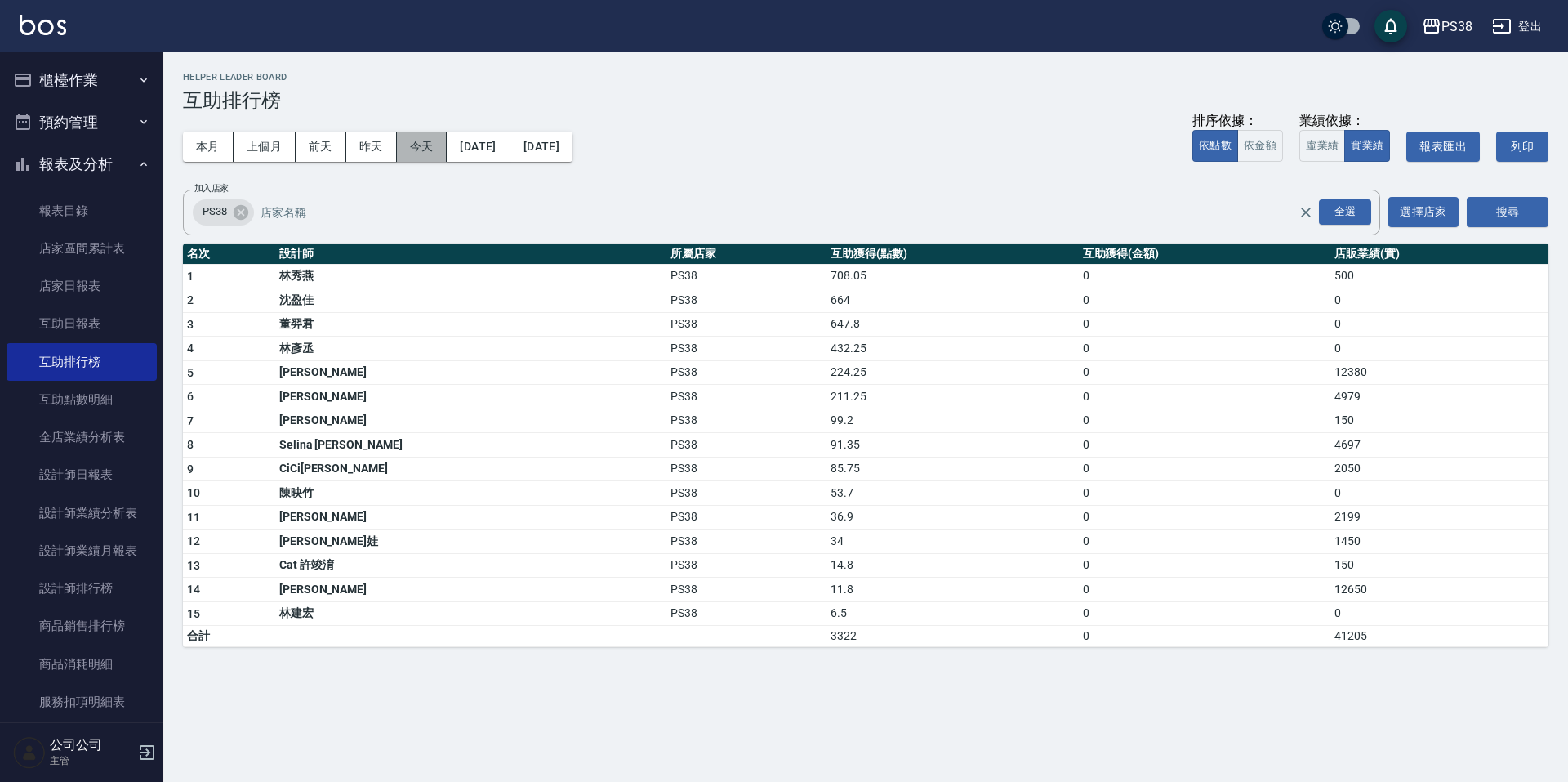
click at [435, 152] on button "今天" at bounding box center [422, 147] width 51 height 30
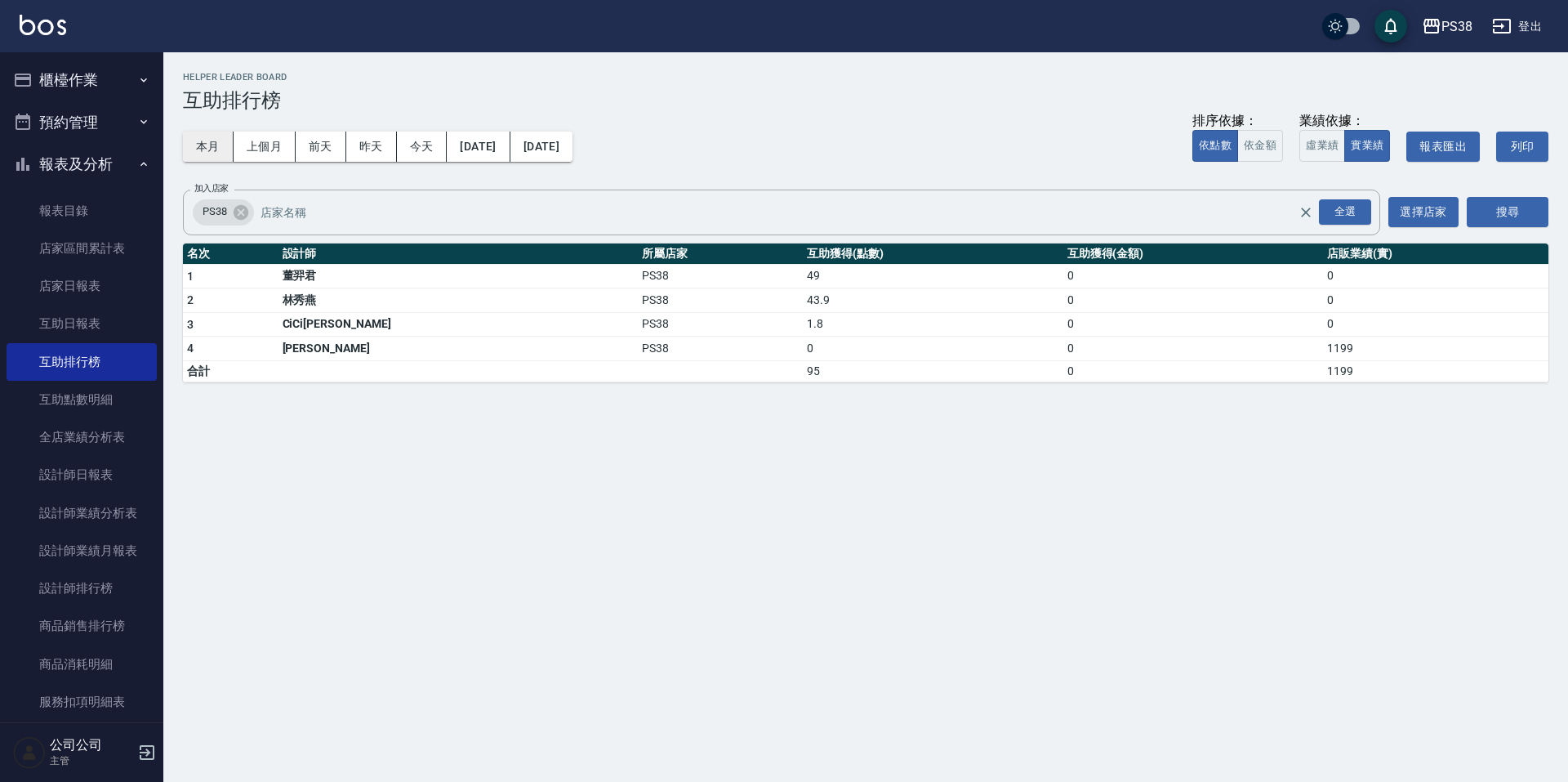
click at [204, 132] on button "本月" at bounding box center [209, 147] width 51 height 30
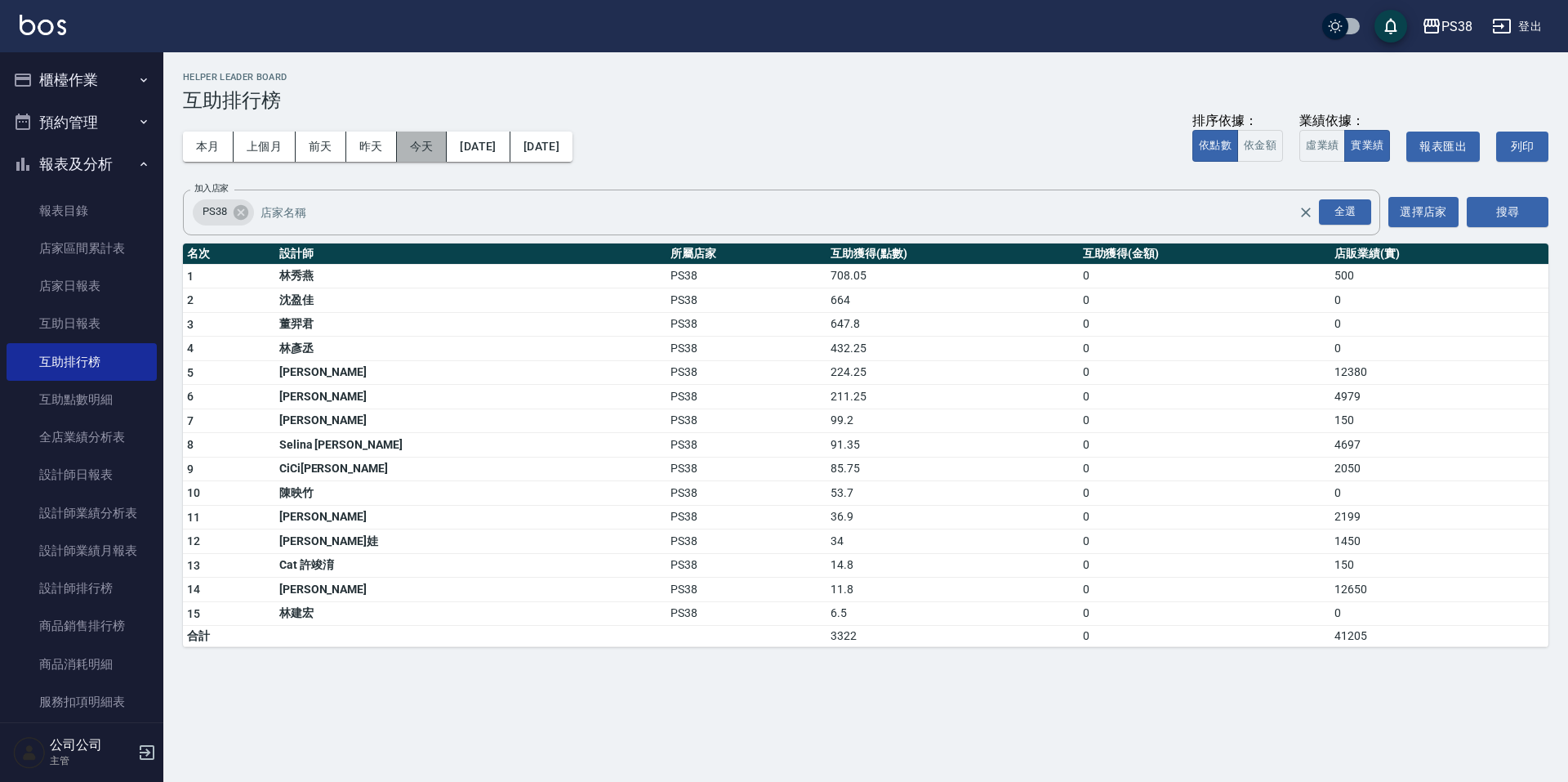
click at [416, 160] on button "今天" at bounding box center [422, 147] width 51 height 30
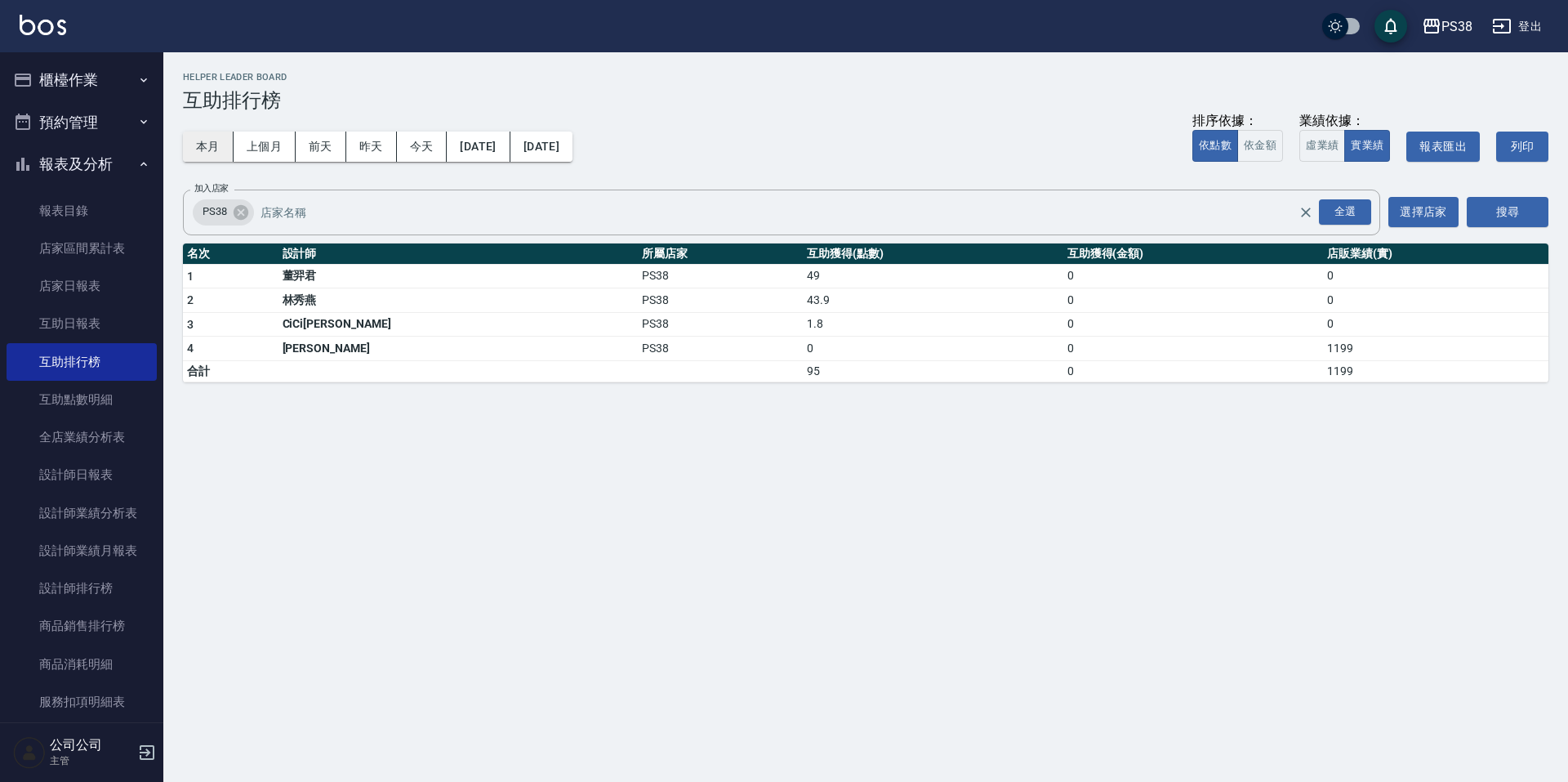
click at [209, 151] on button "本月" at bounding box center [209, 147] width 51 height 30
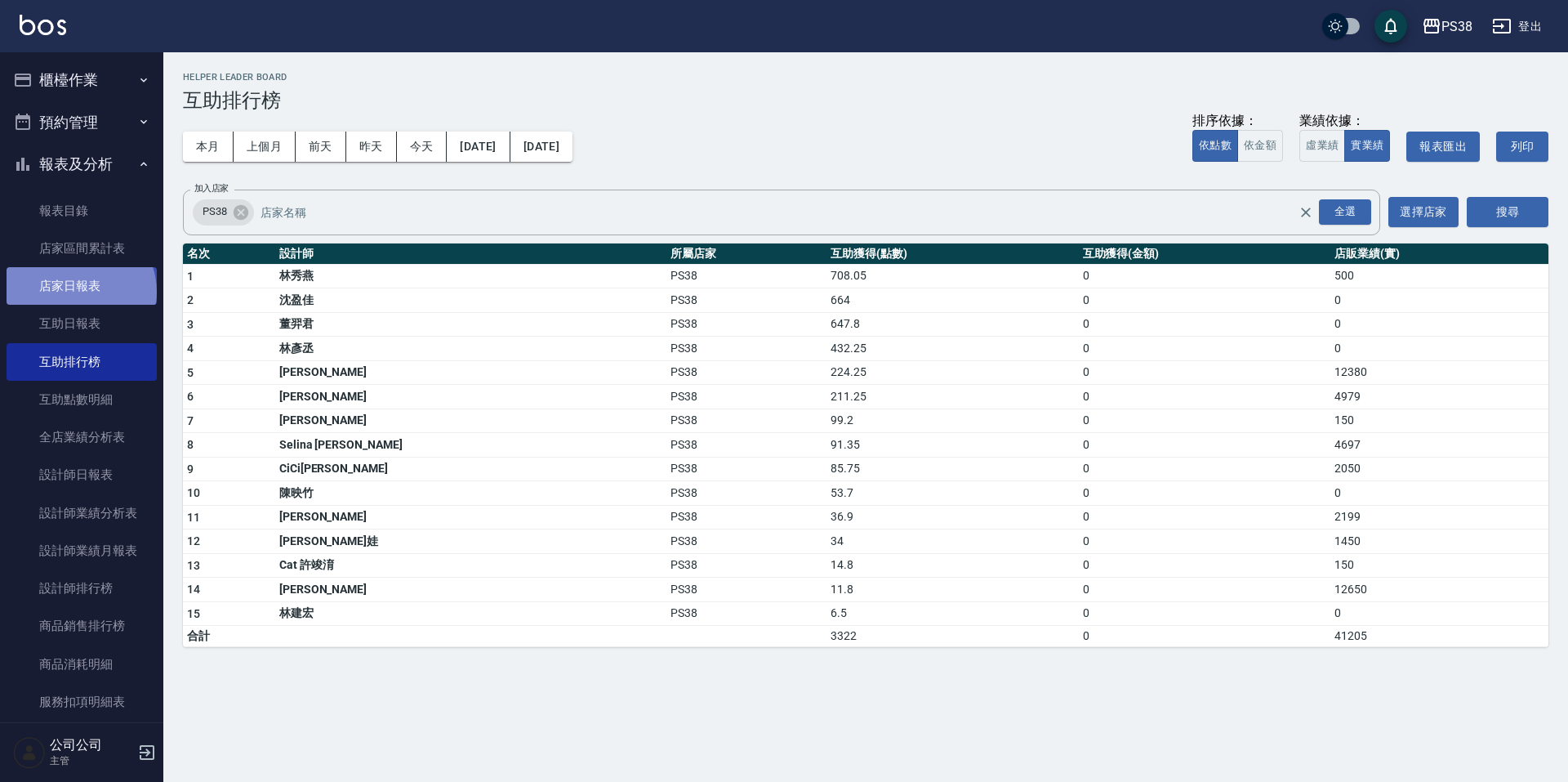
click at [79, 292] on link "店家日報表" at bounding box center [82, 286] width 151 height 38
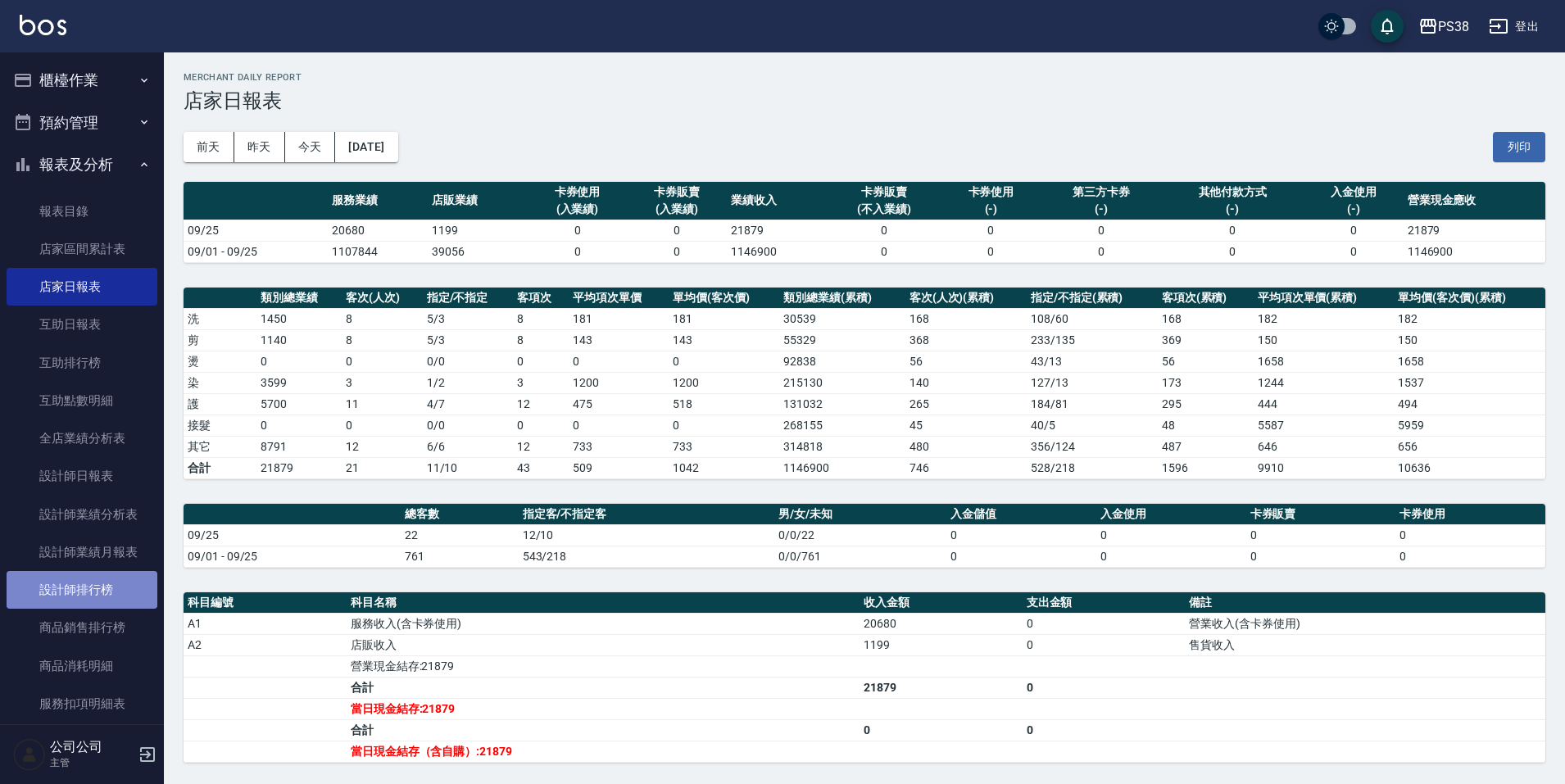
click at [115, 588] on link "設計師排行榜" at bounding box center [82, 590] width 151 height 38
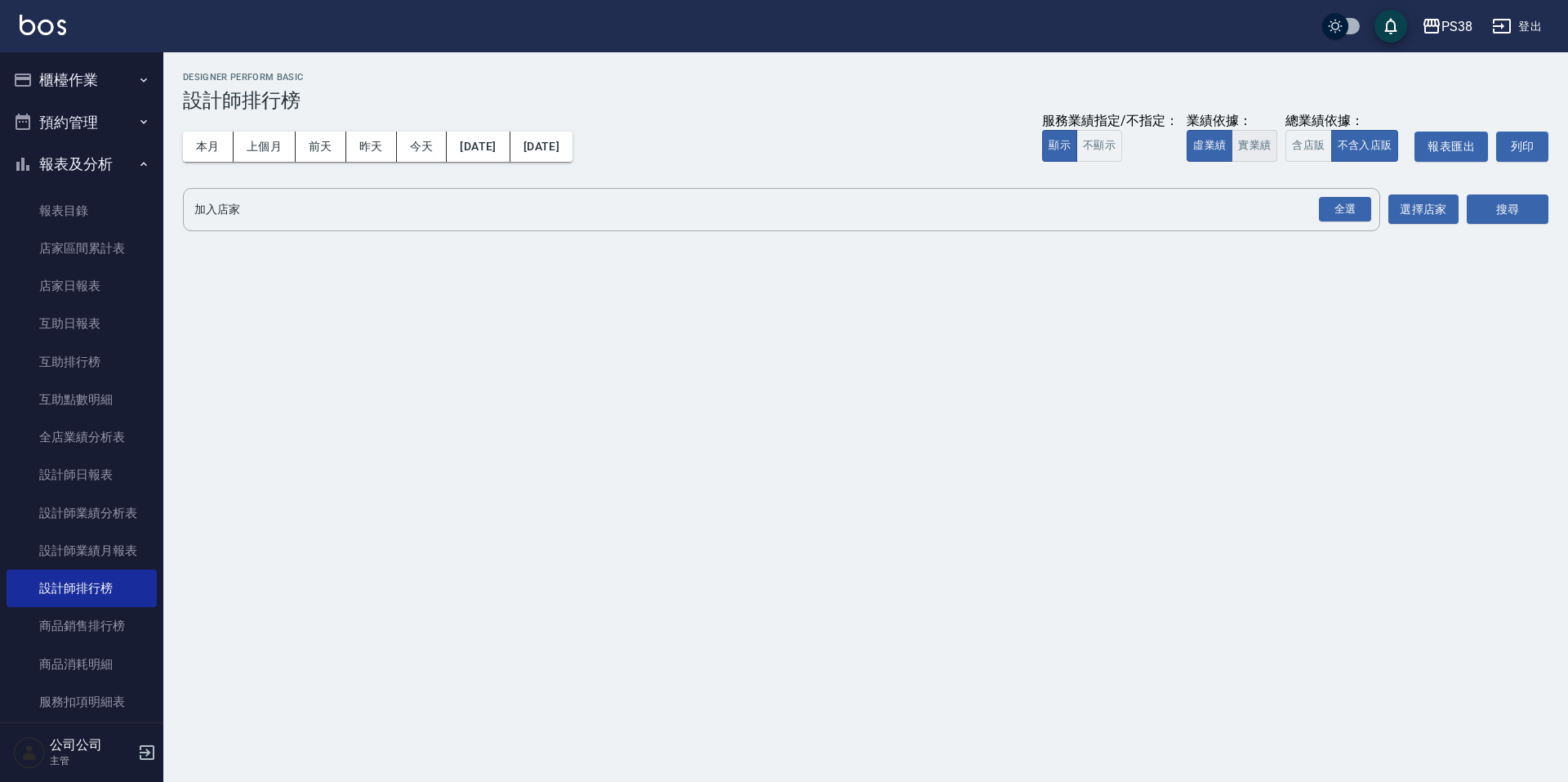
click at [1271, 145] on button "實業績" at bounding box center [1255, 146] width 46 height 32
click at [1345, 217] on div "全選" at bounding box center [1345, 209] width 52 height 25
click at [1523, 213] on button "搜尋" at bounding box center [1507, 210] width 82 height 30
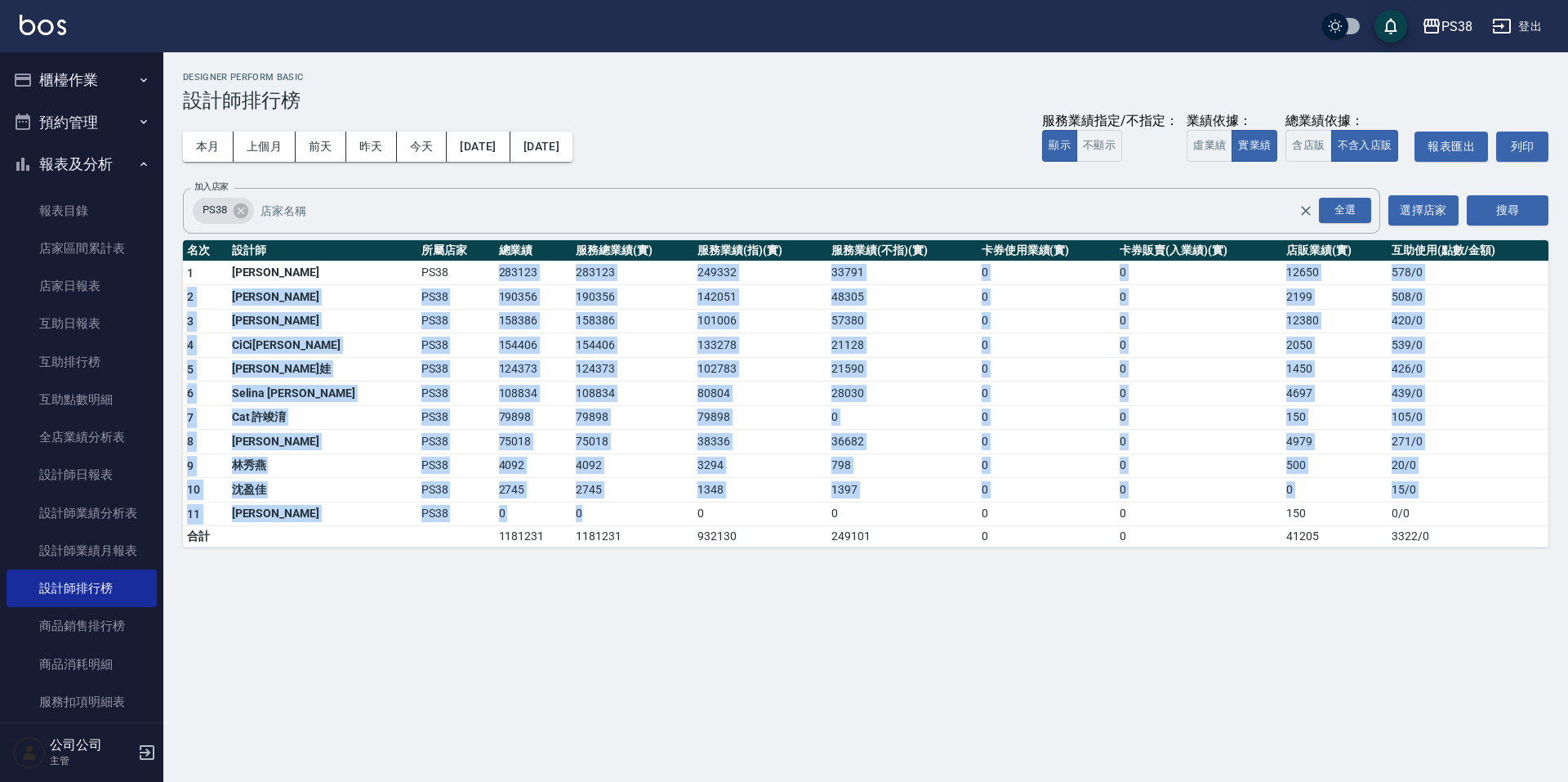
drag, startPoint x: 436, startPoint y: 269, endPoint x: 618, endPoint y: 513, distance: 304.4
click at [618, 513] on tbody "1 Ting 婷婷 PS38 283123 283123 249332 33791 0 0 12650 578 / 0 2 Aisha 黃馨萩 PS38 19…" at bounding box center [866, 404] width 1365 height 287
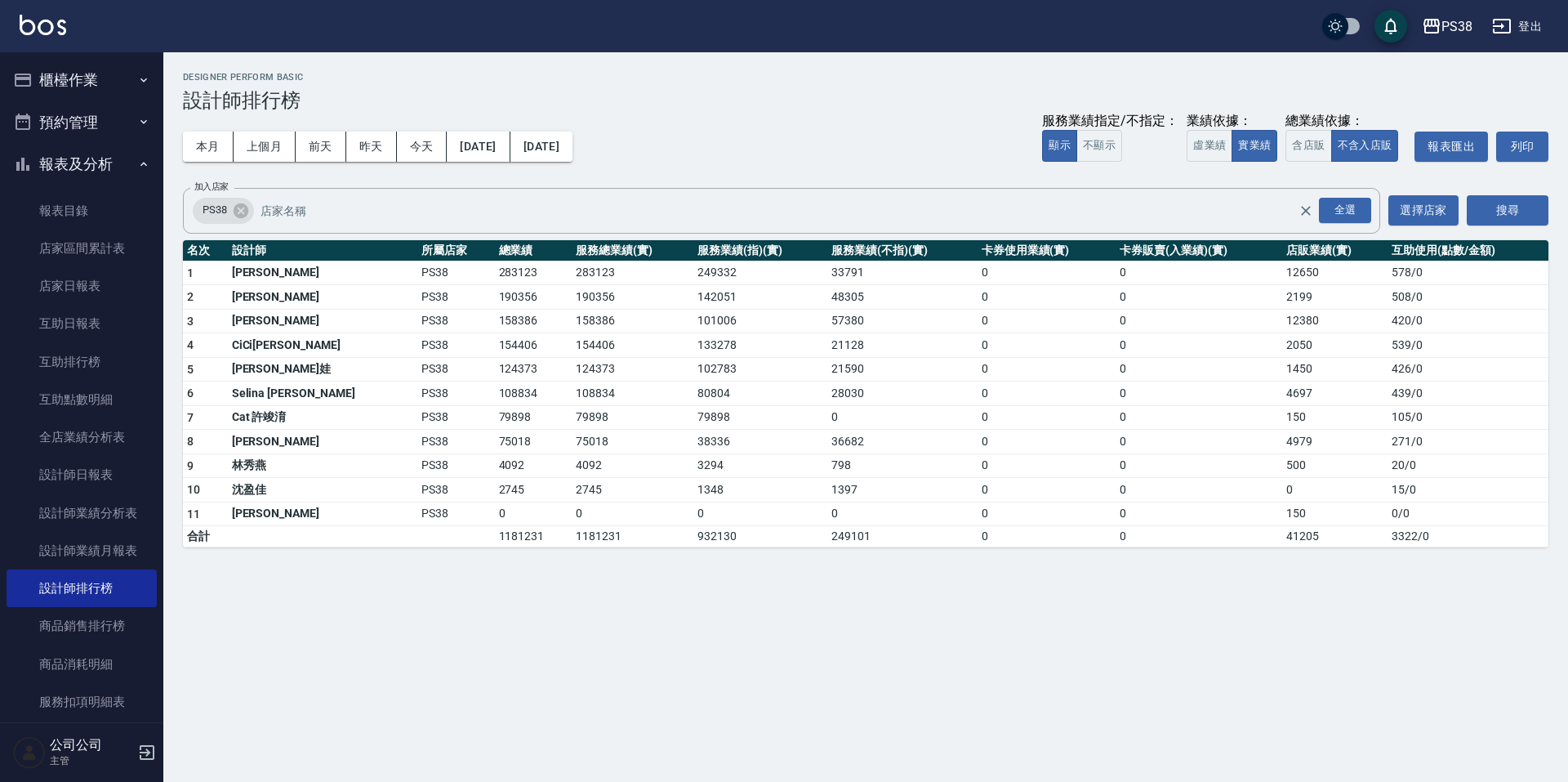
click at [666, 635] on div "PS38 2025-09-01 - 2025-09-25 設計師排行榜 列印時間： 2025-09-25-21:42 Designer Perform Bas…" at bounding box center [784, 391] width 1568 height 782
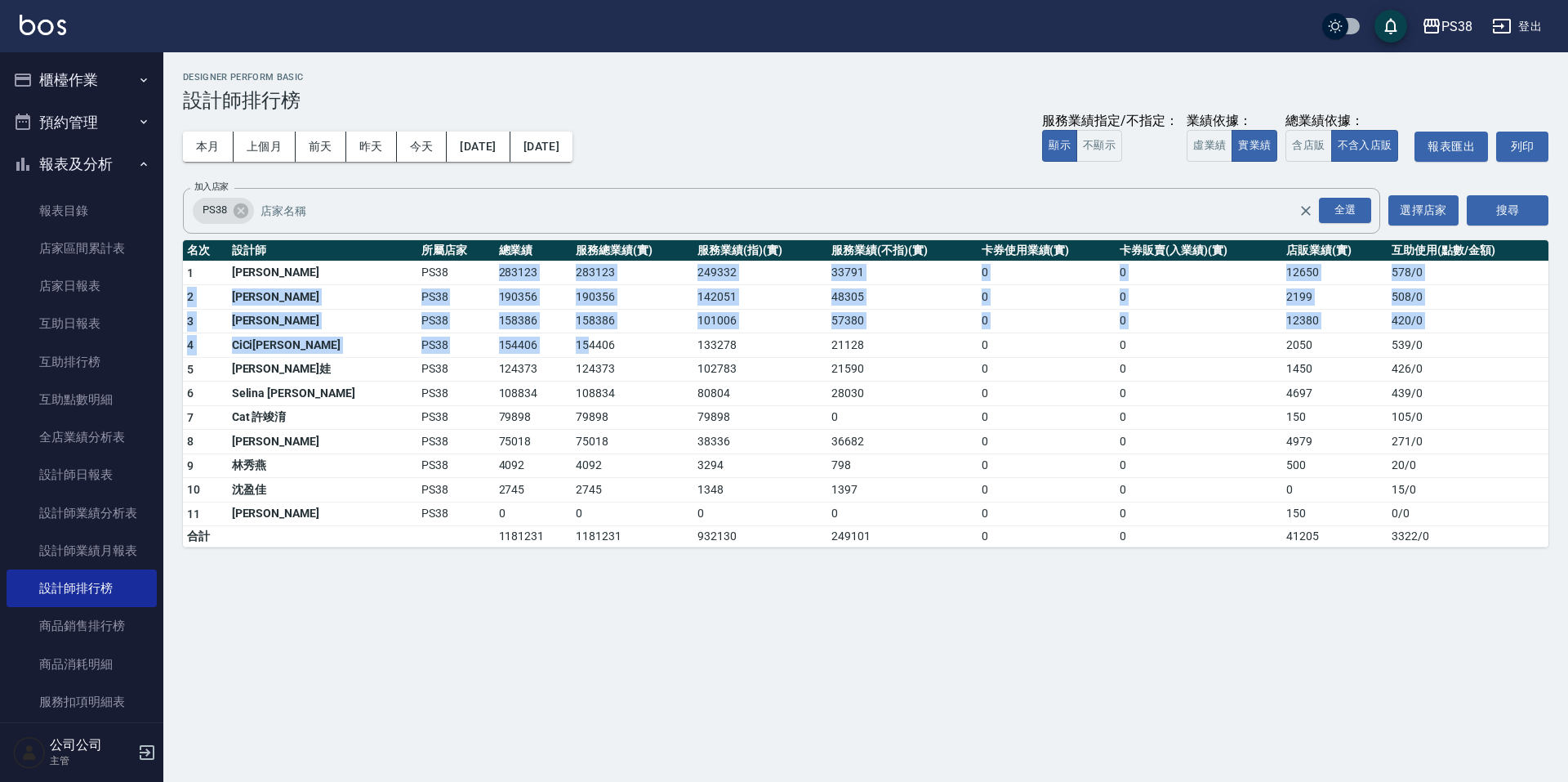
drag, startPoint x: 437, startPoint y: 263, endPoint x: 531, endPoint y: 342, distance: 122.8
click at [531, 342] on tbody "1 Ting 婷婷 PS38 283123 283123 249332 33791 0 0 12650 578 / 0 2 Aisha 黃馨萩 PS38 19…" at bounding box center [866, 404] width 1365 height 287
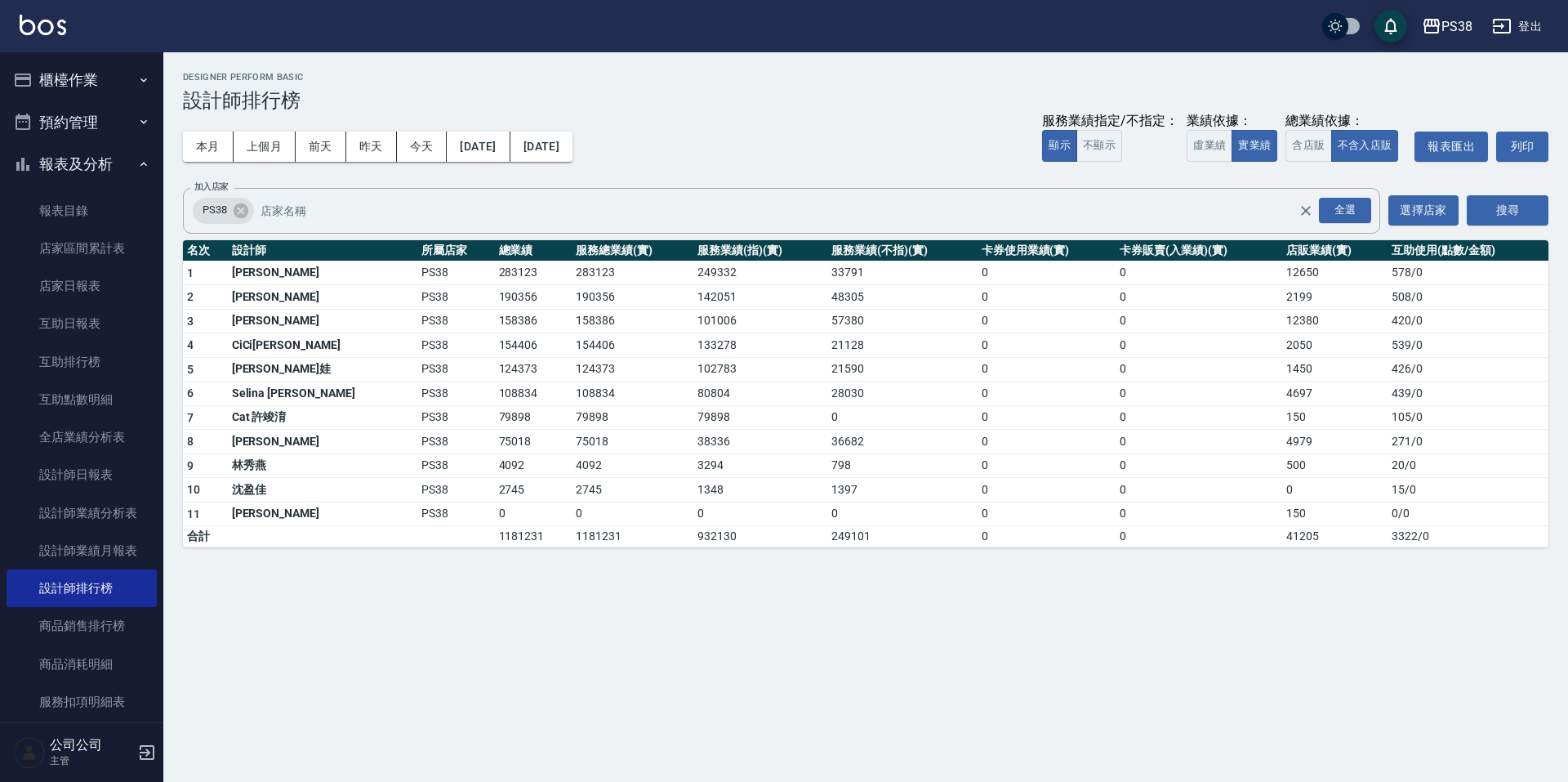
click at [584, 585] on div "PS38 2025-09-01 - 2025-09-25 設計師排行榜 列印時間： 2025-09-25-21:42 Designer Perform Bas…" at bounding box center [784, 391] width 1568 height 782
click at [200, 148] on button "本月" at bounding box center [209, 147] width 51 height 30
click at [821, 129] on div "本月 上個月 [DATE] [DATE] [DATE] [DATE] [DATE] 服務業績指定/不指定： 顯示 不顯示 業績依據： 虛業績 實業績 總業績依…" at bounding box center [866, 147] width 1365 height 70
click at [795, 128] on div "本月 上個月 [DATE] [DATE] [DATE] [DATE] [DATE] 服務業績指定/不指定： 顯示 不顯示 業績依據： 虛業績 實業績 總業績依…" at bounding box center [866, 147] width 1365 height 70
click at [935, 124] on div "本月 上個月 [DATE] [DATE] [DATE] [DATE] [DATE] 服務業績指定/不指定： 顯示 不顯示 業績依據： 虛業績 實業績 總業績依…" at bounding box center [866, 147] width 1365 height 70
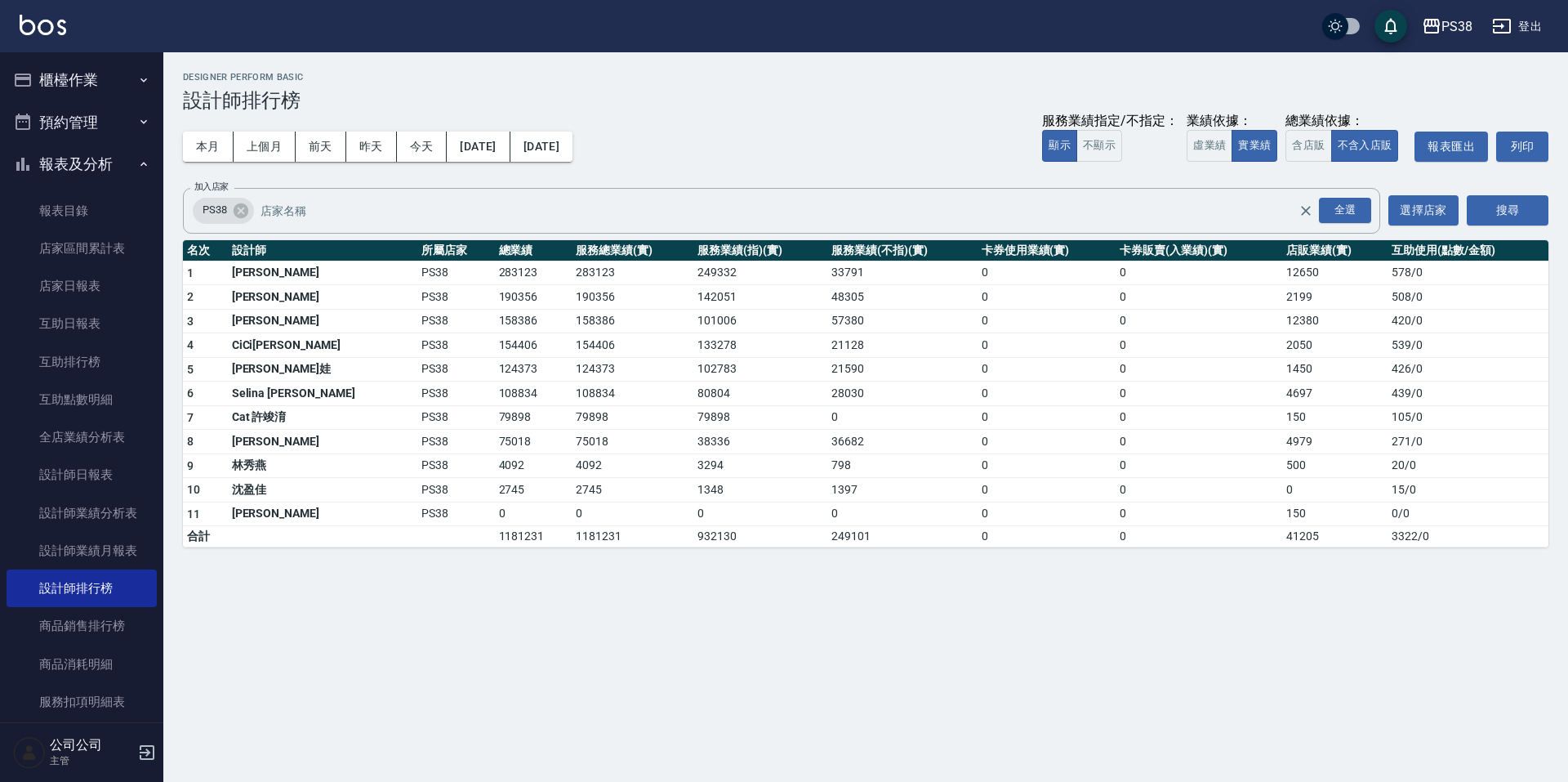
click at [935, 124] on div "本月 上個月 [DATE] [DATE] [DATE] [DATE] [DATE] 服務業績指定/不指定： 顯示 不顯示 業績依據： 虛業績 實業績 總業績依…" at bounding box center [866, 147] width 1365 height 70
click at [935, 126] on div "本月 上個月 [DATE] [DATE] [DATE] [DATE] [DATE] 服務業績指定/不指定： 顯示 不顯示 業績依據： 虛業績 實業績 總業績依…" at bounding box center [866, 147] width 1365 height 70
drag, startPoint x: 425, startPoint y: 538, endPoint x: 474, endPoint y: 535, distance: 49.1
click at [474, 535] on tr "合計 1181231 1181231 932130 249101 0 0 41205 3322 / 0" at bounding box center [866, 537] width 1365 height 21
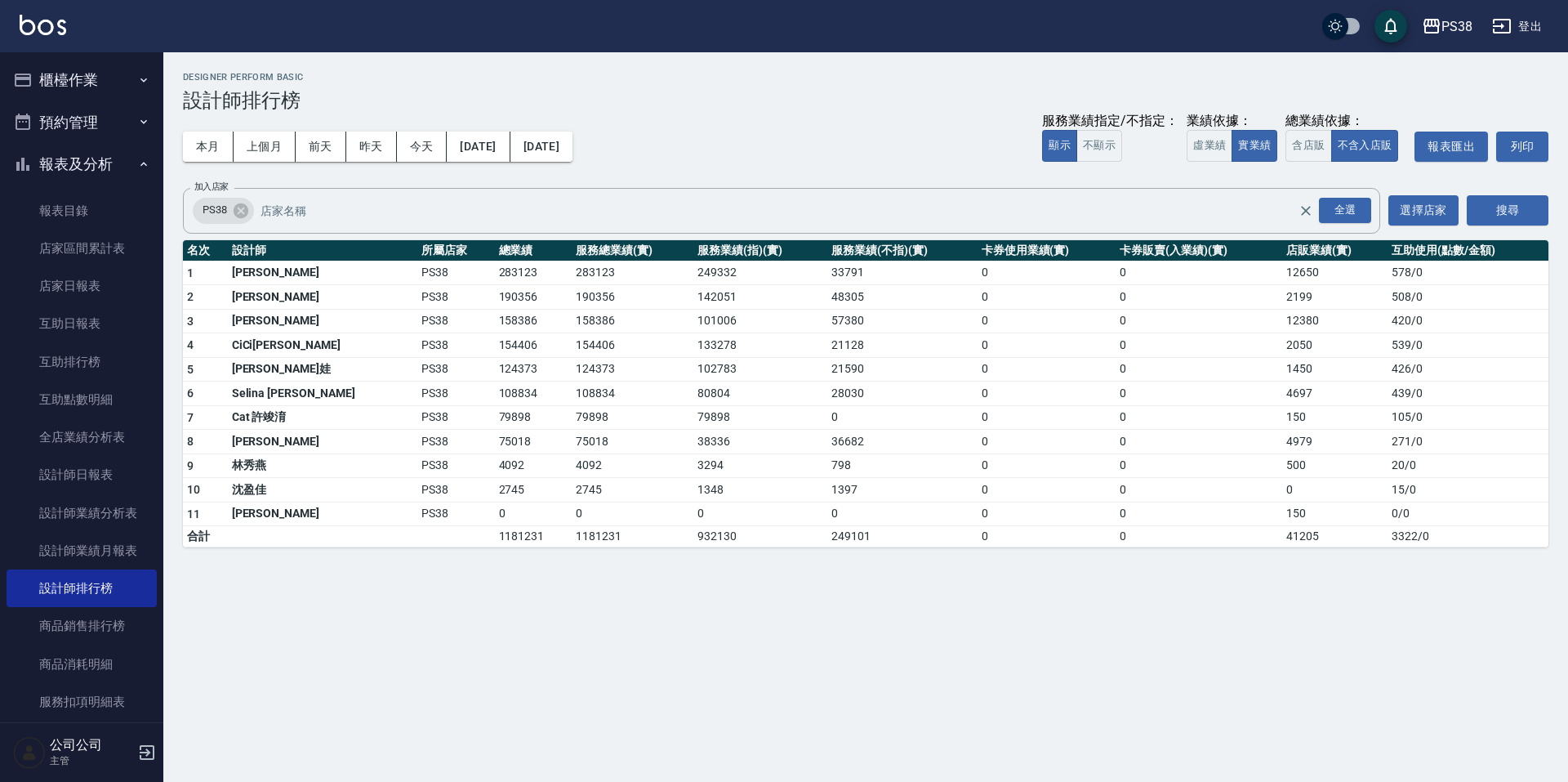
click at [501, 537] on td "1181231" at bounding box center [534, 537] width 78 height 21
click at [113, 369] on link "互助排行榜" at bounding box center [82, 362] width 151 height 38
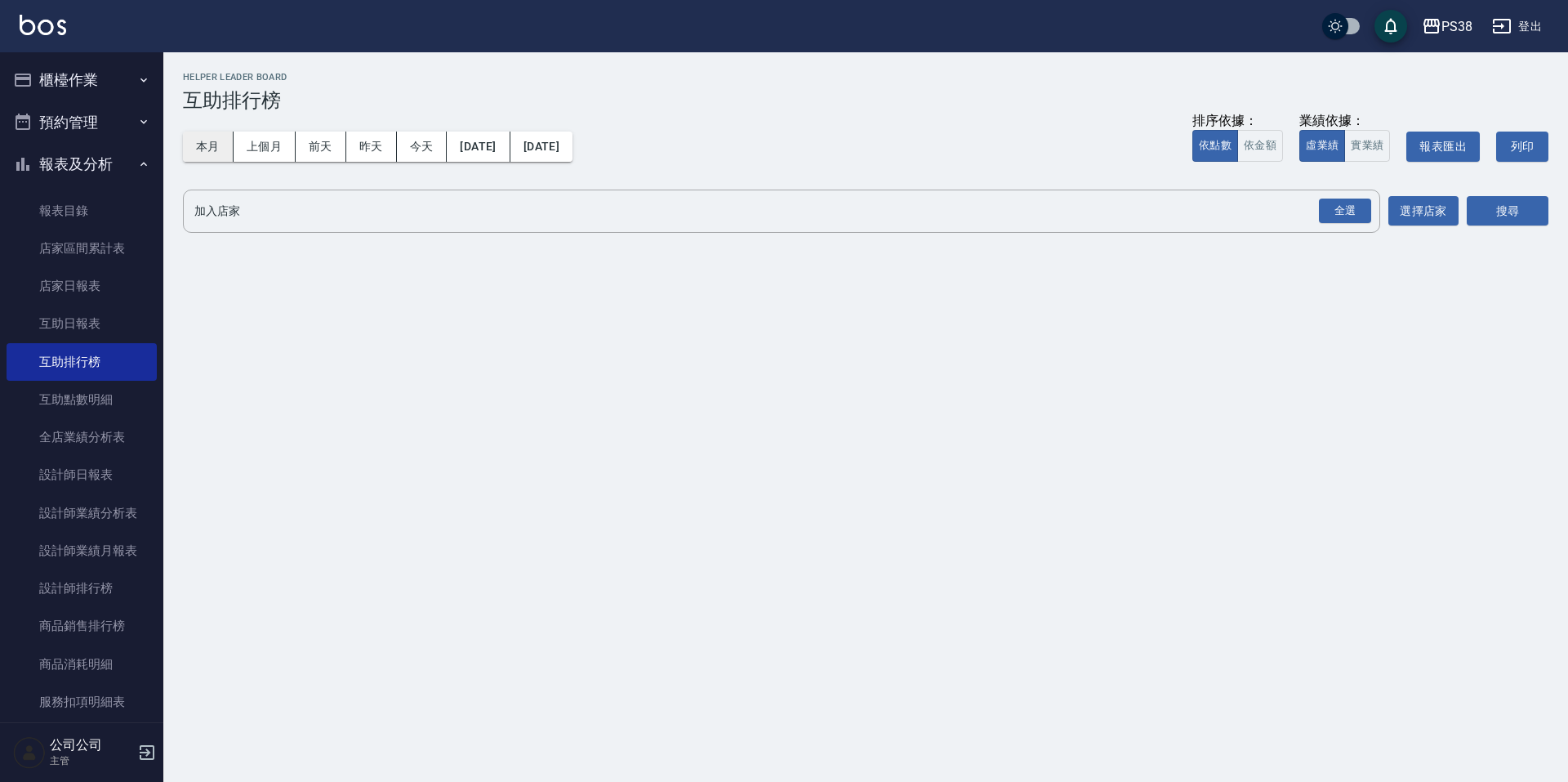
click at [192, 146] on button "本月" at bounding box center [209, 147] width 51 height 30
click at [115, 74] on button "櫃檯作業" at bounding box center [82, 80] width 151 height 43
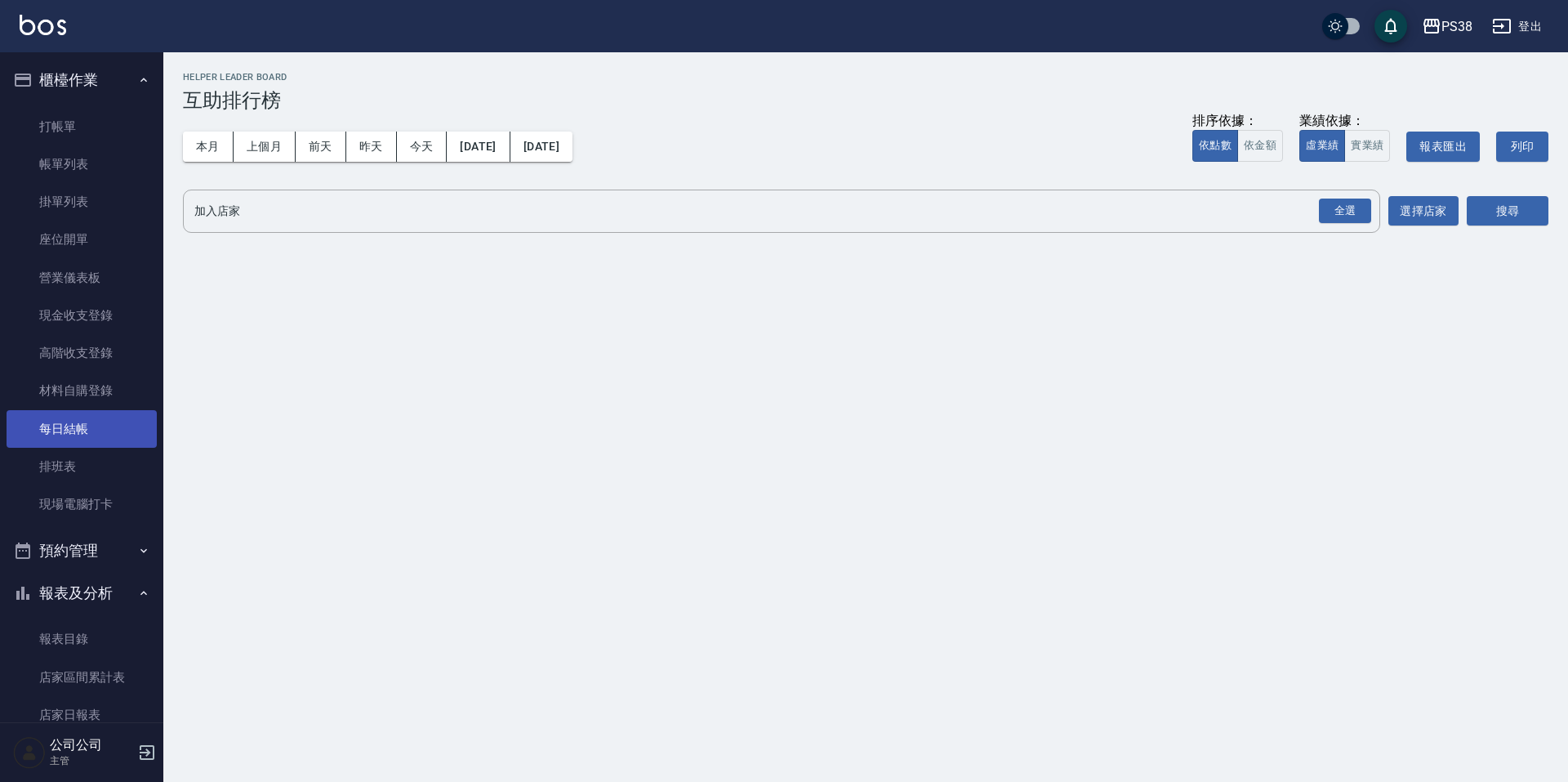
click at [118, 419] on link "每日結帳" at bounding box center [82, 429] width 151 height 38
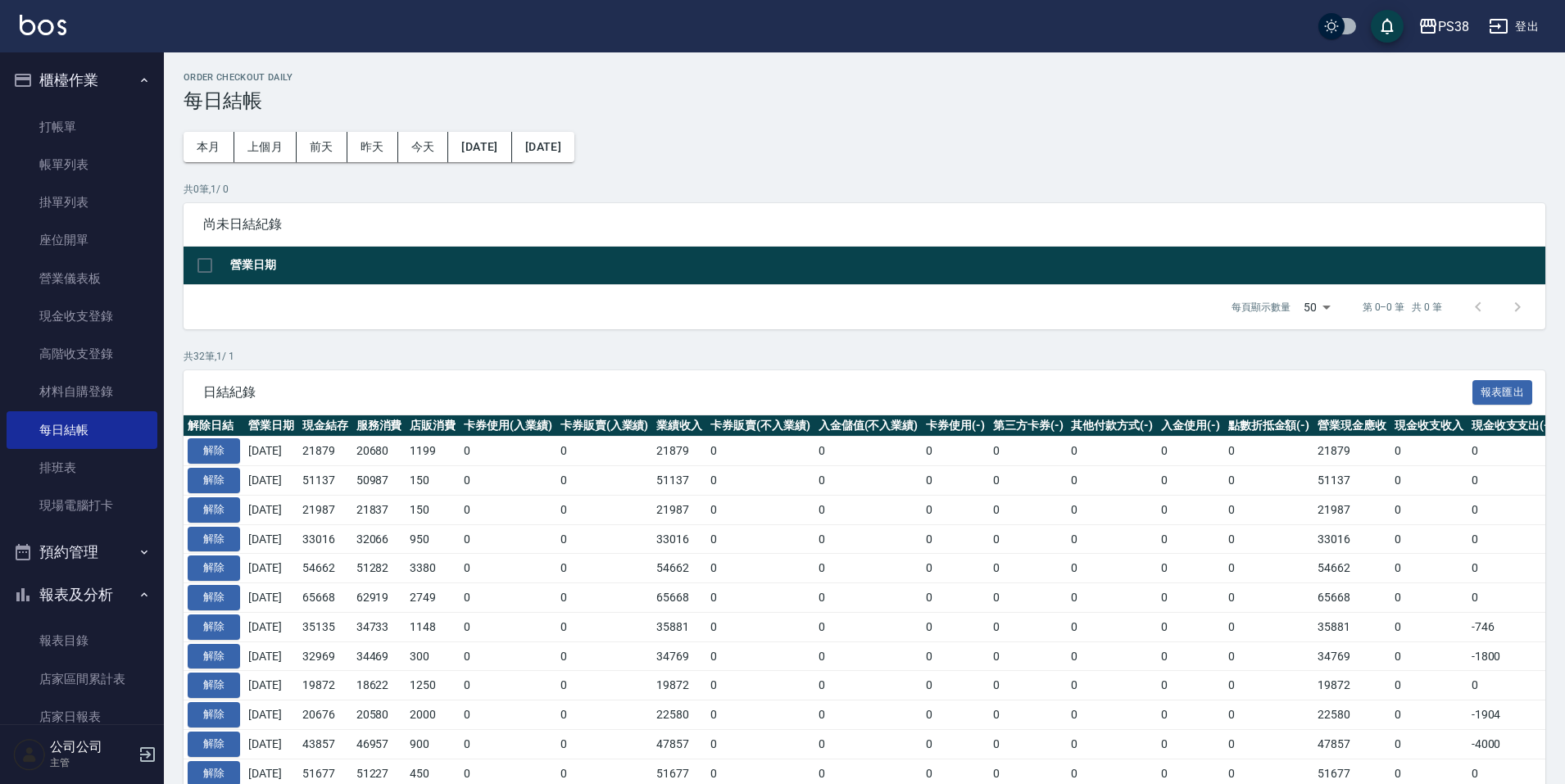
click at [88, 550] on button "預約管理" at bounding box center [82, 552] width 151 height 43
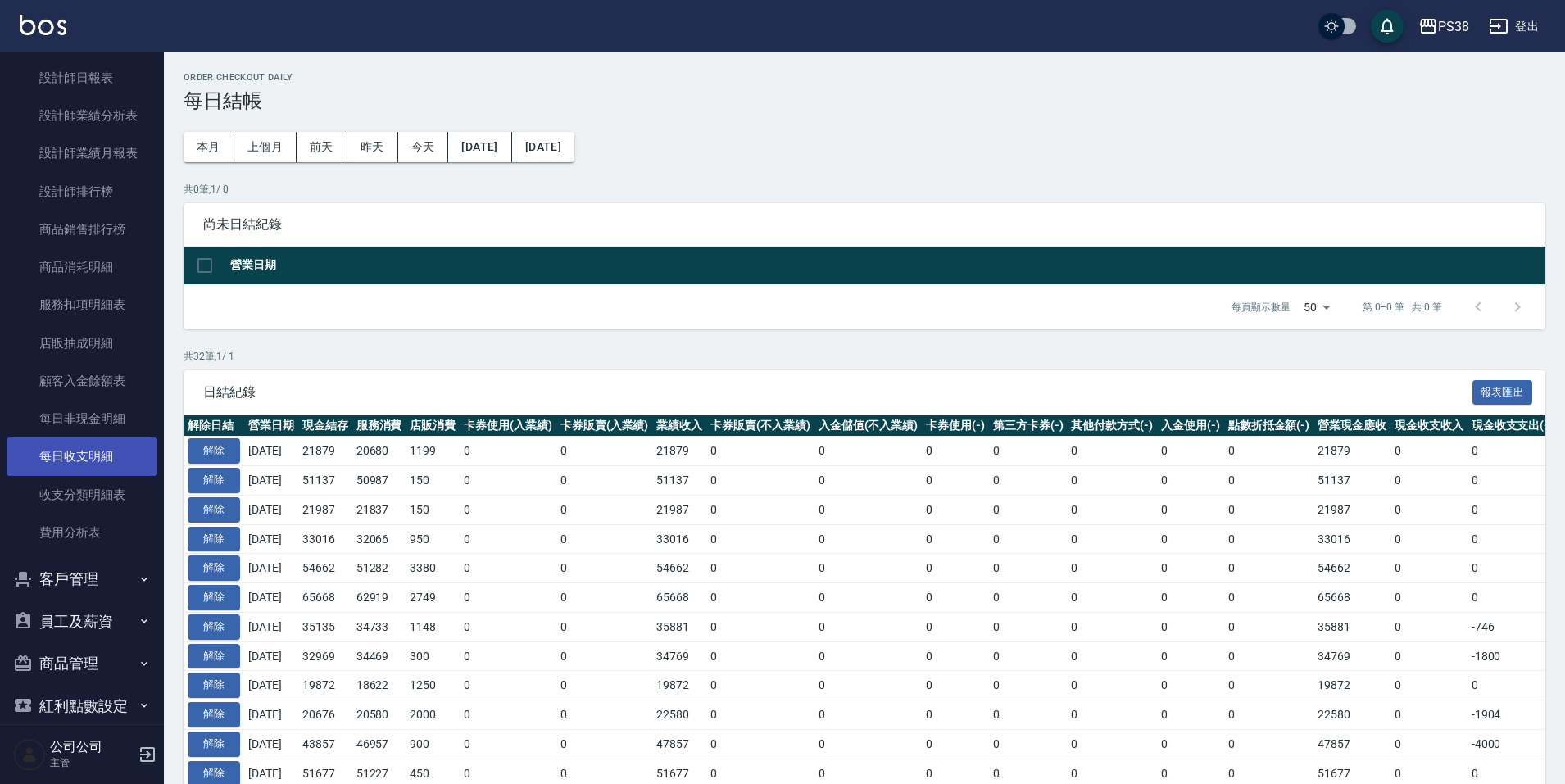
scroll to position [1020, 0]
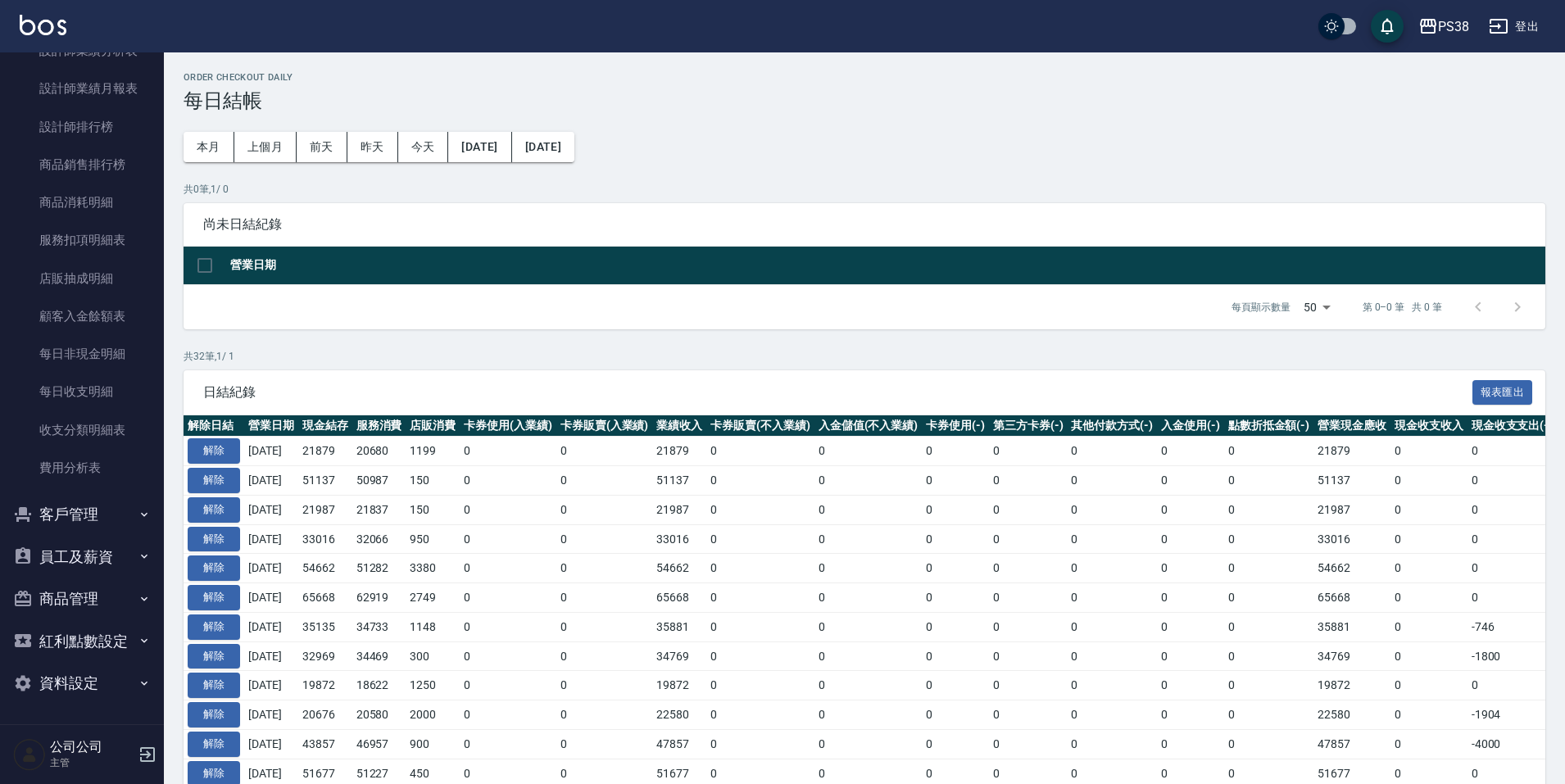
click at [118, 512] on button "客戶管理" at bounding box center [82, 515] width 151 height 43
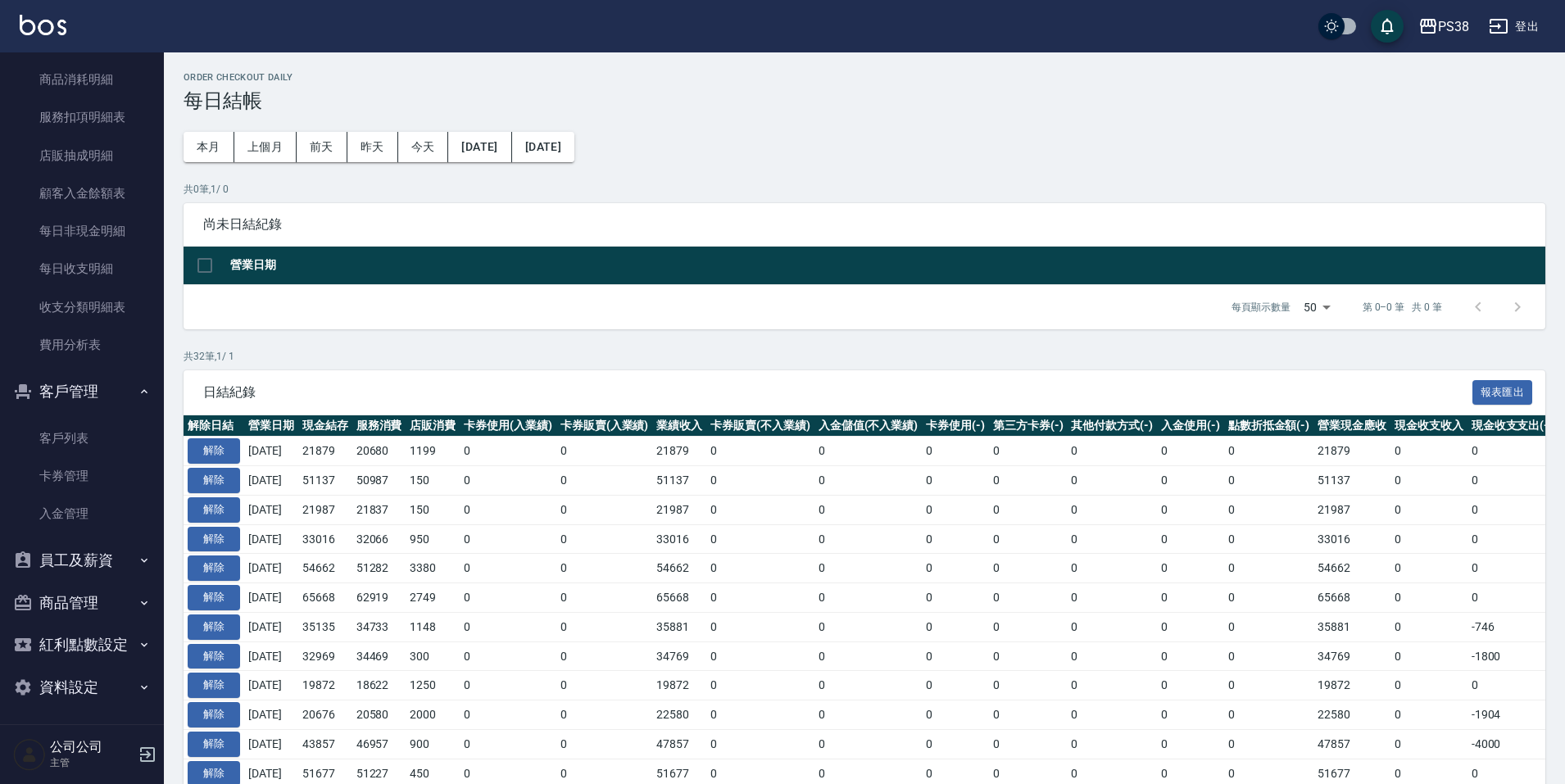
scroll to position [1146, 0]
click at [125, 396] on button "客戶管理" at bounding box center [82, 388] width 151 height 43
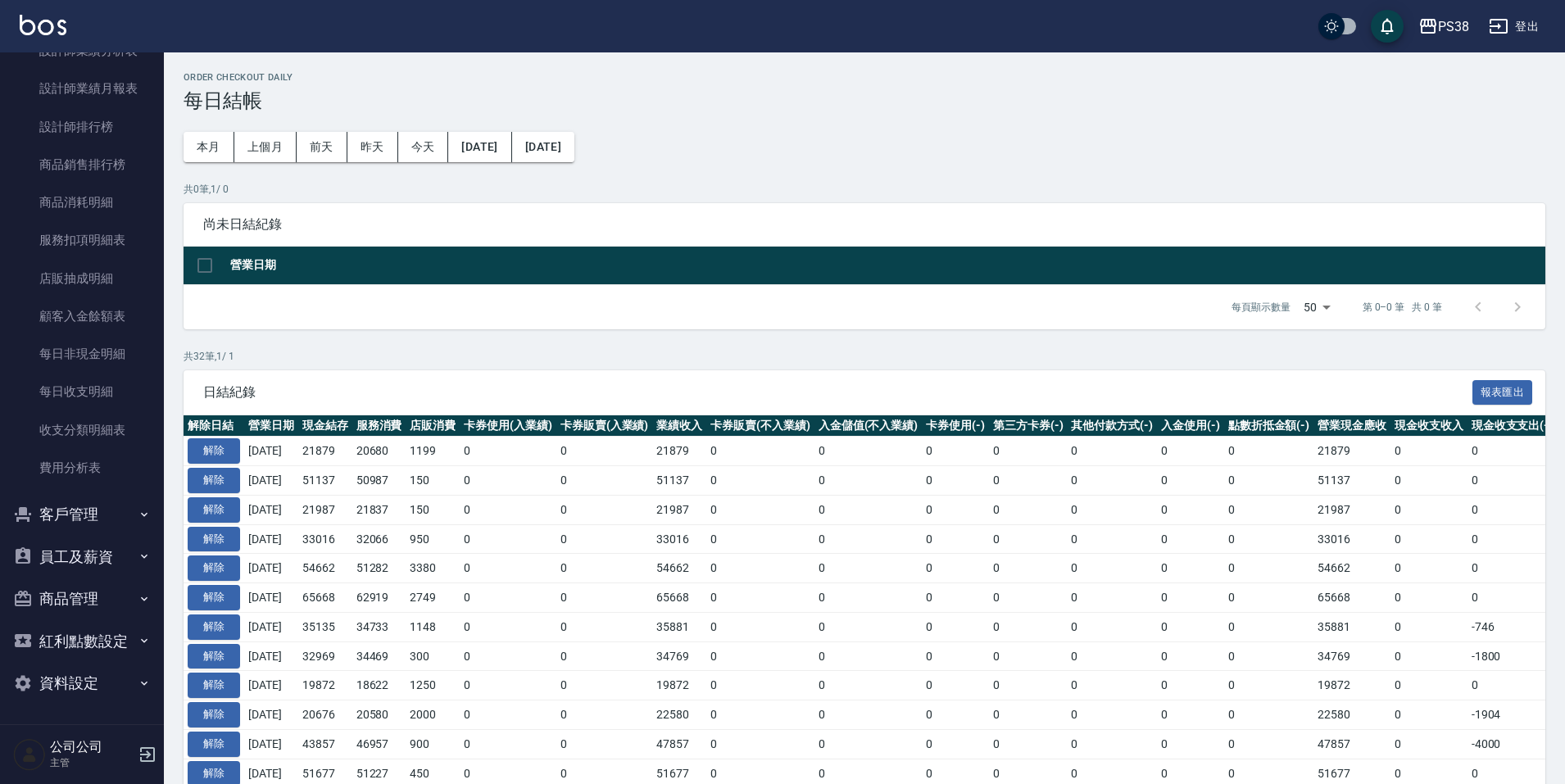
scroll to position [1020, 0]
click at [80, 563] on button "員工及薪資" at bounding box center [82, 557] width 151 height 43
